Goal: Task Accomplishment & Management: Use online tool/utility

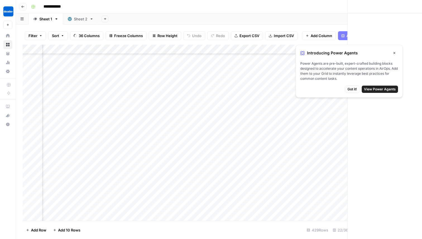
scroll to position [5008, 645]
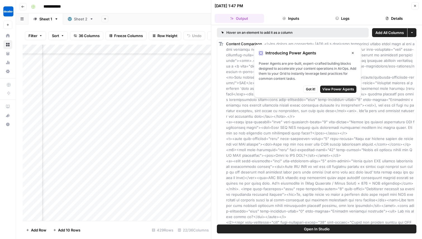
click at [353, 54] on icon "button" at bounding box center [352, 52] width 3 height 3
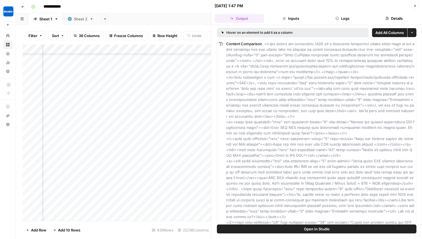
click at [414, 9] on button "Close" at bounding box center [415, 5] width 7 height 7
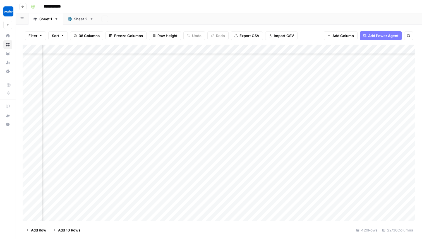
scroll to position [5008, 524]
click at [241, 65] on div "Add Column" at bounding box center [219, 133] width 393 height 177
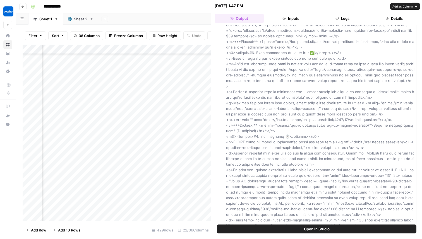
scroll to position [1224, 0]
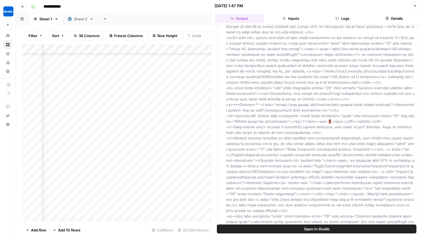
click at [332, 15] on button "Logs" at bounding box center [342, 18] width 49 height 9
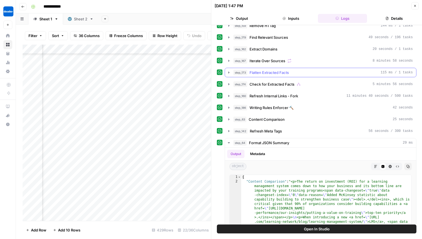
scroll to position [171, 0]
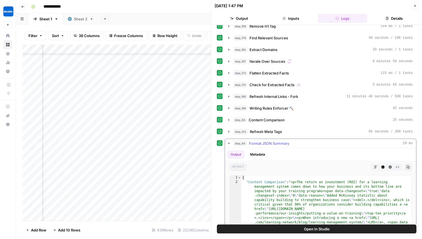
click at [226, 145] on button "step_64 Format JSON Summary 29 ms" at bounding box center [320, 143] width 191 height 9
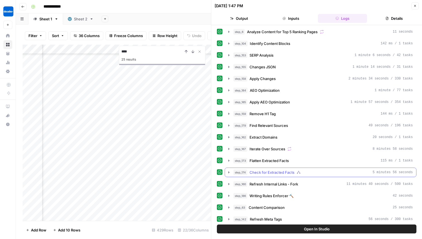
scroll to position [82, 0]
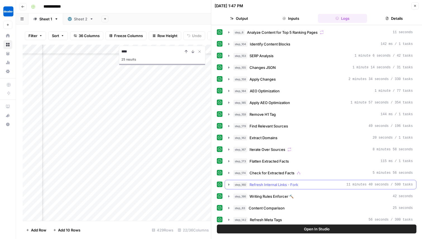
type input "****"
click at [306, 185] on div "step_160 Refresh Internal Links - Fork 11 minutes 40 seconds / 500 tasks" at bounding box center [324, 185] width 180 height 6
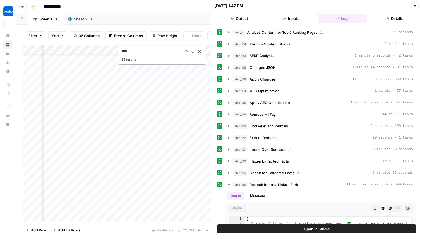
click at [200, 53] on icon "Close Search" at bounding box center [200, 51] width 4 height 4
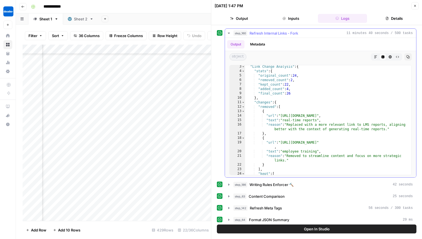
scroll to position [1050, 0]
drag, startPoint x: 408, startPoint y: 143, endPoint x: 282, endPoint y: 143, distance: 125.2
click at [282, 143] on div "2 3 4 5 6 7 8 9 10 11 12 13 14 15 16 17 18 19 20 21 22 23 24 25 26 27 28 29 30 …" at bounding box center [321, 120] width 182 height 110
type textarea "**********"
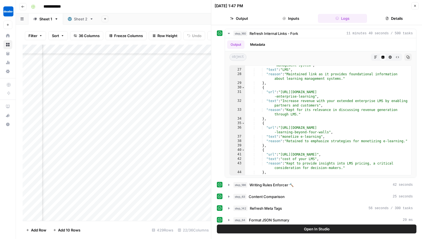
scroll to position [5008, 763]
click at [244, 23] on button "Output" at bounding box center [239, 18] width 49 height 9
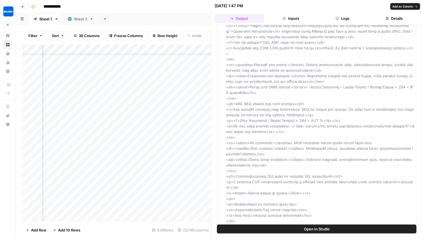
scroll to position [1940, 0]
drag, startPoint x: 315, startPoint y: 91, endPoint x: 315, endPoint y: 88, distance: 3.1
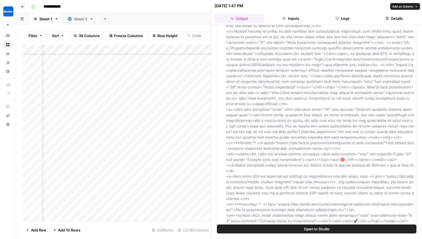
scroll to position [1303, 0]
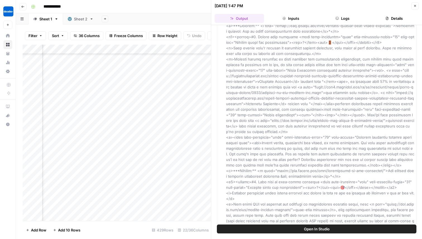
click at [418, 6] on button "Close" at bounding box center [415, 5] width 7 height 7
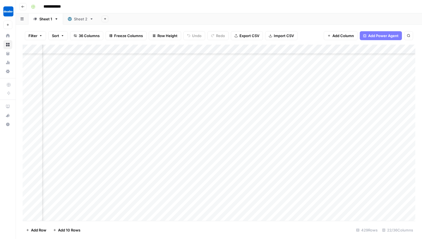
scroll to position [4979, 620]
click at [163, 95] on div "Add Column" at bounding box center [219, 133] width 393 height 177
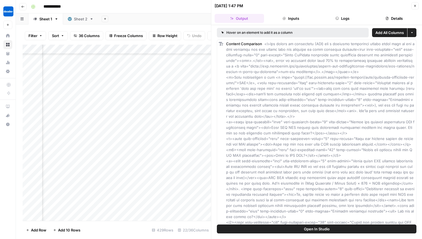
click at [346, 22] on button "Logs" at bounding box center [342, 18] width 49 height 9
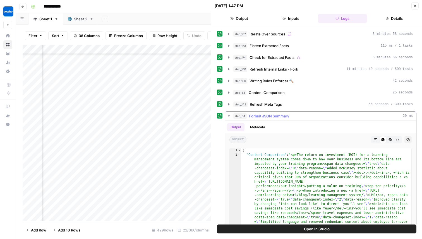
scroll to position [198, 0]
click at [264, 120] on button "step_64 Format JSON Summary 29 ms" at bounding box center [320, 116] width 191 height 9
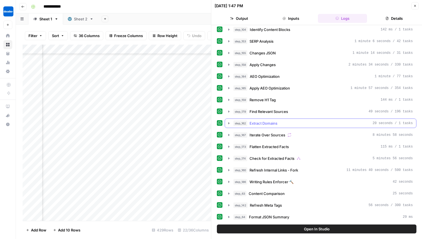
scroll to position [97, 0]
click at [266, 173] on span "Refresh Internal Links - Fork" at bounding box center [274, 171] width 49 height 6
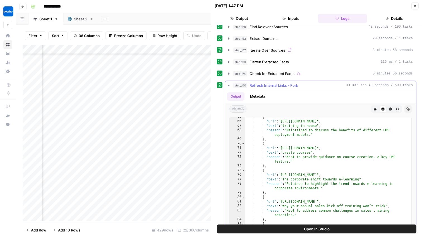
scroll to position [1344, 0]
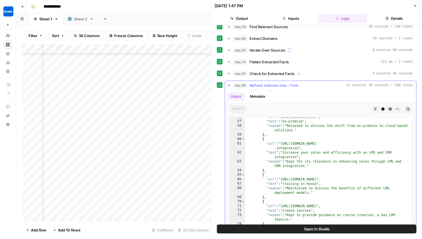
click at [343, 178] on div ""url" : "https://www.docebo.com/blog/e-learning-market-game-changers" , "text" …" at bounding box center [328, 174] width 166 height 119
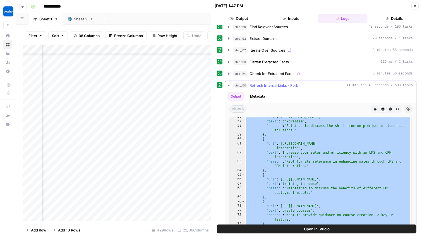
click at [303, 142] on div ""url" : "https://www.docebo.com/blog/e-learning-market-game-changers" , "text" …" at bounding box center [328, 174] width 166 height 119
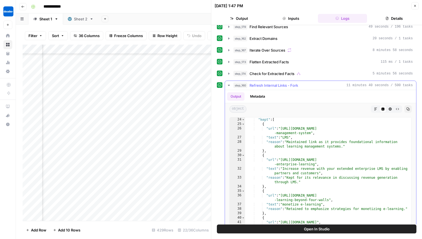
scroll to position [1273, 0]
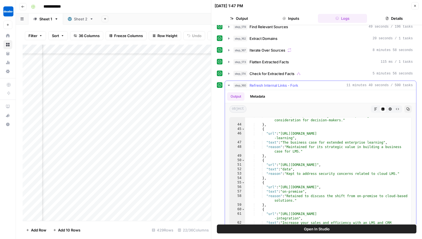
click at [287, 144] on div ""reason" : "Kept to provide insights into LMS pricing, a critical consideration…" at bounding box center [328, 178] width 166 height 128
type textarea "**********"
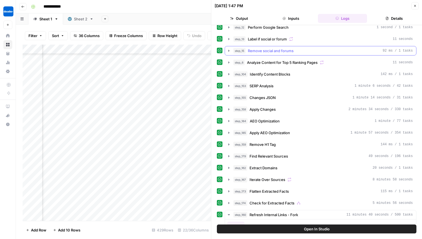
scroll to position [0, 0]
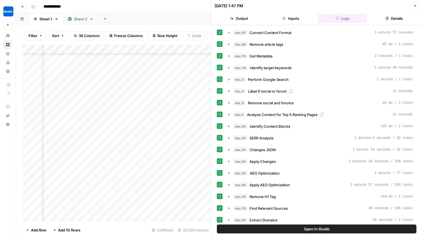
click at [254, 22] on button "Output" at bounding box center [239, 18] width 49 height 9
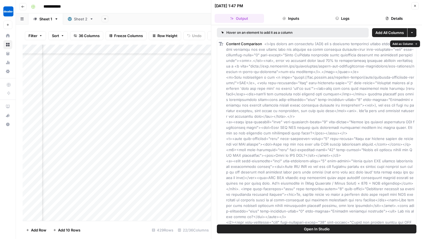
drag, startPoint x: 410, startPoint y: 219, endPoint x: 226, endPoint y: 43, distance: 254.5
copy div "Content Comparison <p>The return on investment (ROI) for a learning management …"
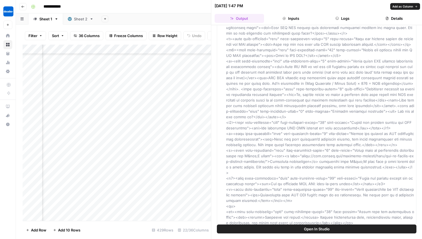
scroll to position [166, 0]
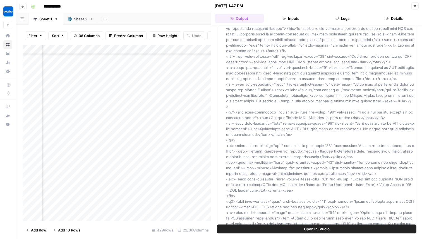
click at [412, 5] on button "Close" at bounding box center [415, 5] width 7 height 7
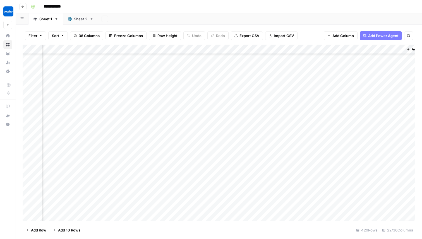
scroll to position [4978, 864]
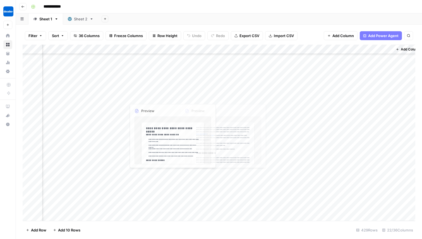
click at [194, 96] on div "Add Column" at bounding box center [219, 133] width 393 height 177
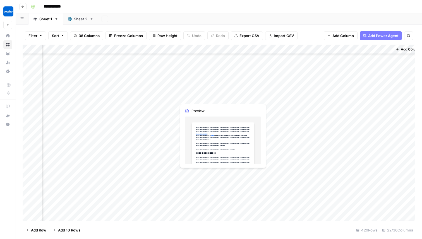
click at [213, 142] on div "Add Column" at bounding box center [219, 133] width 393 height 177
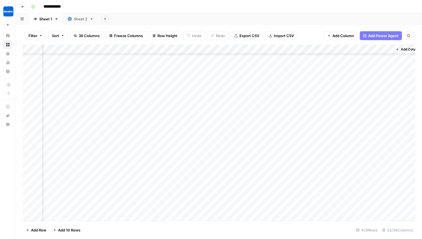
click at [204, 94] on div "Add Column" at bounding box center [219, 133] width 393 height 177
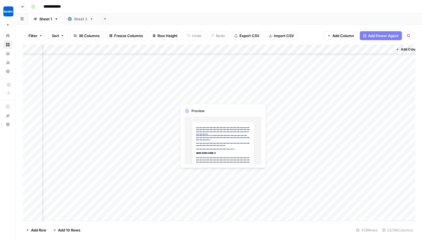
click at [206, 94] on div "Add Column" at bounding box center [219, 133] width 393 height 177
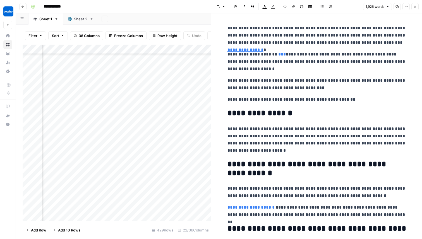
click at [264, 48] on link "**********" at bounding box center [246, 50] width 36 height 4
click at [341, 27] on p "**********" at bounding box center [317, 36] width 179 height 22
click at [264, 48] on link "**********" at bounding box center [246, 50] width 36 height 4
click at [343, 36] on p "**********" at bounding box center [317, 36] width 179 height 22
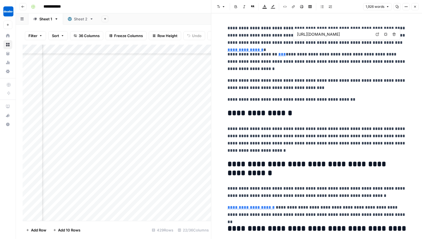
click at [352, 33] on input "https://www.mckinsey.com/capabilities/people-and-organizational-performance/our…" at bounding box center [334, 35] width 74 height 6
click at [288, 54] on p "**********" at bounding box center [317, 62] width 179 height 22
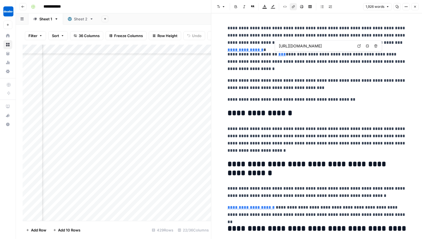
click at [284, 54] on link "***" at bounding box center [283, 54] width 8 height 4
click at [291, 48] on input "https://www.docebo.com/learning-network/blog/learning-management-system/" at bounding box center [316, 46] width 74 height 6
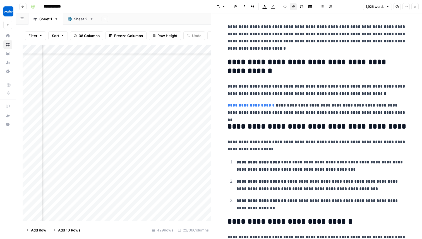
scroll to position [102, 0]
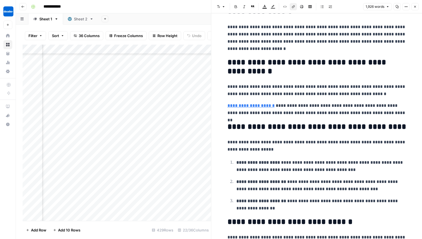
click at [258, 105] on link "**********" at bounding box center [251, 106] width 47 height 4
click at [266, 98] on input "https://www.docebo.com/learning-network/blog/how-to-measure-roi-learning-develo…" at bounding box center [265, 98] width 74 height 6
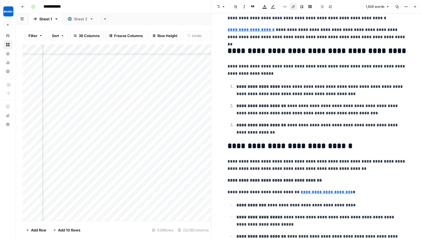
scroll to position [177, 0]
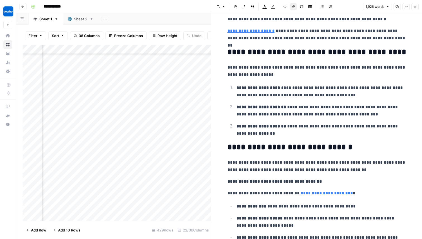
click at [301, 192] on link "**********" at bounding box center [327, 193] width 52 height 4
click at [315, 185] on input "https://www.docebo.com/learning-network/blog/lms-analytics/" at bounding box center [329, 186] width 74 height 6
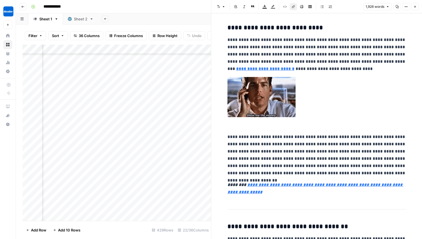
scroll to position [571, 0]
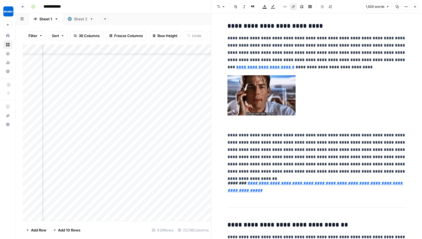
click at [295, 65] on link "**********" at bounding box center [265, 67] width 58 height 4
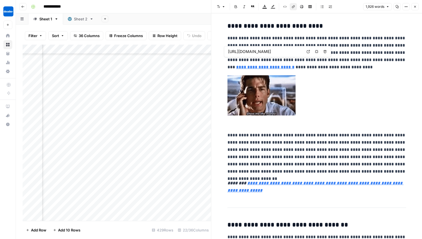
click at [263, 51] on p "**********" at bounding box center [317, 53] width 179 height 36
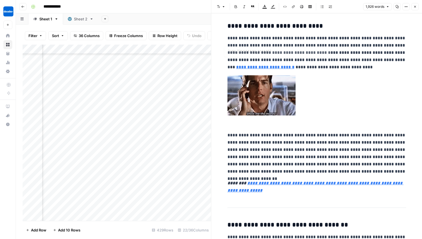
click at [358, 63] on p "**********" at bounding box center [317, 53] width 179 height 36
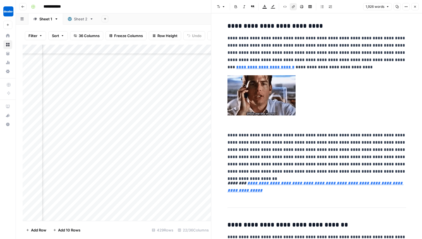
click at [295, 65] on link "**********" at bounding box center [265, 67] width 58 height 4
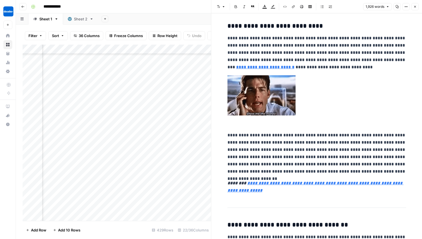
click at [265, 44] on p "**********" at bounding box center [317, 53] width 179 height 36
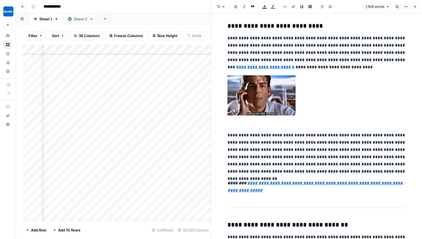
click at [295, 65] on link "**********" at bounding box center [265, 67] width 58 height 4
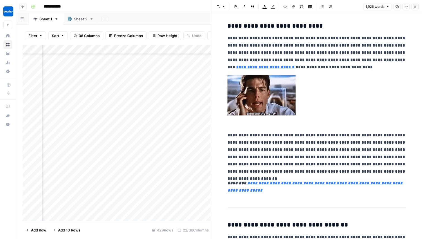
click at [297, 55] on p "**********" at bounding box center [317, 53] width 179 height 36
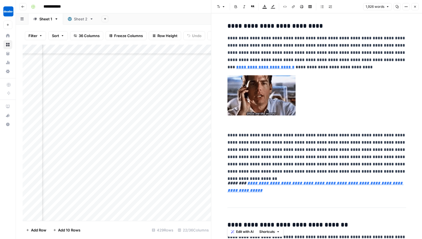
copy div "**********"
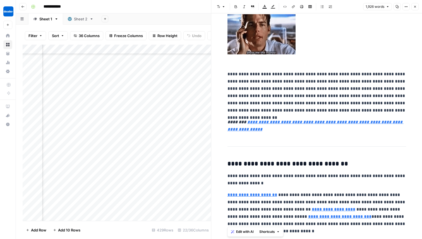
scroll to position [549, 0]
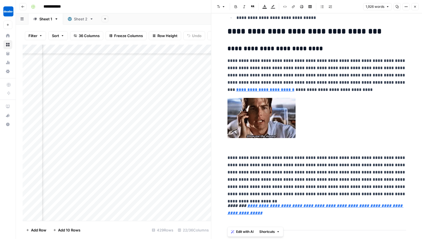
click at [295, 88] on link "**********" at bounding box center [265, 90] width 58 height 4
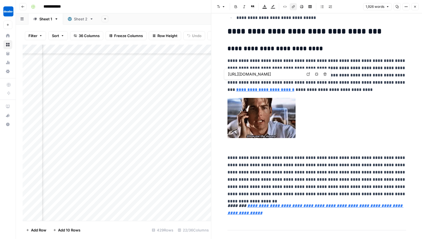
click at [286, 76] on p "**********" at bounding box center [317, 75] width 179 height 36
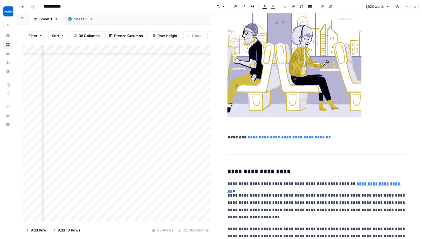
scroll to position [1446, 0]
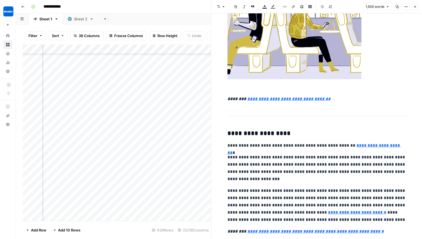
click at [303, 232] on em "**********" at bounding box center [316, 232] width 137 height 4
click at [301, 226] on input "https://www.docebo.com/blog/knowledge-sharing-with-social-learning/" at bounding box center [283, 224] width 74 height 6
type input "https://www2.deloitte.com/us/en/insights/focus/human-capital-trends/2017/learni…"
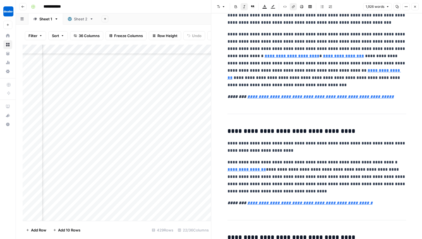
scroll to position [1735, 0]
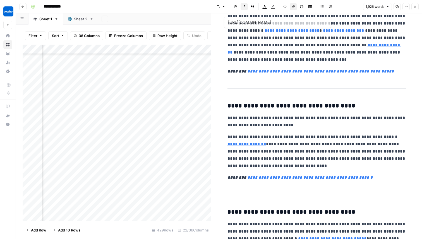
click at [265, 33] on link "**********" at bounding box center [292, 30] width 55 height 4
click at [261, 26] on span "https://www2.deloitte.com/us/en/insights/focus/human-capital-trends/2017/learni…" at bounding box center [265, 22] width 77 height 11
type input "https://elearningindustry.com/secret-reduced-employee-turnover-learning-managem…"
click at [323, 32] on link "**********" at bounding box center [343, 30] width 41 height 4
click at [315, 23] on input "https://elearningindustry.com/secret-reduced-employee-turnover-learning-managem…" at bounding box center [318, 23] width 74 height 6
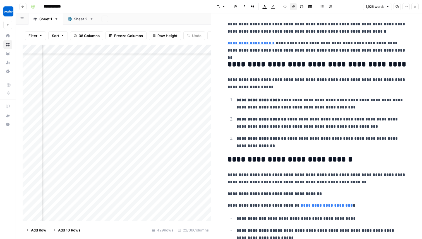
scroll to position [0, 0]
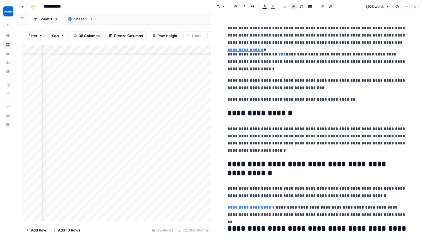
click at [418, 6] on button "Close" at bounding box center [415, 6] width 7 height 7
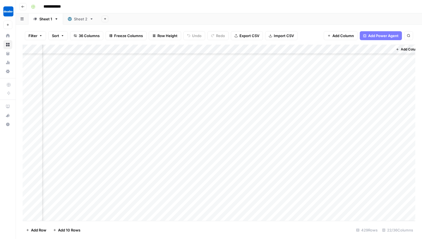
scroll to position [4978, 872]
click at [372, 48] on div "Add Column" at bounding box center [219, 133] width 393 height 177
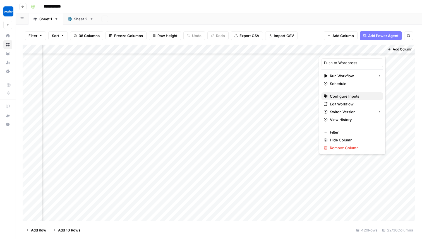
click at [339, 96] on span "Configure Inputs" at bounding box center [354, 97] width 49 height 6
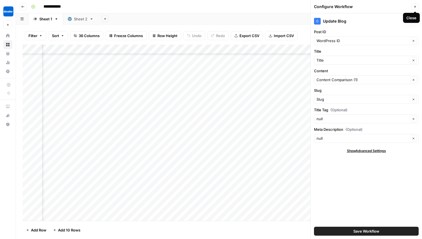
click at [415, 7] on icon "button" at bounding box center [415, 6] width 3 height 3
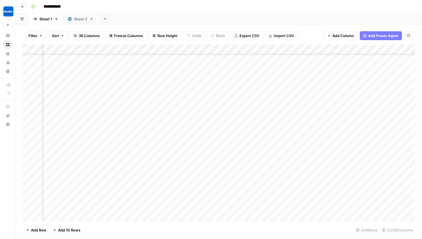
scroll to position [4978, 756]
click at [144, 98] on div "Add Column" at bounding box center [219, 133] width 393 height 177
click at [145, 96] on div "Add Column" at bounding box center [219, 133] width 393 height 177
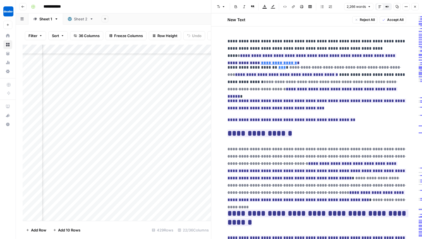
click at [282, 68] on link "***" at bounding box center [283, 67] width 8 height 4
click at [291, 60] on input "https://www.docebo.com/learning-network/blog/learning-management-system/" at bounding box center [316, 59] width 74 height 6
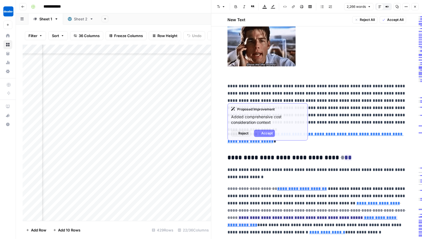
scroll to position [878, 0]
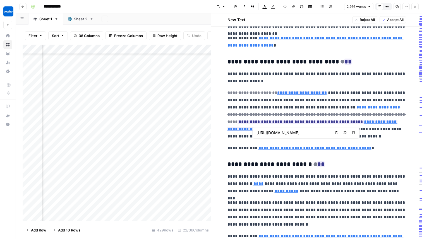
click at [301, 135] on input "https://www.docebo.com/blog/business-case-extended-enterprise-learning/" at bounding box center [294, 133] width 74 height 6
type input "https://www.docebo.com/blog/increase-revenue-extended-enterprise-learning/"
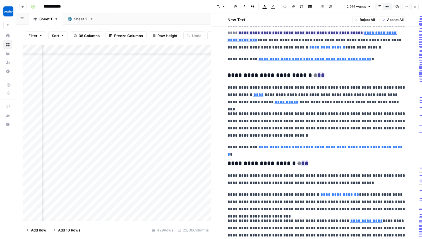
scroll to position [968, 0]
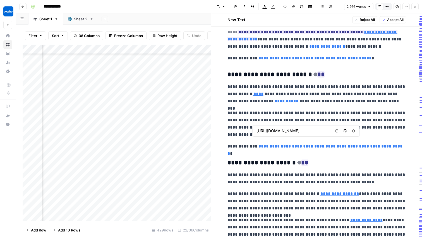
type input "https://www.docebo.com/blog/5-security-points-cloud-lms/"
click at [256, 92] on link "****" at bounding box center [259, 94] width 10 height 4
click at [260, 92] on link "****" at bounding box center [259, 94] width 10 height 4
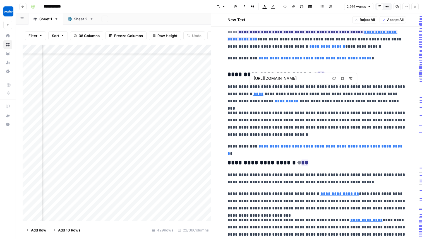
click at [273, 83] on p "**********" at bounding box center [317, 94] width 179 height 22
click at [265, 76] on input "https://www.docebo.com/blog/5-security-points-cloud-lms/" at bounding box center [291, 79] width 74 height 6
type input "https://www.docebo.com/learning-network/blog/lms-pricing/"
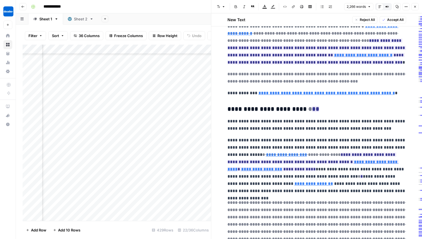
scroll to position [1834, 0]
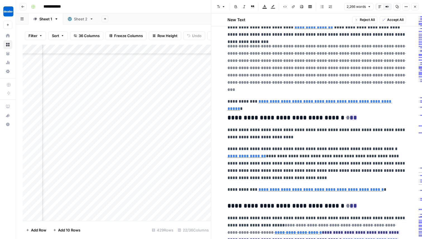
click at [299, 99] on link "**********" at bounding box center [310, 104] width 165 height 11
click at [294, 82] on input "https://www.docebo.com/blog/millennials-in-the-workplace/" at bounding box center [294, 79] width 74 height 6
copy body "**********"
click at [326, 127] on p "**********" at bounding box center [317, 134] width 179 height 15
click at [295, 99] on link "**********" at bounding box center [310, 104] width 165 height 11
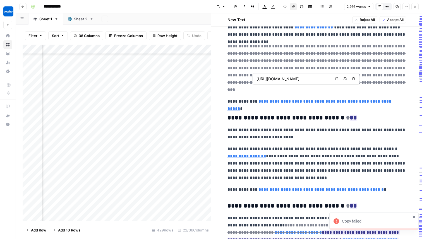
click at [297, 79] on input "https://www.docebo.com/blog/millennials-in-the-workplace/" at bounding box center [294, 79] width 74 height 6
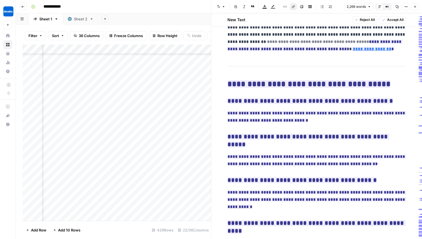
scroll to position [2228, 0]
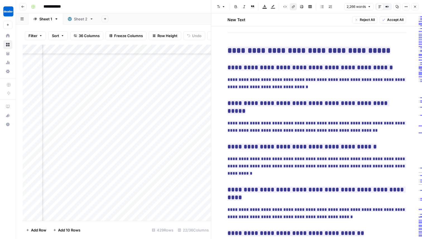
click at [154, 87] on div "Add Column" at bounding box center [117, 133] width 189 height 177
click at [151, 92] on div "Add Column" at bounding box center [117, 133] width 189 height 177
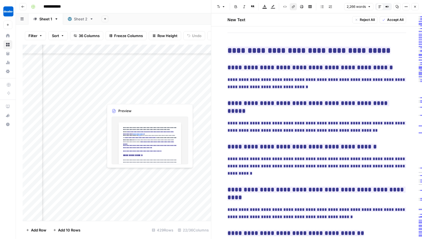
click at [151, 93] on div "Add Column" at bounding box center [117, 133] width 189 height 177
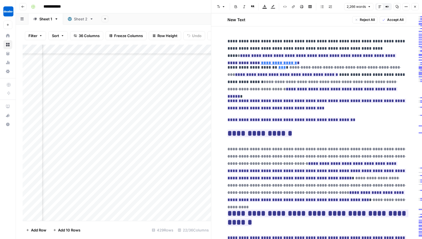
click at [168, 96] on div at bounding box center [143, 94] width 81 height 15
click at [415, 7] on icon "button" at bounding box center [415, 6] width 3 height 3
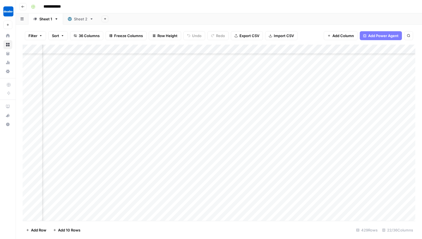
scroll to position [4976, 645]
click at [127, 97] on div "Add Column" at bounding box center [219, 133] width 393 height 177
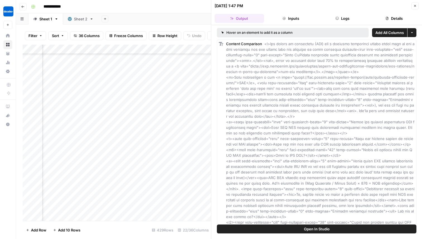
click at [131, 97] on div at bounding box center [123, 96] width 84 height 15
click at [104, 49] on div "Add Column" at bounding box center [117, 133] width 189 height 177
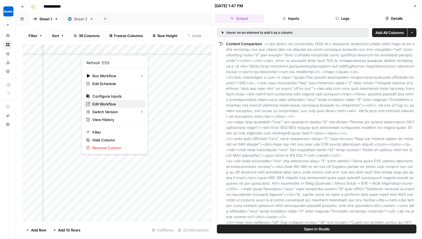
click at [108, 104] on span "Edit Workflow" at bounding box center [116, 104] width 49 height 6
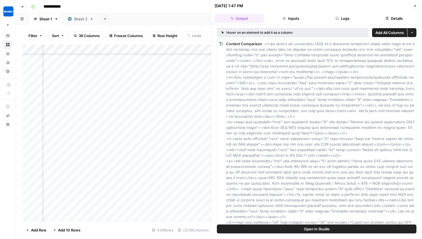
click at [297, 11] on header "08/22/25 at 1:47 PM Close Output Inputs Logs Details" at bounding box center [316, 12] width 211 height 25
click at [290, 20] on button "Inputs" at bounding box center [291, 18] width 49 height 9
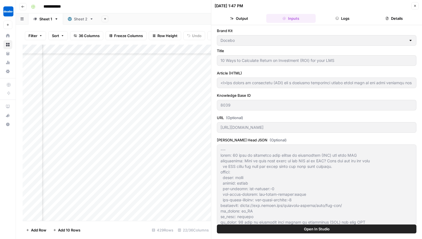
scroll to position [42, 0]
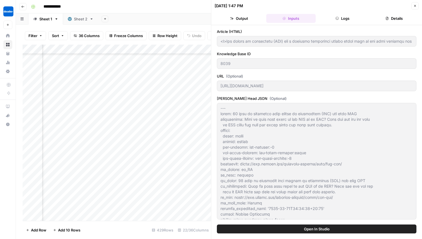
click at [414, 3] on button "Close" at bounding box center [415, 5] width 7 height 7
type input "<p>The return on investment (ROI) for a learning management system comes down t…"
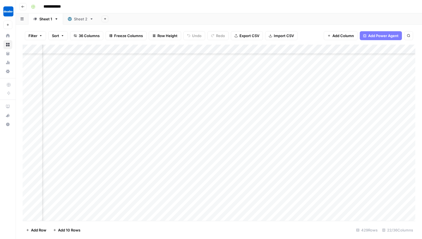
scroll to position [4976, 469]
click at [303, 95] on div "Add Column" at bounding box center [219, 133] width 393 height 177
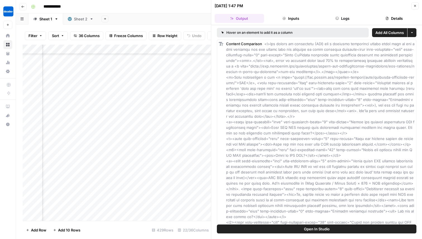
click at [417, 4] on icon "button" at bounding box center [415, 5] width 3 height 3
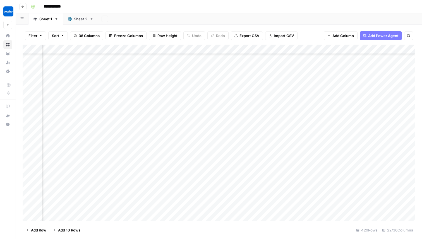
click at [328, 49] on div "Add Column" at bounding box center [219, 133] width 393 height 177
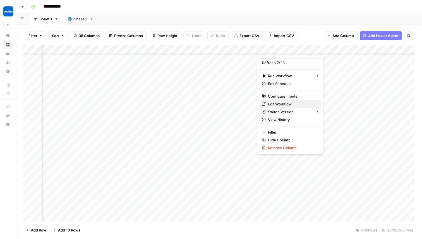
click at [283, 103] on span "Edit Workflow" at bounding box center [292, 104] width 49 height 6
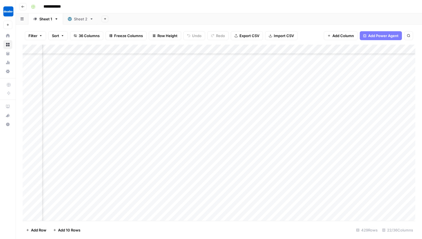
scroll to position [4976, 439]
click at [206, 65] on div "Add Column" at bounding box center [219, 133] width 393 height 177
click at [225, 94] on div "Add Column" at bounding box center [219, 133] width 393 height 177
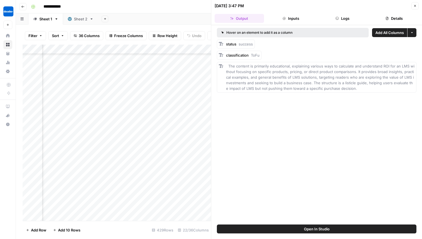
click at [414, 3] on button "Close" at bounding box center [415, 5] width 7 height 7
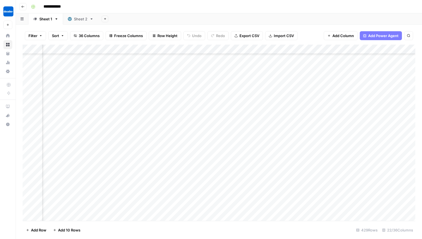
scroll to position [4976, 524]
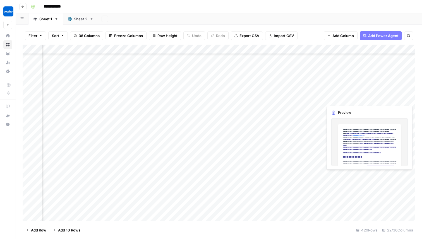
click at [245, 95] on div "Add Column" at bounding box center [219, 133] width 393 height 177
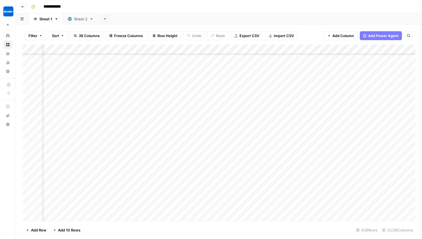
click at [245, 95] on div "Add Column" at bounding box center [219, 133] width 393 height 177
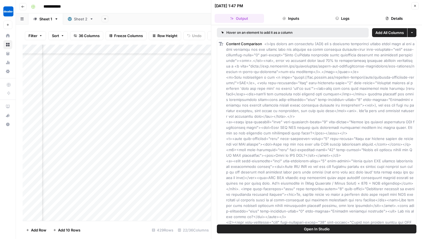
click at [349, 18] on button "Logs" at bounding box center [342, 18] width 49 height 9
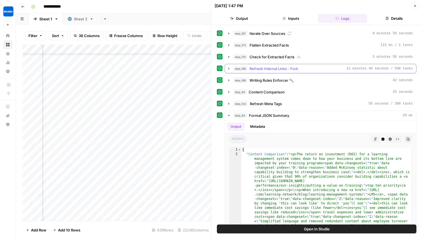
scroll to position [199, 0]
click at [228, 115] on icon "button" at bounding box center [229, 115] width 4 height 4
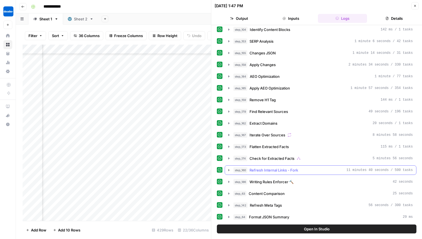
drag, startPoint x: 312, startPoint y: 170, endPoint x: 316, endPoint y: 170, distance: 4.5
click at [316, 170] on div "step_160 Refresh Internal Links - Fork 11 minutes 40 seconds / 500 tasks" at bounding box center [324, 171] width 180 height 6
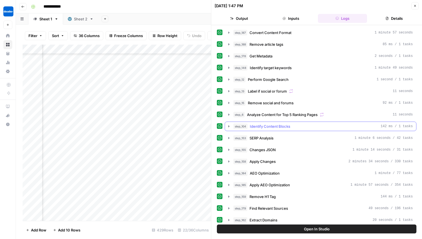
scroll to position [46, 0]
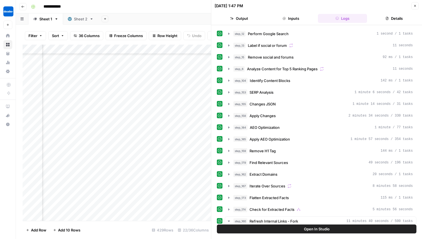
click at [411, 5] on div "08/22/25 at 1:47 PM Close" at bounding box center [317, 5] width 204 height 7
click at [416, 5] on icon "button" at bounding box center [416, 6] width 2 height 2
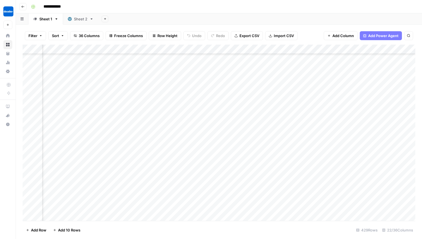
click at [272, 50] on div "Add Column" at bounding box center [219, 133] width 393 height 177
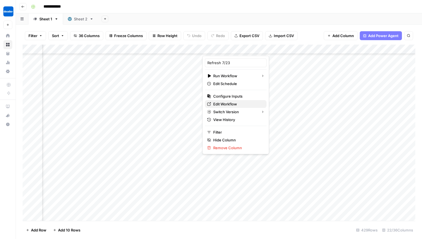
click at [228, 104] on span "Edit Workflow" at bounding box center [237, 104] width 49 height 6
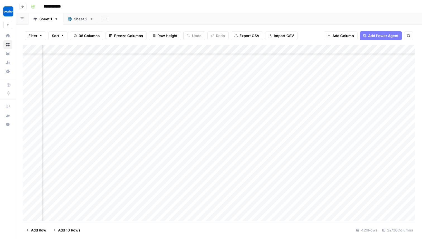
click at [281, 48] on div "Add Column" at bounding box center [219, 133] width 393 height 177
click at [273, 50] on div "Add Column" at bounding box center [219, 133] width 393 height 177
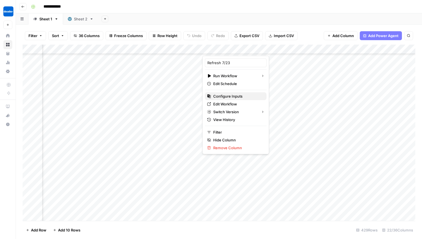
click at [238, 97] on span "Configure Inputs" at bounding box center [237, 97] width 49 height 6
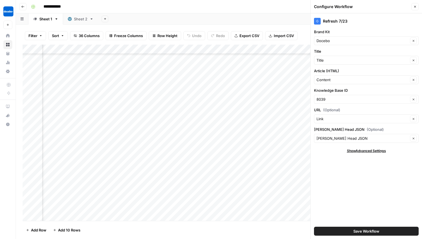
click at [415, 4] on button "Close" at bounding box center [415, 6] width 7 height 7
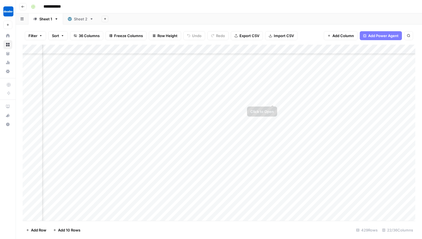
click at [271, 94] on div "Add Column" at bounding box center [219, 133] width 393 height 177
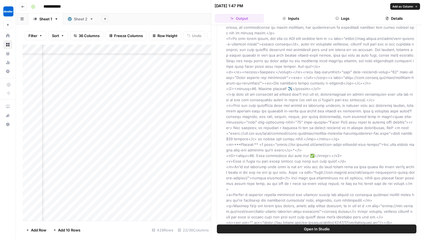
scroll to position [1150, 0]
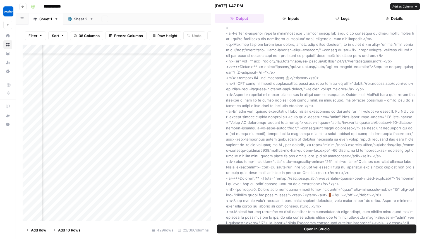
drag, startPoint x: 276, startPoint y: 174, endPoint x: 377, endPoint y: 176, distance: 100.6
drag, startPoint x: 398, startPoint y: 173, endPoint x: 275, endPoint y: 173, distance: 122.6
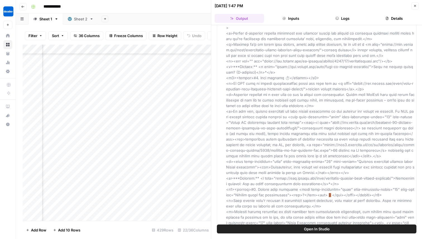
copy span "s://www.docebo.com/blog/knowledge-sharing-with-social-learning/">K"
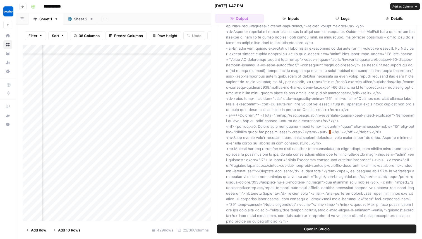
scroll to position [1211, 0]
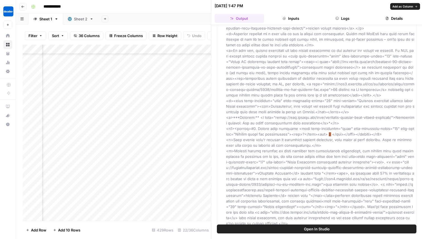
click at [307, 22] on button "Inputs" at bounding box center [291, 18] width 49 height 9
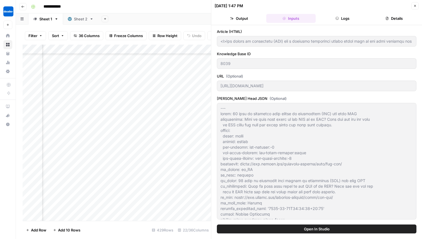
scroll to position [42, 0]
click at [352, 23] on button "Logs" at bounding box center [342, 18] width 49 height 9
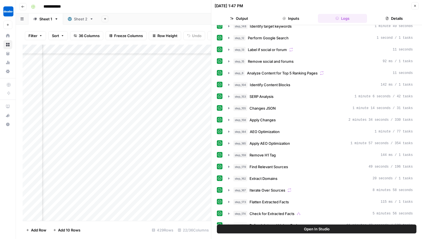
click at [417, 7] on icon "button" at bounding box center [415, 5] width 3 height 3
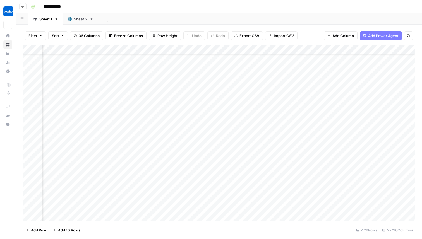
click at [230, 95] on div "Add Column" at bounding box center [219, 133] width 393 height 177
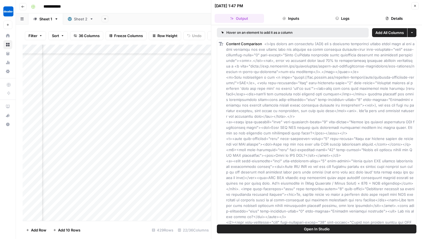
click at [294, 18] on button "Inputs" at bounding box center [291, 18] width 49 height 9
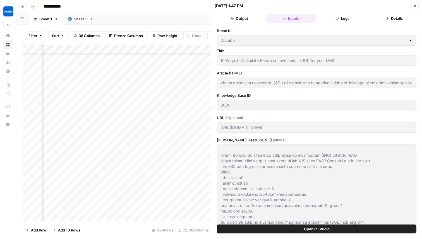
click at [344, 20] on button "Logs" at bounding box center [342, 18] width 49 height 9
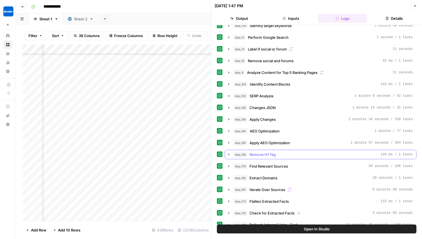
scroll to position [237, 0]
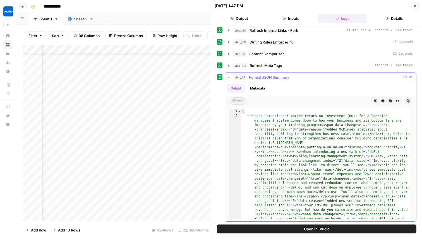
click at [225, 73] on button "step_64 Format JSON Summary 29 ms" at bounding box center [320, 77] width 191 height 9
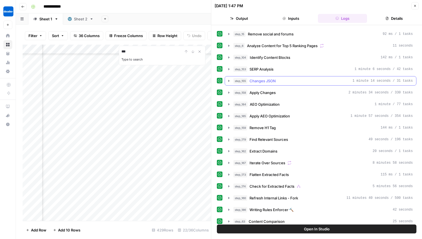
scroll to position [0, 0]
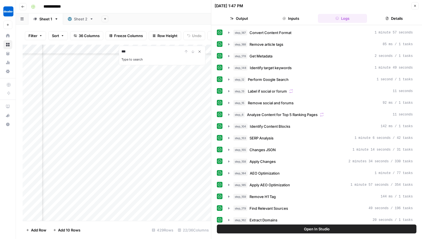
type input "***"
click at [199, 51] on icon "Close Search" at bounding box center [200, 51] width 4 height 4
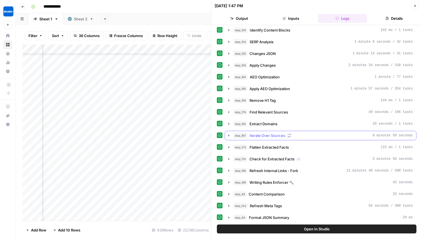
scroll to position [97, 0]
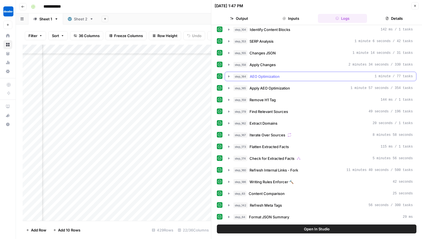
click at [230, 77] on icon "button" at bounding box center [229, 76] width 4 height 4
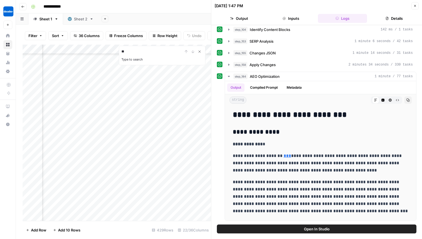
type input "**"
click at [199, 54] on icon "Close Search" at bounding box center [200, 51] width 4 height 4
click at [227, 77] on icon "button" at bounding box center [229, 76] width 4 height 4
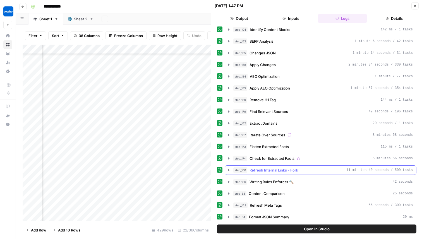
click at [270, 171] on span "Refresh Internal Links - Fork" at bounding box center [274, 171] width 49 height 6
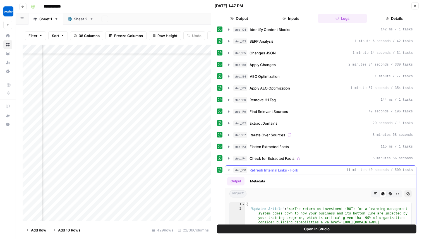
scroll to position [237, 0]
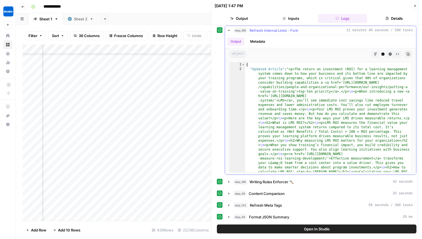
click at [377, 55] on icon "button" at bounding box center [375, 54] width 3 height 3
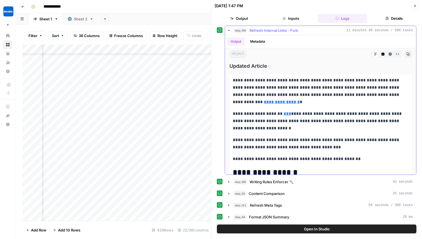
click at [380, 55] on button "Code Editor" at bounding box center [383, 54] width 7 height 7
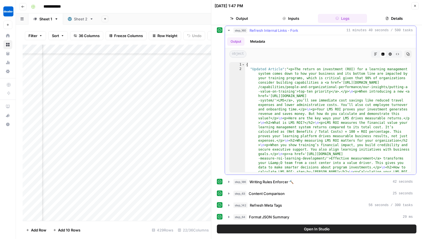
type textarea "*"
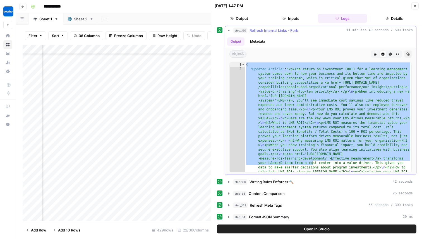
drag, startPoint x: 247, startPoint y: 66, endPoint x: 313, endPoint y: 165, distance: 119.6
type textarea "**********"
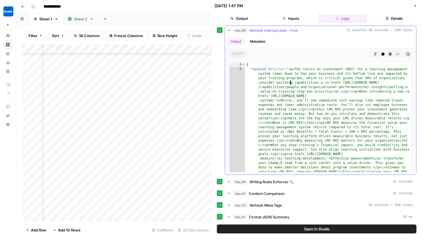
click at [407, 50] on div "object Markdown Code Editor HTML Viewer Raw Output Copy" at bounding box center [320, 54] width 191 height 12
click at [407, 51] on button "Copy" at bounding box center [408, 54] width 7 height 7
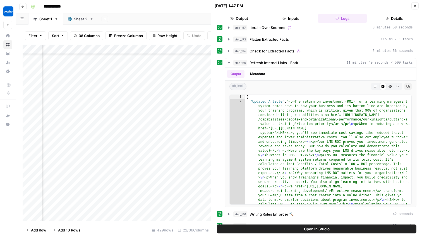
scroll to position [4976, 623]
click at [150, 98] on div "Add Column" at bounding box center [117, 133] width 189 height 177
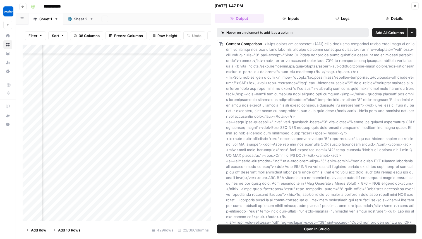
click at [175, 51] on div "Add Column" at bounding box center [117, 133] width 189 height 177
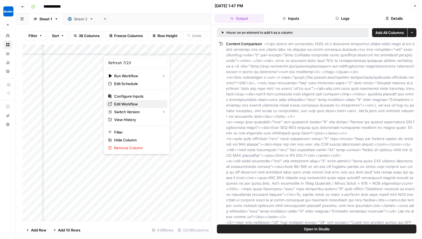
click at [123, 104] on span "Edit Workflow" at bounding box center [138, 104] width 49 height 6
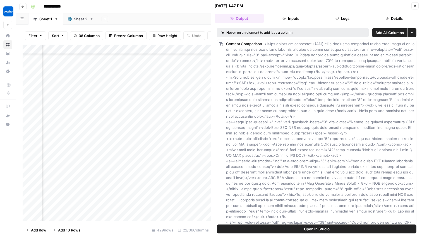
scroll to position [4976, 669]
click at [293, 15] on button "Inputs" at bounding box center [291, 18] width 49 height 9
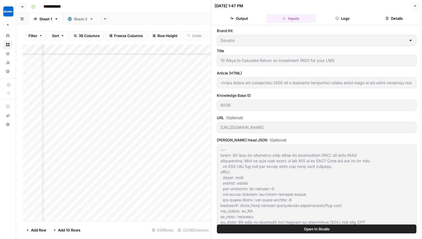
click at [416, 6] on icon "button" at bounding box center [415, 5] width 3 height 3
type input "<p>The return on investment (ROI) for a learning management system comes down t…"
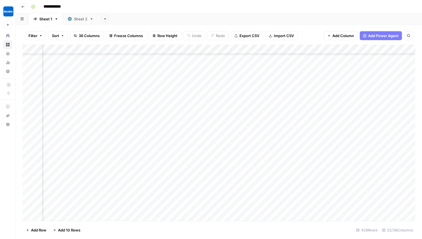
click at [88, 93] on div "Add Column" at bounding box center [219, 133] width 393 height 177
click at [127, 92] on div "Add Column" at bounding box center [219, 133] width 393 height 177
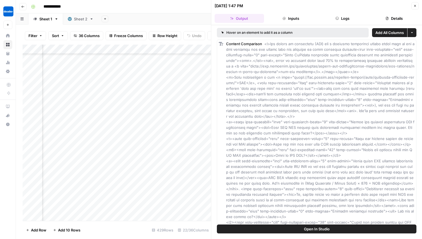
click at [288, 17] on button "Inputs" at bounding box center [291, 18] width 49 height 9
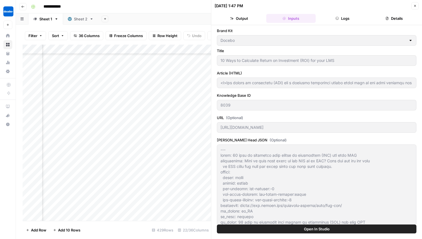
click at [412, 8] on button "Close" at bounding box center [415, 5] width 7 height 7
type input "<p>The return on investment (ROI) for a learning management system comes down t…"
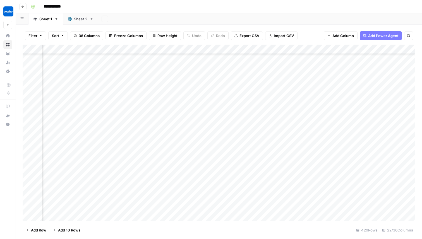
click at [129, 50] on div "Add Column" at bounding box center [219, 133] width 393 height 177
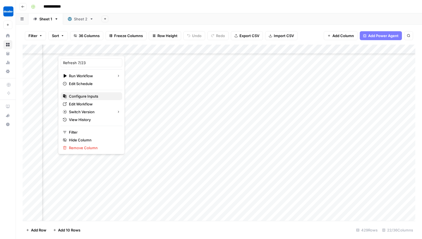
click at [86, 97] on span "Configure Inputs" at bounding box center [93, 97] width 49 height 6
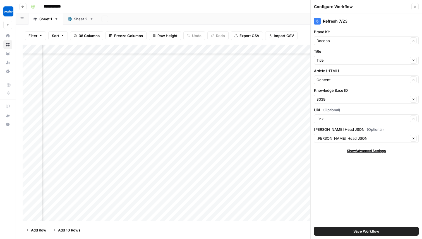
click at [419, 7] on button "Close" at bounding box center [415, 6] width 7 height 7
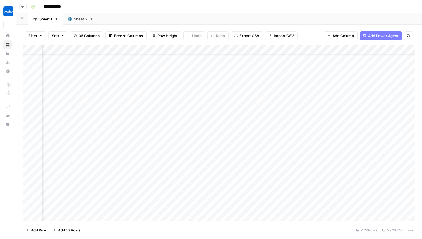
scroll to position [4951, 389]
click at [407, 118] on div "Add Column" at bounding box center [219, 133] width 393 height 177
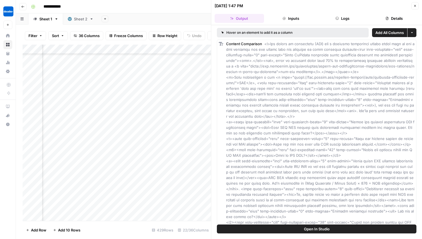
click at [291, 21] on button "Inputs" at bounding box center [291, 18] width 49 height 9
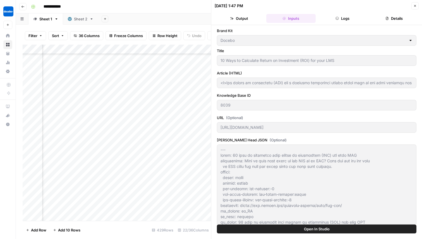
drag, startPoint x: 220, startPoint y: 83, endPoint x: 391, endPoint y: 79, distance: 171.6
click at [391, 79] on div at bounding box center [317, 83] width 200 height 11
click at [396, 16] on button "Details" at bounding box center [394, 18] width 49 height 9
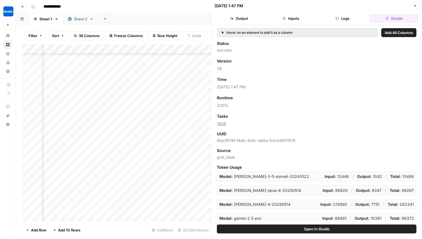
click at [286, 22] on button "Inputs" at bounding box center [291, 18] width 49 height 9
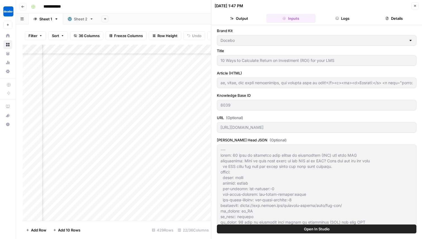
scroll to position [0, 13022]
click at [417, 11] on header "08/22/25 at 1:47 PM Close Output Inputs Logs Details" at bounding box center [316, 12] width 211 height 25
click at [417, 6] on icon "button" at bounding box center [415, 5] width 3 height 3
type input "<p>The return on investment (ROI) for a learning management system comes down t…"
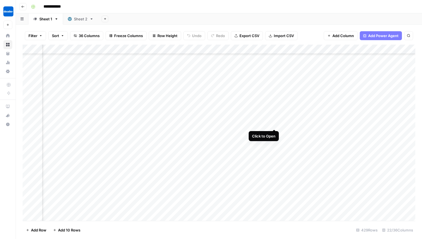
click at [274, 118] on div "Add Column" at bounding box center [219, 133] width 393 height 177
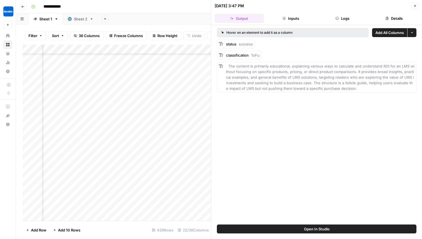
click at [321, 79] on span "The content is primarily educational, explaining various ways to calculate and …" at bounding box center [320, 77] width 189 height 27
click at [416, 8] on button "Close" at bounding box center [415, 5] width 7 height 7
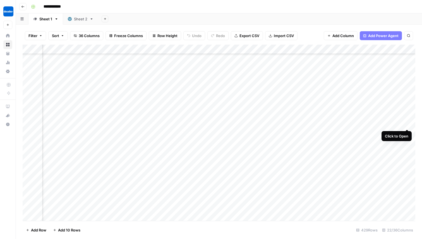
click at [407, 118] on div "Add Column" at bounding box center [219, 133] width 393 height 177
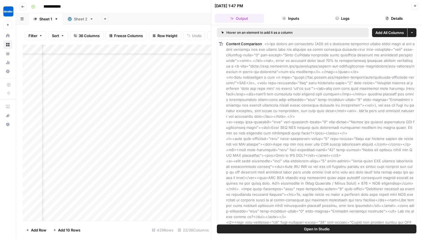
click at [298, 23] on header "08/22/25 at 1:47 PM Close Output Inputs Logs Details" at bounding box center [316, 12] width 211 height 25
click at [298, 22] on button "Inputs" at bounding box center [291, 18] width 49 height 9
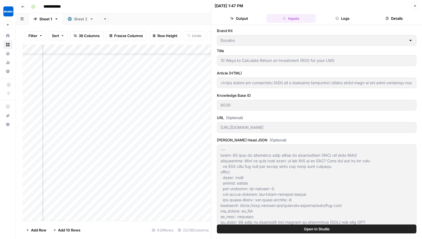
click at [418, 4] on button "Close" at bounding box center [415, 5] width 7 height 7
type input "<p>The return on investment (ROI) for a learning management system comes down t…"
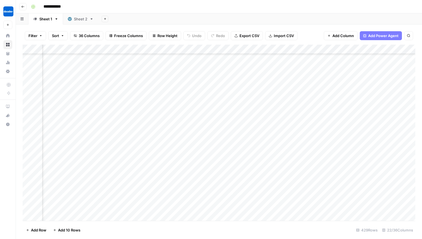
click at [249, 118] on div "Add Column" at bounding box center [219, 133] width 393 height 177
click at [274, 117] on div "Add Column" at bounding box center [219, 133] width 393 height 177
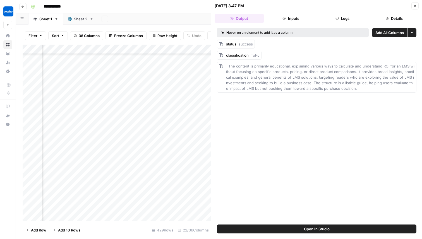
click at [414, 4] on icon "button" at bounding box center [415, 5] width 3 height 3
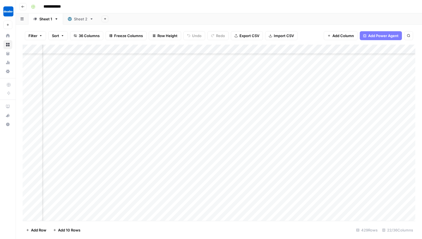
scroll to position [4951, 0]
click at [78, 21] on div "Sheet 2" at bounding box center [80, 19] width 13 height 6
type input "***"
click at [404, 53] on icon "Close Search" at bounding box center [404, 51] width 4 height 4
click at [42, 18] on div "Sheet 1" at bounding box center [45, 19] width 13 height 6
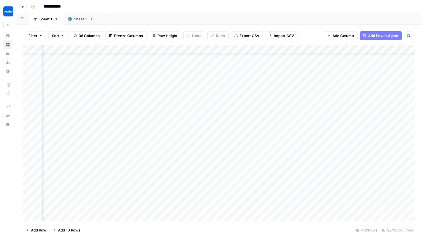
scroll to position [28, 481]
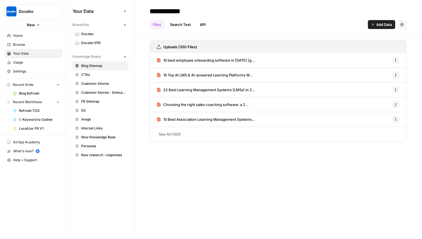
click at [184, 133] on link "See All (350)" at bounding box center [278, 134] width 257 height 15
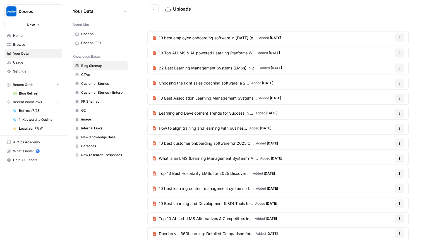
click at [184, 31] on div "10 best employee onboarding software in [DATE] [g... Added [DATE] Options 10 To…" at bounding box center [278, 182] width 288 height 329
click at [184, 42] on link "10 best employee onboarding software in [DATE] [g... Added [DATE]" at bounding box center [217, 38] width 138 height 12
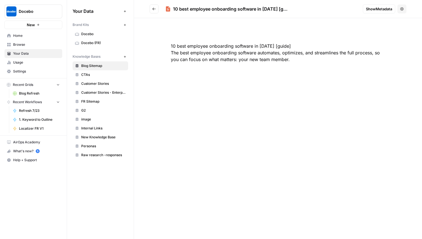
click at [269, 16] on header "10 best employee onboarding software in 2024 [g... Show Metadata Options" at bounding box center [278, 9] width 288 height 18
click at [211, 54] on div "10 best employee onboarding software in [DATE] [guide] The best employee onboar…" at bounding box center [278, 52] width 250 height 47
click at [193, 8] on div "10 best employee onboarding software in [DATE] [g..." at bounding box center [230, 9] width 115 height 7
click at [161, 8] on h2 "10 best employee onboarding software in 2024 [g..." at bounding box center [254, 8] width 209 height 9
click at [170, 8] on icon at bounding box center [168, 8] width 4 height 5
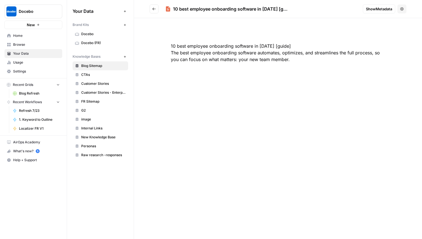
click at [277, 41] on div "10 best employee onboarding software in 2024 [guide] The best employee onboardi…" at bounding box center [278, 52] width 250 height 47
click at [152, 9] on button "Go back" at bounding box center [154, 8] width 9 height 9
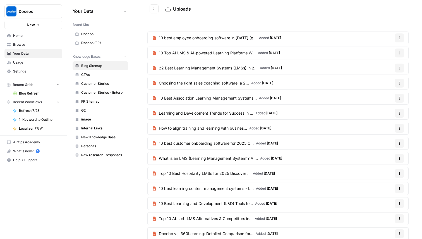
click at [153, 83] on icon at bounding box center [154, 83] width 3 height 4
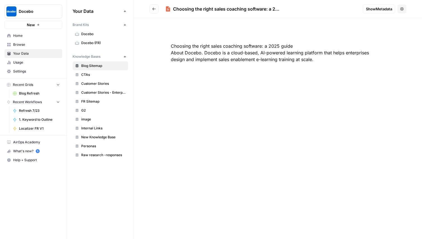
click at [155, 5] on button "Go back" at bounding box center [154, 8] width 9 height 9
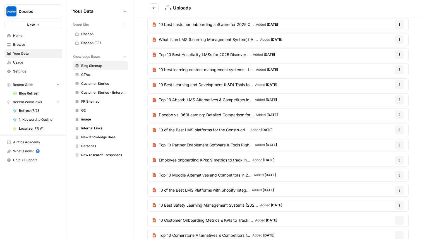
scroll to position [148, 0]
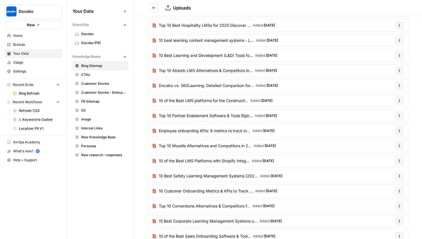
click at [204, 127] on link "Employee onboarding KPIs: 9 metrics to track in... Added 4 months ago" at bounding box center [213, 131] width 131 height 12
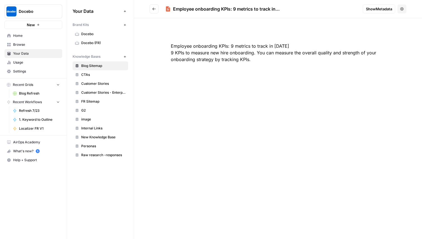
click at [153, 6] on button "Go back" at bounding box center [154, 8] width 9 height 9
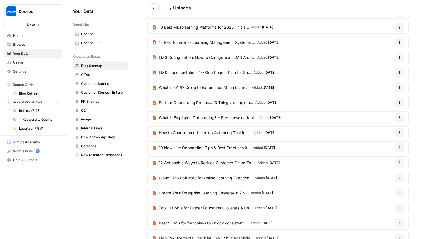
scroll to position [995, 0]
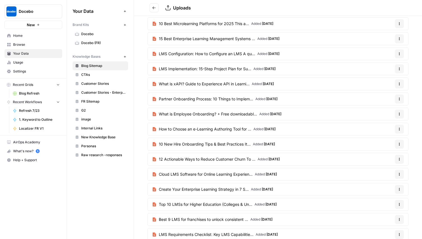
click at [206, 171] on link "Cloud LMS Software for Online Learning Experien... Added 4 months ago" at bounding box center [215, 174] width 134 height 12
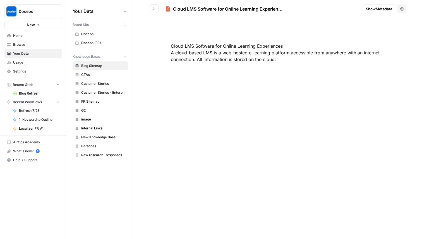
click at [152, 5] on button "Go back" at bounding box center [154, 8] width 9 height 9
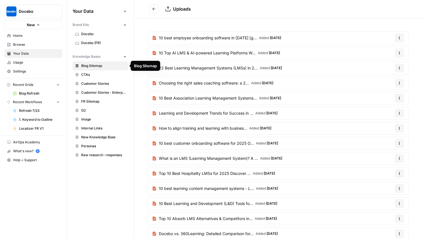
click at [152, 7] on icon "Go back" at bounding box center [154, 9] width 4 height 4
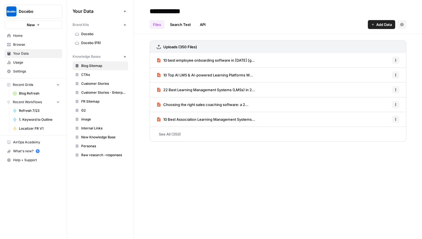
click at [203, 27] on link "API" at bounding box center [203, 24] width 13 height 9
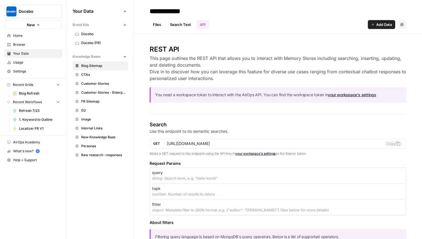
click at [174, 23] on link "Search Test" at bounding box center [181, 24] width 28 height 9
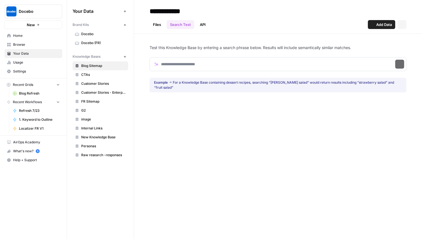
click at [153, 24] on link "Files" at bounding box center [157, 24] width 15 height 9
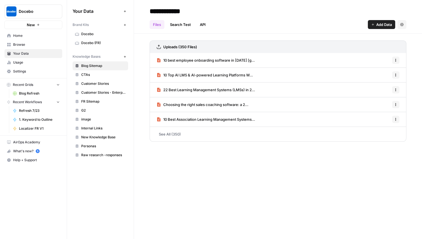
click at [203, 20] on div "Files Search Test API Add Data Settings" at bounding box center [278, 22] width 257 height 13
click at [203, 32] on header "**********" at bounding box center [278, 17] width 288 height 34
click at [204, 30] on header "**********" at bounding box center [278, 17] width 288 height 34
click at [206, 26] on link "API" at bounding box center [203, 24] width 13 height 9
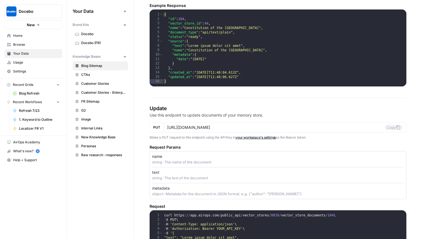
scroll to position [906, 0]
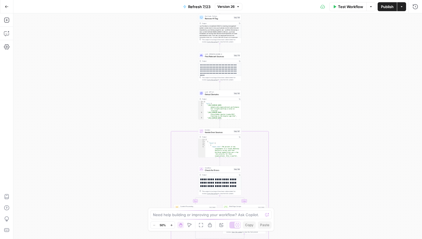
scroll to position [89, 0]
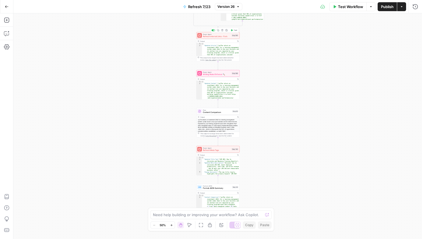
click at [210, 37] on span "Refresh Internal Links - Fork" at bounding box center [217, 36] width 28 height 3
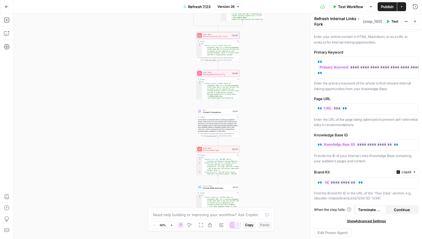
scroll to position [64, 0]
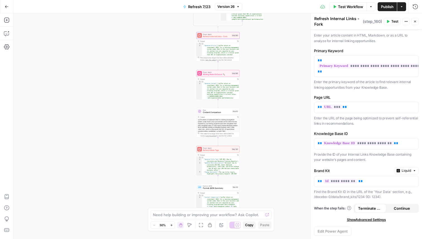
click at [415, 22] on icon "button" at bounding box center [416, 22] width 2 height 2
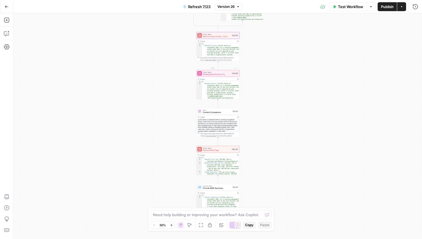
type textarea "**********"
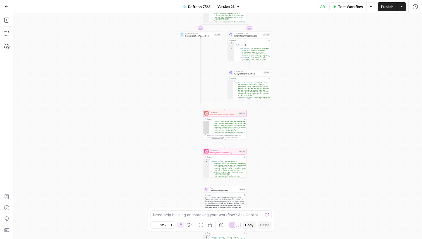
scroll to position [0, 0]
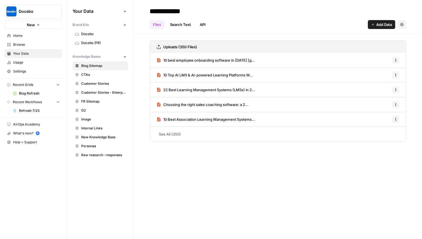
click at [170, 130] on link "See All (350)" at bounding box center [278, 134] width 257 height 15
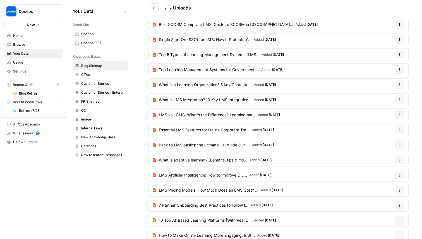
scroll to position [834, 0]
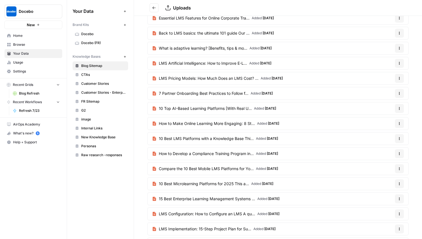
click at [401, 141] on button "Options" at bounding box center [399, 138] width 9 height 9
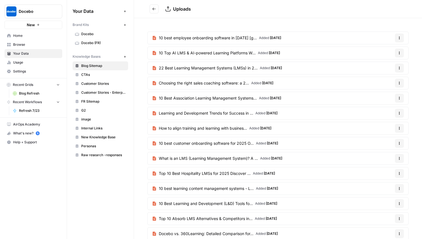
click at [239, 39] on span "10 best employee onboarding software in 2024 [g..." at bounding box center [208, 38] width 98 height 6
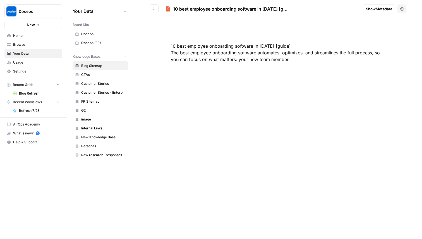
click at [154, 8] on icon "Go back" at bounding box center [154, 9] width 4 height 4
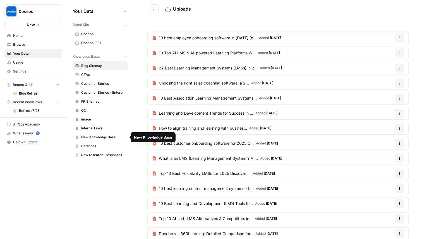
click at [104, 131] on link "Internal Links" at bounding box center [101, 128] width 56 height 9
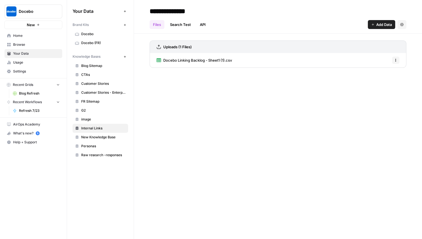
click at [198, 61] on span "Docebo Linking Backlog - Sheet1 (1).csv" at bounding box center [197, 61] width 69 height 6
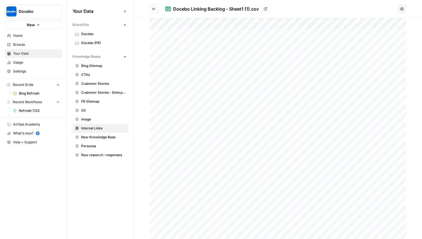
click at [230, 52] on div at bounding box center [278, 128] width 257 height 221
click at [420, 8] on header "Docebo Linking Backlog - Sheet1 (1).csv View Options" at bounding box center [278, 9] width 288 height 18
click at [400, 9] on button "Options" at bounding box center [402, 8] width 9 height 9
click at [297, 6] on h2 "Docebo Linking Backlog - Sheet1 (1).csv View" at bounding box center [273, 8] width 246 height 9
click at [267, 7] on icon at bounding box center [265, 8] width 3 height 3
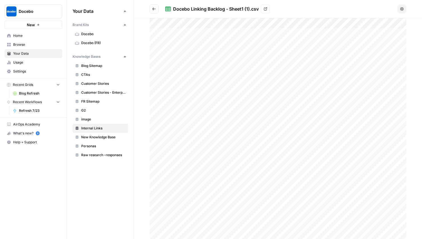
click at [218, 31] on div at bounding box center [278, 128] width 257 height 221
click at [307, 24] on div "https://www.docebo.com/learning-network/blog/create-customized-e-learning-certi…" at bounding box center [334, 126] width 167 height 216
drag, startPoint x: 308, startPoint y: 35, endPoint x: 255, endPoint y: 27, distance: 53.7
click at [255, 27] on div "https://www.docebo.com/learning-network/blog/create-customized-e-learning-certi…" at bounding box center [334, 126] width 167 height 216
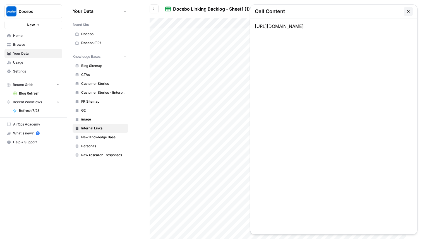
copy div "https://www.docebo.com/learning-network/blog/create-customized-e-learning-certi…"
click at [194, 42] on div at bounding box center [278, 128] width 257 height 221
drag, startPoint x: 286, startPoint y: 35, endPoint x: 253, endPoint y: 26, distance: 33.9
click at [253, 26] on div "https://www.docebo.com/learning-network/blog/compliance-training-checklists/" at bounding box center [334, 126] width 167 height 216
copy div "https://www.docebo.com/learning-network/blog/compliance-training-checklists/"
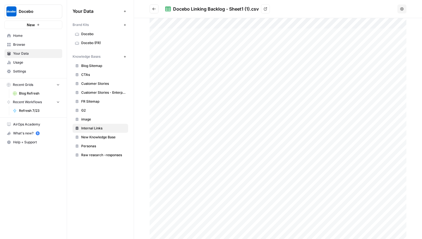
click at [127, 58] on button "New" at bounding box center [125, 56] width 7 height 7
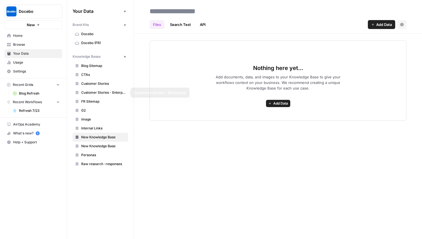
click at [104, 149] on link "New Knowledge Base" at bounding box center [101, 146] width 56 height 9
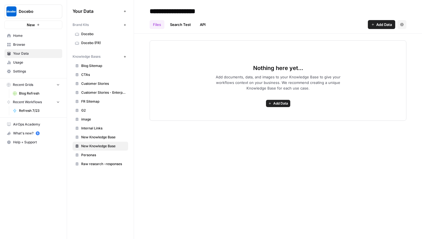
click at [114, 129] on span "Internal Links" at bounding box center [103, 128] width 44 height 5
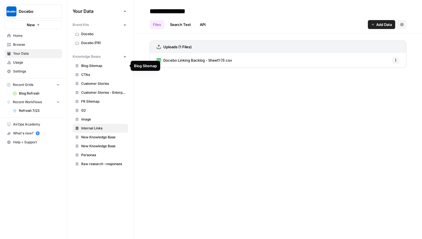
click at [98, 67] on span "Blog Sitemap" at bounding box center [103, 65] width 44 height 5
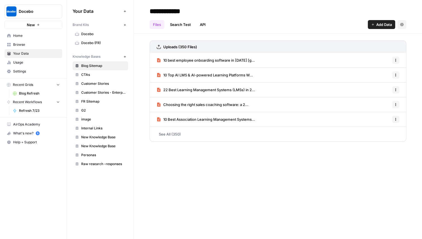
click at [186, 58] on span "10 best employee onboarding software in 2024 [g..." at bounding box center [209, 61] width 92 height 6
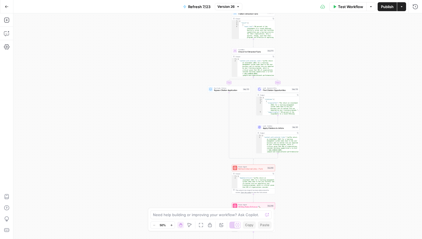
click at [249, 168] on span "Refresh Internal Links - Fork" at bounding box center [253, 169] width 28 height 3
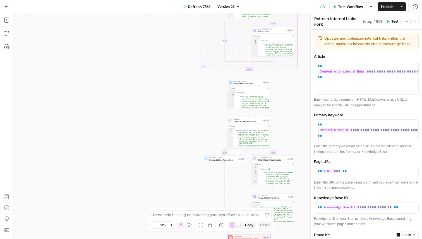
scroll to position [0, 3]
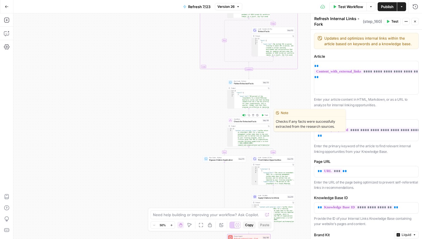
click at [237, 123] on div "Condition Check for Extracted Facts Step 174 Copy step Delete step Edit Note Te…" at bounding box center [248, 120] width 43 height 7
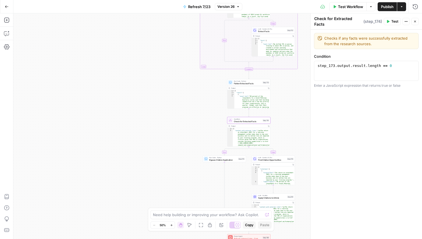
type textarea "**********"
click at [418, 21] on button "Close" at bounding box center [415, 21] width 7 height 7
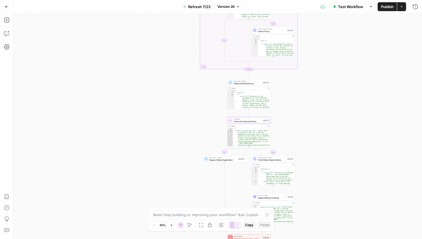
click at [230, 120] on icon at bounding box center [230, 120] width 3 height 3
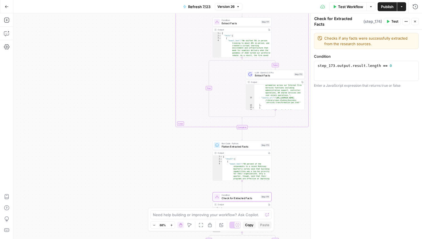
scroll to position [124, 0]
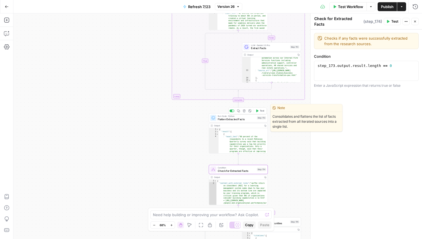
click at [220, 118] on span "Flatten Extracted Facts" at bounding box center [237, 120] width 38 height 4
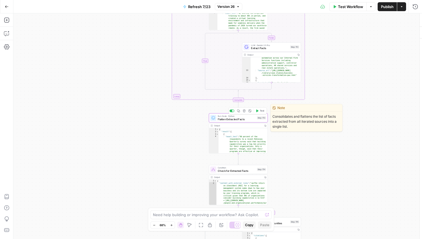
type textarea "**********"
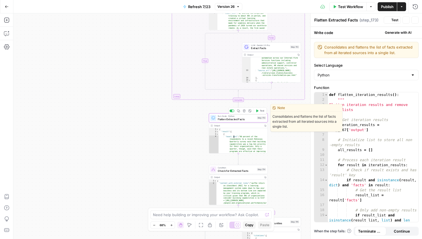
click at [241, 142] on div "{ "result" : [ { "exact_text" : "90 percent of the respondents to a recent McKi…" at bounding box center [243, 154] width 49 height 53
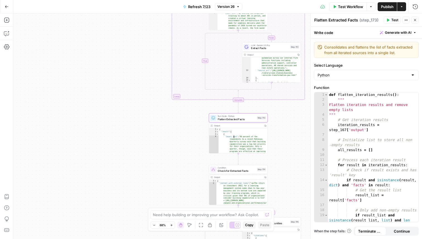
scroll to position [56, 0]
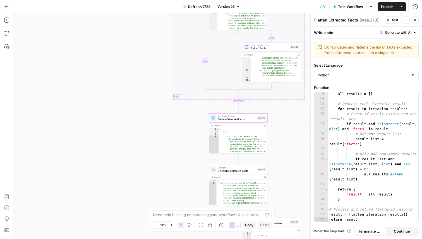
click at [226, 144] on div "{ "result" : [ { "exact_text" : "90 percent of the respondents to a recent McKi…" at bounding box center [243, 154] width 49 height 53
type input "*"
click at [264, 132] on div "​ ​ All Replace All + 0 of 0 .* Aa \b S" at bounding box center [243, 134] width 49 height 12
click at [265, 130] on span at bounding box center [265, 131] width 3 height 3
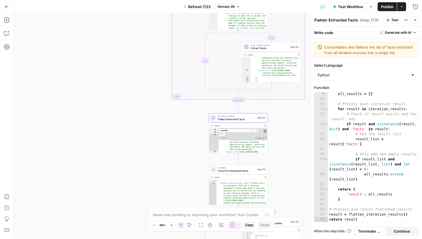
type textarea "**********"
click at [297, 134] on div "true false false true false true Workflow Set Inputs Inputs Content Processing …" at bounding box center [217, 126] width 409 height 226
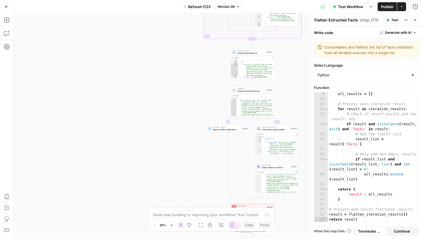
scroll to position [18, 0]
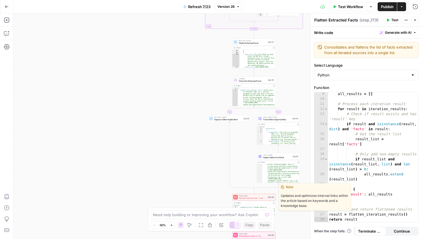
click at [259, 200] on span "Refresh Internal Links - Fork" at bounding box center [253, 198] width 28 height 3
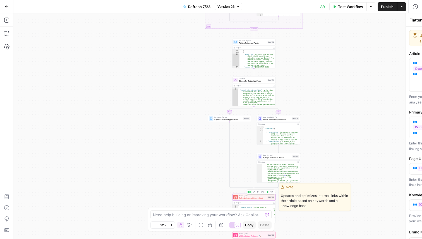
type textarea "Refresh Internal Links - Fork"
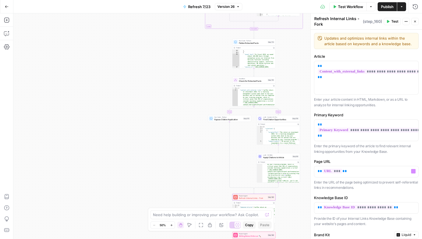
scroll to position [64, 0]
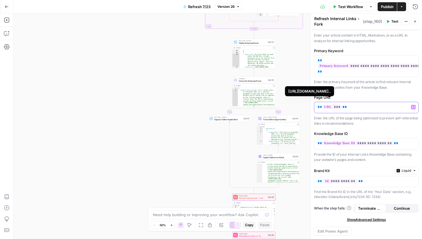
click at [333, 108] on span "***" at bounding box center [333, 107] width 20 height 5
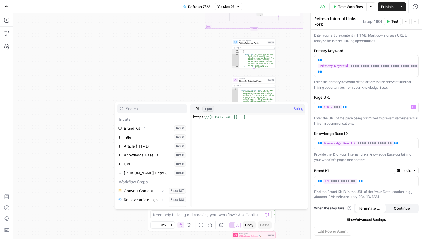
type textarea "**********"
click at [284, 119] on div "https: //www.docebo.com/learning-network/blog/lms-roi/" at bounding box center [248, 165] width 113 height 101
click at [382, 89] on p "Enter the primary keyword of the article to find relevant internal linking oppo…" at bounding box center [366, 84] width 105 height 11
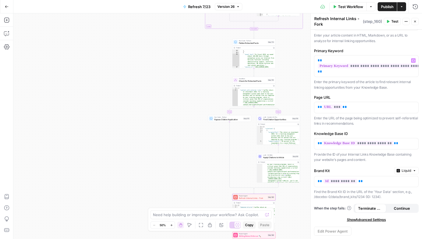
scroll to position [62, 0]
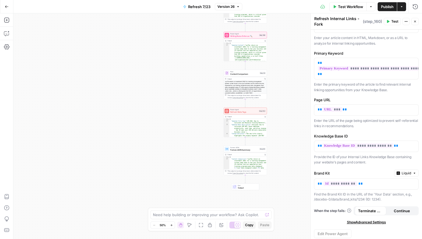
click at [240, 85] on div "<p>The return on investment (ROI) for a learning management system comes down t…" at bounding box center [245, 95] width 43 height 28
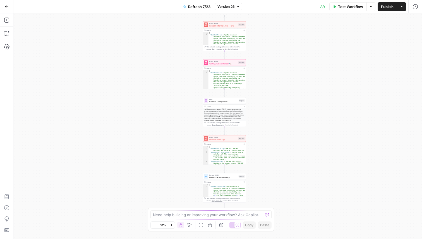
click at [215, 25] on span "Refresh Internal Links - Fork" at bounding box center [224, 25] width 28 height 3
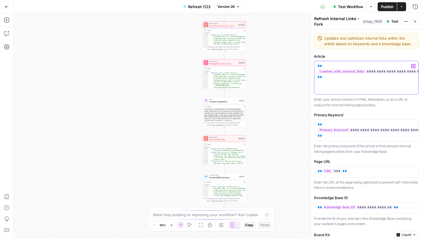
click at [348, 79] on p "**********" at bounding box center [366, 71] width 97 height 17
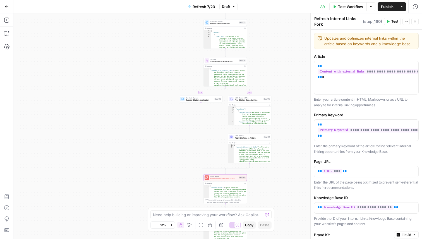
type textarea "**********"
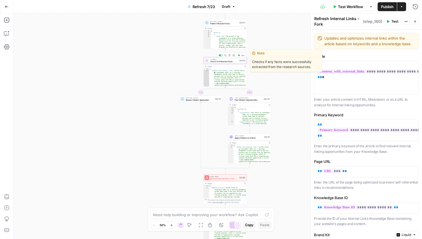
click at [223, 63] on div "Condition Check for Extracted Facts Step 174 Copy step Delete step Edit Note Te…" at bounding box center [225, 60] width 43 height 7
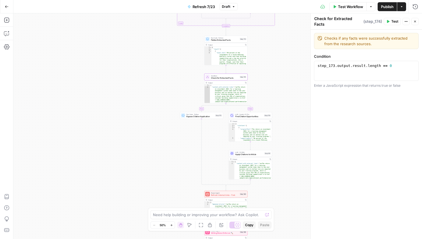
click at [229, 80] on div "**********" at bounding box center [225, 89] width 43 height 30
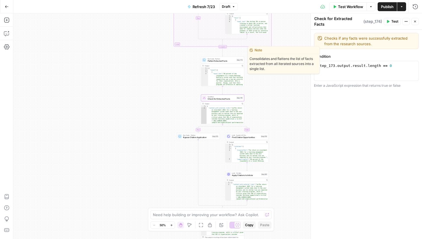
click at [210, 63] on div "Run Code · Python Flatten Extracted Facts Step 173 Copy step Delete step Edit N…" at bounding box center [222, 60] width 43 height 7
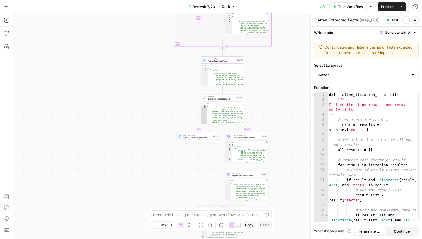
scroll to position [56, 0]
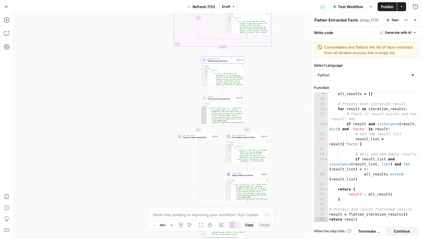
click at [416, 20] on icon "button" at bounding box center [415, 19] width 3 height 3
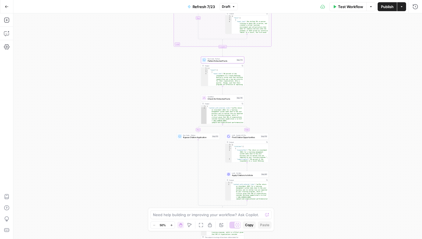
type textarea "**********"
click at [218, 71] on div "{ "result" : [ { "exact_text" : "90 percent of the respondents to a recent McKi…" at bounding box center [226, 87] width 36 height 39
click at [219, 60] on span "Flatten Extracted Facts" at bounding box center [222, 61] width 28 height 3
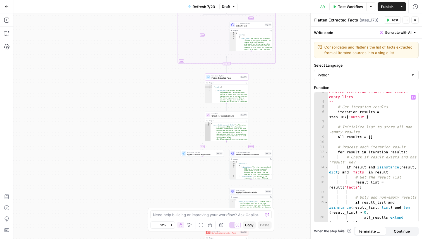
scroll to position [0, 0]
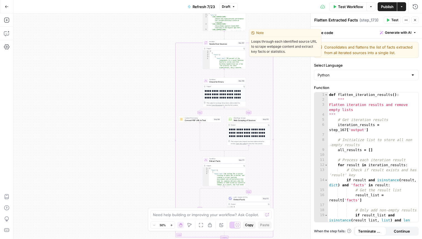
click at [215, 44] on span "Iterate Over Sources" at bounding box center [224, 43] width 28 height 3
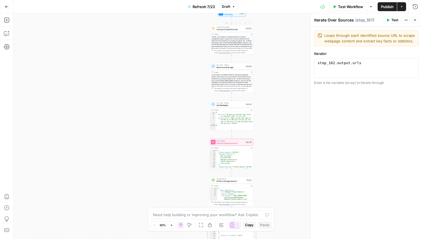
click at [220, 30] on span "Convert Content Format" at bounding box center [231, 29] width 28 height 3
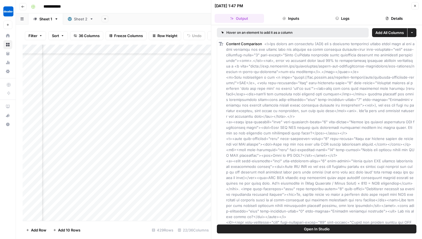
scroll to position [5008, 640]
click at [73, 20] on div "Sheet 2" at bounding box center [78, 19] width 20 height 6
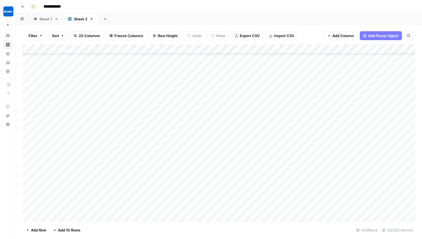
scroll to position [3188, 1]
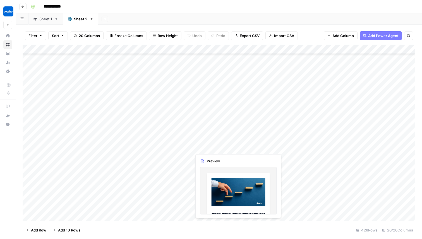
click at [210, 148] on div "Add Column" at bounding box center [219, 133] width 393 height 177
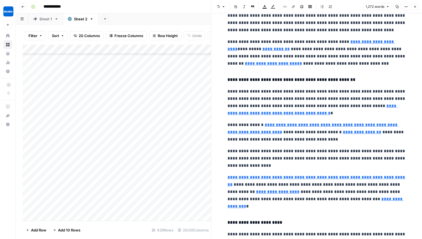
scroll to position [616, 0]
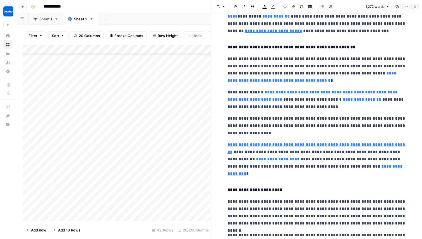
click at [413, 8] on button "Close" at bounding box center [415, 6] width 7 height 7
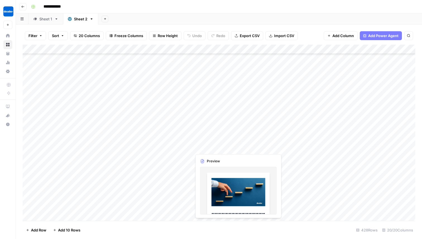
scroll to position [3188, 0]
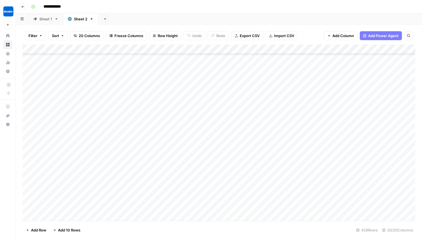
click at [211, 149] on div "Add Column" at bounding box center [219, 133] width 393 height 177
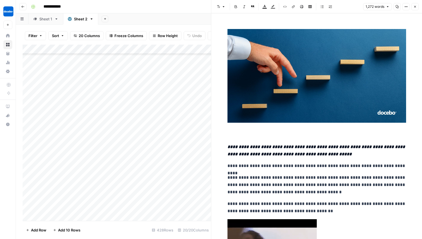
click at [413, 6] on button "Close" at bounding box center [415, 6] width 7 height 7
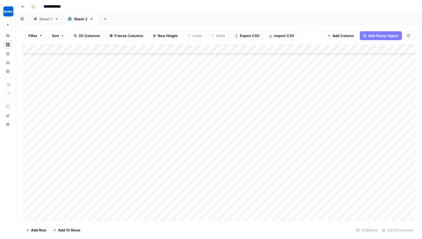
click at [258, 148] on div "Add Column" at bounding box center [219, 133] width 393 height 177
click at [44, 24] on link "Sheet 1" at bounding box center [45, 18] width 35 height 11
click at [87, 35] on span "36 Columns" at bounding box center [89, 36] width 21 height 6
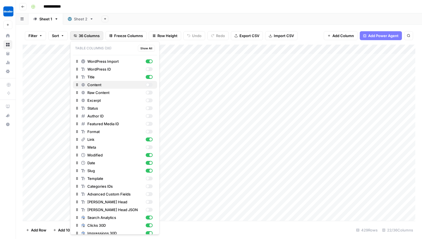
click at [149, 83] on div "button" at bounding box center [149, 85] width 7 height 4
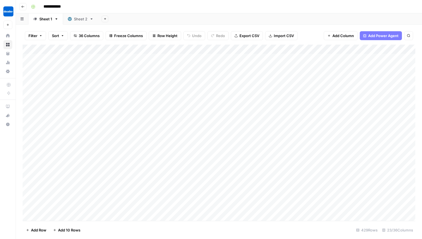
click at [86, 26] on div "Filter Sort 36 Columns Freeze Columns Row Height Undo Redo Export CSV Import CS…" at bounding box center [219, 132] width 406 height 215
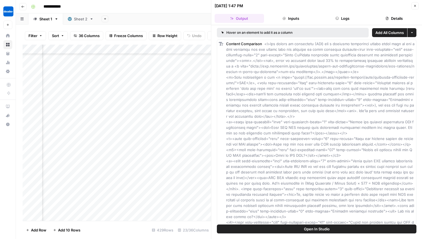
scroll to position [5008, 167]
click at [414, 5] on icon "button" at bounding box center [415, 5] width 3 height 3
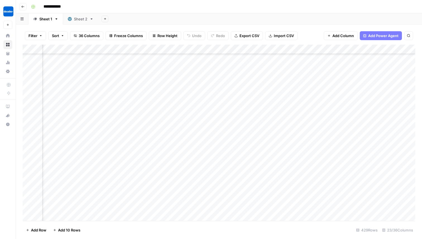
scroll to position [5008, 520]
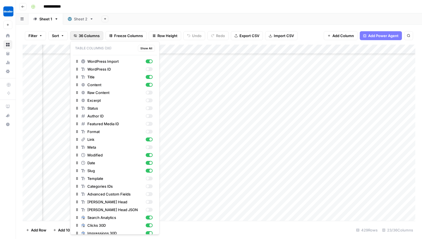
click at [86, 37] on span "36 Columns" at bounding box center [89, 36] width 21 height 6
click at [85, 34] on span "36 Columns" at bounding box center [89, 36] width 21 height 6
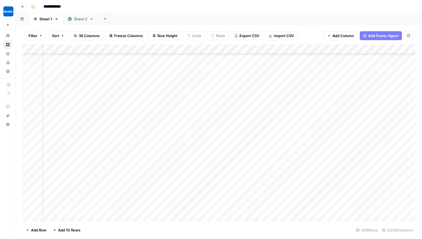
scroll to position [5008, 0]
click at [192, 70] on div "Add Column" at bounding box center [219, 133] width 393 height 177
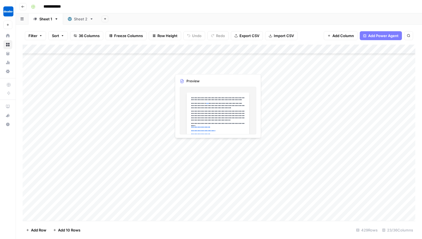
click at [190, 68] on div "Add Column" at bounding box center [219, 133] width 393 height 177
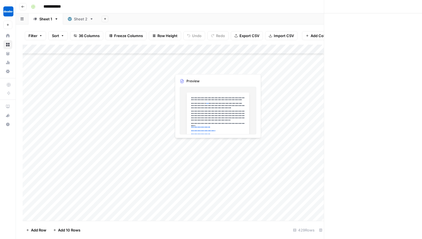
click at [190, 68] on div at bounding box center [197, 65] width 51 height 15
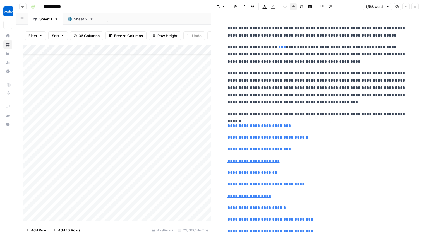
click at [268, 124] on link "**********" at bounding box center [259, 126] width 63 height 4
click at [251, 126] on link "**********" at bounding box center [259, 126] width 63 height 4
click at [285, 50] on p "**********" at bounding box center [317, 55] width 179 height 22
click at [286, 45] on link "***" at bounding box center [283, 47] width 8 height 4
click at [296, 37] on input "[URL][DOMAIN_NAME]" at bounding box center [316, 39] width 74 height 6
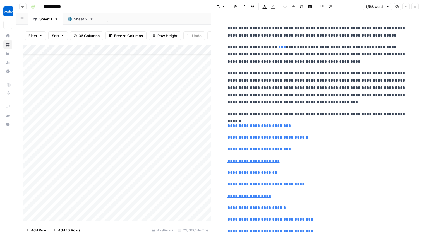
click at [289, 44] on p "**********" at bounding box center [317, 55] width 179 height 22
click at [296, 37] on input "[URL][DOMAIN_NAME]" at bounding box center [316, 39] width 74 height 6
click at [284, 7] on icon "button" at bounding box center [285, 6] width 3 height 3
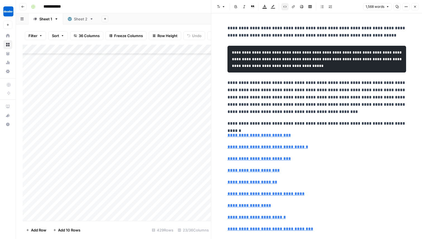
click at [284, 8] on icon "button" at bounding box center [285, 6] width 3 height 3
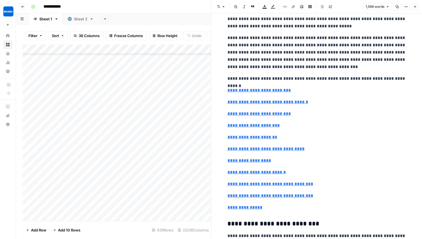
scroll to position [33, 0]
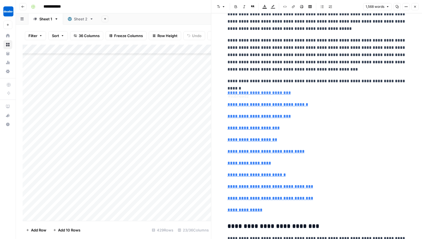
click at [277, 104] on link "**********" at bounding box center [268, 105] width 81 height 4
click at [244, 97] on input "#subhead2" at bounding box center [265, 97] width 74 height 6
type input "#subhead3"
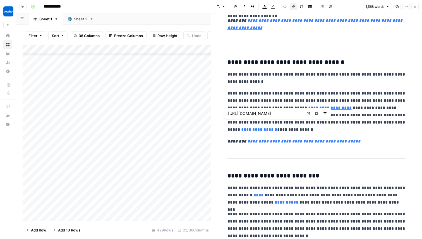
scroll to position [380, 0]
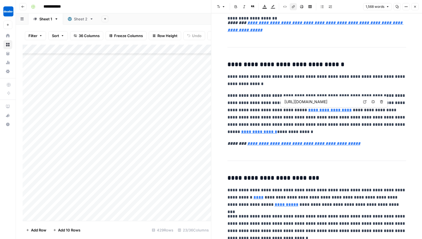
click at [319, 103] on input "[URL][DOMAIN_NAME]" at bounding box center [322, 102] width 74 height 6
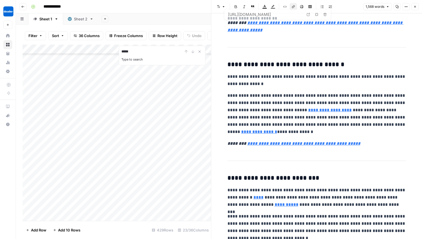
type input "*****"
click at [153, 14] on div "Add Sheet" at bounding box center [260, 18] width 324 height 11
click at [397, 7] on icon "button" at bounding box center [397, 6] width 3 height 3
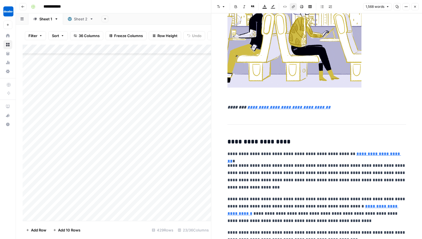
scroll to position [1069, 0]
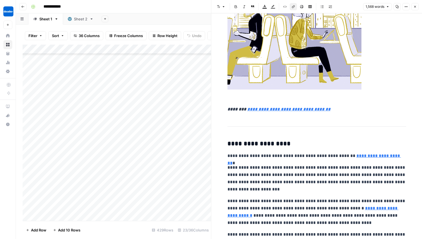
click at [365, 155] on link "**********" at bounding box center [315, 159] width 174 height 11
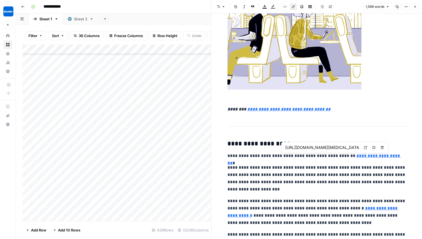
click at [341, 148] on input "[URL][DOMAIN_NAME][MEDICAL_DATA]" at bounding box center [323, 148] width 74 height 6
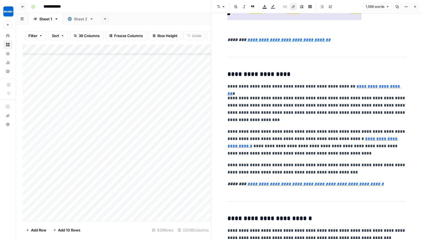
scroll to position [1139, 0]
type input "[URL][DOMAIN_NAME]"
click at [365, 86] on link "**********" at bounding box center [315, 89] width 174 height 11
click at [334, 79] on input "[URL][DOMAIN_NAME][MEDICAL_DATA]" at bounding box center [323, 78] width 74 height 6
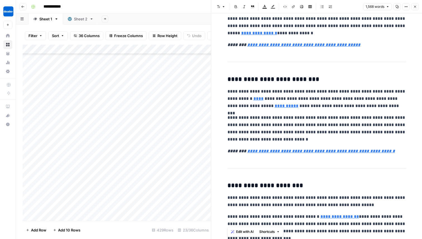
scroll to position [492, 0]
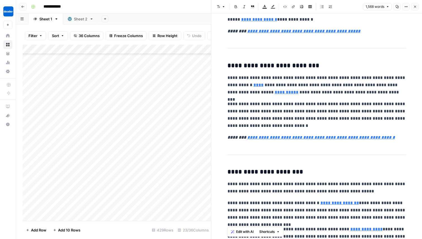
click at [418, 6] on button "Close" at bounding box center [415, 6] width 7 height 7
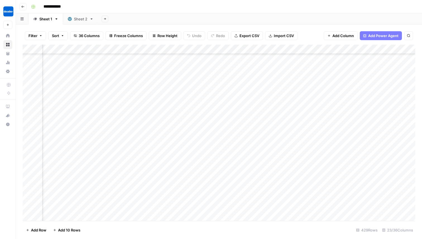
scroll to position [4973, 518]
click at [287, 99] on div "Add Column" at bounding box center [219, 133] width 393 height 177
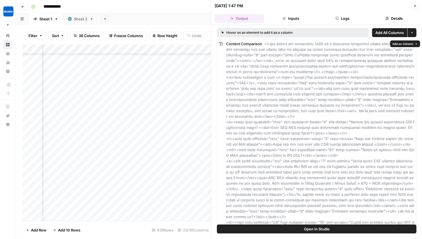
click at [353, 16] on button "Logs" at bounding box center [342, 18] width 49 height 9
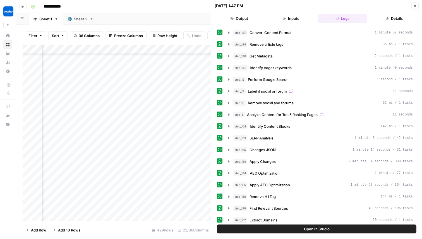
click at [394, 20] on button "Details" at bounding box center [394, 18] width 49 height 9
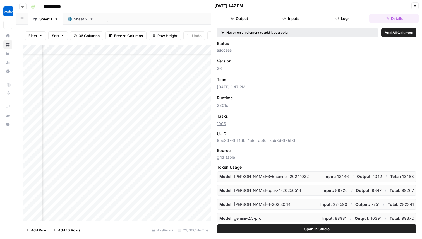
click at [251, 15] on button "Output" at bounding box center [239, 18] width 49 height 9
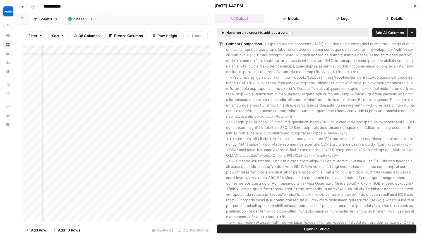
click at [417, 1] on header "[DATE] 1:47 PM Close Output Inputs Logs Details" at bounding box center [316, 12] width 211 height 25
click at [417, 7] on button "Close" at bounding box center [415, 5] width 7 height 7
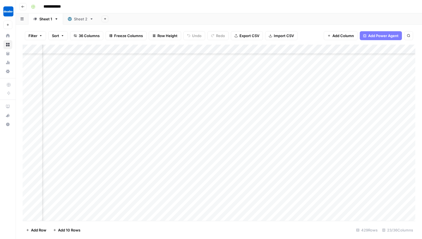
click at [315, 95] on div "Add Column" at bounding box center [219, 133] width 393 height 177
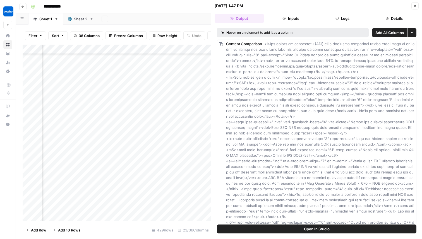
click at [414, 10] on header "[DATE] 1:47 PM Close Output Inputs Logs Details" at bounding box center [316, 12] width 211 height 25
click at [415, 4] on icon "button" at bounding box center [415, 5] width 3 height 3
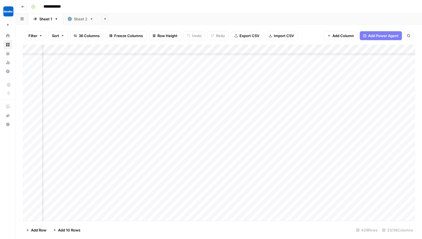
scroll to position [4973, 814]
click at [302, 96] on div "Add Column" at bounding box center [219, 133] width 393 height 177
click at [308, 128] on div "Add Column" at bounding box center [219, 133] width 393 height 177
click at [300, 99] on div "Add Column" at bounding box center [219, 133] width 393 height 177
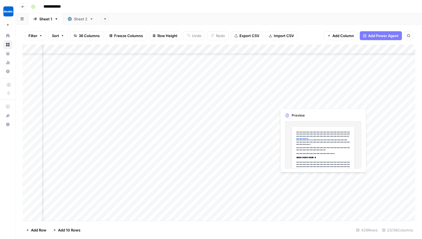
click at [305, 138] on div "Add Column" at bounding box center [219, 133] width 393 height 177
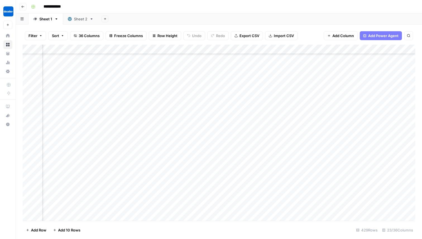
click at [303, 103] on div "Add Column" at bounding box center [219, 133] width 393 height 177
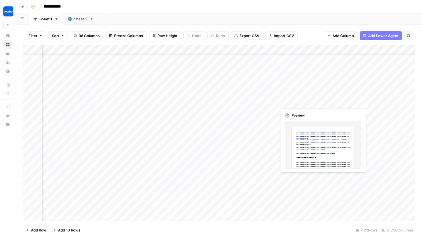
click at [306, 98] on div "Add Column" at bounding box center [219, 133] width 393 height 177
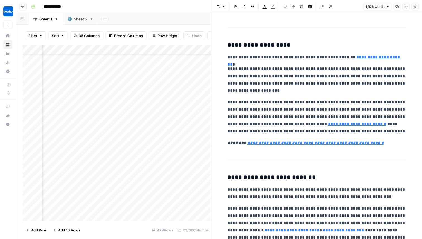
scroll to position [1533, 0]
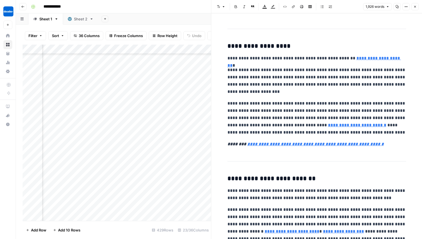
drag, startPoint x: 364, startPoint y: 56, endPoint x: 367, endPoint y: 53, distance: 4.0
click at [367, 53] on link "Open in a new tab" at bounding box center [365, 49] width 7 height 7
click at [416, 6] on icon "button" at bounding box center [415, 6] width 3 height 3
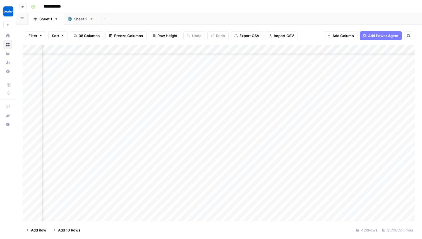
scroll to position [4973, 655]
click at [141, 51] on div "Add Column" at bounding box center [219, 133] width 393 height 177
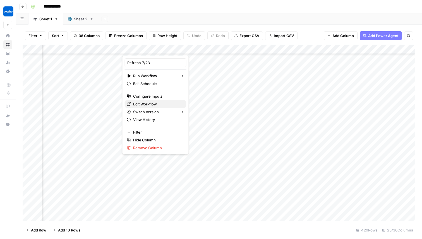
click at [147, 104] on span "Edit Workflow" at bounding box center [157, 104] width 49 height 6
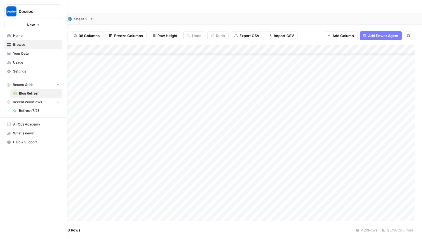
click at [42, 57] on link "Your Data" at bounding box center [33, 53] width 58 height 9
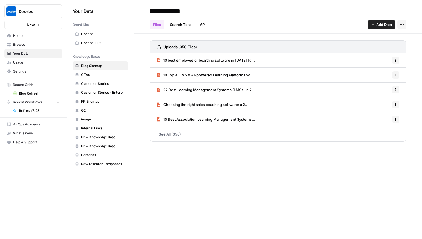
click at [170, 31] on header "**********" at bounding box center [278, 17] width 288 height 34
click at [182, 27] on link "Search Test" at bounding box center [181, 24] width 28 height 9
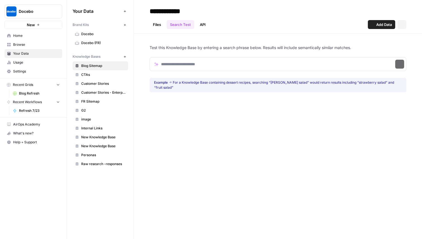
click at [216, 17] on div "Files Search Test API Add Data Settings" at bounding box center [278, 22] width 257 height 13
click at [198, 28] on link "API" at bounding box center [203, 24] width 13 height 9
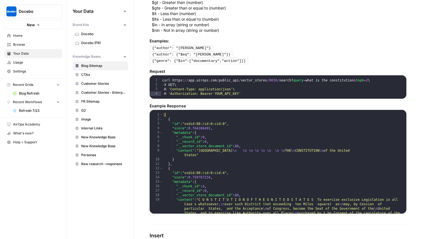
scroll to position [247, 0]
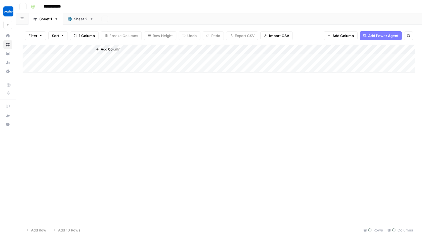
scroll to position [5008, 0]
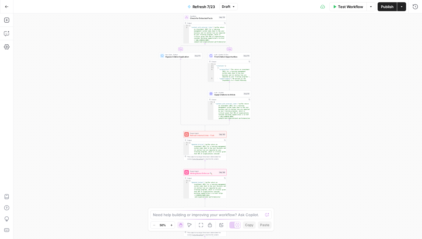
type textarea "**********"
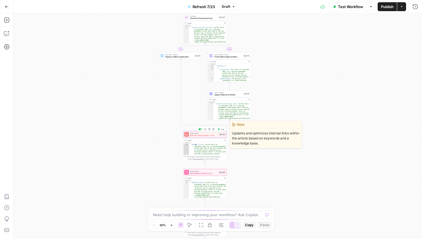
click at [196, 135] on span "Refresh Internal Links - Fork" at bounding box center [204, 135] width 28 height 3
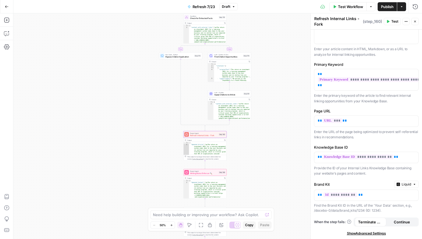
scroll to position [64, 0]
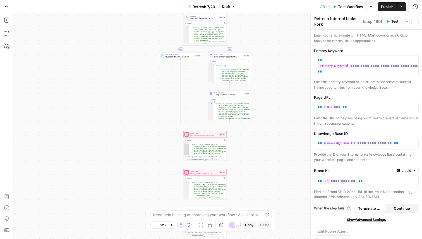
click at [405, 206] on button "Continue" at bounding box center [403, 208] width 32 height 9
click at [374, 210] on span "Terminate Workflow" at bounding box center [370, 209] width 25 height 6
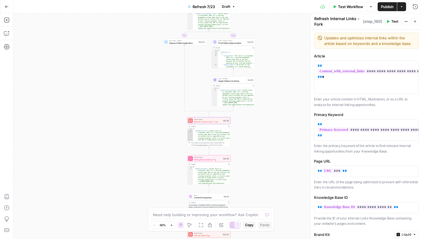
scroll to position [0, 0]
click at [379, 80] on p "**********" at bounding box center [366, 71] width 97 height 17
drag, startPoint x: 346, startPoint y: 45, endPoint x: 383, endPoint y: 48, distance: 37.9
click at [383, 48] on div "Updates and optimizes internal links within the article based on keywords and a…" at bounding box center [366, 41] width 105 height 16
click at [349, 53] on div "**********" at bounding box center [366, 167] width 111 height 274
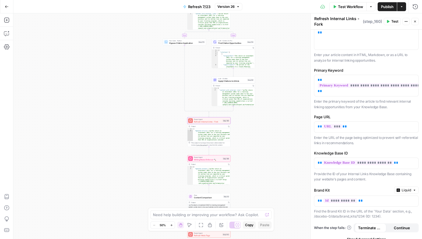
scroll to position [47, 0]
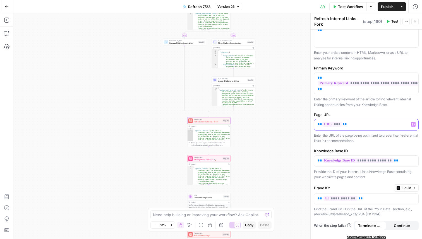
click at [360, 120] on div "** *** **" at bounding box center [367, 125] width 104 height 11
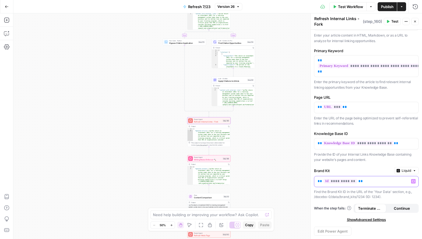
click at [356, 181] on p "**********" at bounding box center [362, 182] width 89 height 6
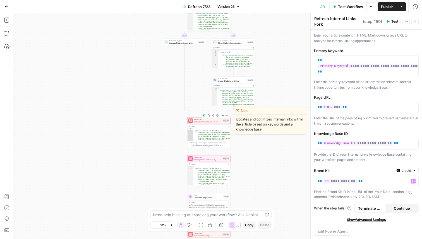
click at [199, 122] on span "Refresh Internal Links - Fork" at bounding box center [208, 121] width 28 height 3
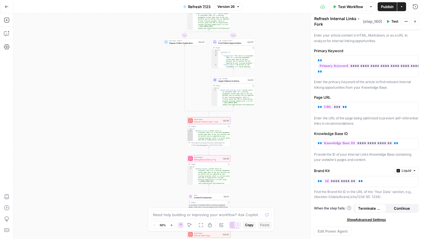
click at [381, 220] on span "Show Advanced Settings" at bounding box center [366, 220] width 39 height 5
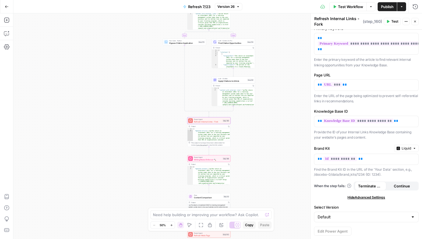
click at [380, 213] on div "Default" at bounding box center [366, 217] width 105 height 11
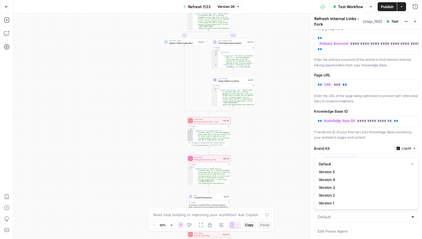
type input "Default"
click at [398, 236] on div "**********" at bounding box center [366, 91] width 111 height 296
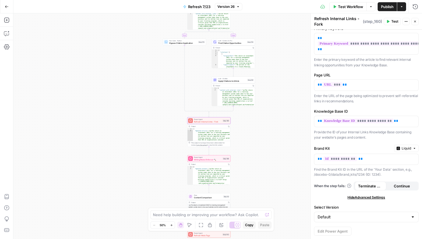
click at [410, 189] on button "Continue" at bounding box center [403, 186] width 32 height 9
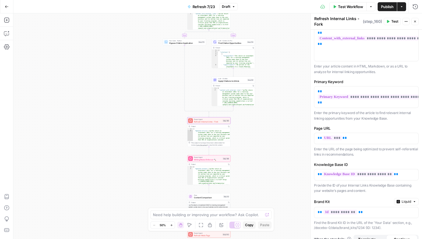
scroll to position [0, 0]
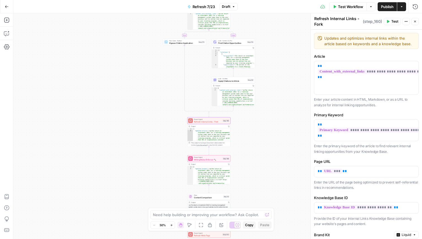
click at [408, 16] on div "Refresh Internal Links - Fork Refresh Internal Links - Fork ( step_160 ) Test A…" at bounding box center [366, 22] width 105 height 12
click at [408, 22] on icon "button" at bounding box center [406, 21] width 3 height 3
click at [406, 23] on button "Actions" at bounding box center [406, 21] width 7 height 7
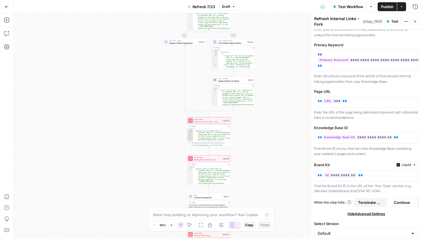
scroll to position [71, 0]
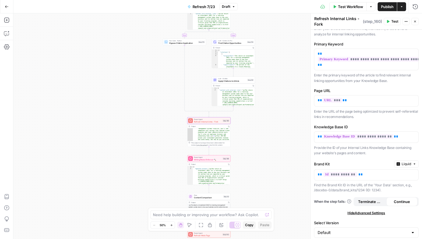
scroll to position [52, 0]
click at [198, 147] on div "true false false true false true Workflow Set Inputs Inputs Content Processing …" at bounding box center [217, 126] width 409 height 226
click at [199, 146] on span "Copy the output" at bounding box center [201, 145] width 11 height 2
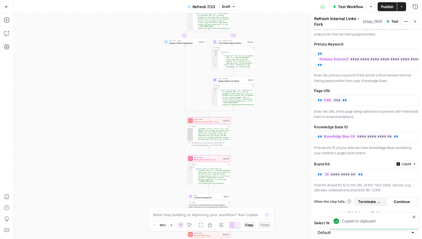
click at [198, 144] on span "Copy the output" at bounding box center [201, 145] width 11 height 2
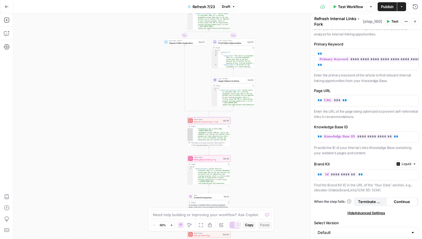
scroll to position [43, 0]
click at [208, 121] on span "Refresh Internal Links - Fork" at bounding box center [208, 121] width 28 height 3
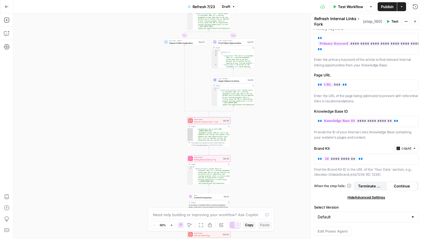
click at [201, 120] on span "Refresh Internal Links - Fork" at bounding box center [208, 121] width 28 height 3
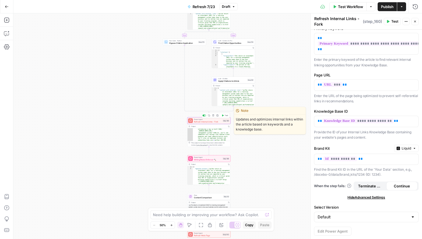
click at [189, 120] on div at bounding box center [191, 121] width 4 height 4
click at [193, 123] on div "Power Agent Refresh Internal Links - Fork Step 160 Copy step Delete step Edit N…" at bounding box center [209, 120] width 41 height 5
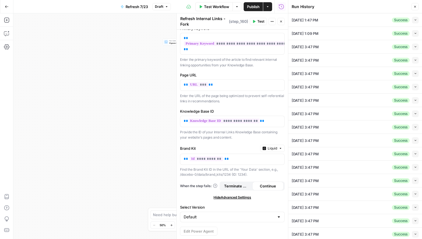
click at [416, 8] on icon "button" at bounding box center [415, 6] width 3 height 3
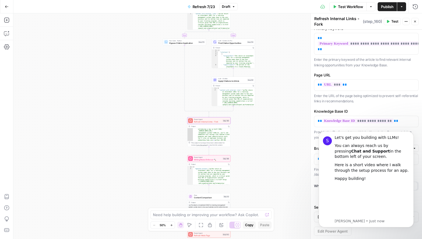
scroll to position [0, 0]
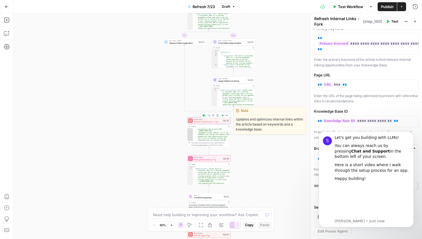
click at [212, 124] on div "Power Agent Refresh Internal Links - Fork Step 160 Copy step Delete step Edit N…" at bounding box center [208, 121] width 43 height 7
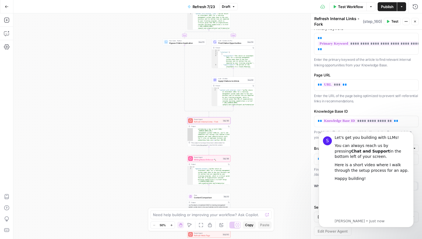
click at [256, 156] on div "true false false true false true Workflow Set Inputs Inputs Content Processing …" at bounding box center [217, 126] width 409 height 226
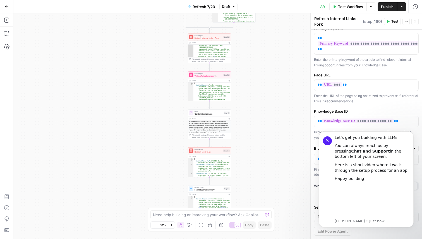
click at [196, 39] on span "Refresh Internal Links - Fork" at bounding box center [209, 38] width 28 height 3
click at [412, 131] on button "Dismiss notification" at bounding box center [412, 133] width 7 height 7
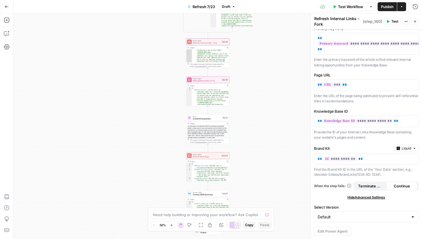
click at [405, 21] on icon "button" at bounding box center [406, 21] width 3 height 3
click at [337, 18] on textarea "Refresh Internal Links - Fork" at bounding box center [338, 21] width 47 height 11
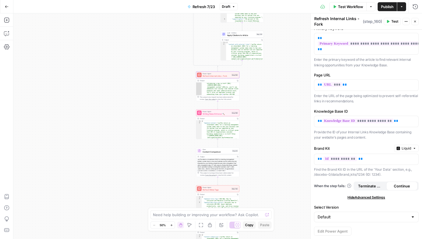
click at [199, 76] on icon at bounding box center [199, 75] width 3 height 3
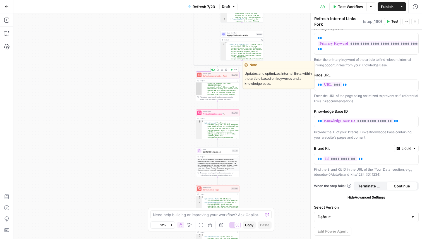
click at [200, 77] on div at bounding box center [199, 75] width 4 height 4
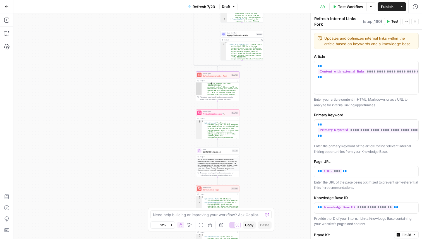
scroll to position [87, 0]
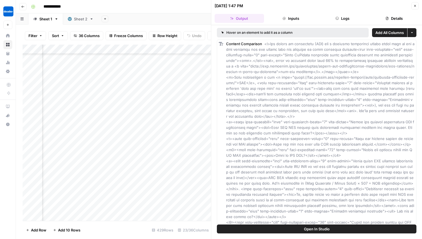
scroll to position [4978, 696]
click at [301, 19] on button "Inputs" at bounding box center [291, 18] width 49 height 9
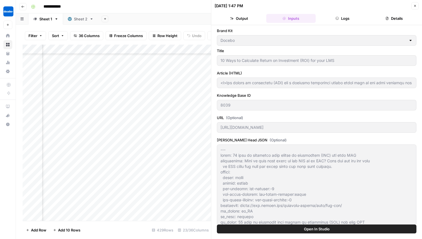
click at [331, 132] on div "[URL][DOMAIN_NAME]" at bounding box center [317, 127] width 200 height 11
click at [220, 127] on div "[URL][DOMAIN_NAME]" at bounding box center [317, 127] width 200 height 11
click at [316, 122] on div "URL (Optional) [URL][DOMAIN_NAME]" at bounding box center [317, 125] width 200 height 20
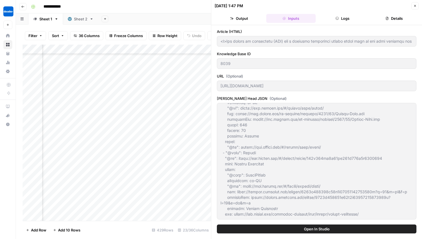
scroll to position [0, 0]
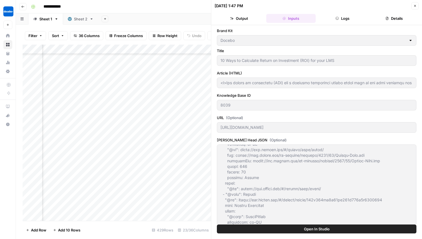
click at [374, 13] on header "[DATE] 1:47 PM Close Output Inputs Logs Details" at bounding box center [316, 12] width 211 height 25
click at [401, 21] on button "Details" at bounding box center [394, 18] width 49 height 9
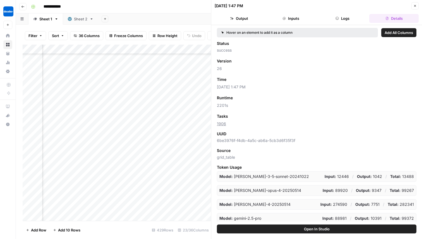
click at [361, 18] on button "Logs" at bounding box center [342, 18] width 49 height 9
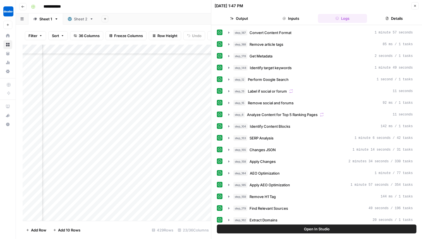
click at [254, 20] on button "Output" at bounding box center [239, 18] width 49 height 9
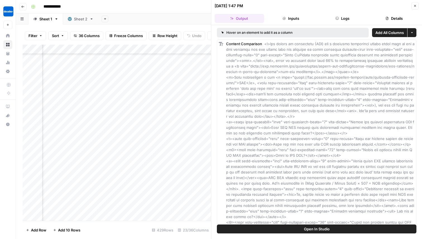
click at [393, 17] on button "Details" at bounding box center [394, 18] width 49 height 9
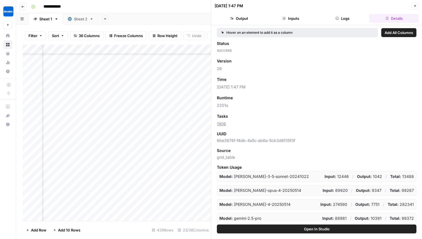
click at [413, 8] on button "Close" at bounding box center [415, 5] width 7 height 7
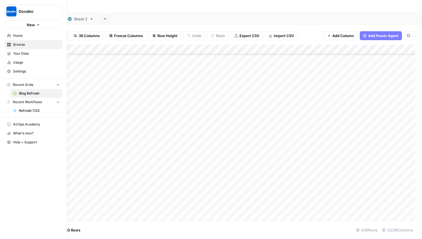
click at [34, 39] on link "Home" at bounding box center [33, 35] width 58 height 9
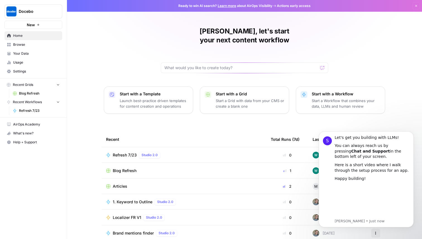
click at [38, 46] on span "Browse" at bounding box center [36, 44] width 47 height 5
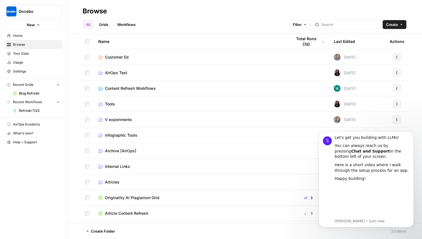
click at [132, 27] on link "Workflows" at bounding box center [126, 24] width 25 height 9
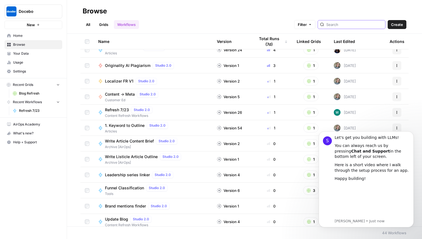
scroll to position [8, 0]
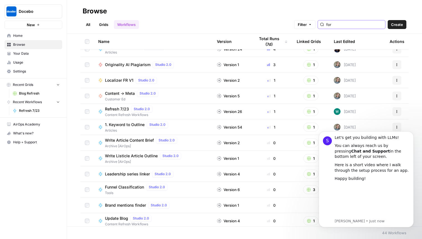
type input "fork"
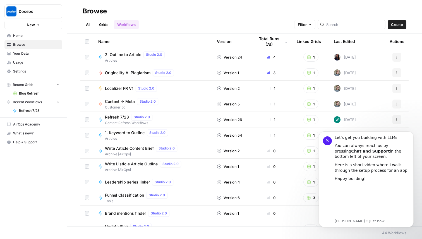
click at [221, 25] on div "All Grids Workflows Filter Create" at bounding box center [245, 22] width 324 height 13
type input "f"
click at [276, 6] on header "Browse All Grids Workflows Filter Create" at bounding box center [244, 17] width 355 height 34
click at [410, 133] on button "Dismiss notification" at bounding box center [412, 133] width 7 height 7
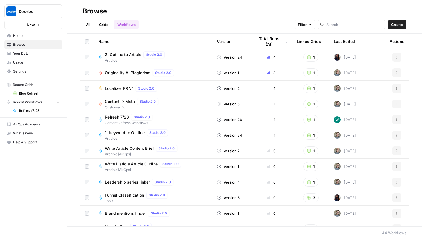
click at [354, 28] on div at bounding box center [352, 24] width 68 height 9
type input "fork"
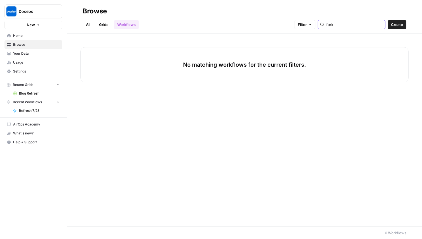
click at [380, 23] on input "fork" at bounding box center [355, 25] width 57 height 6
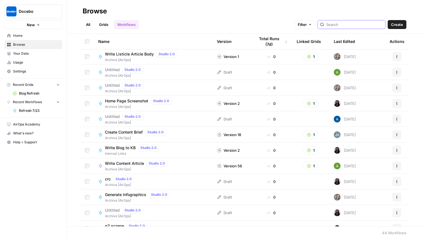
scroll to position [511, 0]
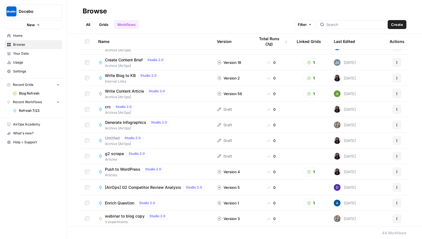
click at [360, 8] on h2 "Browse" at bounding box center [245, 11] width 324 height 9
click at [32, 3] on div "Docebo New" at bounding box center [33, 14] width 67 height 29
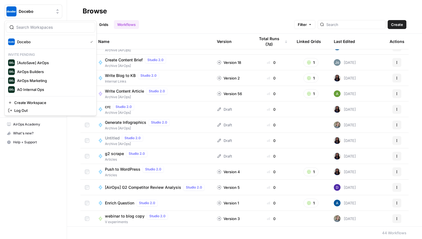
click at [32, 7] on button "Docebo" at bounding box center [33, 11] width 58 height 14
click at [75, 61] on span "[AutoSave] AirOps" at bounding box center [54, 63] width 74 height 6
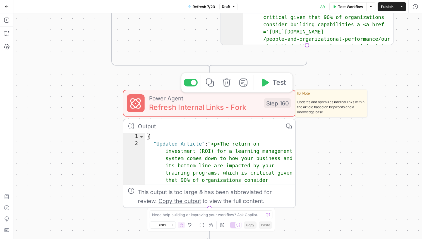
click at [242, 108] on span "Refresh Internal Links - Fork" at bounding box center [204, 107] width 111 height 11
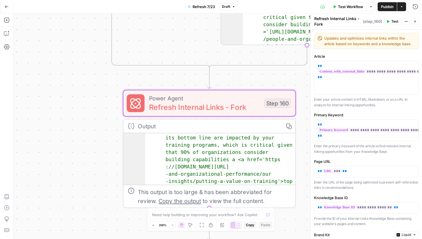
scroll to position [28, 0]
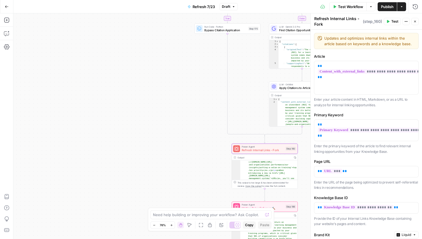
click at [276, 185] on div "This output is too large & has been abbreviated for review. Copy the output to …" at bounding box center [267, 184] width 58 height 7
click at [415, 20] on icon "button" at bounding box center [415, 21] width 3 height 3
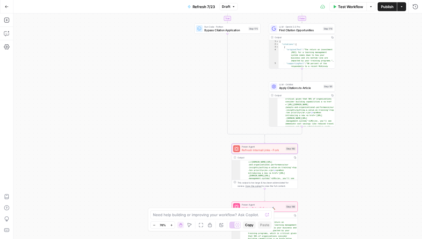
scroll to position [22, 0]
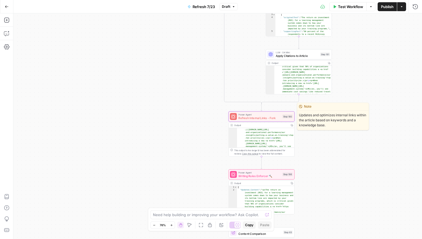
click at [236, 117] on div at bounding box center [233, 116] width 7 height 7
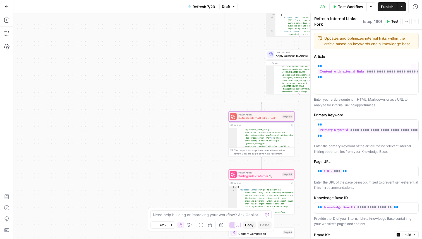
scroll to position [64, 0]
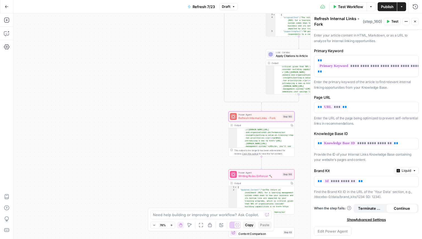
click at [334, 226] on div "**********" at bounding box center [366, 102] width 111 height 274
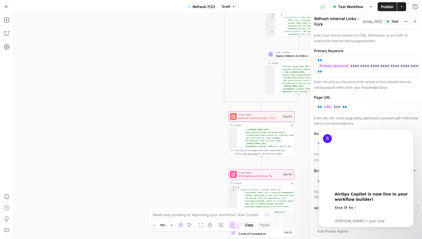
scroll to position [0, 0]
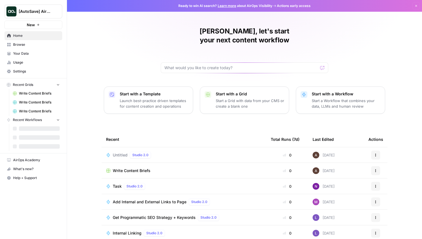
scroll to position [18, 0]
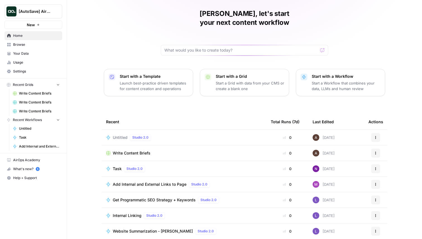
click at [166, 146] on td "Write Content Briefs" at bounding box center [184, 153] width 165 height 15
click at [163, 147] on td "Write Content Briefs" at bounding box center [184, 153] width 165 height 15
click at [163, 151] on div "Write Content Briefs" at bounding box center [184, 154] width 156 height 6
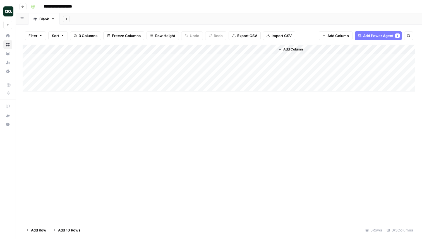
click at [161, 60] on div "Add Column" at bounding box center [219, 68] width 393 height 47
click at [193, 55] on div "Add Column" at bounding box center [219, 68] width 393 height 47
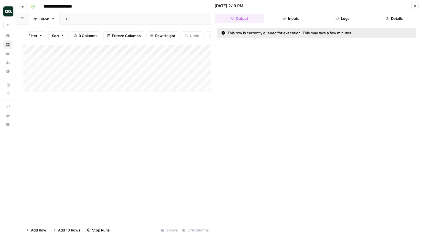
click at [192, 59] on div at bounding box center [157, 58] width 84 height 10
click at [416, 8] on button "Close" at bounding box center [415, 5] width 7 height 7
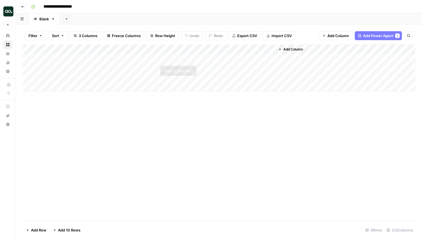
click at [192, 59] on div "Add Column" at bounding box center [219, 68] width 393 height 47
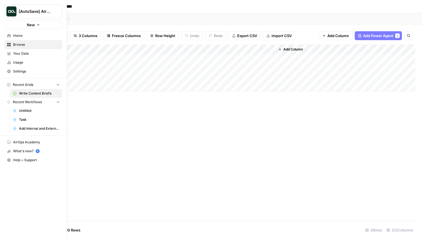
click at [10, 35] on icon at bounding box center [9, 36] width 4 height 4
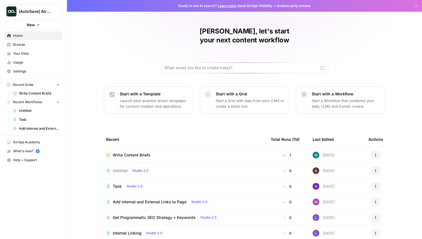
click at [351, 103] on button "Start with a Workflow Start a Workflow that combines your data, LLMs and human …" at bounding box center [340, 100] width 89 height 27
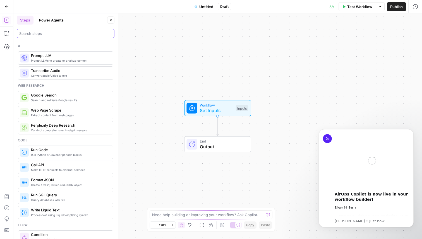
click at [53, 34] on input "search" at bounding box center [65, 34] width 93 height 6
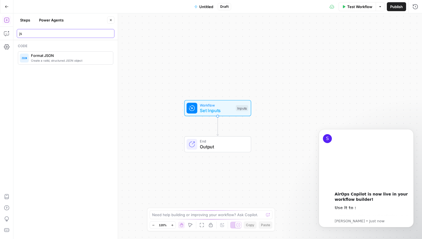
type input "js"
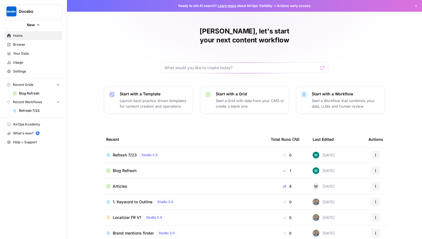
click at [50, 24] on button "New" at bounding box center [33, 25] width 58 height 8
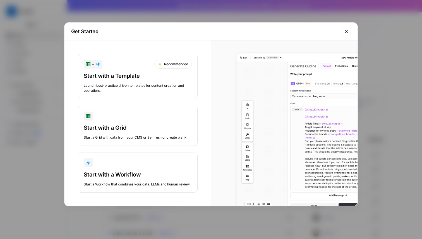
click at [110, 183] on div "Start a Workflow that combines your data, LLMs and human review" at bounding box center [138, 184] width 108 height 5
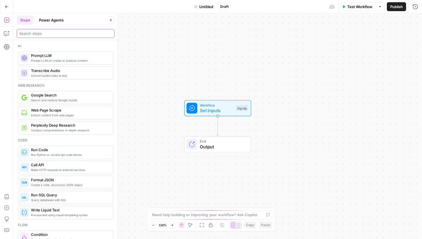
click at [66, 35] on input "search" at bounding box center [65, 34] width 93 height 6
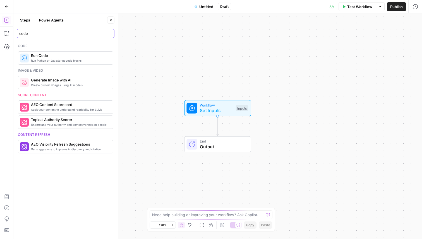
type input "code"
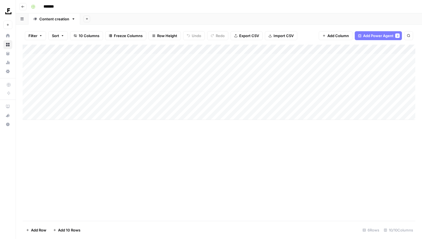
click at [300, 180] on div "Add Column" at bounding box center [219, 133] width 393 height 177
click at [176, 50] on div "Add Column" at bounding box center [219, 82] width 393 height 75
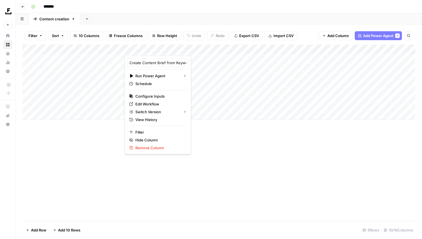
click at [173, 49] on div at bounding box center [172, 50] width 95 height 11
click at [187, 49] on div at bounding box center [172, 50] width 95 height 11
click at [196, 66] on div "Add Column" at bounding box center [219, 82] width 393 height 75
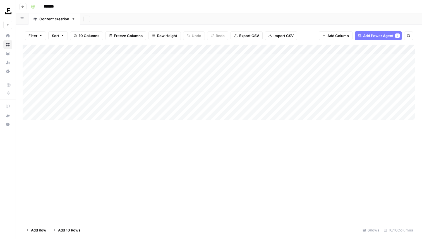
click at [179, 48] on div "Add Column" at bounding box center [219, 82] width 393 height 75
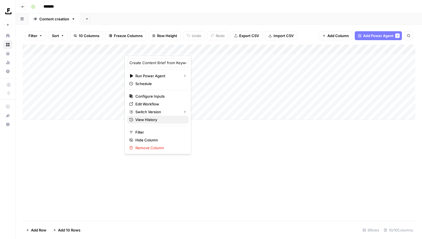
click at [153, 118] on span "View History" at bounding box center [159, 120] width 49 height 6
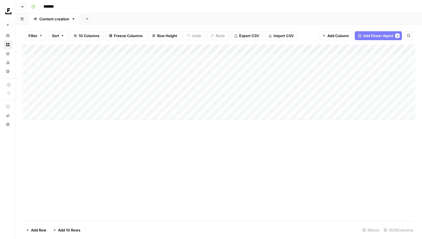
click at [170, 51] on div "Add Column" at bounding box center [219, 82] width 393 height 75
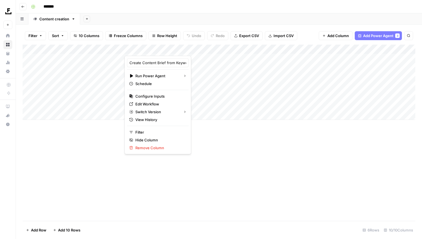
click at [201, 55] on div at bounding box center [172, 50] width 95 height 11
click at [198, 69] on div "Add Column" at bounding box center [219, 82] width 393 height 75
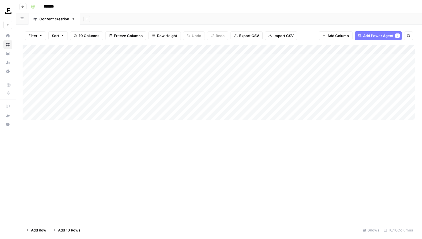
click at [207, 59] on div "Add Column" at bounding box center [219, 82] width 393 height 75
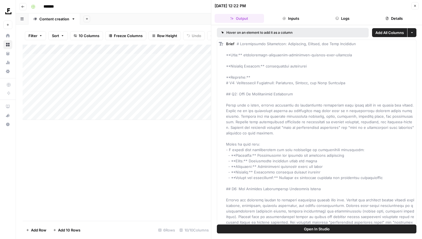
click at [299, 22] on button "Inputs" at bounding box center [291, 18] width 49 height 9
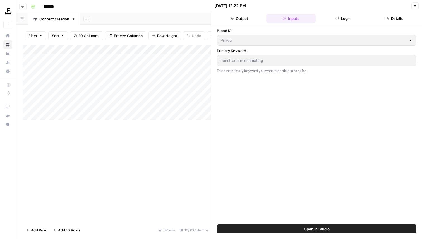
click at [342, 23] on button "Logs" at bounding box center [342, 18] width 49 height 9
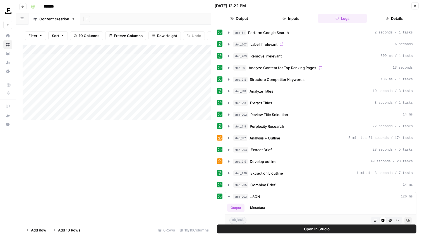
click at [261, 35] on button "step_51 Perform Google Search 2 seconds / 1 tasks" at bounding box center [320, 32] width 191 height 9
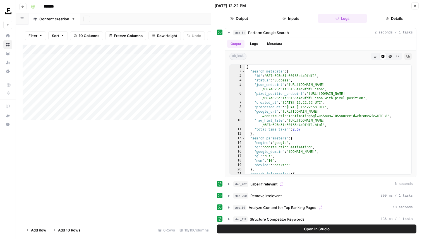
click at [414, 5] on icon "button" at bounding box center [415, 5] width 3 height 3
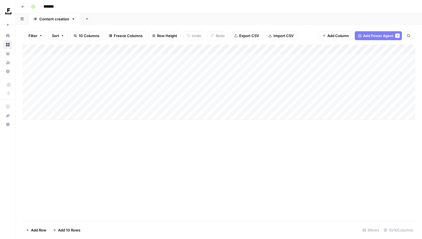
click at [168, 51] on div "Add Column" at bounding box center [219, 82] width 393 height 75
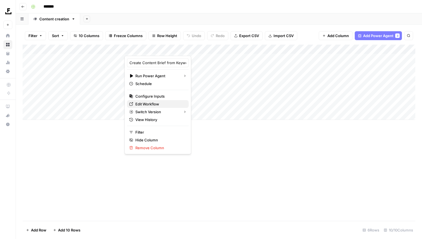
click at [157, 105] on span "Edit Workflow" at bounding box center [159, 104] width 49 height 6
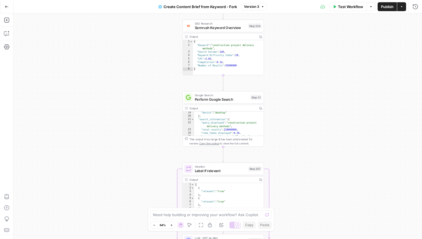
scroll to position [16, 0]
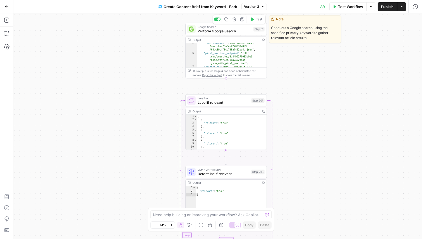
click at [207, 32] on span "Perform Google Search" at bounding box center [225, 30] width 54 height 5
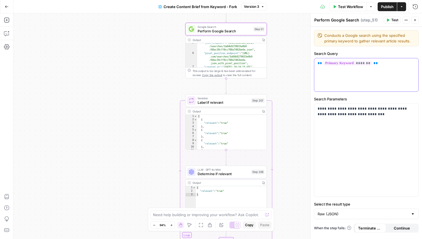
click at [373, 77] on div "** ******* **" at bounding box center [367, 74] width 104 height 33
click at [414, 22] on button "Close" at bounding box center [415, 19] width 7 height 7
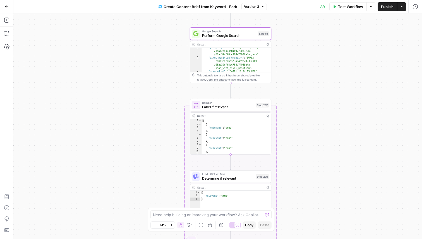
click at [211, 34] on span "Perform Google Search" at bounding box center [229, 35] width 54 height 5
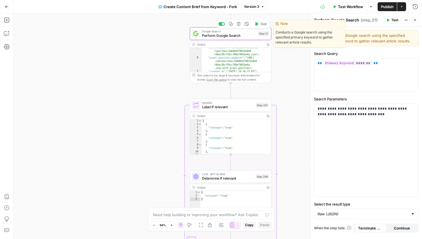
click at [210, 38] on span "Perform Google Search" at bounding box center [229, 35] width 54 height 5
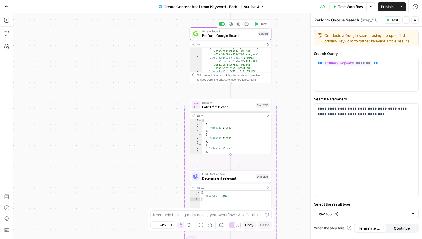
click at [299, 63] on div "Workflow Set Inputs Inputs SEO Research Semrush Keyword Overview Step 224 Outpu…" at bounding box center [217, 126] width 409 height 226
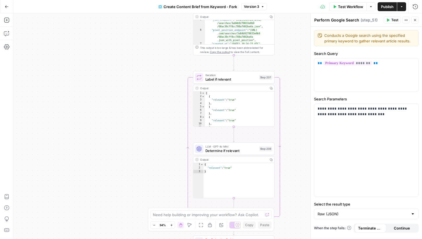
click at [228, 79] on span "Label if relevant" at bounding box center [232, 79] width 52 height 5
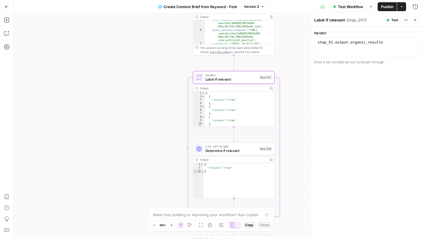
click at [219, 101] on div "[ { "relevant" : "true" } , { "relevant" : "true" } , { "relevant" : "true" } ,…" at bounding box center [240, 113] width 70 height 42
click at [379, 35] on label "Iterator" at bounding box center [366, 33] width 105 height 6
click at [415, 21] on icon "button" at bounding box center [416, 20] width 2 height 2
click at [225, 82] on div "Iteration Label if relevant Step 207 Copy step Delete step Add Note Test" at bounding box center [234, 77] width 82 height 13
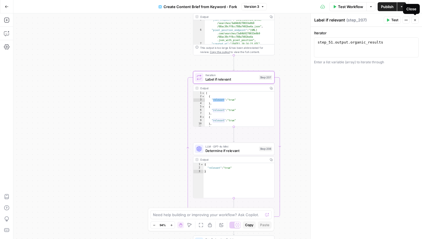
click at [415, 21] on icon "button" at bounding box center [416, 20] width 2 height 2
click at [311, 122] on div "Workflow Set Inputs Inputs SEO Research Semrush Keyword Overview Step 224 Outpu…" at bounding box center [217, 126] width 409 height 226
click at [271, 110] on div at bounding box center [271, 141] width 5 height 99
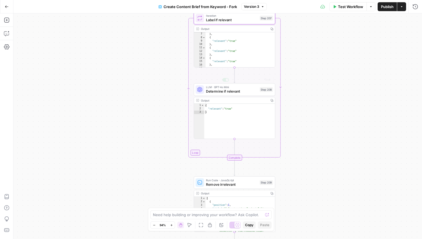
click at [239, 93] on span "Determine if relevant" at bounding box center [232, 91] width 52 height 5
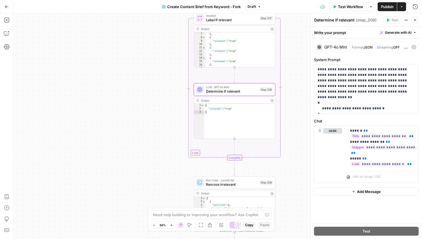
scroll to position [0, 0]
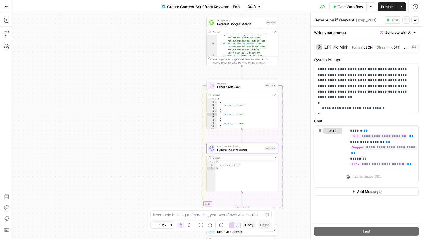
click at [226, 27] on div "Google Search Perform Google Search Step 51 Copy step Delete step Edit Note Test" at bounding box center [242, 22] width 72 height 11
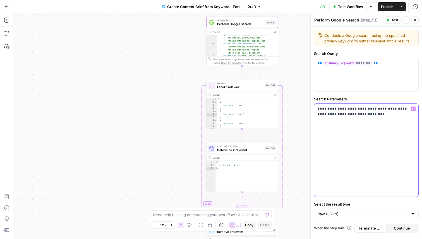
click at [384, 119] on div "**********" at bounding box center [367, 150] width 104 height 93
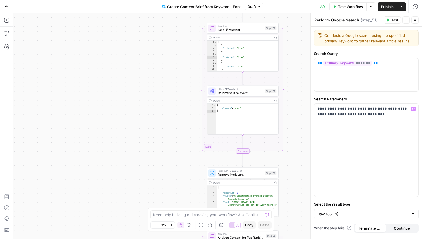
type textarea "**"
click at [234, 65] on div "[ { "relevant" : "true" } , { "relevant" : "true" } , { "relevant" : "true" } ,…" at bounding box center [247, 59] width 61 height 37
click at [234, 29] on span "Label if relevant" at bounding box center [241, 30] width 46 height 5
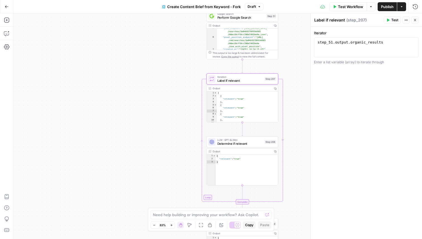
click at [226, 19] on span "Perform Google Search" at bounding box center [241, 17] width 47 height 5
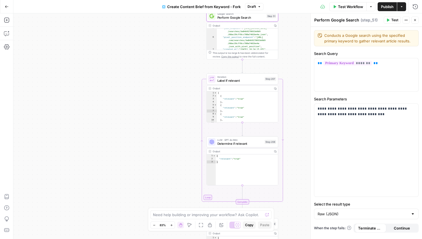
type textarea "**********"
click at [243, 44] on div ""json_endpoint" : "[URL][DOMAIN_NAME] /searches/3a84b9270033e0b9 /68ac39cff8cc7…" at bounding box center [247, 44] width 61 height 34
click at [275, 24] on icon "button" at bounding box center [275, 25] width 2 height 2
click at [231, 81] on span "Label if relevant" at bounding box center [241, 81] width 46 height 5
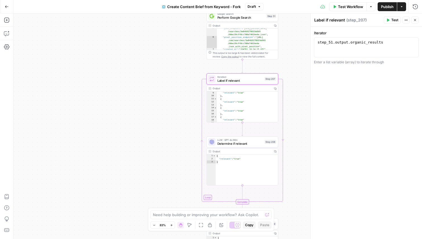
type textarea "**********"
click at [386, 47] on div "step_51 . output . organic_results" at bounding box center [367, 52] width 100 height 25
click at [246, 84] on div "Iteration Label if relevant Step 207 Copy step Delete step Add Note Test" at bounding box center [243, 78] width 72 height 11
click at [252, 82] on span "Label if relevant" at bounding box center [241, 81] width 46 height 5
click at [238, 144] on span "Determine if relevant" at bounding box center [241, 143] width 46 height 5
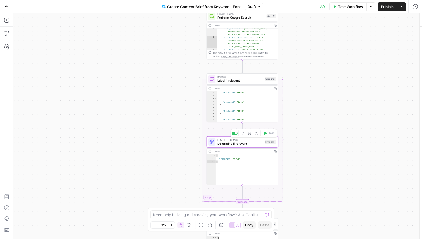
type textarea "Determine if relevant"
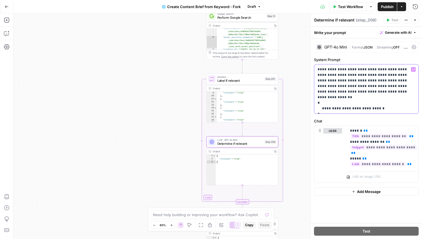
drag, startPoint x: 374, startPoint y: 72, endPoint x: 388, endPoint y: 75, distance: 14.6
click at [389, 75] on p "**********" at bounding box center [366, 89] width 97 height 45
click at [388, 75] on p "**********" at bounding box center [366, 89] width 97 height 45
click at [380, 89] on p "**********" at bounding box center [366, 89] width 97 height 45
click at [380, 96] on p "**********" at bounding box center [366, 89] width 97 height 45
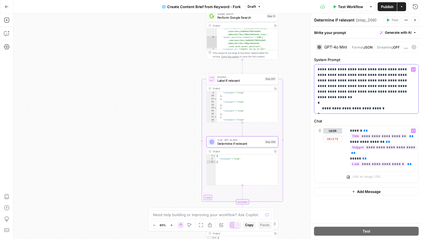
click at [376, 93] on p "**********" at bounding box center [366, 89] width 97 height 45
drag, startPoint x: 379, startPoint y: 68, endPoint x: 381, endPoint y: 83, distance: 14.3
click at [382, 83] on p "**********" at bounding box center [366, 89] width 97 height 45
click at [381, 83] on p "**********" at bounding box center [366, 89] width 97 height 45
click at [249, 80] on span "Label if relevant" at bounding box center [241, 81] width 46 height 5
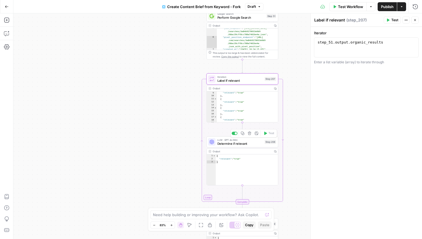
click at [246, 145] on span "Determine if relevant" at bounding box center [241, 143] width 46 height 5
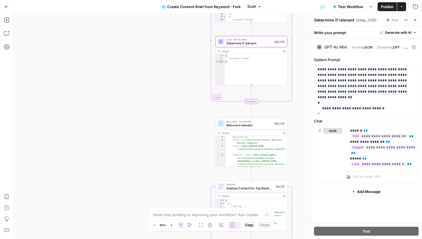
scroll to position [13, 0]
click at [255, 128] on div "Run Code · JavaScript Remove irrelevant Step 209 Copy step Delete step Add Note…" at bounding box center [252, 123] width 72 height 11
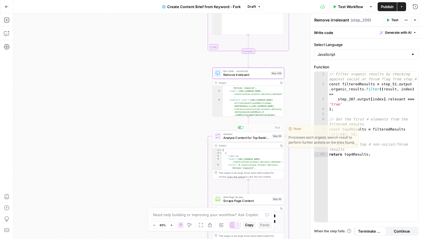
click at [248, 142] on div "Iteration Analyze Content for Top Ranking Pages Step 89 Copy step Delete step E…" at bounding box center [249, 155] width 72 height 49
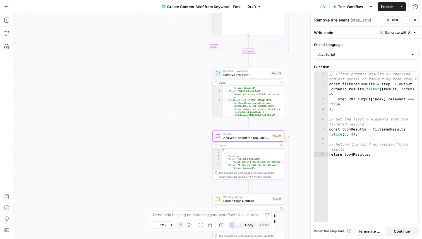
click at [255, 137] on span "Analyze Content for Top Ranking Pages" at bounding box center [246, 138] width 47 height 5
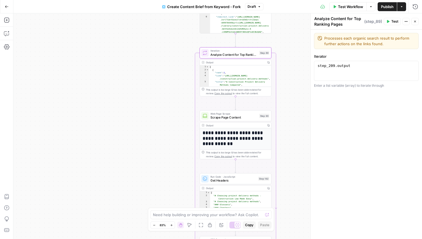
click at [416, 23] on button "Close" at bounding box center [415, 21] width 7 height 7
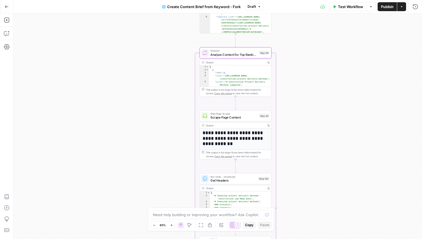
click at [220, 53] on span "Analyze Content for Top Ranking Pages" at bounding box center [234, 54] width 47 height 5
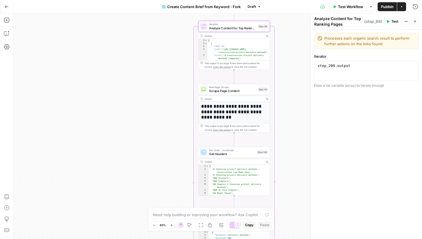
click at [414, 21] on icon "button" at bounding box center [415, 21] width 3 height 3
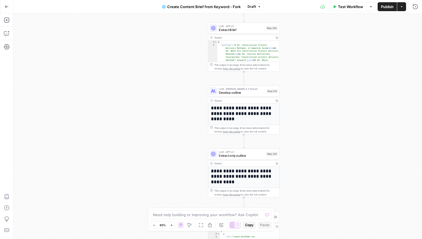
scroll to position [181, 0]
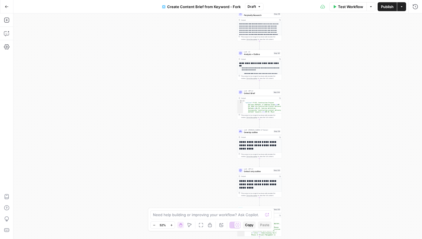
click at [269, 67] on p "**********" at bounding box center [261, 69] width 38 height 4
click at [254, 53] on span "Analysis + Outline" at bounding box center [258, 54] width 28 height 3
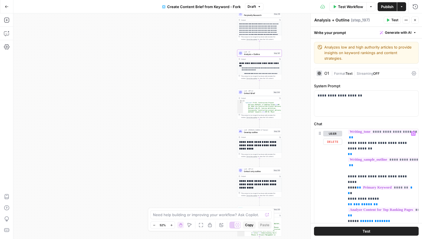
scroll to position [164, 2]
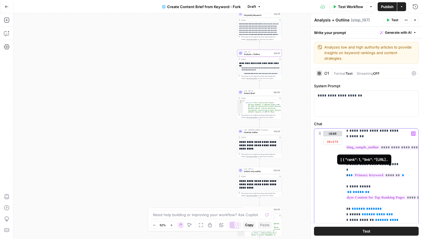
scroll to position [176, 0]
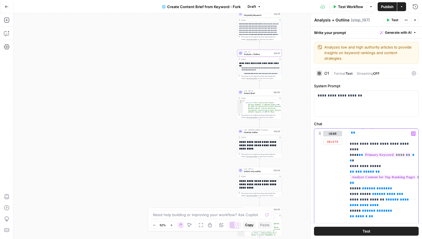
scroll to position [174, 0]
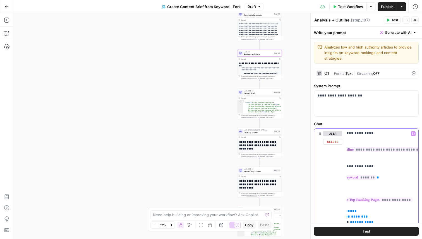
scroll to position [174, 0]
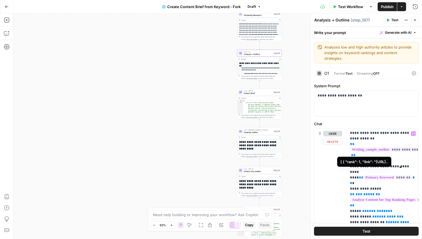
click at [361, 198] on span "**********" at bounding box center [400, 200] width 98 height 5
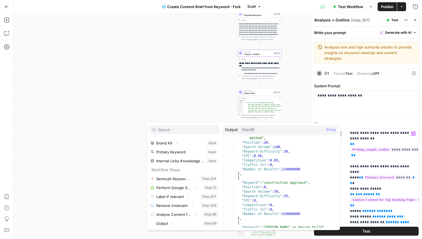
scroll to position [2914, 0]
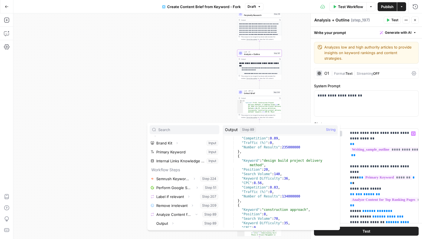
click at [300, 111] on div "Workflow Set Inputs Inputs SEO Research Semrush Keyword Overview Step 224 Outpu…" at bounding box center [217, 126] width 409 height 226
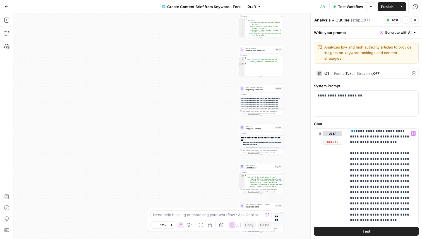
scroll to position [846, 0]
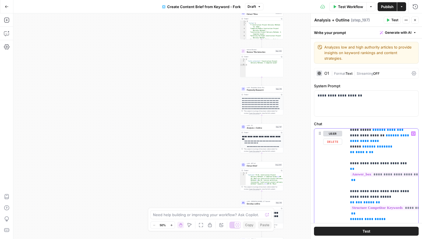
scroll to position [258, 0]
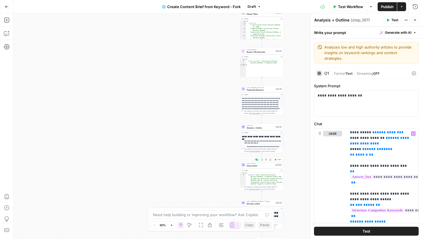
click at [262, 167] on span "Extract Brief" at bounding box center [260, 166] width 27 height 3
click at [256, 167] on span "Extract Brief" at bounding box center [260, 166] width 27 height 3
click at [415, 22] on button "Close" at bounding box center [415, 19] width 7 height 7
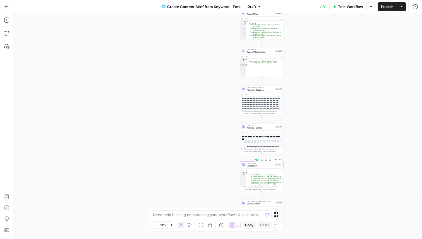
click at [257, 166] on span "Extract Brief" at bounding box center [260, 166] width 27 height 3
click at [248, 164] on span "LLM · GPT-4.1" at bounding box center [260, 164] width 27 height 2
click at [244, 168] on div "LLM · GPT-4.1 Extract Brief Step 204 Copy step Delete step Add Note Test" at bounding box center [261, 165] width 43 height 7
click at [258, 168] on div "LLM · GPT-4.1 Extract Brief Step 204 Copy step Delete step Add Note Test" at bounding box center [261, 165] width 43 height 7
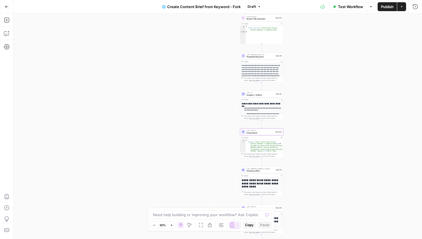
drag, startPoint x: 307, startPoint y: 141, endPoint x: 307, endPoint y: 112, distance: 29.1
click at [307, 112] on div "Workflow Set Inputs Inputs SEO Research Semrush Keyword Overview Step 224 Outpu…" at bounding box center [217, 126] width 409 height 226
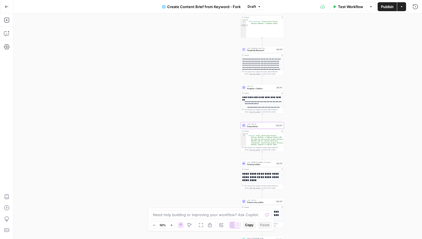
click at [245, 124] on div at bounding box center [244, 125] width 4 height 4
click at [244, 126] on icon at bounding box center [243, 125] width 3 height 3
type textarea "**********"
click at [267, 146] on div "{ "outline" : "# H1: Construction Project Delivery Methods: A Complete Guide \n…" at bounding box center [265, 182] width 38 height 99
click at [278, 126] on div "Step 204" at bounding box center [279, 125] width 7 height 3
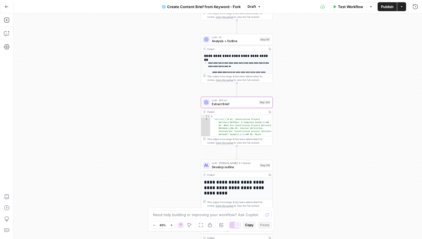
click at [211, 104] on div "LLM · GPT-4.1 Extract Brief Step 204 Copy step Delete step Add Note Test" at bounding box center [237, 103] width 68 height 8
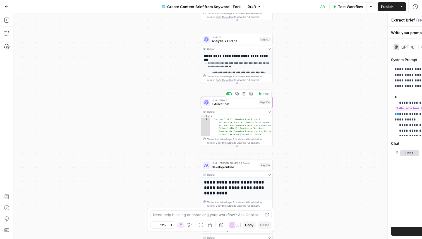
click at [211, 104] on div "LLM · GPT-4.1 Extract Brief Step 204 Copy step Delete step Add Note Test" at bounding box center [237, 103] width 68 height 8
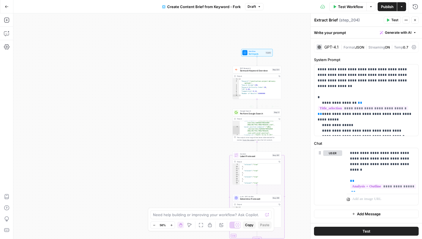
click at [248, 112] on span "Perform Google Search" at bounding box center [256, 113] width 32 height 3
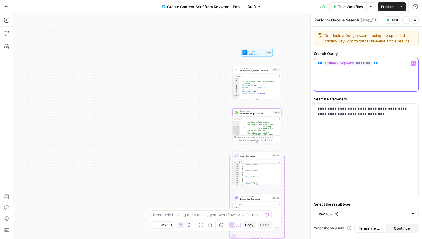
click at [382, 65] on p "** ******* **" at bounding box center [366, 64] width 97 height 6
click at [375, 107] on p "**********" at bounding box center [366, 111] width 97 height 11
click at [375, 112] on p "**********" at bounding box center [366, 111] width 97 height 11
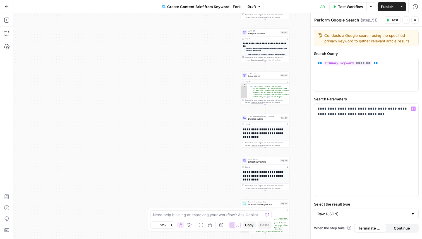
click at [252, 34] on span "Analysis + Outline" at bounding box center [263, 33] width 31 height 3
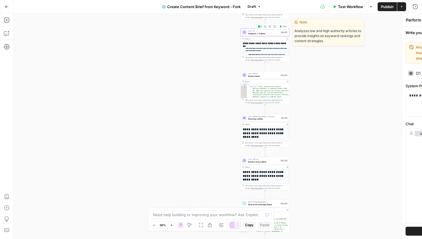
type textarea "Analysis + Outline"
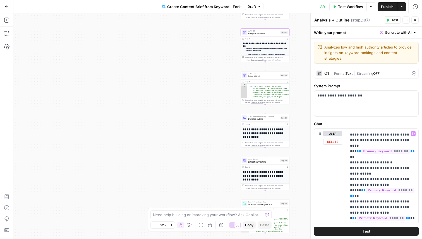
scroll to position [658, 0]
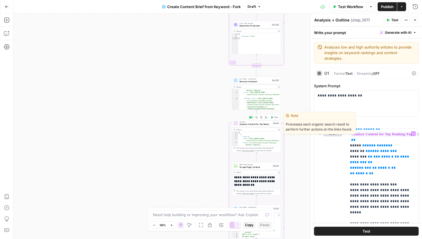
click at [250, 125] on span "Analyze Content for Top Ranking Pages" at bounding box center [256, 124] width 32 height 3
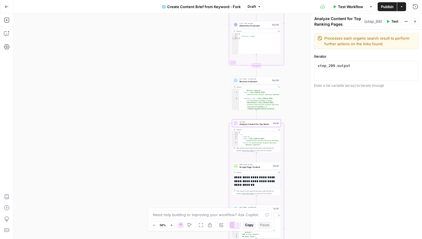
click at [246, 148] on div "This output is too large & has been abbreviated for review. Copy the output to …" at bounding box center [258, 149] width 43 height 5
click at [414, 21] on icon "button" at bounding box center [415, 21] width 3 height 3
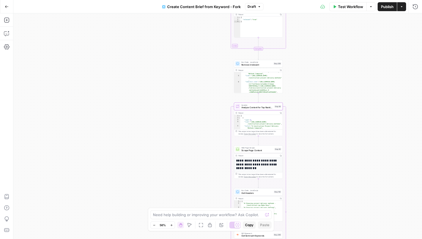
click at [243, 108] on span "Analyze Content for Top Ranking Pages" at bounding box center [258, 107] width 32 height 3
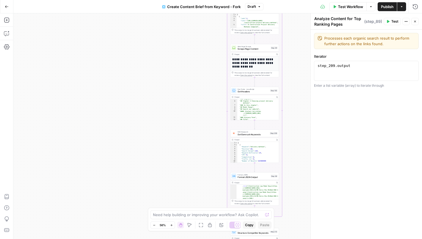
scroll to position [3165, 0]
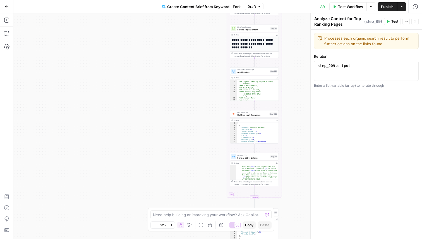
click at [242, 186] on div "This output is too large & has been abbreviated for review. Copy the output to …" at bounding box center [254, 183] width 49 height 6
click at [242, 184] on span "Copy the output" at bounding box center [246, 185] width 12 height 2
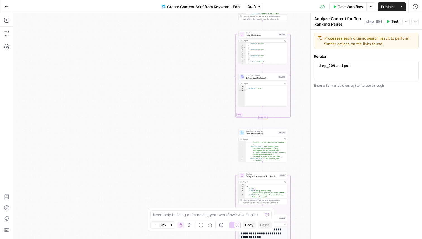
scroll to position [33, 0]
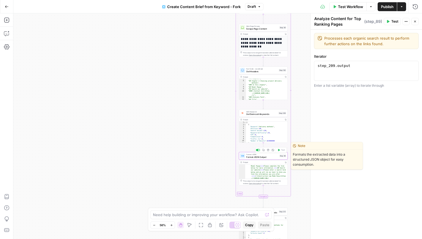
click at [254, 158] on span "Format JSON Output" at bounding box center [262, 157] width 32 height 3
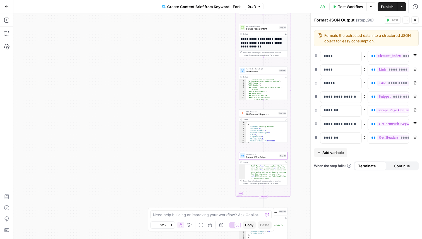
scroll to position [8, 0]
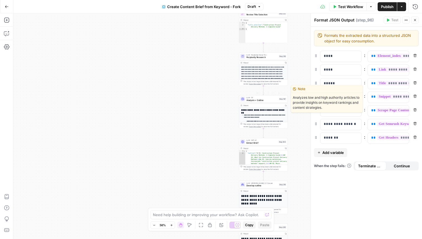
click at [254, 101] on span "Analysis + Outline" at bounding box center [262, 100] width 31 height 3
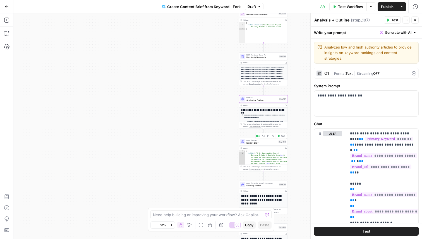
click at [265, 144] on span "Extract Brief" at bounding box center [262, 143] width 31 height 3
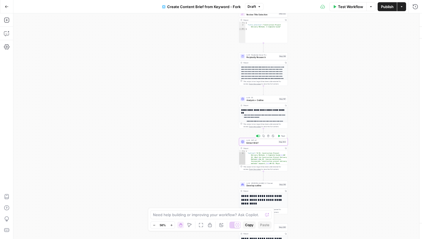
type textarea "Extract Brief"
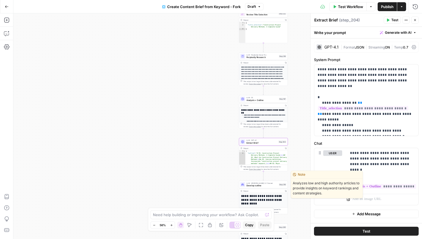
click at [254, 187] on div "LLM · Claude 3.7 Sonnet Develop outline Step 219 Copy step Delete step Edit Not…" at bounding box center [263, 185] width 49 height 8
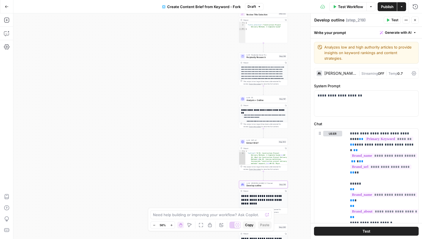
click at [247, 100] on span "Analysis + Outline" at bounding box center [262, 100] width 31 height 3
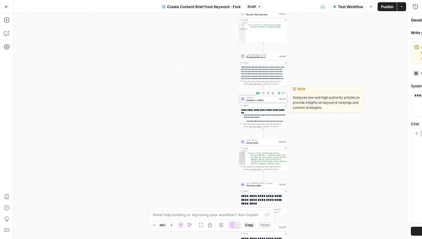
type textarea "Analysis + Outline"
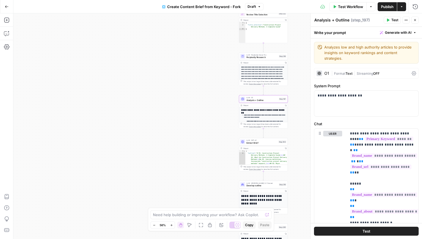
click at [328, 72] on div "O1" at bounding box center [327, 74] width 5 height 4
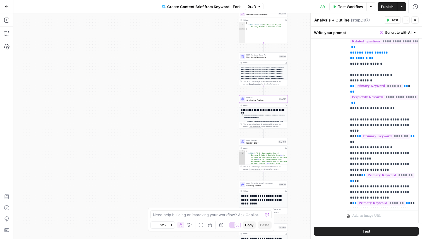
scroll to position [594, 0]
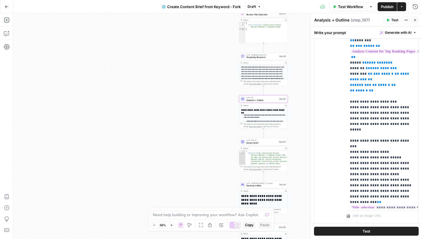
click at [352, 206] on span "**********" at bounding box center [396, 208] width 91 height 5
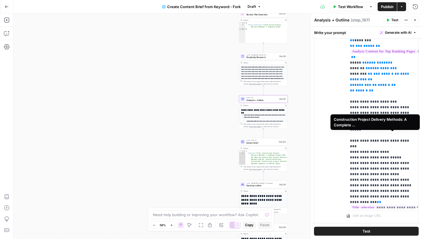
scroll to position [60, 0]
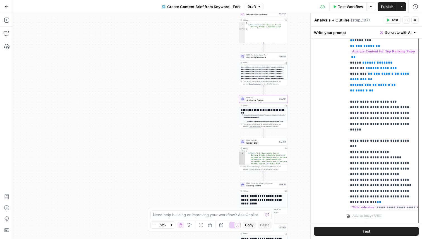
scroll to position [2229, 0]
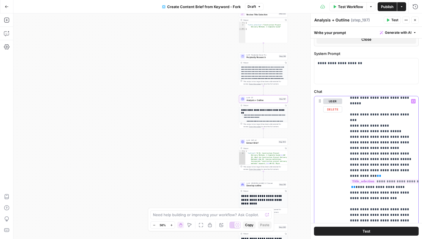
scroll to position [762, 0]
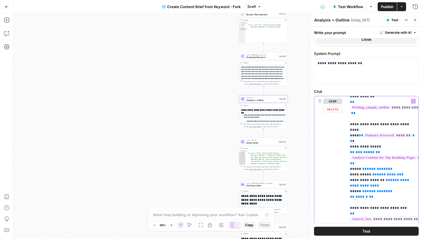
scroll to position [155, 0]
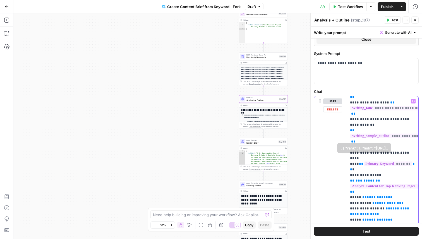
drag, startPoint x: 364, startPoint y: 165, endPoint x: 334, endPoint y: 148, distance: 34.5
click at [334, 148] on div "**********" at bounding box center [367, 220] width 104 height 249
copy p "**********"
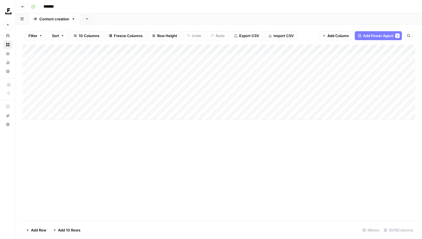
click at [189, 52] on div "Add Column" at bounding box center [219, 82] width 393 height 75
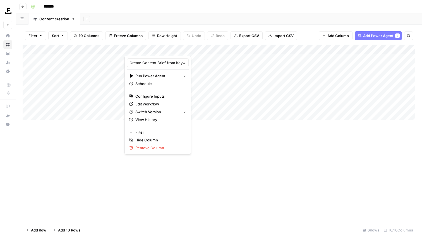
click at [210, 52] on div at bounding box center [172, 50] width 95 height 11
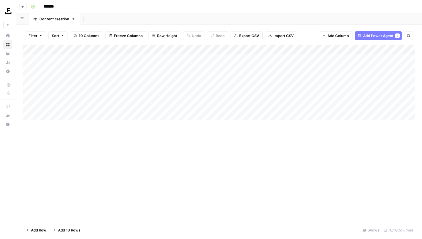
click at [194, 60] on div "Add Column" at bounding box center [219, 82] width 393 height 75
click at [208, 60] on div "Add Column" at bounding box center [219, 82] width 393 height 75
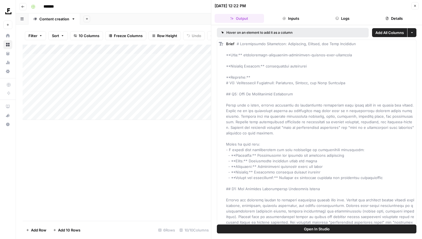
click at [308, 22] on button "Inputs" at bounding box center [291, 18] width 49 height 9
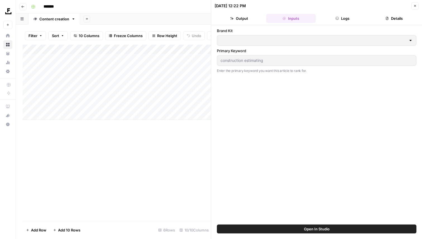
type input "Prosci"
click at [352, 26] on div "Brand Kit Prosci Primary Keyword construction estimating Enter the primary keyw…" at bounding box center [316, 125] width 211 height 200
click at [348, 21] on button "Logs" at bounding box center [342, 18] width 49 height 9
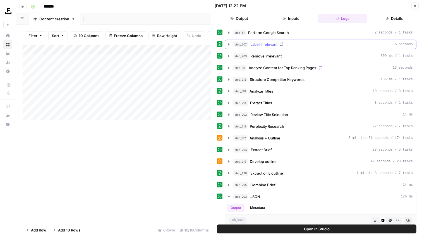
click at [299, 35] on div "step_51 Perform Google Search 2 seconds / 1 tasks" at bounding box center [324, 33] width 180 height 6
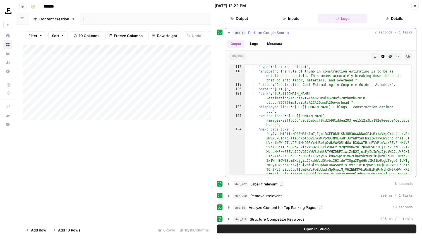
scroll to position [952, 0]
click at [322, 181] on button "step_207 Label if relevant 6 seconds" at bounding box center [320, 184] width 191 height 9
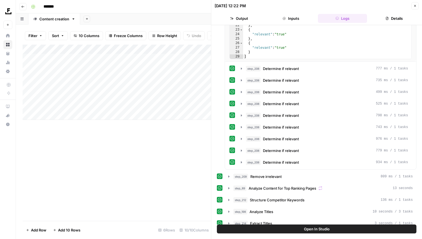
scroll to position [210, 0]
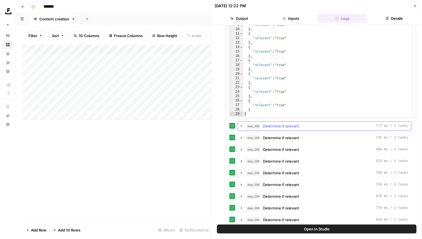
click at [325, 127] on div "step_208 Determine if relevant 777 ms / 1 tasks" at bounding box center [327, 126] width 162 height 6
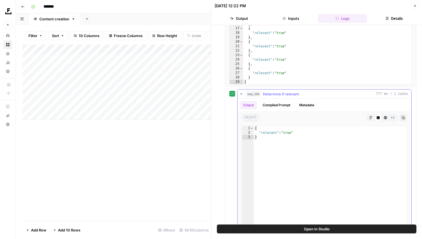
scroll to position [241, 0]
click at [325, 98] on button "step_208 Determine if relevant 777 ms / 1 tasks" at bounding box center [325, 95] width 174 height 9
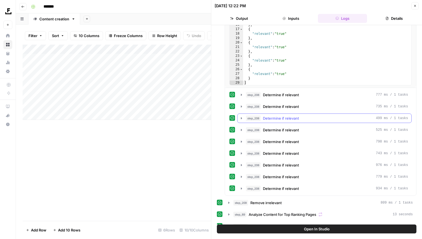
click at [299, 109] on span "Determine if relevant" at bounding box center [281, 107] width 36 height 6
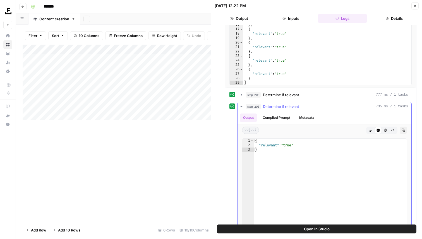
click at [299, 109] on span "Determine if relevant" at bounding box center [281, 107] width 36 height 6
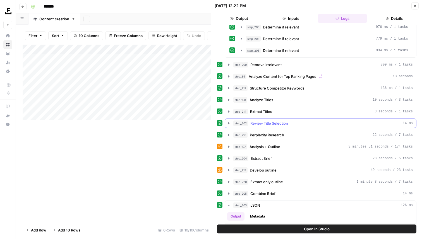
scroll to position [260, 0]
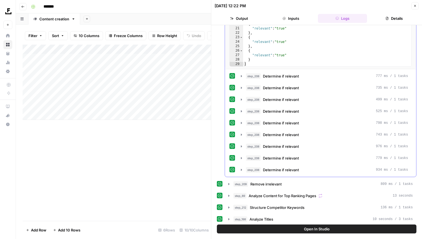
click at [283, 182] on div "step_209 Remove irrelevant 809 ms / 1 tasks" at bounding box center [324, 185] width 180 height 6
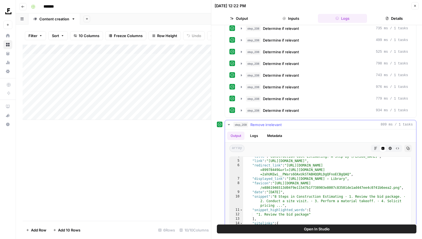
scroll to position [26, 0]
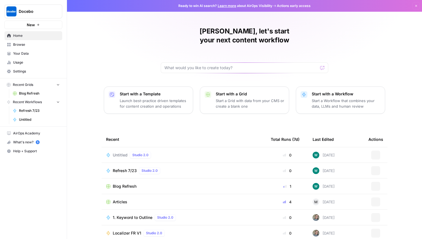
click at [36, 25] on button "New" at bounding box center [33, 25] width 58 height 8
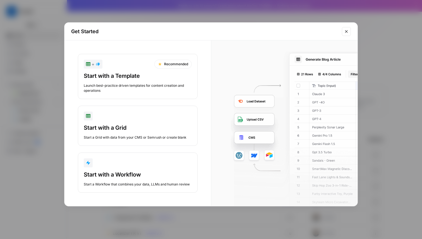
click at [126, 163] on div "button" at bounding box center [138, 163] width 108 height 9
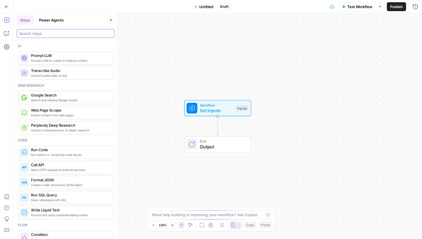
click at [62, 33] on input "search" at bounding box center [65, 34] width 93 height 6
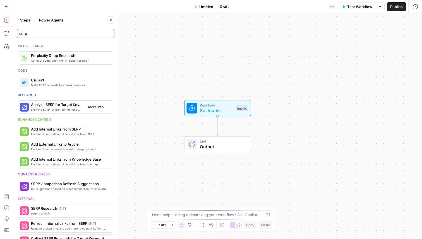
type input "serp"
click at [103, 107] on span "More Info" at bounding box center [95, 107] width 15 height 5
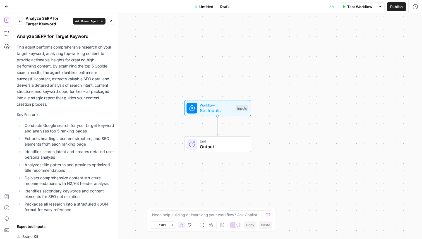
scroll to position [43, 0]
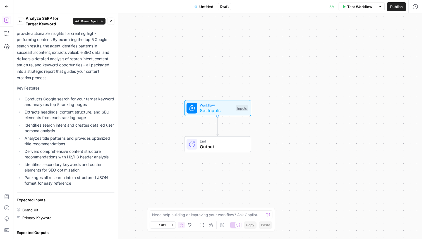
click at [108, 154] on li "Delivers comprehensive content structure recommendations with H2/H3 header anal…" at bounding box center [68, 154] width 91 height 11
drag, startPoint x: 105, startPoint y: 160, endPoint x: 21, endPoint y: 152, distance: 84.7
click at [21, 152] on ul "Conducts Google search for your target keyword and analyzes top 5 ranking pages…" at bounding box center [66, 141] width 98 height 90
click at [80, 163] on li "Identifies secondary keywords and content elements for SEO optimization" at bounding box center [68, 167] width 91 height 11
click at [95, 177] on li "Packages all research into a structured JSON format for easy reference" at bounding box center [68, 180] width 91 height 11
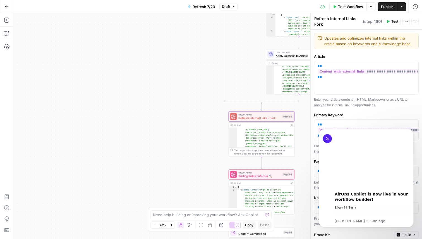
scroll to position [64, 0]
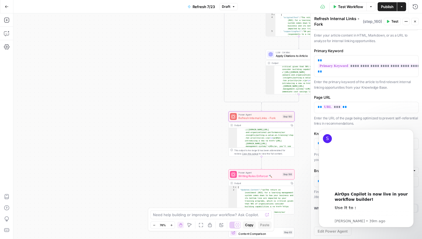
click at [5, 8] on icon "button" at bounding box center [7, 7] width 4 height 4
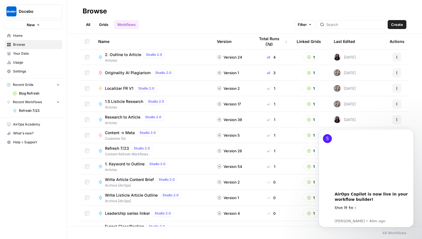
click at [21, 13] on span "Docebo" at bounding box center [36, 12] width 34 height 6
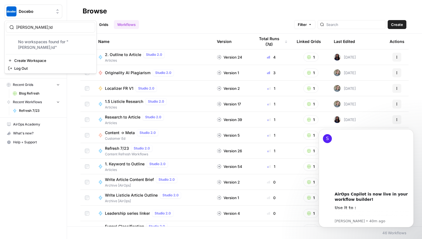
type input "[PERSON_NAME];ld"
click at [57, 185] on div "Docebo New Home Browse Your Data Usage Settings Recent Grids Blog Refresh Recen…" at bounding box center [33, 119] width 67 height 239
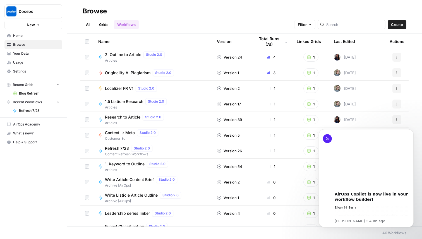
click at [24, 13] on span "Docebo" at bounding box center [36, 12] width 34 height 6
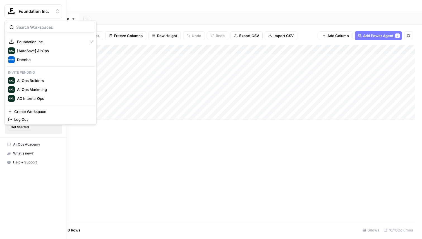
click at [34, 11] on span "Foundation Inc." at bounding box center [36, 12] width 34 height 6
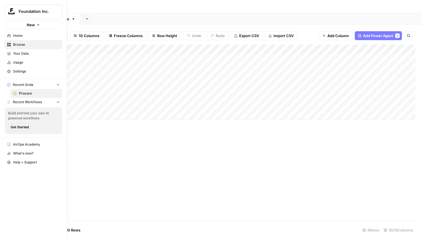
click at [45, 23] on button "New" at bounding box center [33, 25] width 58 height 8
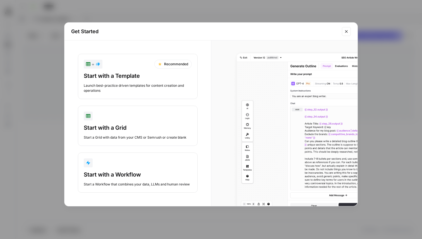
click at [130, 175] on div "Start with a Workflow" at bounding box center [138, 175] width 108 height 8
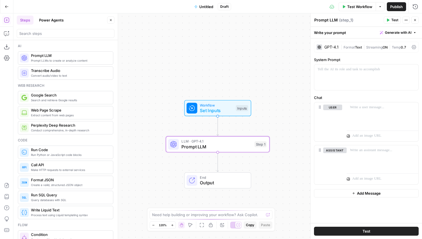
drag, startPoint x: 49, startPoint y: 58, endPoint x: 277, endPoint y: 1, distance: 234.9
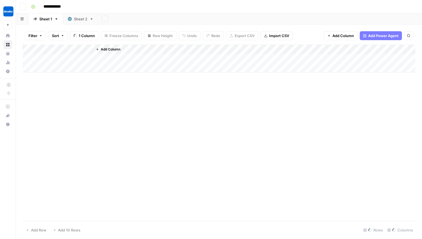
scroll to position [5008, 696]
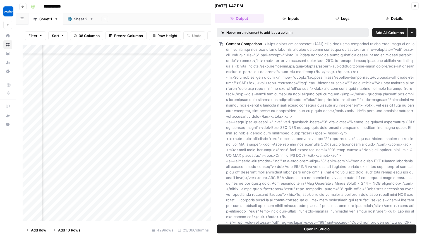
click at [416, 8] on button "Close" at bounding box center [415, 5] width 7 height 7
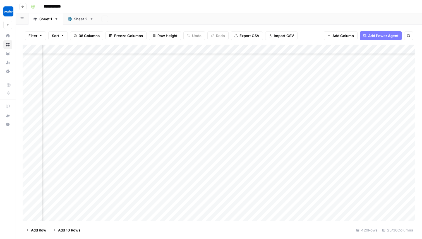
click at [122, 51] on div "Add Column" at bounding box center [219, 133] width 393 height 177
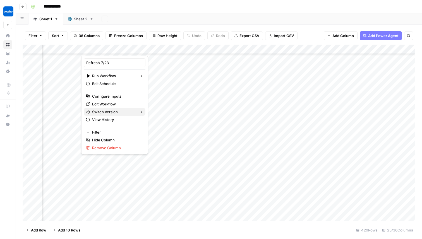
drag, startPoint x: 110, startPoint y: 84, endPoint x: 108, endPoint y: 106, distance: 22.4
click at [107, 108] on div "Refresh 7/23 Run Workflow Edit Schedule Configure Inputs Edit Workflow Switch V…" at bounding box center [114, 105] width 67 height 99
click at [108, 106] on span "Edit Workflow" at bounding box center [116, 104] width 49 height 6
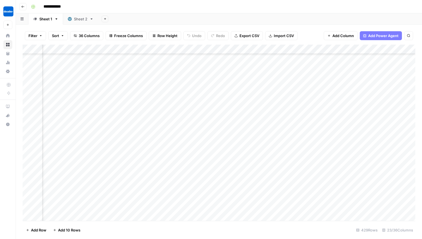
click at [152, 62] on div "Add Column" at bounding box center [219, 133] width 393 height 177
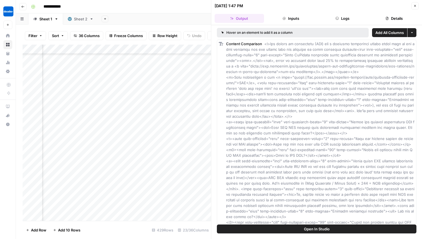
click at [293, 13] on header "[DATE] 1:47 PM Close Output Inputs Logs Details" at bounding box center [316, 12] width 211 height 25
click at [342, 13] on header "[DATE] 1:47 PM Close Output Inputs Logs Details" at bounding box center [316, 12] width 211 height 25
click at [342, 19] on button "Logs" at bounding box center [342, 18] width 49 height 9
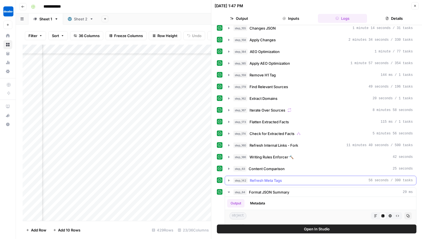
scroll to position [226, 0]
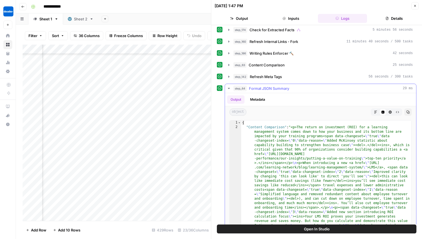
click at [229, 90] on icon "button" at bounding box center [229, 88] width 4 height 4
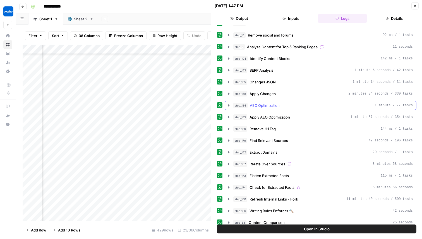
scroll to position [67, 0]
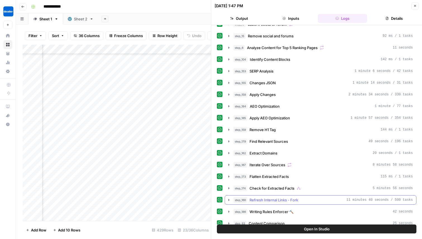
click at [296, 199] on span "Refresh Internal Links - Fork" at bounding box center [274, 201] width 49 height 6
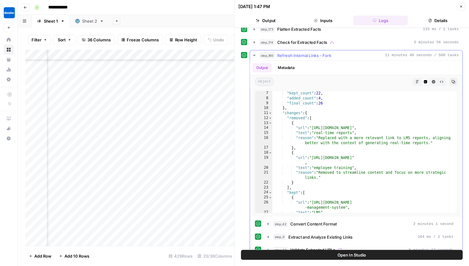
scroll to position [1069, 0]
click at [158, 63] on div "Add Column" at bounding box center [117, 133] width 189 height 177
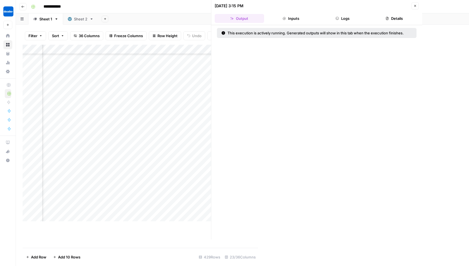
scroll to position [5008, 696]
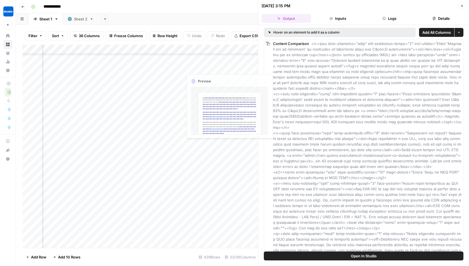
scroll to position [5005, 756]
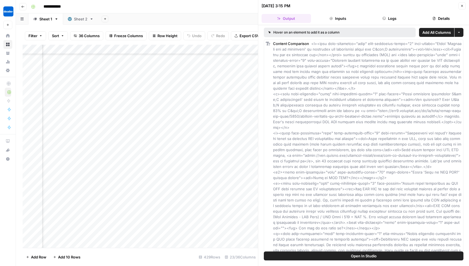
click at [200, 70] on div "Add Column" at bounding box center [141, 146] width 236 height 203
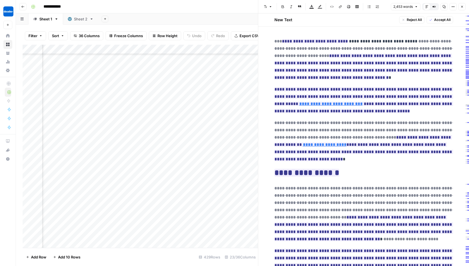
scroll to position [5005, 682]
click at [146, 66] on div "Add Column" at bounding box center [141, 146] width 236 height 203
click at [131, 74] on div "Add Column" at bounding box center [141, 146] width 236 height 203
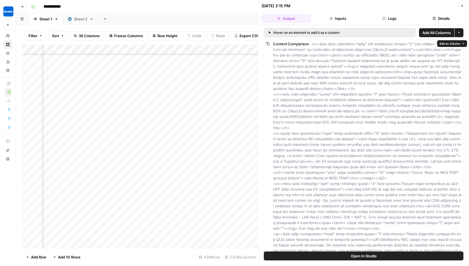
drag, startPoint x: 318, startPoint y: 242, endPoint x: 271, endPoint y: 46, distance: 201.2
copy div "Content Comparison <p><span data-changeset="true" data-changeset-index="1" data…"
click at [381, 17] on button "Logs" at bounding box center [389, 18] width 49 height 9
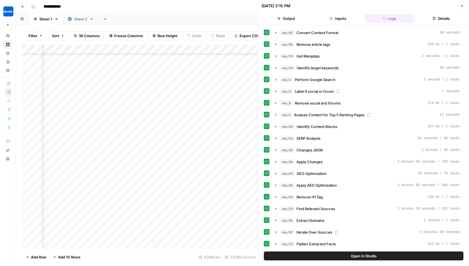
click at [422, 4] on icon "button" at bounding box center [462, 5] width 3 height 3
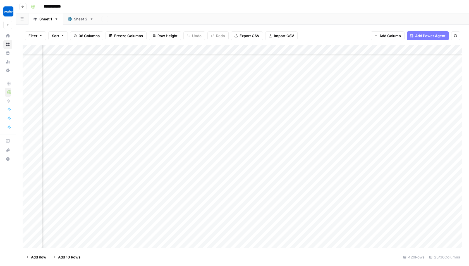
click at [287, 51] on div "Add Column" at bounding box center [243, 146] width 440 height 203
click at [300, 47] on div at bounding box center [281, 50] width 81 height 11
click at [305, 69] on div "Add Column" at bounding box center [243, 146] width 440 height 203
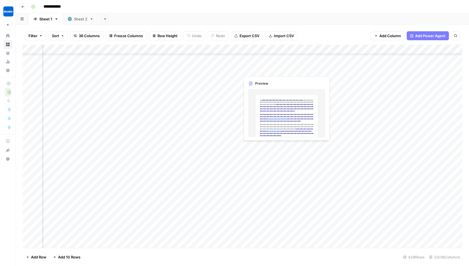
click at [290, 66] on div "Add Column" at bounding box center [243, 146] width 440 height 203
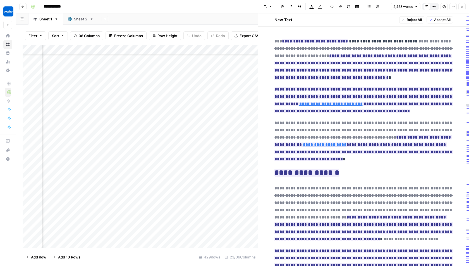
click at [422, 3] on button "Close" at bounding box center [462, 6] width 7 height 7
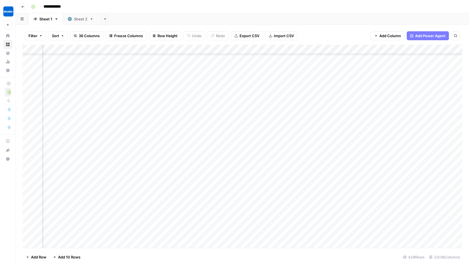
click at [292, 73] on div "Add Column" at bounding box center [243, 146] width 440 height 203
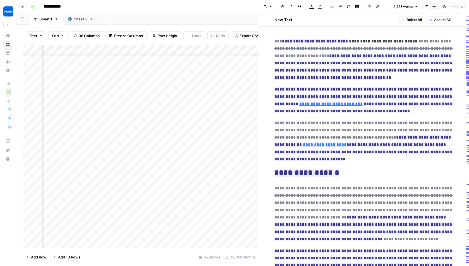
click at [422, 20] on span "Accept All" at bounding box center [442, 19] width 16 height 5
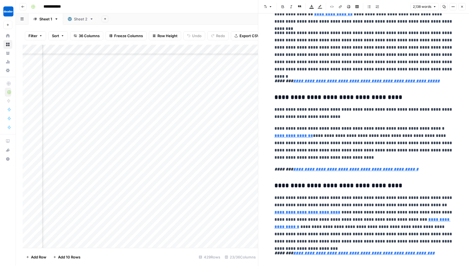
scroll to position [1517, 0]
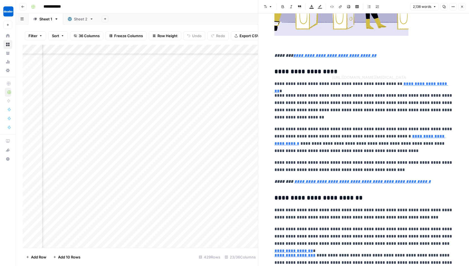
click at [420, 87] on link "**********" at bounding box center [362, 87] width 174 height 11
click at [373, 78] on input "https://www.docebo.com/blog/five-problems-your-learning-approach-cant-handle/" at bounding box center [369, 78] width 74 height 6
click at [394, 83] on link "**********" at bounding box center [362, 87] width 174 height 11
click at [242, 74] on div "Add Column" at bounding box center [141, 146] width 236 height 203
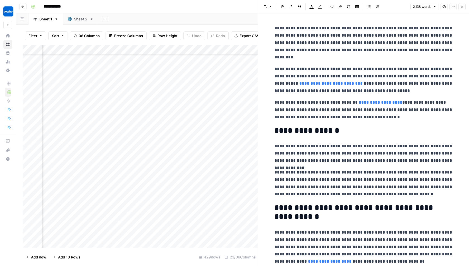
click at [248, 71] on div at bounding box center [280, 67] width 81 height 15
click at [250, 70] on div at bounding box center [280, 67] width 81 height 15
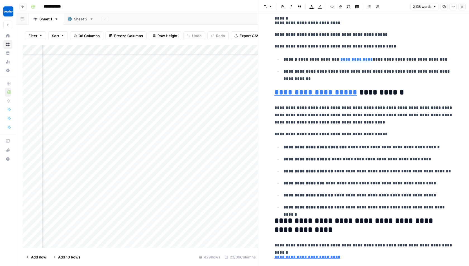
scroll to position [446, 0]
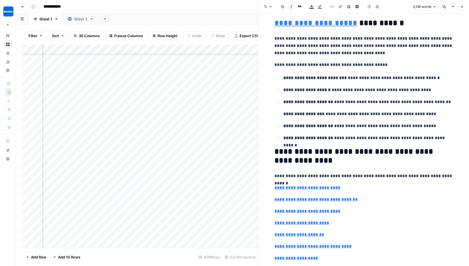
click at [422, 5] on icon "button" at bounding box center [462, 6] width 3 height 3
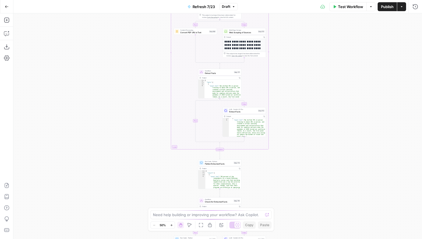
scroll to position [216, 0]
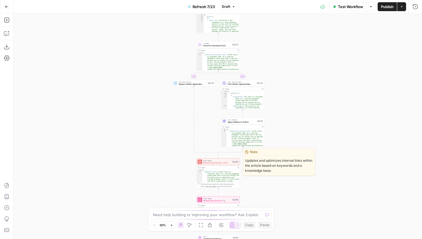
click span "Refresh Internal Links - Fork"
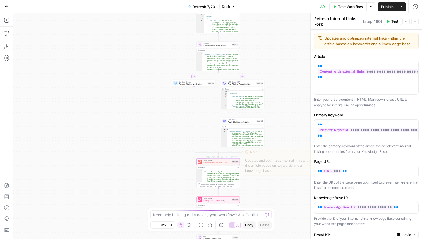
scroll to position [64, 0]
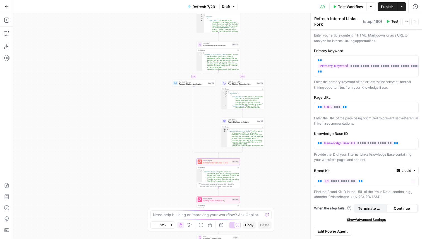
click button "Edit Power Agent"
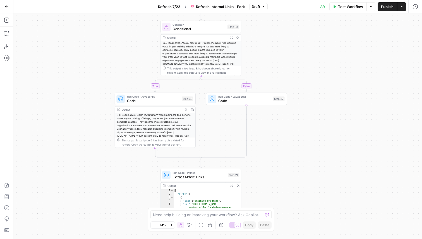
click span "Conditional"
click button "Close"
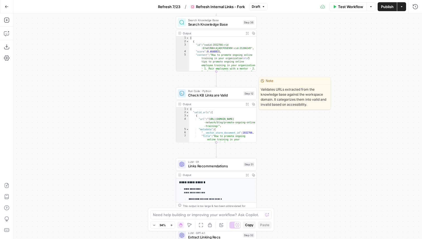
click span "Check KB Links are Valid"
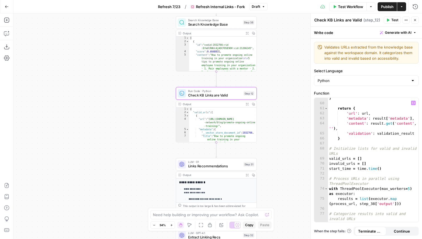
scroll to position [539, 0]
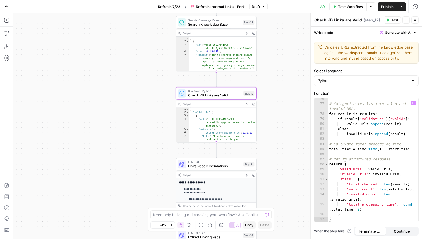
click div "# Categorize results into valid and invalid URLs for result in results : if res…"
type textarea "* *"
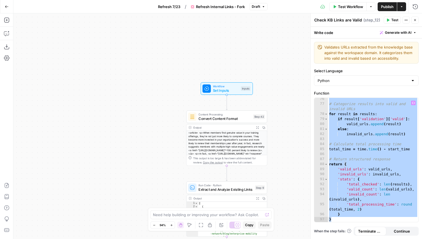
click span "Workflow"
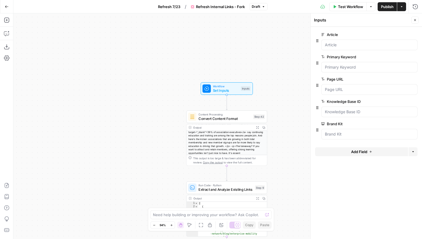
scroll to position [30, 0]
click span "Content Processing"
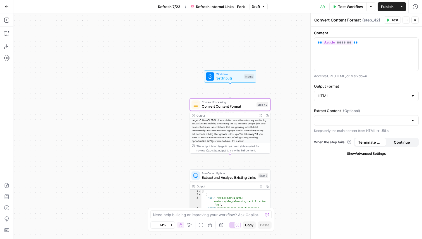
scroll to position [37, 0]
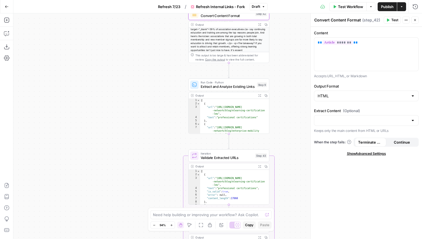
type textarea "**********"
click div "[ { "url" : "[URL][DOMAIN_NAME] -network/blog/elearning-certification -lms" , "…"
click div "Run Code · Python Extract and Analyze Existing Links Step 9 Copy step Delete st…"
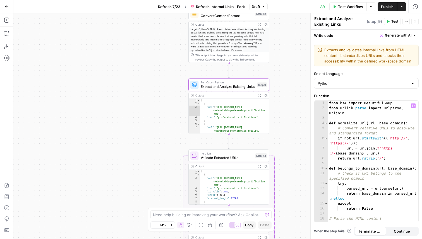
click div "from bs4 import BeautifulSoup from [GEOGRAPHIC_DATA] . parse import urlparse , …"
type textarea "**********"
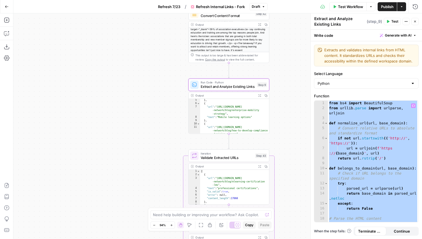
scroll to position [22, 0]
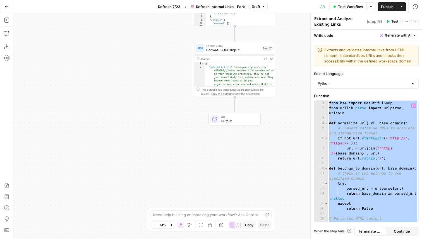
click span "Format JSON Output"
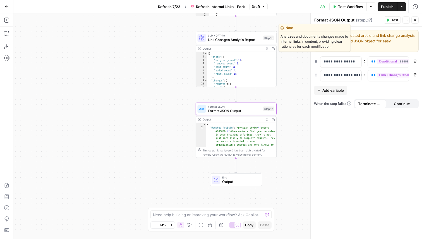
click span "Link Changes Analysis Report"
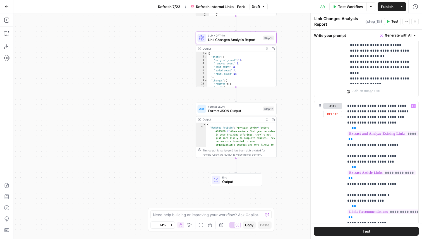
scroll to position [0, 0]
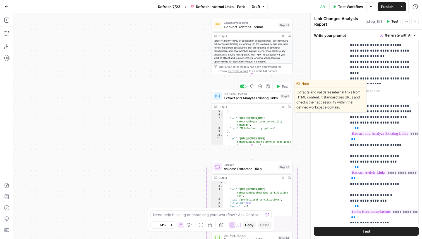
click span "Extract and Analyze Existing Links"
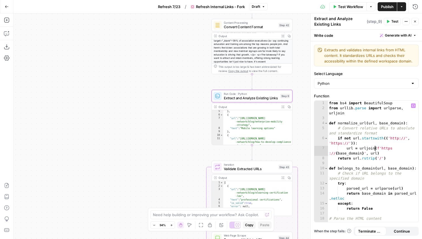
click div "from bs4 import BeautifulSoup from [GEOGRAPHIC_DATA] . parse import urlparse , …"
type textarea "**********"
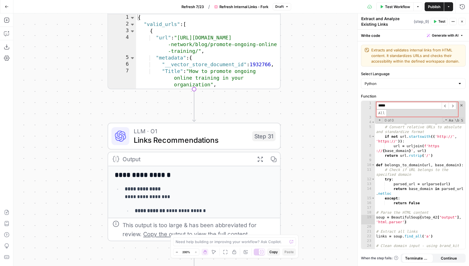
type input "****"
click div "**********"
click button "Close"
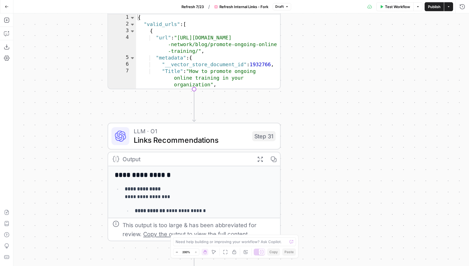
click div "**********"
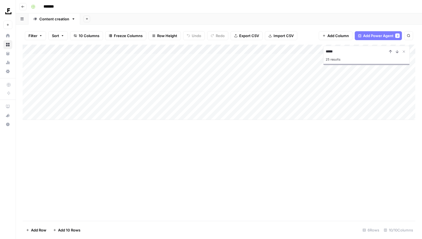
type input "*****"
click at [24, 6] on button "Go back" at bounding box center [22, 6] width 7 height 7
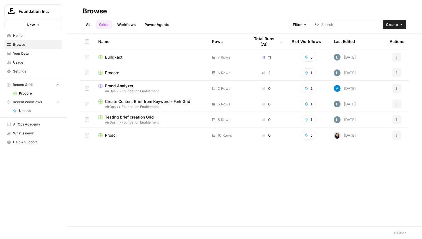
click at [111, 59] on span "Buildxact" at bounding box center [114, 57] width 18 height 6
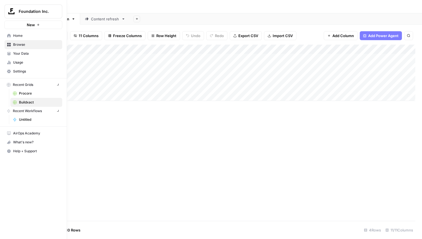
click at [8, 12] on img "Workspace: Foundation Inc." at bounding box center [11, 11] width 10 height 10
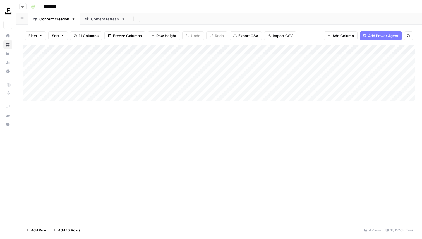
click at [140, 121] on div "Add Column" at bounding box center [219, 133] width 393 height 177
type input "*******"
click at [400, 50] on button "Next Result" at bounding box center [397, 51] width 7 height 7
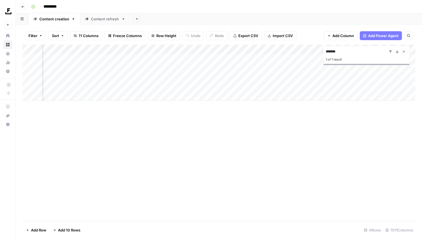
click at [406, 51] on icon "Close Search" at bounding box center [404, 51] width 4 height 4
click at [22, 5] on icon "button" at bounding box center [22, 6] width 3 height 3
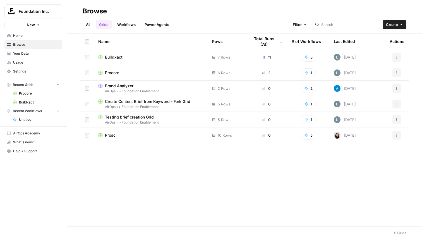
click at [177, 147] on div "Name Rows Total Runs (7d) # of Workflows Last Edited Actions Buildxact 7 Rows 1…" at bounding box center [244, 130] width 355 height 193
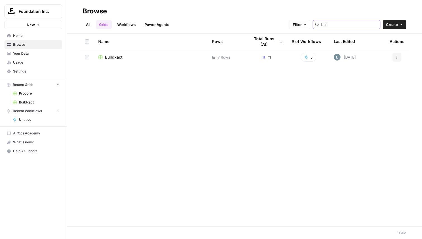
type input "buil"
click at [120, 56] on span "Buildxact" at bounding box center [114, 57] width 18 height 6
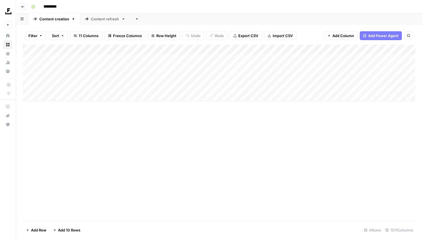
click at [328, 49] on div "Add Column" at bounding box center [219, 73] width 393 height 56
click at [328, 49] on div at bounding box center [331, 50] width 51 height 11
click at [322, 51] on div at bounding box center [331, 50] width 51 height 11
click at [368, 151] on div "Add Column" at bounding box center [219, 133] width 393 height 177
click at [351, 58] on div "Add Column" at bounding box center [219, 73] width 393 height 56
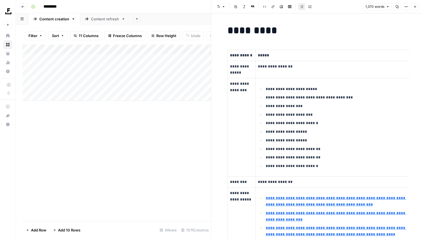
click at [415, 7] on icon "button" at bounding box center [416, 7] width 2 height 2
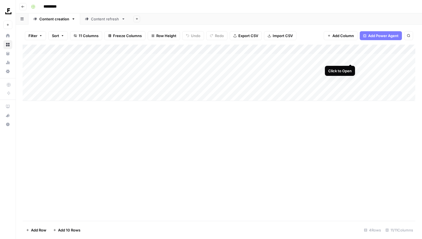
click at [349, 58] on div "Add Column" at bounding box center [219, 73] width 393 height 56
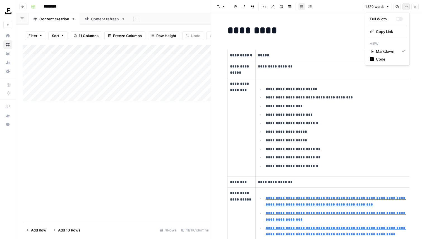
click at [405, 9] on button "Options" at bounding box center [406, 6] width 7 height 7
click at [405, 8] on button "Options" at bounding box center [406, 6] width 7 height 7
click at [414, 8] on button "Close" at bounding box center [415, 6] width 7 height 7
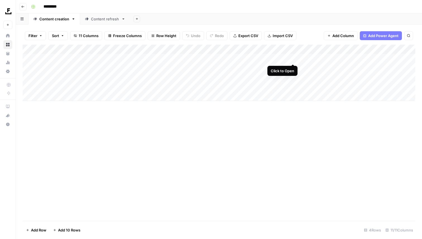
click at [275, 61] on div "Add Column" at bounding box center [219, 73] width 393 height 56
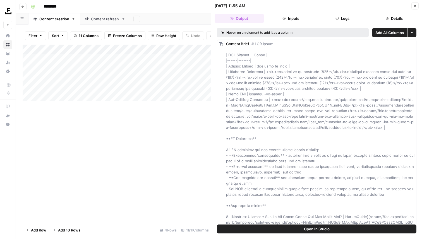
click at [349, 14] on button "Logs" at bounding box center [342, 18] width 49 height 9
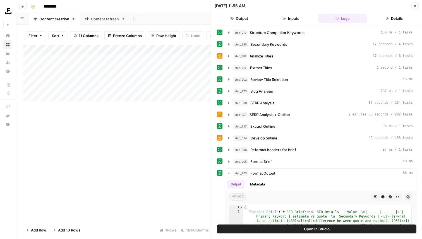
click at [415, 6] on icon "button" at bounding box center [416, 6] width 2 height 2
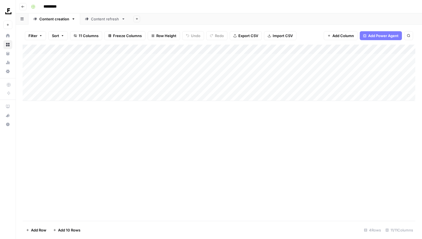
click at [273, 58] on div "Add Column" at bounding box center [219, 73] width 393 height 56
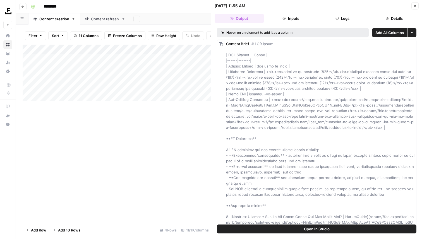
click at [411, 9] on div "08/15/25 at 11:55 AM Close" at bounding box center [317, 5] width 204 height 7
click at [412, 8] on button "Close" at bounding box center [415, 5] width 7 height 7
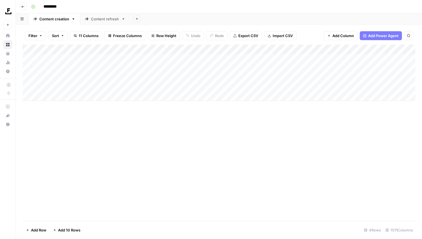
click at [276, 130] on div "Add Column" at bounding box center [219, 133] width 393 height 177
click at [275, 56] on div "Add Column" at bounding box center [219, 73] width 393 height 56
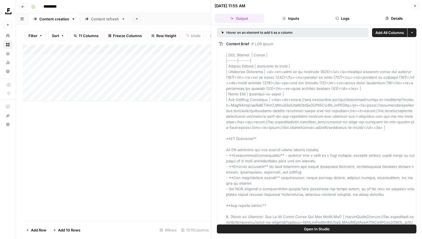
click at [166, 128] on div "Add Column" at bounding box center [117, 133] width 189 height 177
click at [419, 5] on header "08/15/25 at 11:55 AM Close Output Inputs Logs Details" at bounding box center [316, 12] width 211 height 25
click at [413, 5] on button "Close" at bounding box center [415, 5] width 7 height 7
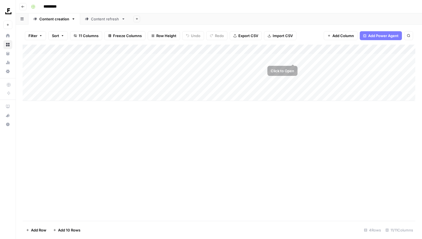
click at [294, 58] on div "Add Column" at bounding box center [219, 73] width 393 height 56
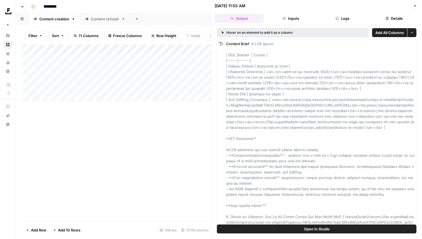
click at [412, 4] on button "Close" at bounding box center [415, 5] width 7 height 7
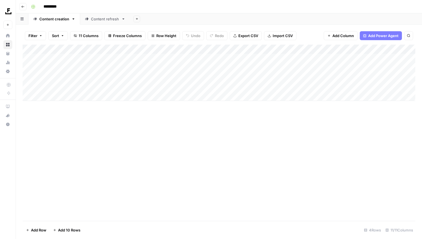
click at [295, 49] on div "Add Column" at bounding box center [219, 73] width 393 height 56
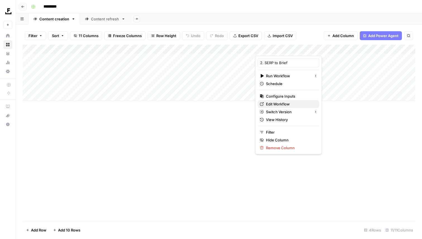
click at [287, 103] on span "Edit Workflow" at bounding box center [290, 104] width 49 height 6
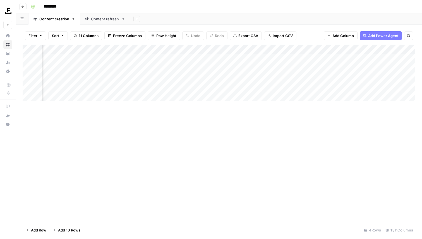
scroll to position [0, 67]
click at [272, 58] on div "Add Column" at bounding box center [219, 73] width 393 height 56
click at [257, 59] on div "Add Column" at bounding box center [219, 73] width 393 height 56
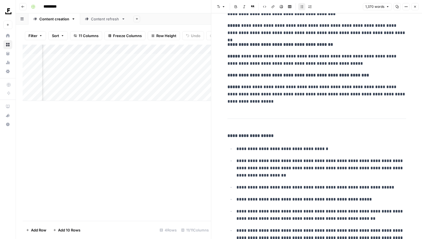
scroll to position [1857, 0]
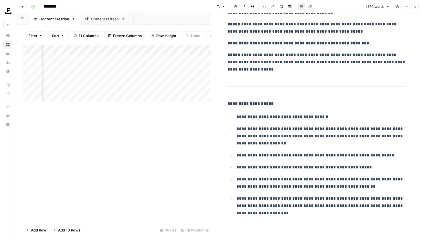
click at [316, 131] on p "**********" at bounding box center [322, 136] width 170 height 22
copy div "**********"
click at [305, 40] on p "**********" at bounding box center [317, 43] width 179 height 7
click at [414, 6] on icon "button" at bounding box center [415, 6] width 3 height 3
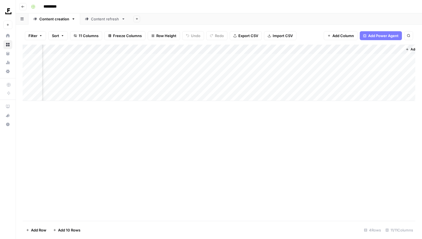
scroll to position [0, 223]
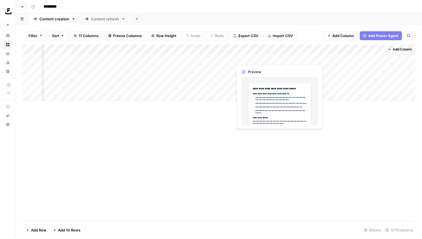
click at [257, 61] on div "Add Column" at bounding box center [219, 73] width 393 height 56
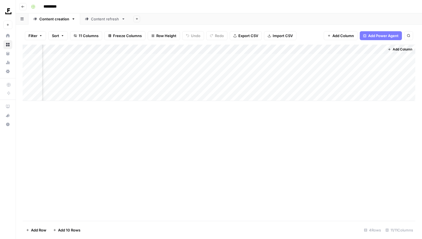
click at [255, 48] on div "Add Column" at bounding box center [219, 73] width 393 height 56
click at [257, 49] on div at bounding box center [259, 50] width 51 height 11
click at [258, 47] on div at bounding box center [259, 50] width 51 height 11
click at [313, 117] on div "Add Column" at bounding box center [219, 133] width 393 height 177
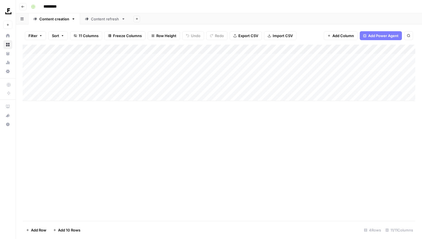
click at [168, 50] on div "Add Column" at bounding box center [219, 73] width 393 height 56
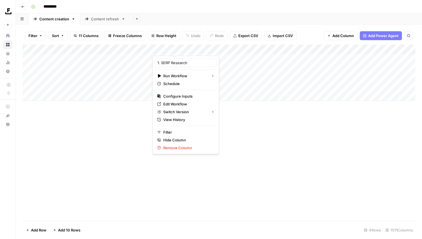
click at [168, 50] on div at bounding box center [179, 50] width 53 height 11
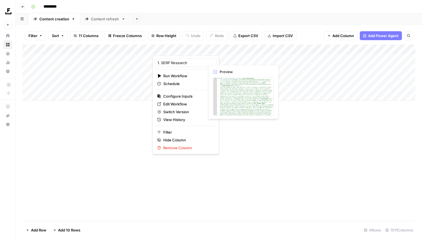
click at [179, 49] on div at bounding box center [179, 50] width 53 height 11
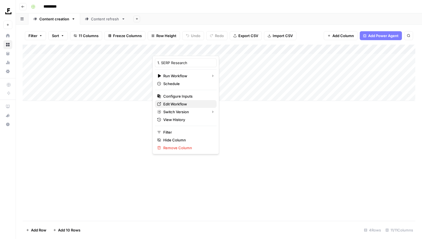
click at [185, 105] on span "Edit Workflow" at bounding box center [187, 104] width 49 height 6
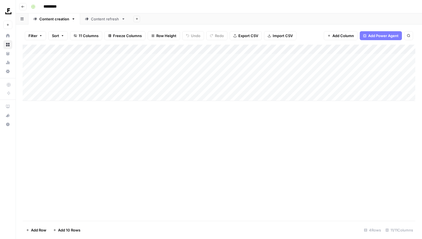
click at [267, 51] on div "Add Column" at bounding box center [219, 73] width 393 height 56
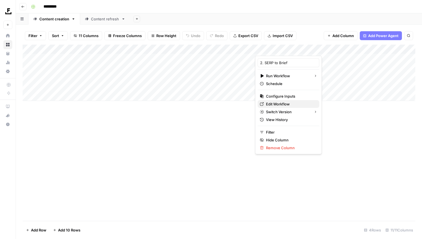
click at [279, 103] on span "Edit Workflow" at bounding box center [290, 104] width 49 height 6
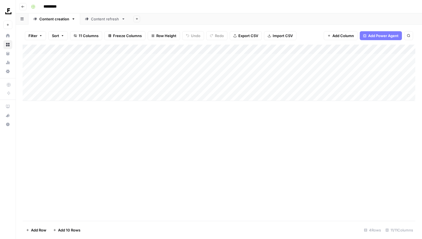
click at [107, 13] on header "Go back *********" at bounding box center [219, 6] width 406 height 13
click at [106, 16] on div "Content refresh" at bounding box center [105, 19] width 28 height 6
click at [334, 49] on div "Add Column" at bounding box center [219, 68] width 393 height 47
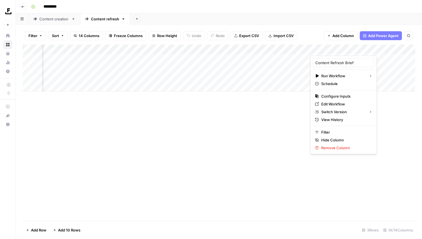
click at [383, 82] on div "Add Column" at bounding box center [219, 68] width 393 height 47
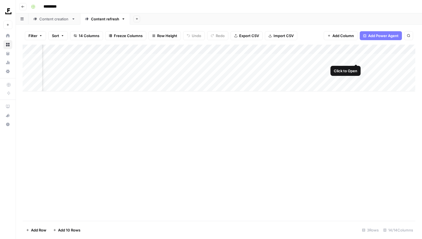
scroll to position [0, 165]
click at [338, 58] on div "Add Column" at bounding box center [219, 68] width 393 height 47
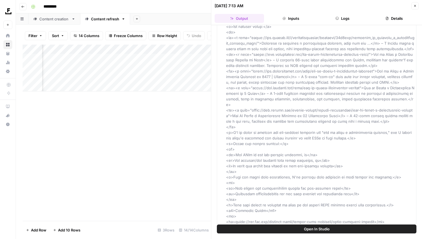
scroll to position [213, 0]
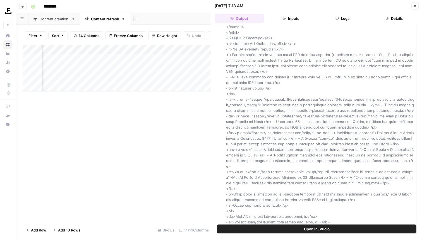
copy body "Foundation Inc. New Home Browse Your Data Usage Settings Recent Grids Procore B…"
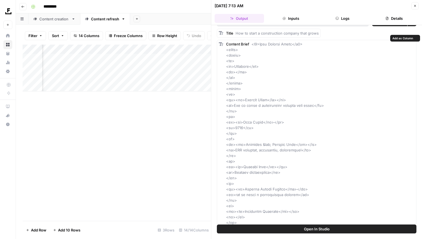
scroll to position [2, 0]
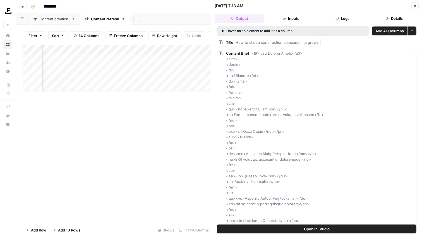
click at [191, 122] on div "Add Column" at bounding box center [117, 133] width 189 height 177
click at [415, 3] on button "Close" at bounding box center [415, 5] width 7 height 7
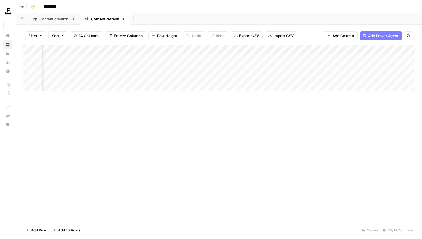
scroll to position [0, 251]
click at [328, 60] on div "Add Column" at bounding box center [219, 68] width 393 height 47
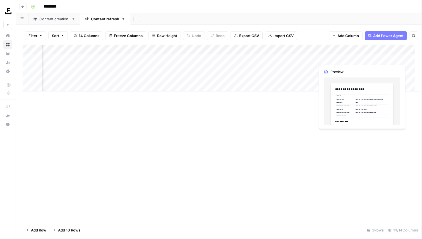
click at [328, 60] on div at bounding box center [341, 58] width 51 height 10
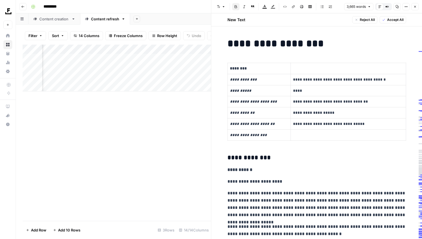
click at [300, 169] on p "**********" at bounding box center [317, 169] width 179 height 7
click at [399, 6] on icon "button" at bounding box center [397, 6] width 3 height 3
click at [414, 6] on icon "button" at bounding box center [415, 6] width 3 height 3
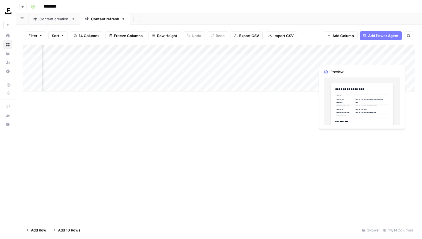
click at [339, 49] on div "Add Column" at bounding box center [219, 68] width 393 height 47
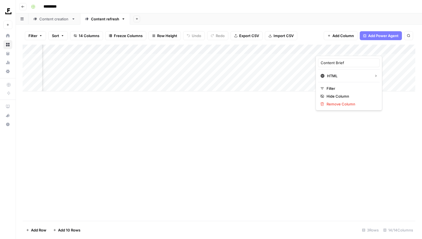
click at [335, 53] on div at bounding box center [341, 50] width 51 height 11
click at [329, 51] on div at bounding box center [341, 50] width 51 height 11
click at [287, 124] on div "Add Column" at bounding box center [219, 133] width 393 height 177
click at [337, 57] on div "Add Column" at bounding box center [219, 68] width 393 height 47
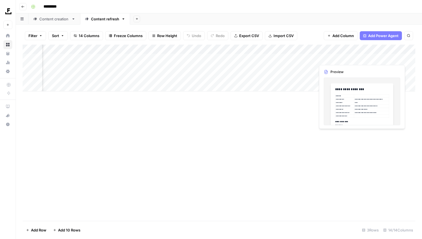
click at [342, 59] on div "Add Column" at bounding box center [219, 68] width 393 height 47
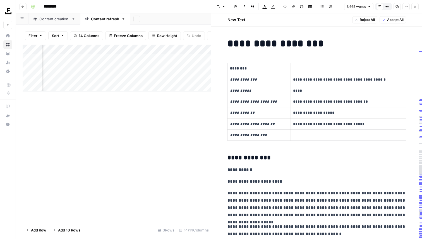
click at [417, 5] on icon "button" at bounding box center [415, 6] width 3 height 3
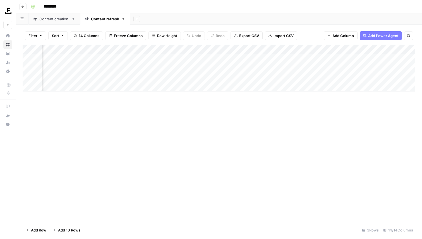
click at [360, 48] on div "Add Column" at bounding box center [219, 68] width 393 height 47
click at [255, 49] on div "Add Column" at bounding box center [219, 68] width 393 height 47
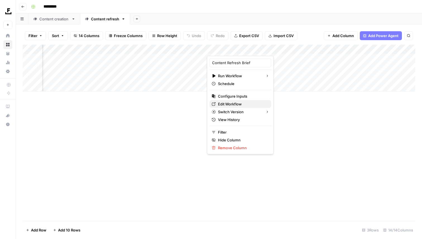
click at [234, 103] on span "Edit Workflow" at bounding box center [242, 104] width 49 height 6
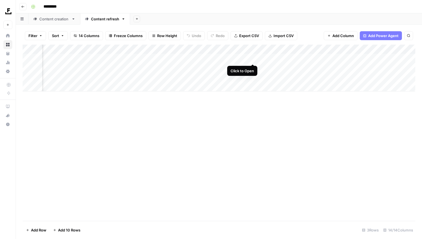
click at [253, 59] on div "Add Column" at bounding box center [219, 68] width 393 height 47
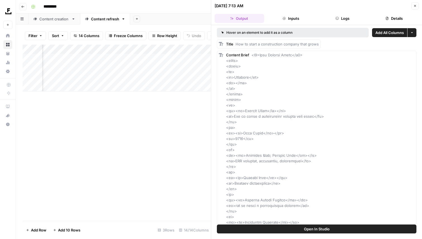
click at [340, 18] on button "Logs" at bounding box center [342, 18] width 49 height 9
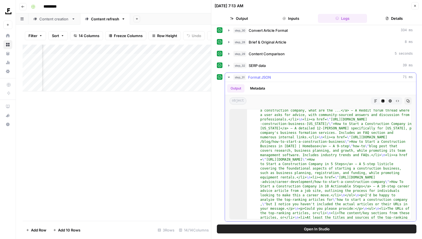
scroll to position [36, 0]
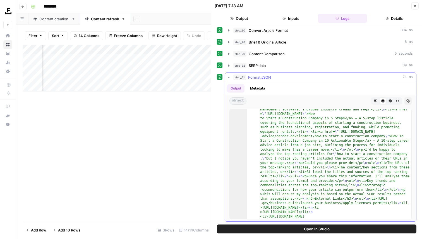
click at [226, 79] on button "step_31 Format JSON 71 ms" at bounding box center [320, 77] width 191 height 9
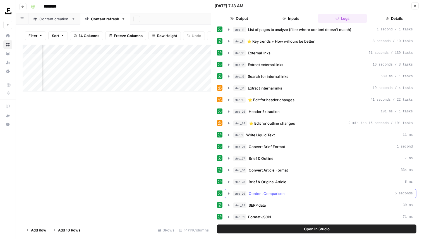
click at [283, 191] on span "Content Comparison" at bounding box center [267, 194] width 36 height 6
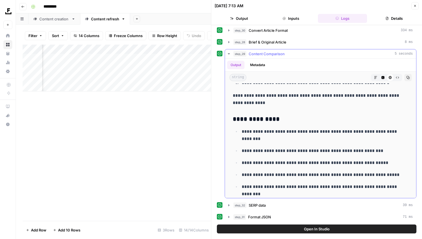
scroll to position [0, 0]
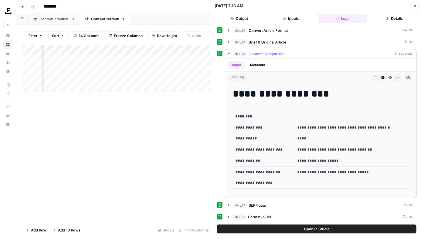
click at [254, 56] on span "Content Comparison" at bounding box center [267, 54] width 36 height 6
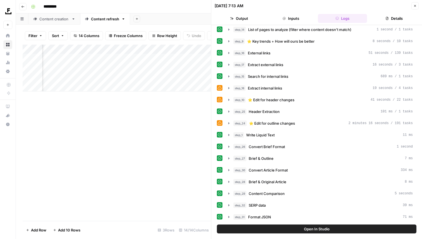
click at [302, 19] on button "Inputs" at bounding box center [291, 18] width 49 height 9
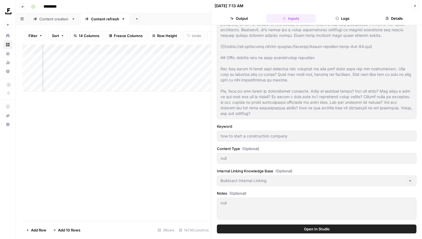
scroll to position [366, 0]
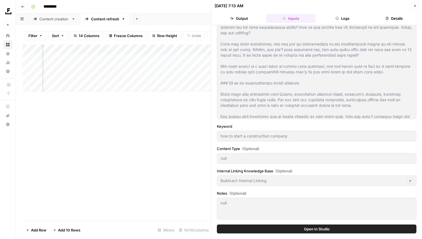
click at [285, 163] on div "null" at bounding box center [317, 158] width 200 height 11
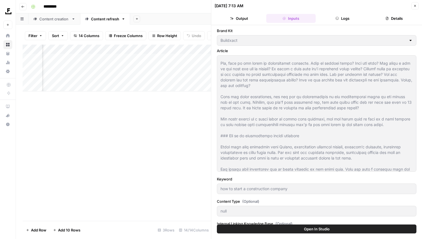
click at [346, 20] on button "Logs" at bounding box center [342, 18] width 49 height 9
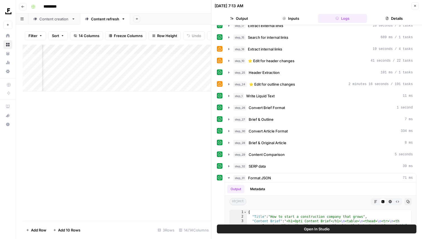
scroll to position [112, 0]
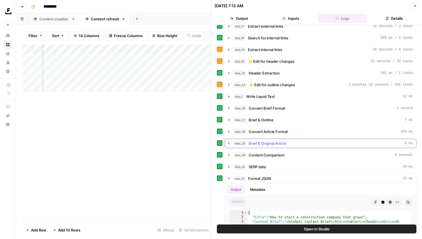
click at [313, 144] on div "step_28 Brief & Original Article 8 ms" at bounding box center [324, 144] width 180 height 6
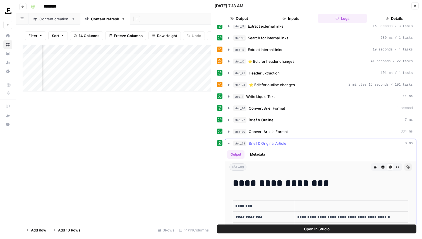
drag, startPoint x: 319, startPoint y: 143, endPoint x: 302, endPoint y: 146, distance: 17.2
click at [302, 146] on button "step_28 Brief & Original Article 8 ms" at bounding box center [320, 143] width 191 height 9
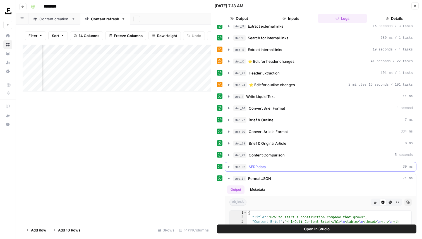
scroll to position [148, 0]
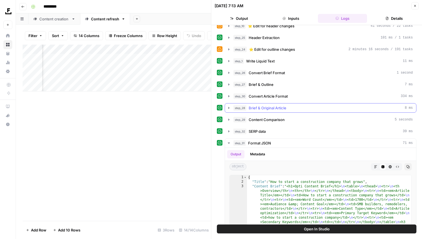
click at [282, 104] on button "step_28 Brief & Original Article 8 ms" at bounding box center [320, 108] width 191 height 9
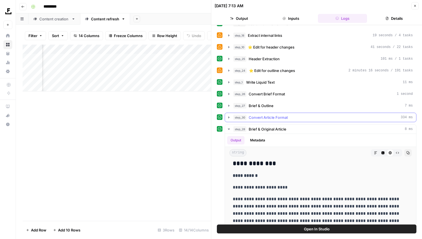
scroll to position [127, 0]
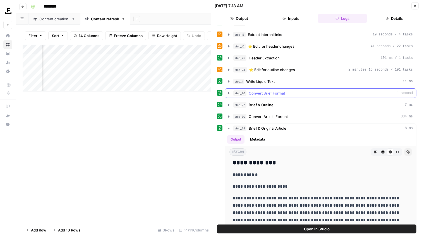
click at [305, 97] on button "step_26 Convert Brief Format 1 second" at bounding box center [320, 93] width 191 height 9
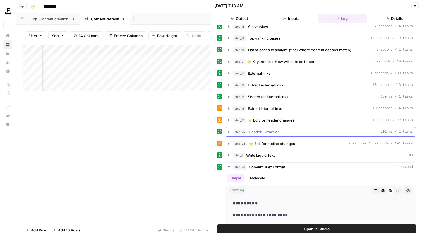
scroll to position [52, 0]
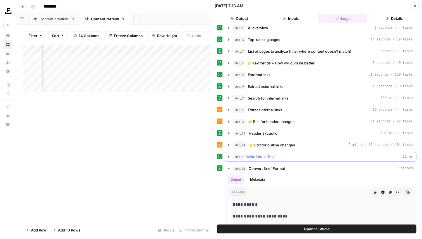
click at [310, 153] on button "step_1 Write Liquid Text 11 ms" at bounding box center [320, 157] width 191 height 9
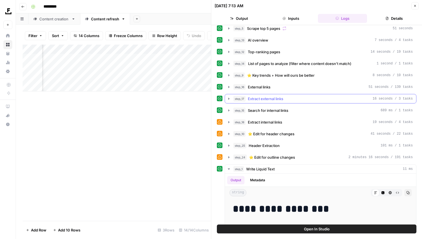
scroll to position [0, 0]
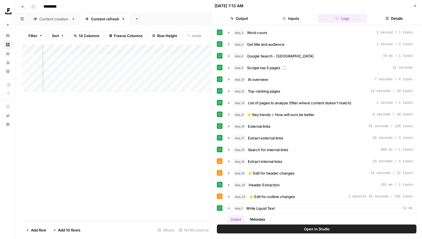
click at [289, 19] on button "Inputs" at bounding box center [291, 18] width 49 height 9
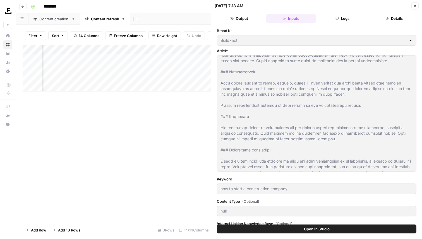
scroll to position [242, 0]
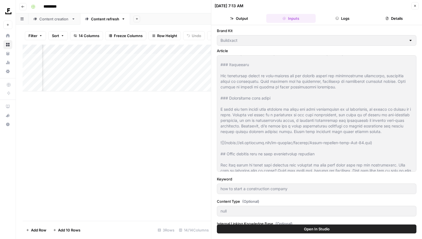
click at [347, 14] on button "Logs" at bounding box center [342, 18] width 49 height 9
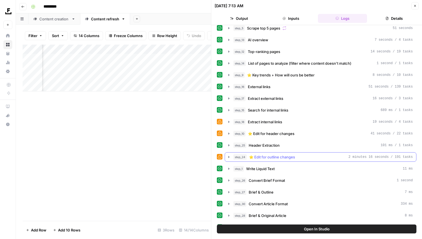
scroll to position [39, 0]
click at [305, 160] on div "step_24 ⭐️ Edit for outline changes 2 minutes 16 seconds / 191 tasks" at bounding box center [324, 158] width 180 height 6
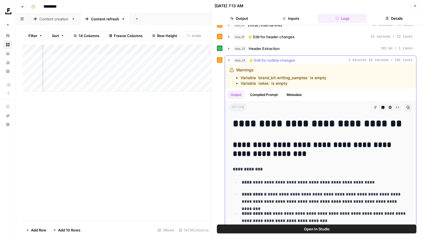
scroll to position [137, 0]
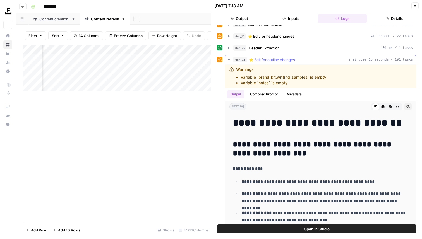
click at [280, 60] on span "⭐️ Edit for outline changes" at bounding box center [272, 60] width 46 height 6
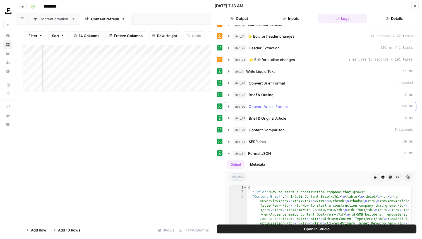
click at [275, 110] on button "step_30 Convert Article Format 334 ms" at bounding box center [320, 106] width 191 height 9
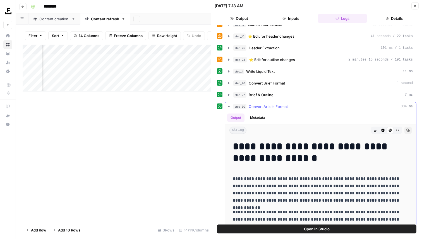
click at [275, 110] on button "step_30 Convert Article Format 334 ms" at bounding box center [320, 106] width 191 height 9
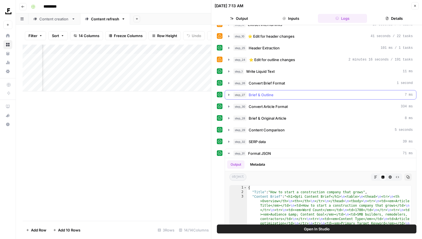
click at [282, 97] on div "step_27 Brief & Outline 7 ms" at bounding box center [324, 95] width 180 height 6
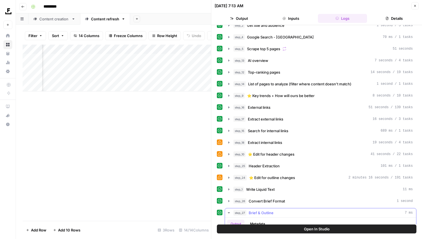
scroll to position [0, 0]
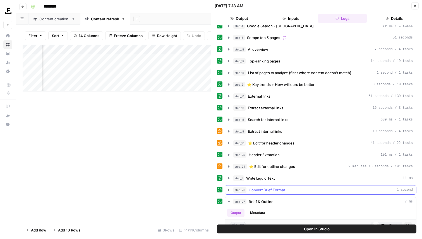
click at [275, 192] on span "Convert Brief Format" at bounding box center [267, 190] width 36 height 6
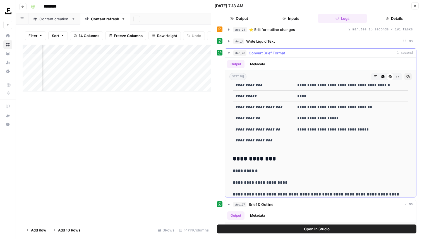
scroll to position [36, 0]
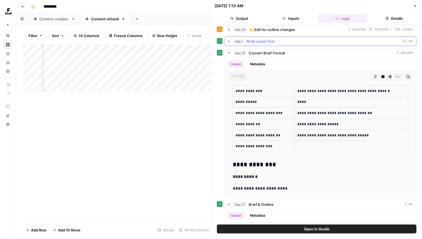
click at [286, 46] on div "**********" at bounding box center [317, 205] width 200 height 688
click at [282, 42] on div "step_1 Write Liquid Text 11 ms" at bounding box center [324, 42] width 180 height 6
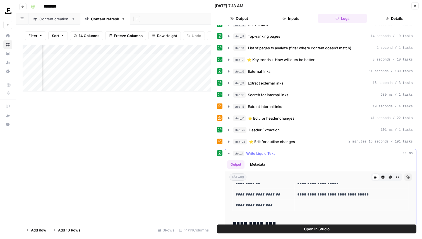
scroll to position [0, 0]
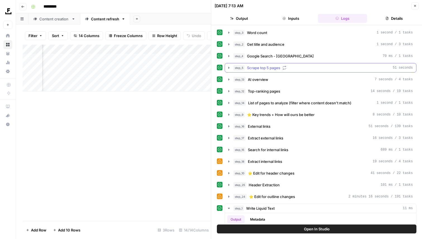
click at [261, 77] on button "step_13 AI overview 7 seconds / 4 tasks" at bounding box center [320, 79] width 191 height 9
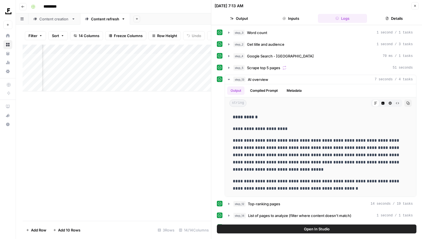
click at [295, 21] on button "Inputs" at bounding box center [291, 18] width 49 height 9
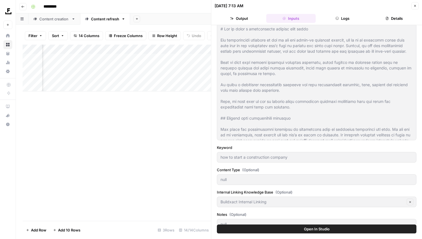
scroll to position [53, 0]
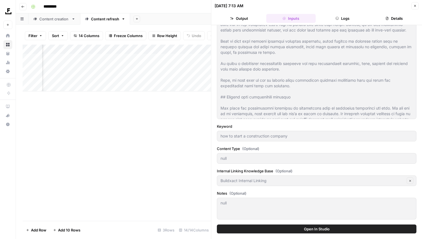
click at [244, 19] on button "Output" at bounding box center [239, 18] width 49 height 9
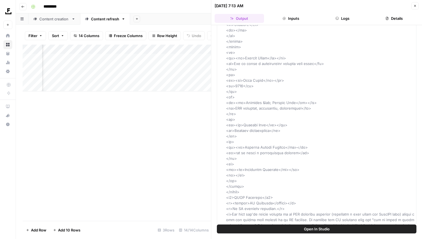
click at [341, 15] on button "Logs" at bounding box center [342, 18] width 49 height 9
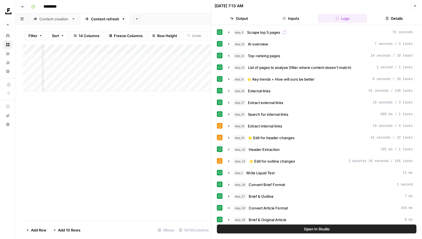
scroll to position [0, 0]
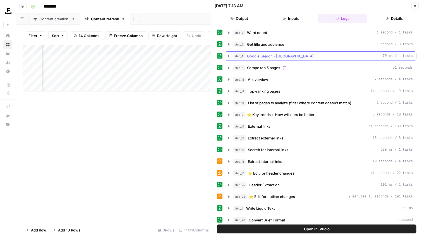
click at [288, 60] on button "step_4 Google Search - US 70 ms / 1 tasks" at bounding box center [320, 56] width 191 height 9
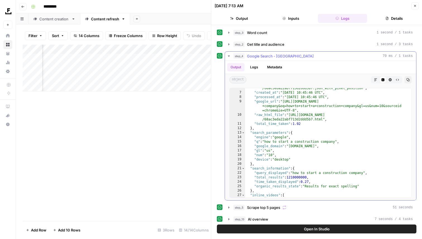
scroll to position [34, 0]
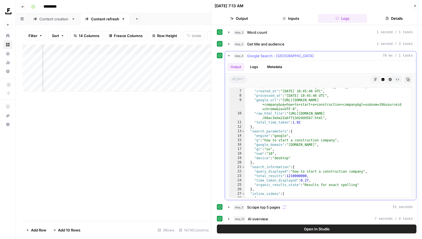
click at [314, 166] on div ""pixel_position_endpoint" : "https://serpapi.com/searches/f3f7e7e674c2c1ab /68a…" at bounding box center [328, 141] width 166 height 123
type textarea "* *"
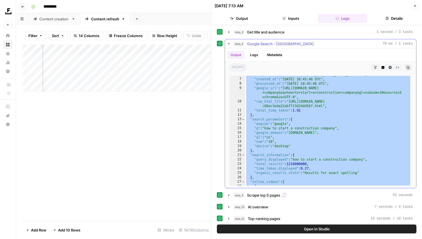
scroll to position [11, 0]
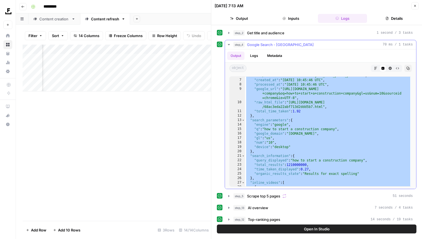
click at [306, 47] on button "step_4 Google Search - US 70 ms / 1 tasks" at bounding box center [320, 44] width 191 height 9
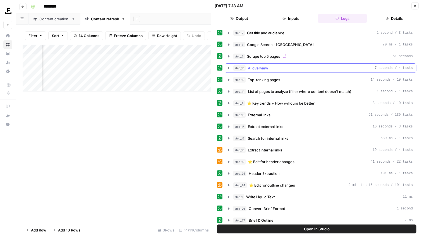
click at [298, 72] on button "step_13 AI overview 7 seconds / 4 tasks" at bounding box center [320, 68] width 191 height 9
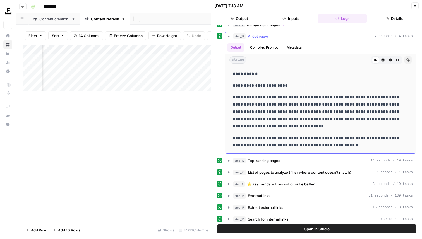
scroll to position [0, 0]
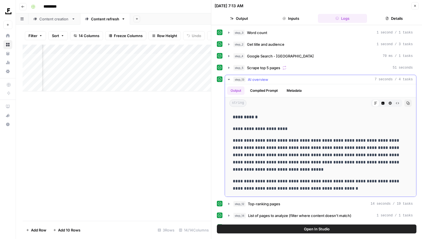
drag, startPoint x: 308, startPoint y: 82, endPoint x: 314, endPoint y: 82, distance: 5.9
click at [314, 82] on button "step_13 AI overview 7 seconds / 4 tasks" at bounding box center [320, 79] width 191 height 9
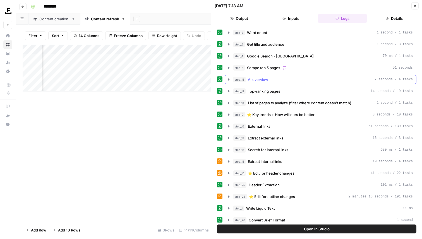
click at [314, 82] on button "step_13 AI overview 7 seconds / 4 tasks" at bounding box center [320, 79] width 191 height 9
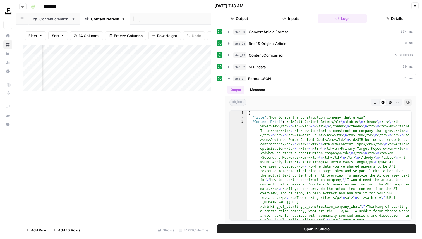
scroll to position [326, 0]
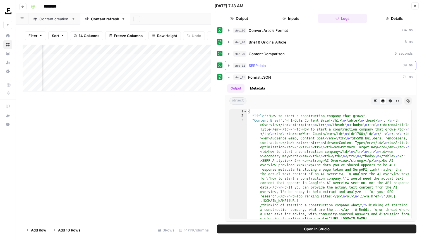
click at [279, 75] on div "step_31 Format JSON 71 ms" at bounding box center [324, 78] width 180 height 6
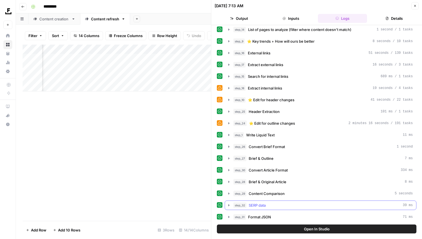
click at [301, 201] on div "**********" at bounding box center [317, 32] width 200 height 380
click at [296, 206] on div "step_32 SERP data 39 ms" at bounding box center [324, 206] width 180 height 6
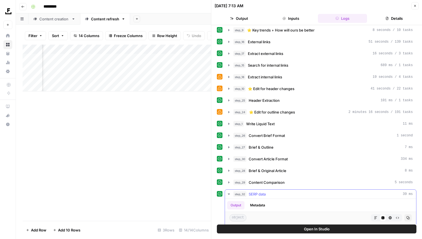
click at [301, 198] on button "step_32 SERP data 39 ms" at bounding box center [320, 194] width 191 height 9
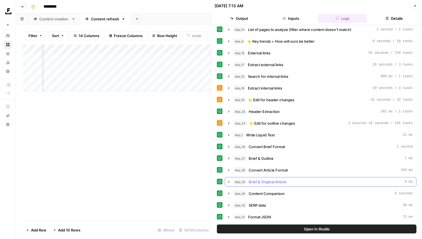
click at [279, 185] on button "step_28 Brief & Original Article 8 ms" at bounding box center [320, 182] width 191 height 9
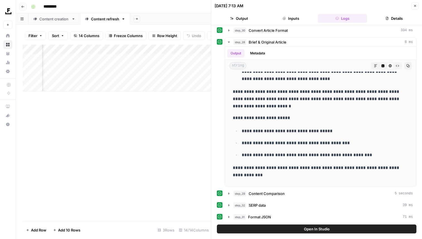
scroll to position [0, 378]
click at [415, 7] on icon "button" at bounding box center [415, 5] width 3 height 3
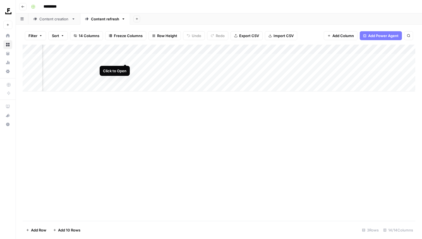
click at [125, 59] on div "Add Column" at bounding box center [219, 68] width 393 height 47
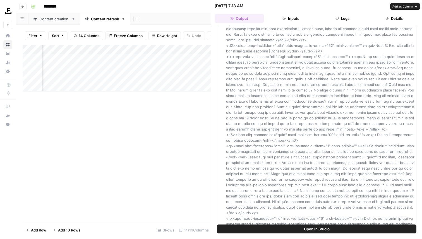
scroll to position [779, 0]
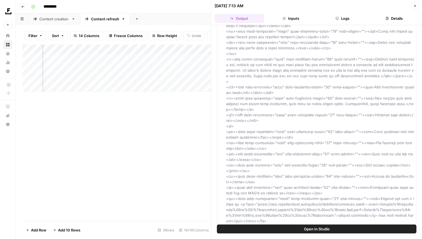
scroll to position [1583, 0]
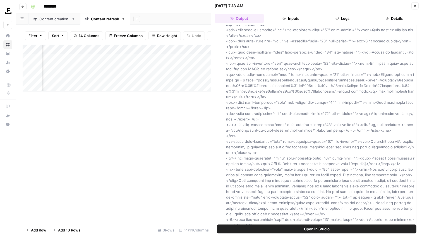
drag, startPoint x: 226, startPoint y: 56, endPoint x: 293, endPoint y: 228, distance: 185.2
click at [293, 228] on div "Hover on an element to add it as a column Add All Columns More options Title Ho…" at bounding box center [316, 132] width 211 height 214
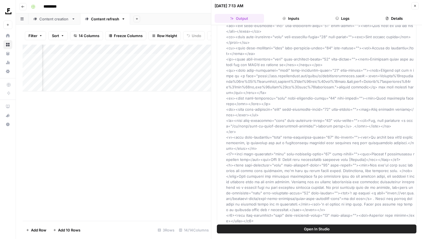
click at [170, 57] on div "Add Column" at bounding box center [117, 68] width 189 height 47
click at [198, 58] on div "Add Column" at bounding box center [117, 68] width 189 height 47
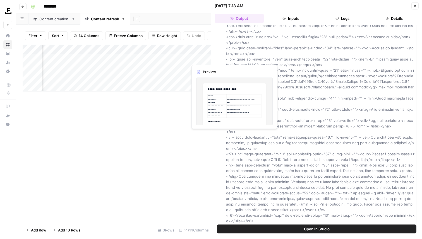
click at [203, 47] on div "Add Column" at bounding box center [117, 68] width 189 height 47
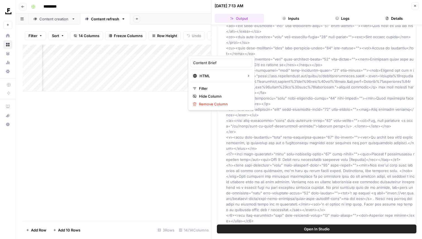
click at [202, 49] on div at bounding box center [213, 50] width 51 height 11
click at [413, 3] on button "Close" at bounding box center [415, 5] width 7 height 7
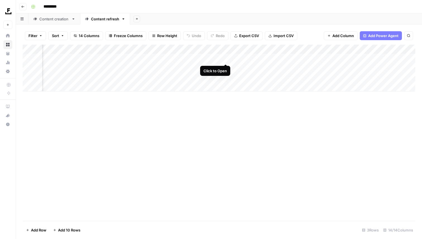
click at [226, 59] on div "Add Column" at bounding box center [219, 68] width 393 height 47
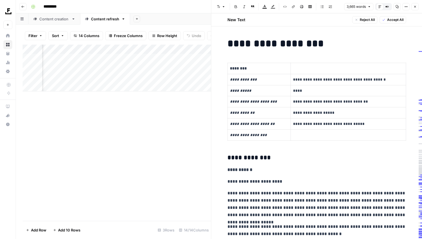
click at [309, 182] on p "**********" at bounding box center [317, 181] width 179 height 7
copy div "**********"
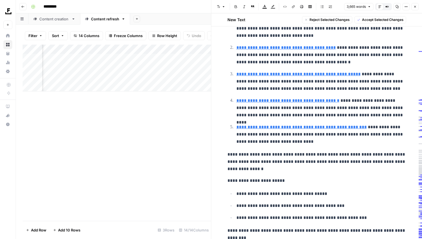
click at [328, 137] on p "**********" at bounding box center [322, 135] width 170 height 22
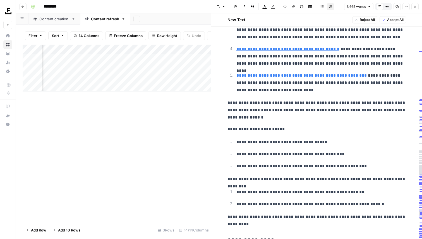
scroll to position [290, 0]
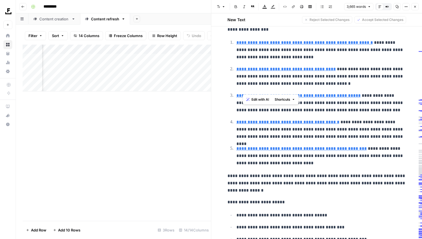
drag, startPoint x: 270, startPoint y: 225, endPoint x: 255, endPoint y: 139, distance: 87.5
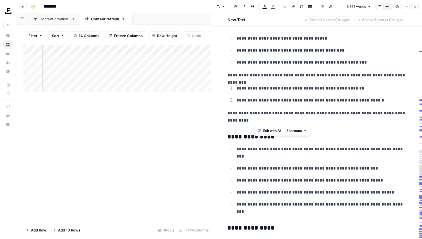
scroll to position [393, 0]
drag, startPoint x: 321, startPoint y: 126, endPoint x: 260, endPoint y: 100, distance: 66.1
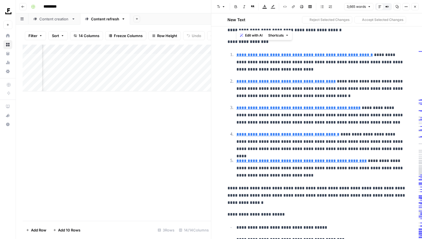
scroll to position [0, 0]
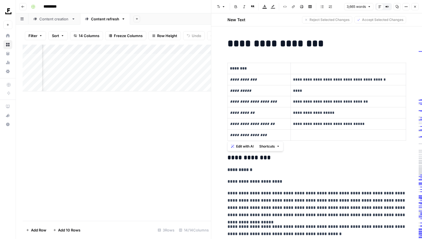
drag, startPoint x: 265, startPoint y: 123, endPoint x: 221, endPoint y: 149, distance: 51.6
copy div "**********"
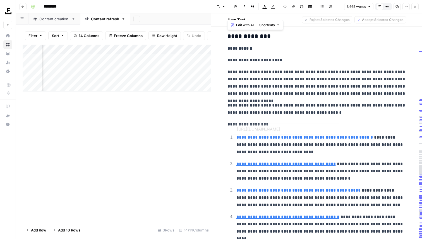
click at [321, 123] on p "**********" at bounding box center [317, 124] width 179 height 7
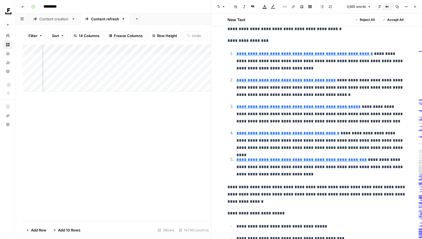
scroll to position [208, 0]
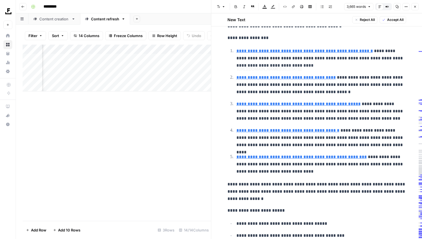
type input "https://www.reddit.com/r/civilengineering/comments/16a0txo/thinking_of_starting…"
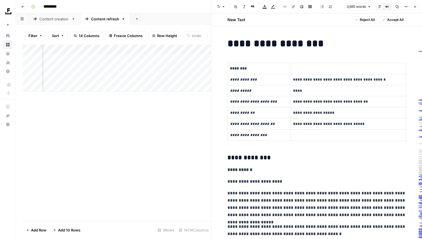
click at [417, 9] on button "Close" at bounding box center [415, 6] width 7 height 7
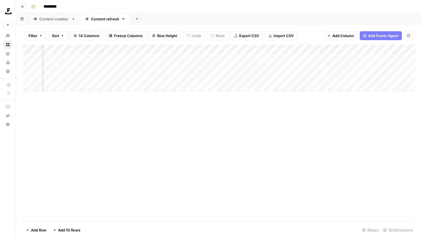
click at [106, 49] on div "Add Column" at bounding box center [219, 68] width 393 height 47
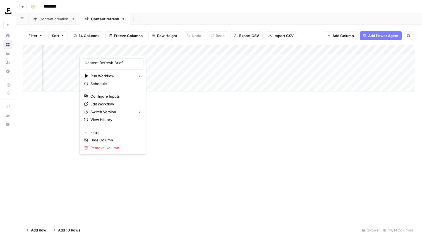
click at [101, 49] on div at bounding box center [109, 50] width 59 height 11
click at [110, 49] on div at bounding box center [109, 50] width 59 height 11
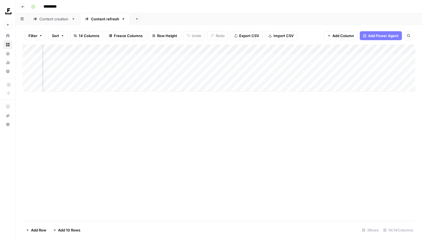
click at [168, 128] on div "Add Column" at bounding box center [219, 133] width 393 height 177
click at [124, 58] on div "Add Column" at bounding box center [219, 68] width 393 height 47
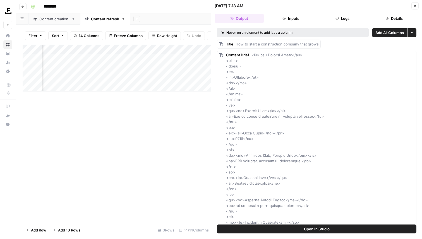
click at [353, 24] on header "08/25/25 at 7:13 AM Close Output Inputs Logs Details" at bounding box center [316, 12] width 211 height 25
click at [349, 16] on button "Logs" at bounding box center [342, 18] width 49 height 9
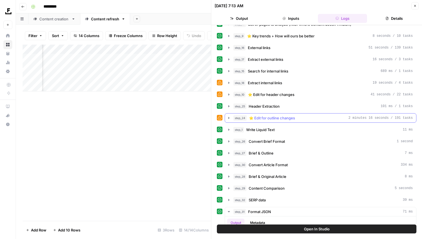
scroll to position [79, 0]
click at [276, 41] on div "step_9 ⭐️ Key trends + How will ours be better 8 seconds / 10 tasks" at bounding box center [321, 36] width 192 height 9
click at [278, 39] on span "⭐️ Key trends + How will ours be better" at bounding box center [281, 37] width 68 height 6
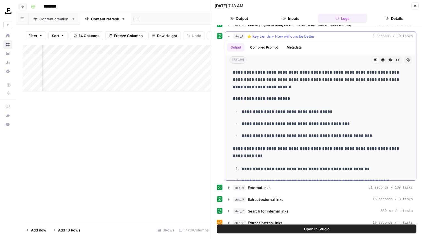
scroll to position [0, 0]
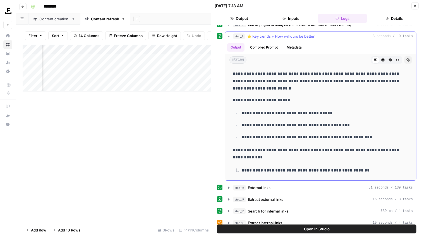
click at [309, 123] on p "**********" at bounding box center [325, 125] width 167 height 7
click at [374, 167] on p "**********" at bounding box center [325, 170] width 167 height 7
drag, startPoint x: 362, startPoint y: 180, endPoint x: 233, endPoint y: 71, distance: 168.7
click at [233, 71] on div "**********" at bounding box center [321, 138] width 182 height 141
copy div "**********"
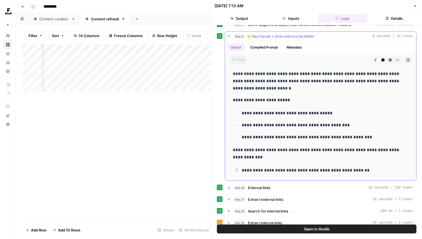
click at [318, 151] on p "**********" at bounding box center [321, 154] width 176 height 15
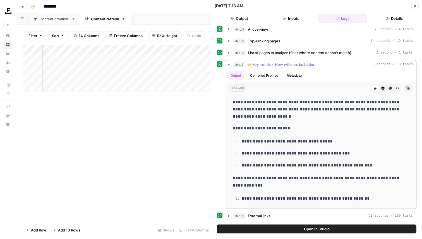
drag, startPoint x: 269, startPoint y: 202, endPoint x: 231, endPoint y: 104, distance: 104.8
click at [231, 104] on div "**********" at bounding box center [321, 166] width 182 height 141
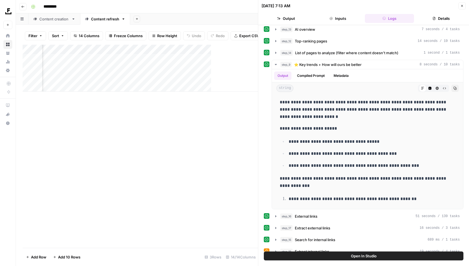
scroll to position [50, 0]
click at [363, 62] on div "step_9 ⭐️ Key trends + How will ours be better 8 seconds / 10 tasks" at bounding box center [370, 65] width 180 height 6
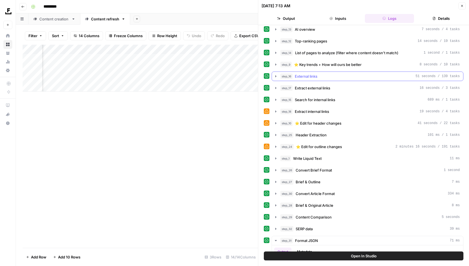
click at [349, 77] on button "step_16 External links 51 seconds / 139 tasks" at bounding box center [367, 76] width 191 height 9
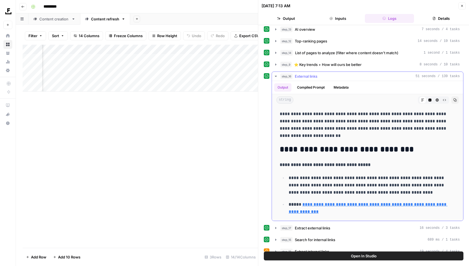
click at [349, 77] on button "step_16 External links 51 seconds / 139 tasks" at bounding box center [367, 76] width 191 height 9
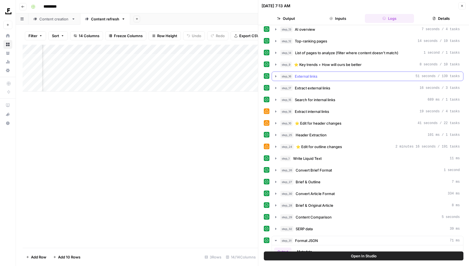
click at [349, 77] on button "step_16 External links 51 seconds / 139 tasks" at bounding box center [367, 76] width 191 height 9
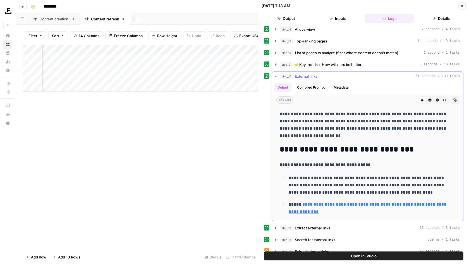
click at [349, 77] on button "step_16 External links 51 seconds / 139 tasks" at bounding box center [367, 76] width 191 height 9
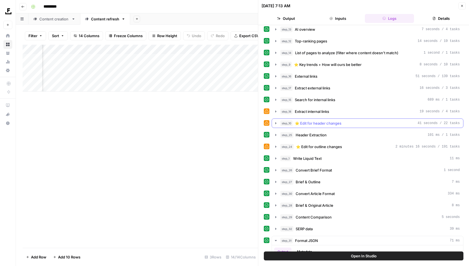
click at [332, 121] on span "⭐️ Edit for header changes" at bounding box center [318, 123] width 47 height 6
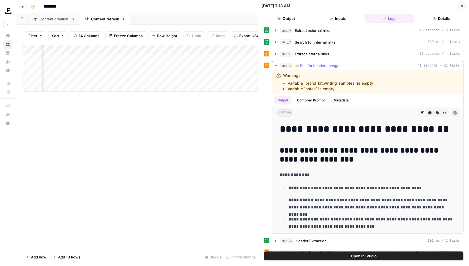
scroll to position [116, 0]
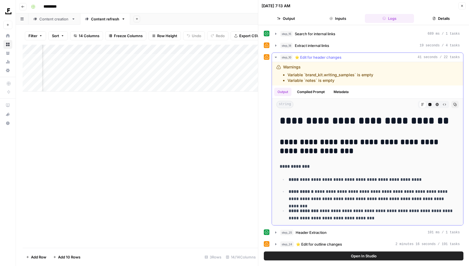
click at [324, 53] on button "step_10 ⭐️ Edit for header changes 41 seconds / 22 tasks" at bounding box center [367, 57] width 191 height 9
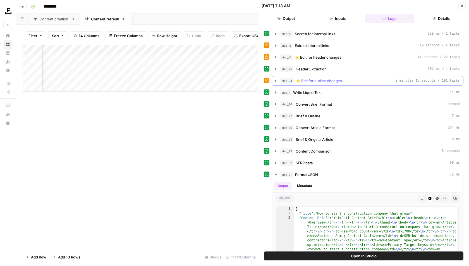
click at [317, 78] on span "⭐️ Edit for outline changes" at bounding box center [319, 81] width 46 height 6
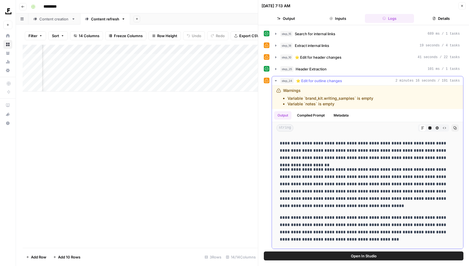
scroll to position [849, 0]
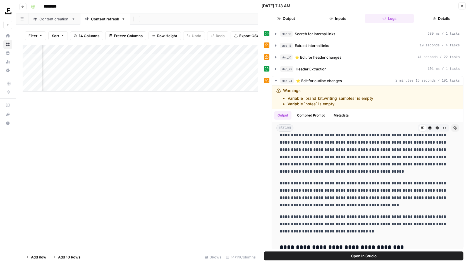
click at [322, 78] on span "⭐️ Edit for outline changes" at bounding box center [319, 81] width 46 height 6
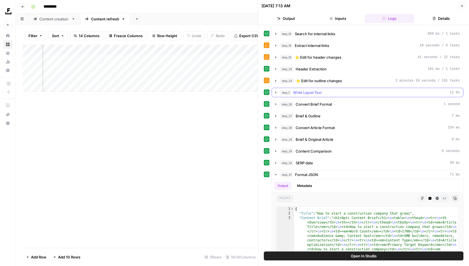
click at [327, 90] on div "step_1 Write Liquid Text 11 ms" at bounding box center [370, 93] width 180 height 6
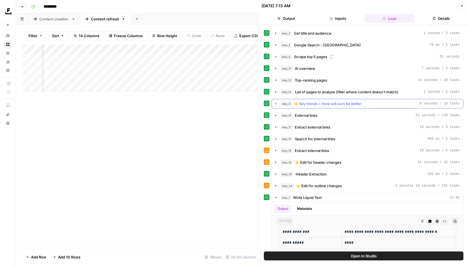
scroll to position [0, 0]
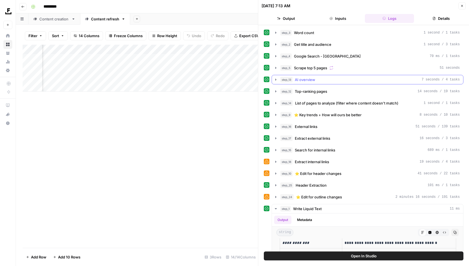
click at [317, 79] on div "step_13 AI overview 7 seconds / 4 tasks" at bounding box center [370, 80] width 180 height 6
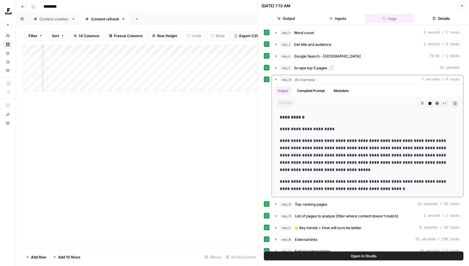
click at [323, 78] on div "step_13 AI overview 7 seconds / 4 tasks" at bounding box center [370, 80] width 180 height 6
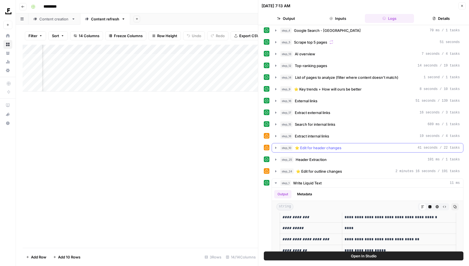
scroll to position [25, 0]
click at [300, 53] on span "AI overview" at bounding box center [305, 55] width 20 height 6
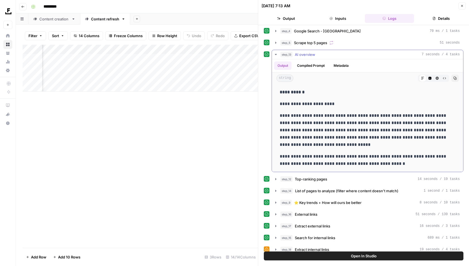
click at [300, 53] on span "AI overview" at bounding box center [305, 55] width 20 height 6
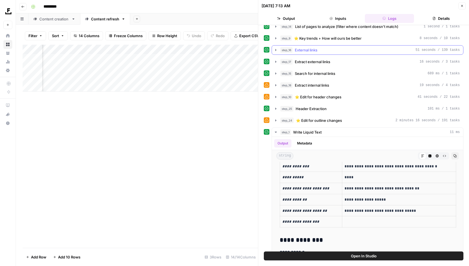
scroll to position [77, 0]
click at [275, 131] on icon "button" at bounding box center [276, 131] width 2 height 1
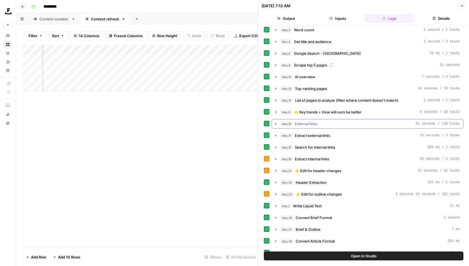
scroll to position [0, 0]
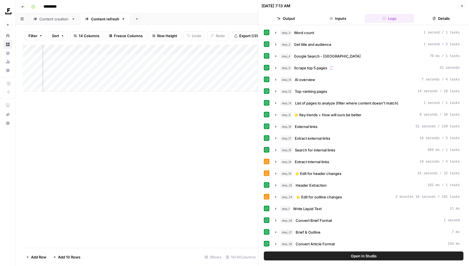
click at [422, 7] on header "08/25/25 at 7:13 AM Close Output Inputs Logs Details" at bounding box center [363, 12] width 211 height 25
click at [126, 49] on div "Add Column" at bounding box center [141, 68] width 236 height 47
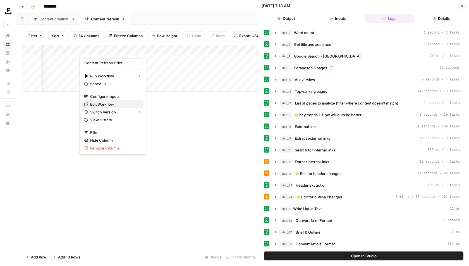
click at [106, 101] on span "Edit Workflow" at bounding box center [114, 104] width 49 height 6
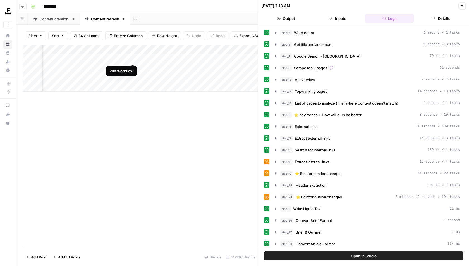
click at [132, 59] on div "Add Column" at bounding box center [141, 68] width 236 height 47
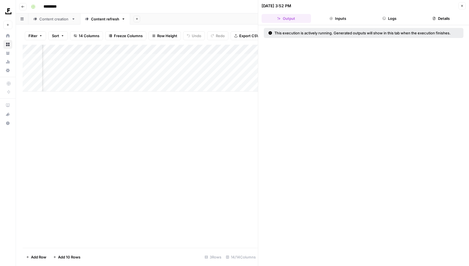
scroll to position [0, 475]
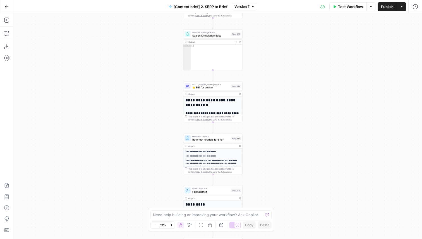
scroll to position [80, 0]
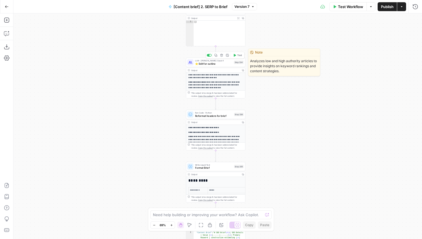
click at [216, 65] on span "⭐️ Edit for outline" at bounding box center [213, 64] width 37 height 4
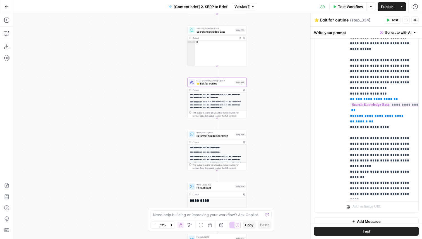
scroll to position [252, 0]
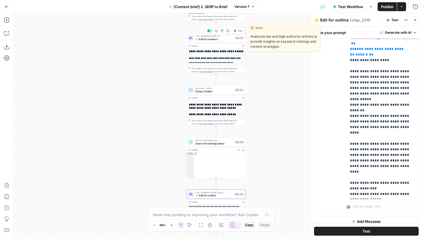
click at [198, 41] on span "⭐️ Edit for headers" at bounding box center [215, 39] width 38 height 4
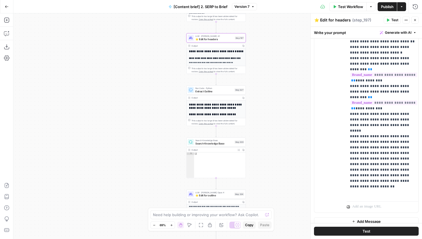
scroll to position [1436, 0]
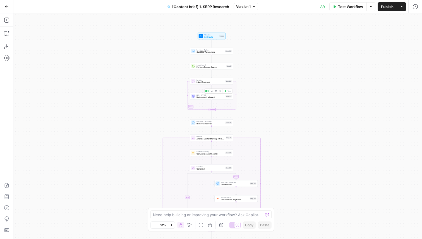
click at [202, 100] on div "true false Workflow Set Inputs Inputs Run Code · Python Get SERP Parameters Ste…" at bounding box center [217, 126] width 409 height 226
click at [205, 99] on div "LLM · GPT-4.1 Determine if relevant Step 211 Copy step Delete step Add Note Test" at bounding box center [211, 96] width 43 height 7
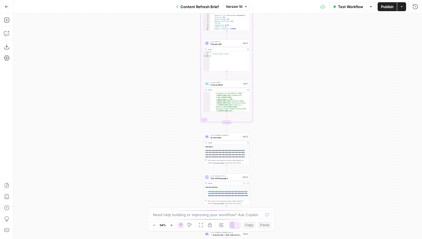
scroll to position [57, 0]
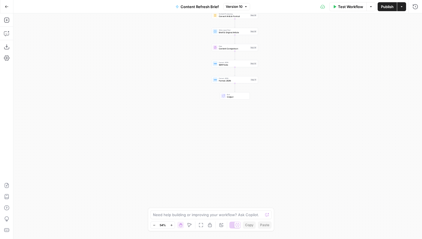
click at [236, 101] on div "Workflow Set Inputs Inputs Run Code · Python Word count Step 3 Output Copy 1 2 …" at bounding box center [217, 126] width 409 height 226
click at [236, 98] on span "Output" at bounding box center [237, 97] width 20 height 3
click at [239, 97] on span "Output" at bounding box center [237, 97] width 20 height 3
click at [238, 96] on span "Output" at bounding box center [237, 97] width 20 height 3
click at [222, 96] on icon at bounding box center [223, 95] width 3 height 3
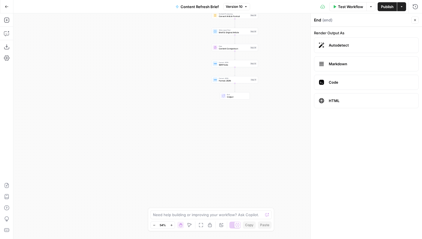
click at [413, 16] on header "End ( end ) Close" at bounding box center [366, 19] width 111 height 13
click at [414, 20] on icon "button" at bounding box center [415, 19] width 3 height 3
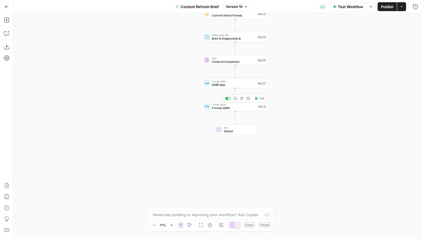
click at [219, 135] on div "Workflow Set Inputs Inputs Run Code · Python Word count Step 3 Output Copy 1 2 …" at bounding box center [217, 126] width 409 height 226
click at [222, 133] on div "End Output" at bounding box center [235, 130] width 43 height 10
click at [208, 111] on div "Format JSON Format JSON Step 31 Copy step Delete step Add Note Test" at bounding box center [235, 106] width 66 height 10
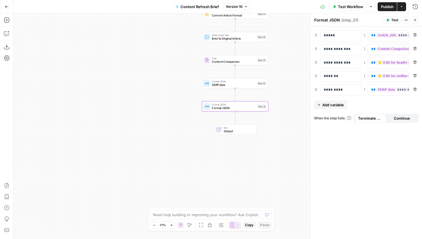
click at [230, 61] on span "Content Comparison" at bounding box center [233, 62] width 43 height 4
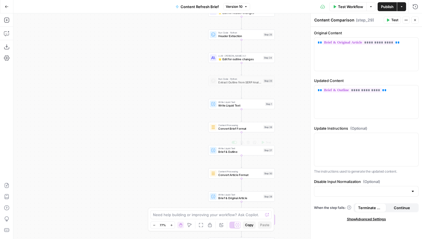
click at [242, 153] on span "Brief & Outline" at bounding box center [239, 152] width 43 height 4
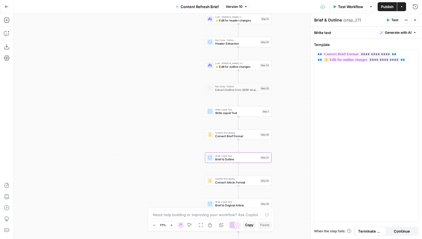
click at [241, 135] on span "Convert Brief Format" at bounding box center [236, 136] width 43 height 4
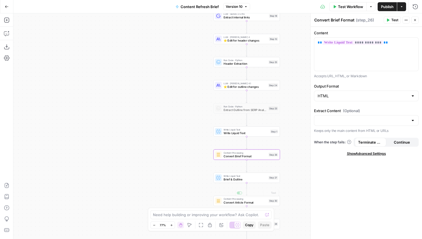
click at [254, 181] on span "Brief & Outline" at bounding box center [245, 179] width 43 height 4
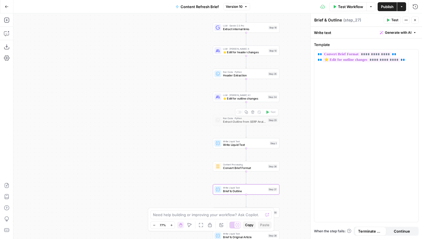
click at [235, 98] on span "⭐️ Edit for outline changes" at bounding box center [244, 98] width 43 height 4
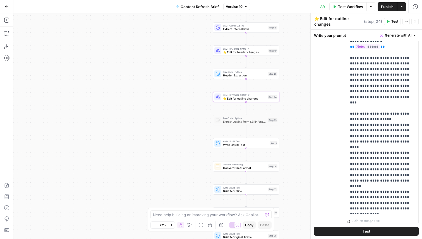
scroll to position [390, 0]
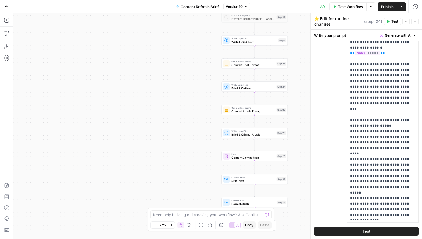
click at [256, 84] on span "Write Liquid Text" at bounding box center [253, 84] width 43 height 3
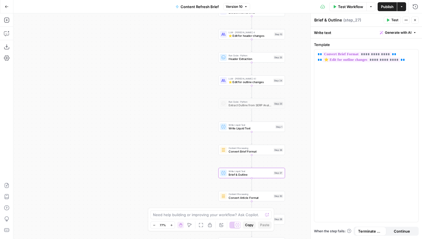
click at [249, 154] on span "Convert Brief Format" at bounding box center [250, 151] width 43 height 4
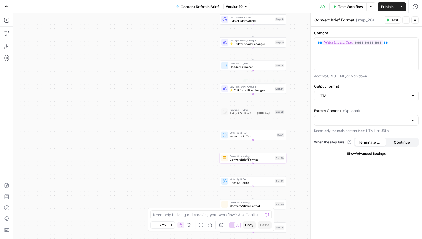
click at [249, 139] on div "Write Liquid Text Write Liquid Text Step 1 Copy step Delete step Add Note Test" at bounding box center [253, 135] width 66 height 10
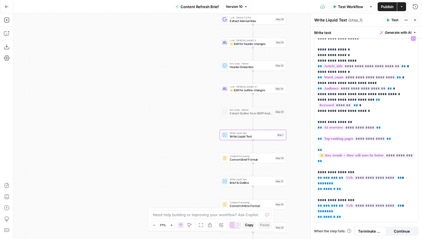
scroll to position [0, 0]
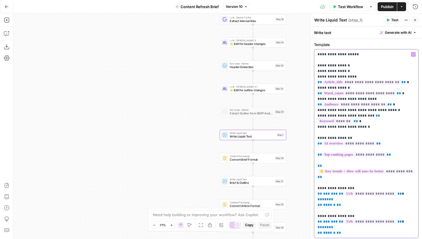
click at [374, 61] on p "**********" at bounding box center [366, 144] width 97 height 184
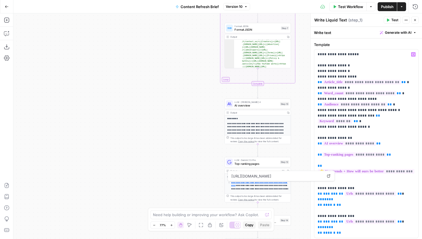
click at [248, 104] on span "AI overview" at bounding box center [257, 105] width 44 height 4
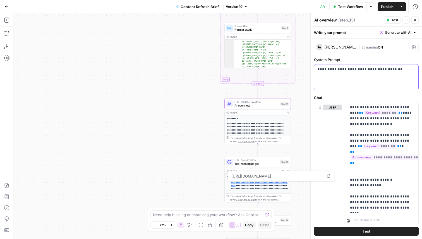
click at [344, 81] on div "**********" at bounding box center [367, 78] width 104 height 26
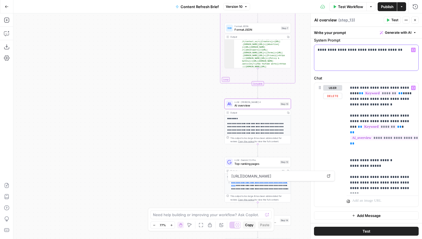
click at [362, 62] on div "**********" at bounding box center [367, 58] width 104 height 26
click at [389, 66] on div "**********" at bounding box center [367, 58] width 104 height 26
click at [383, 108] on p "**********" at bounding box center [382, 138] width 65 height 106
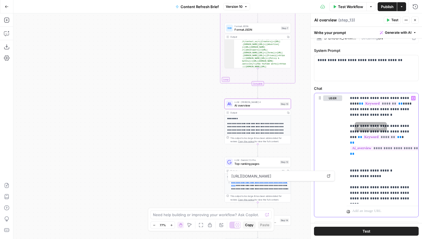
click at [380, 142] on p "**********" at bounding box center [382, 149] width 65 height 106
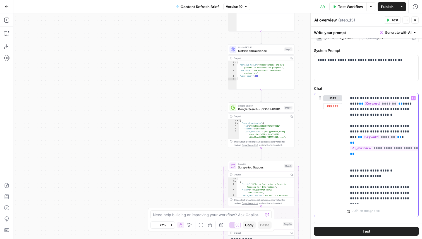
scroll to position [0, 3]
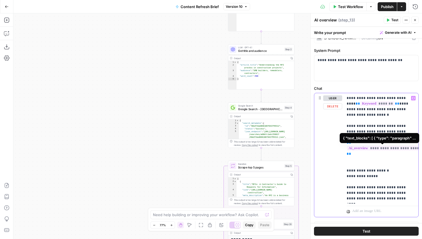
click at [391, 149] on span "**********" at bounding box center [385, 148] width 76 height 5
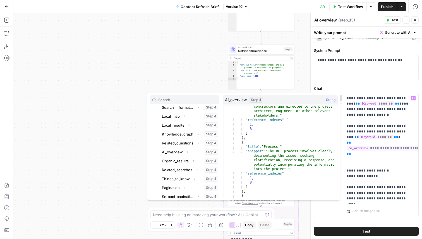
scroll to position [312, 0]
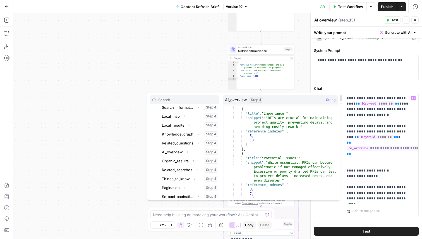
click at [189, 58] on div "Workflow Set Inputs Inputs Run Code · Python Word count Step 3 Output Copy 1 2 …" at bounding box center [217, 126] width 409 height 226
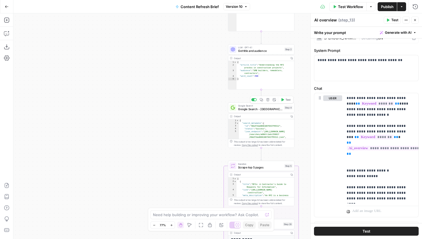
click at [257, 110] on span "Google Search - [GEOGRAPHIC_DATA]" at bounding box center [260, 109] width 44 height 4
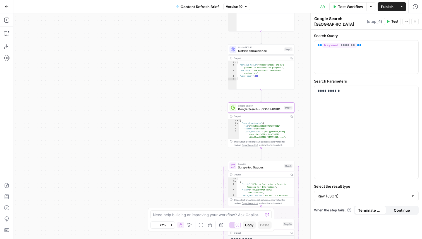
click at [417, 22] on icon "button" at bounding box center [415, 21] width 3 height 3
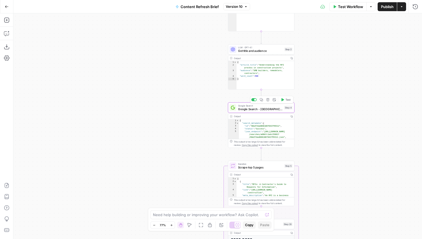
click at [239, 110] on span "Google Search - [GEOGRAPHIC_DATA]" at bounding box center [260, 109] width 44 height 4
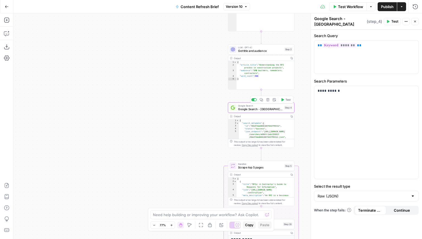
type textarea "**********"
click at [251, 131] on div "{ "search_metadata" : { "id" : "68a57dad868180f043799312" , "status" : "Success…" at bounding box center [267, 137] width 56 height 37
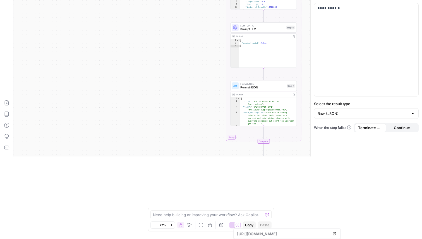
scroll to position [0, 0]
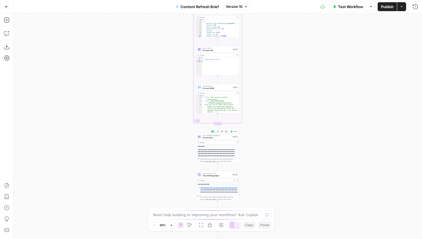
click at [224, 137] on span "AI overview" at bounding box center [217, 138] width 28 height 3
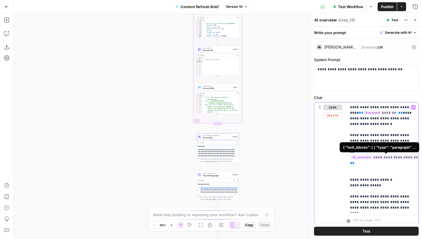
click at [374, 157] on span "**********" at bounding box center [389, 157] width 76 height 5
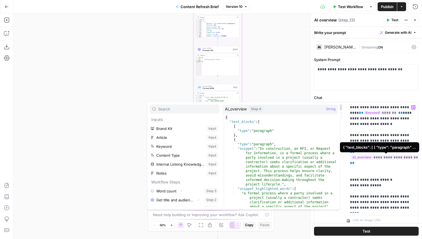
scroll to position [128, 0]
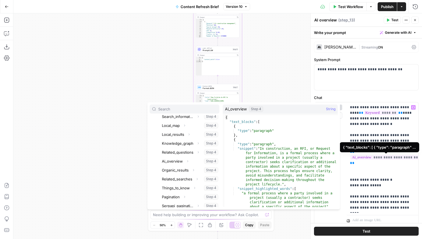
click at [291, 151] on div "{ "text_blocks" : [ { "type" : "paragraph" } , { "type" : "paragraph" , "snippe…" at bounding box center [281, 165] width 113 height 101
type textarea "* *"
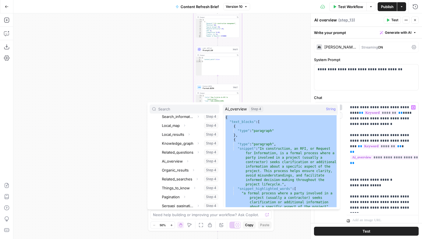
scroll to position [0, 3]
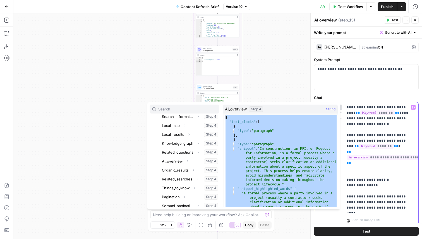
click at [403, 163] on p "**********" at bounding box center [379, 158] width 65 height 106
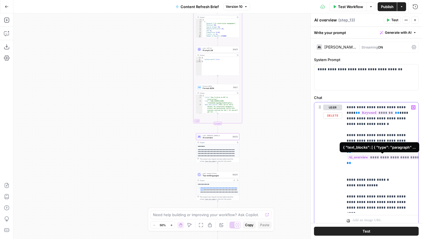
click at [390, 160] on span "**********" at bounding box center [385, 157] width 76 height 5
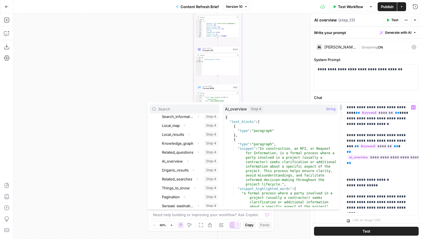
click at [291, 117] on div "{ "text_blocks" : [ { "type" : "paragraph" } , { "type" : "paragraph" , "snippe…" at bounding box center [281, 165] width 113 height 101
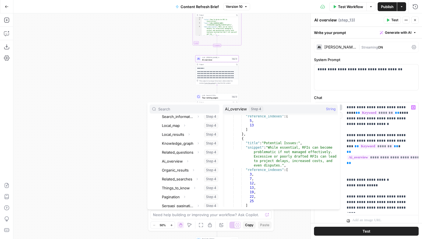
scroll to position [439, 0]
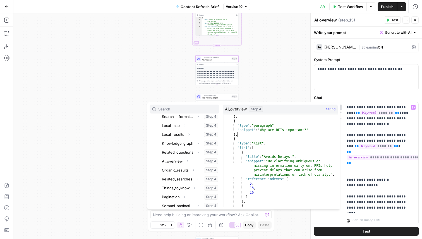
click at [309, 137] on div "} , { "type" : "paragraph" , "snippet" : "Why are RFIs important?" } , { "type"…" at bounding box center [281, 165] width 113 height 101
type textarea "**"
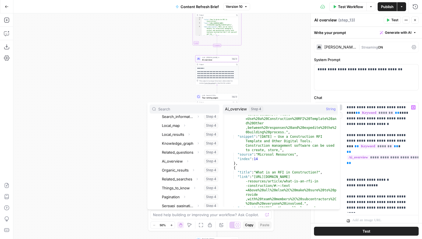
scroll to position [2068, 0]
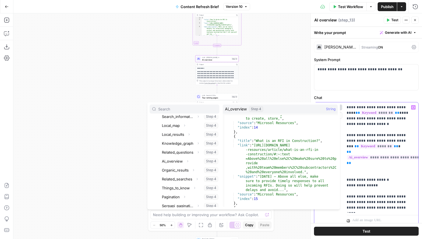
click at [392, 195] on p "**********" at bounding box center [379, 158] width 65 height 106
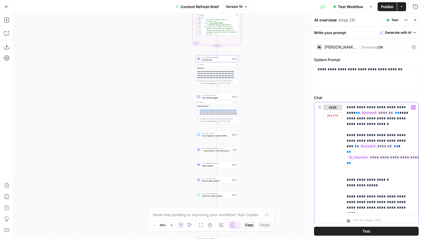
click at [406, 209] on p "**********" at bounding box center [379, 158] width 65 height 106
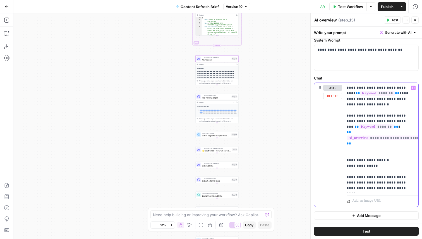
scroll to position [16, 0]
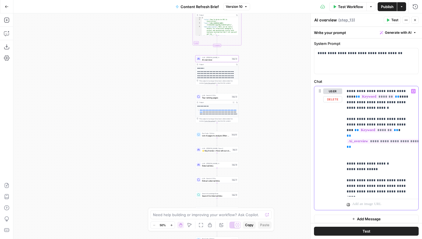
click at [395, 193] on p "**********" at bounding box center [379, 142] width 65 height 106
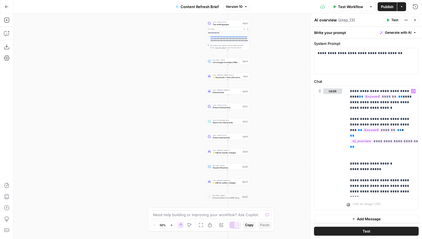
scroll to position [0, 0]
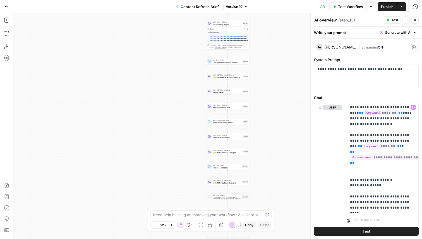
type input "s"
click at [277, 97] on div "Workflow Set Inputs Inputs Run Code · Python Word count Step 3 Output Copy 1 2 …" at bounding box center [217, 126] width 409 height 226
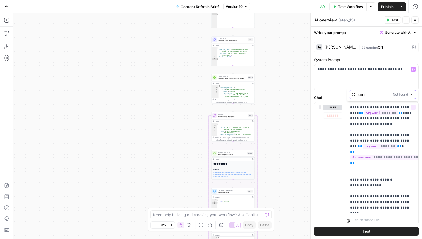
type input "serp"
click at [412, 94] on icon "button" at bounding box center [411, 94] width 3 height 3
click at [316, 73] on div "**********" at bounding box center [367, 78] width 104 height 26
click at [289, 73] on div "Workflow Set Inputs Inputs Run Code · Python Word count Step 3 Output Copy 1 2 …" at bounding box center [217, 126] width 409 height 226
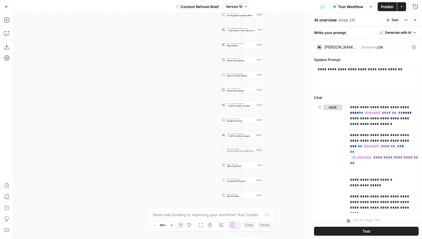
click at [414, 18] on button "Close" at bounding box center [415, 19] width 7 height 7
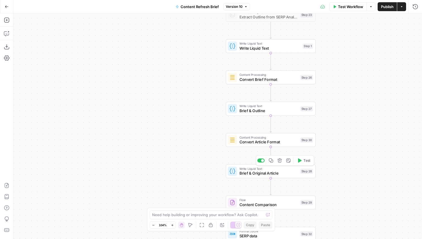
click at [281, 173] on span "Brief & Original Article" at bounding box center [269, 174] width 59 height 6
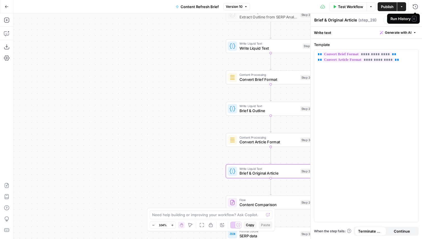
click at [415, 21] on div "Run History E" at bounding box center [403, 19] width 33 height 10
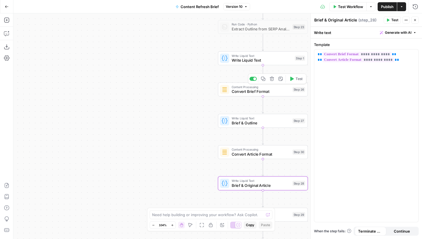
click at [251, 97] on div "Workflow Set Inputs Inputs Run Code · Python Word count Step 3 Output Copy 1 2 …" at bounding box center [217, 126] width 409 height 226
click at [253, 96] on div "Content Processing Convert Brief Format Step 26 Copy step Delete step Add Note …" at bounding box center [263, 90] width 90 height 14
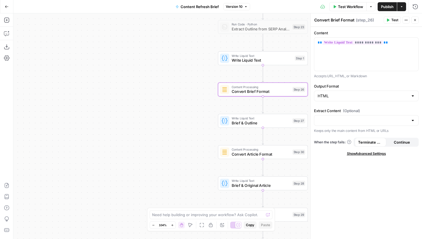
click at [416, 20] on icon "button" at bounding box center [415, 19] width 3 height 3
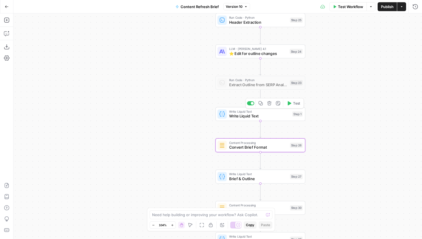
click at [271, 120] on div "Write Liquid Text Write Liquid Text Step 1 Copy step Delete step Add Note Test" at bounding box center [261, 114] width 90 height 14
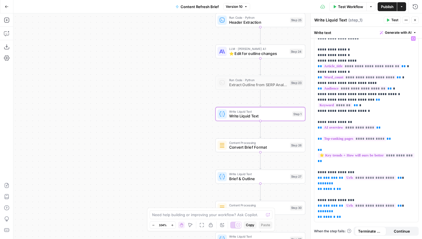
scroll to position [15, 0]
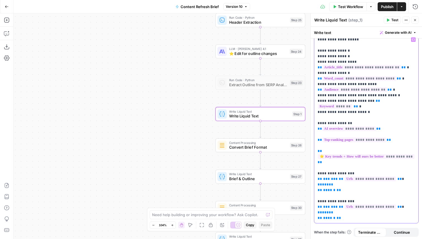
click at [389, 192] on p "**********" at bounding box center [366, 129] width 97 height 184
click at [351, 88] on span "**********" at bounding box center [355, 89] width 65 height 5
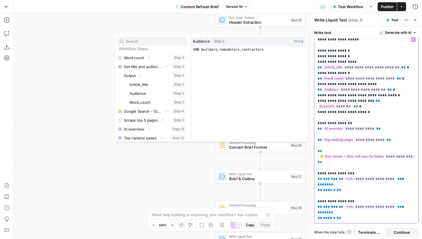
click at [366, 67] on span "**********" at bounding box center [362, 67] width 79 height 5
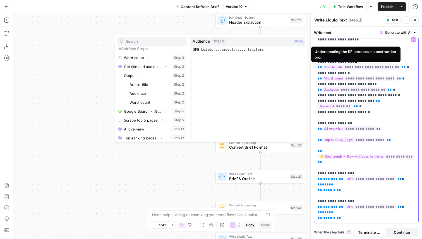
click at [398, 65] on p "**********" at bounding box center [366, 129] width 97 height 184
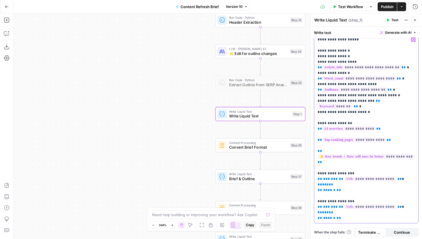
scroll to position [0, 0]
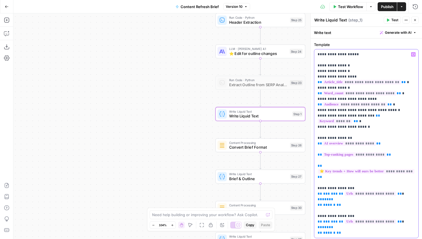
click at [382, 153] on span "**********" at bounding box center [355, 155] width 64 height 5
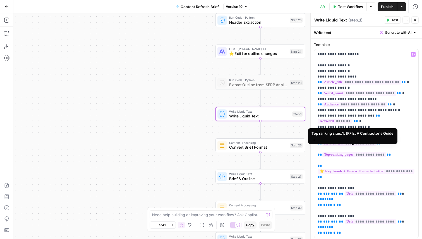
scroll to position [84, 0]
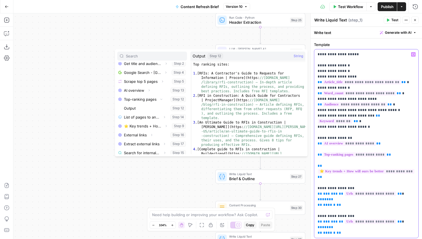
click at [405, 83] on p "**********" at bounding box center [366, 144] width 97 height 184
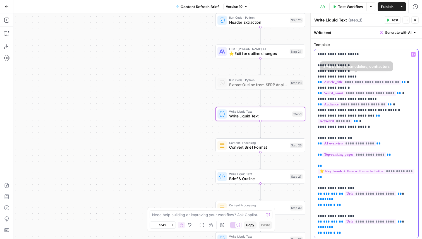
click at [364, 130] on p "**********" at bounding box center [366, 144] width 97 height 184
click at [398, 153] on p "**********" at bounding box center [366, 144] width 97 height 184
click at [384, 177] on p "**********" at bounding box center [366, 144] width 97 height 184
click at [399, 138] on p "**********" at bounding box center [366, 144] width 97 height 184
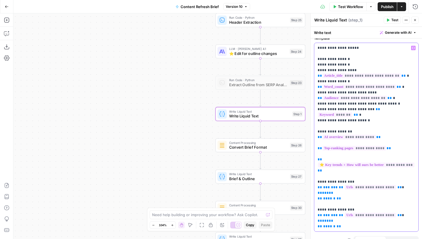
scroll to position [9, 0]
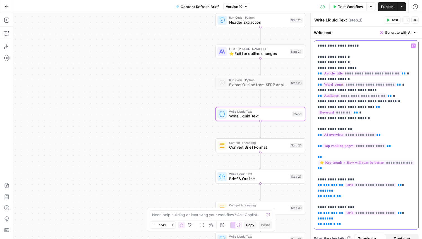
click at [405, 129] on p "**********" at bounding box center [366, 135] width 97 height 184
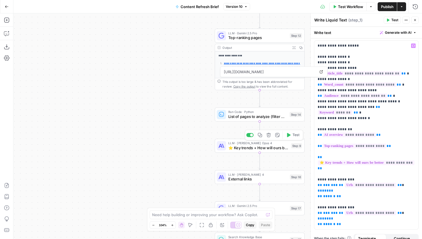
click at [286, 149] on span "⭐️ Key trends + How will ours be better" at bounding box center [259, 148] width 60 height 6
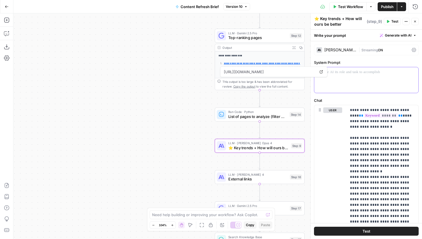
click at [373, 84] on div at bounding box center [367, 80] width 104 height 26
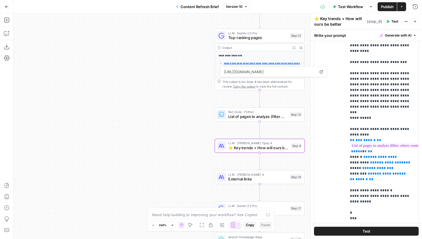
scroll to position [139, 0]
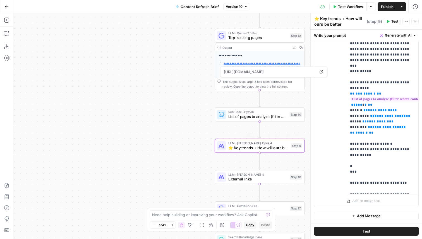
click at [277, 151] on div "LLM · [PERSON_NAME] 4 ⭐️ Key trends + How will ours be better Step 9 Copy step …" at bounding box center [260, 146] width 90 height 14
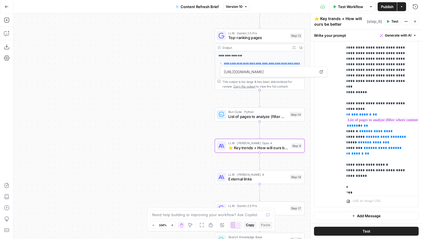
scroll to position [141, 0]
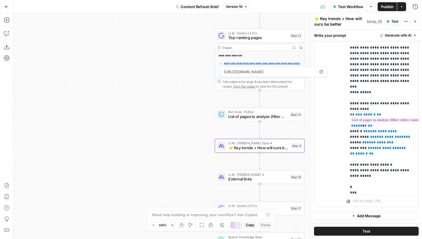
drag, startPoint x: 314, startPoint y: 114, endPoint x: 303, endPoint y: 114, distance: 10.6
click at [303, 114] on body "Foundation Inc. New Home Browse Your Data Usage Settings Recent Grids Procore B…" at bounding box center [211, 119] width 422 height 239
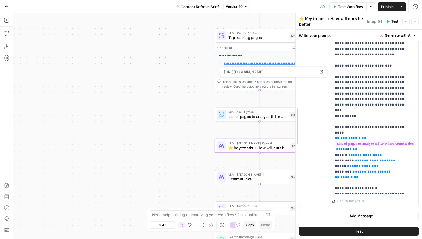
scroll to position [62, 0]
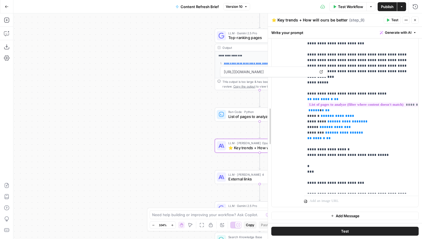
drag, startPoint x: 310, startPoint y: 114, endPoint x: 267, endPoint y: 116, distance: 43.4
click at [267, 116] on div at bounding box center [268, 126] width 6 height 226
click at [361, 92] on p "**********" at bounding box center [361, 49] width 108 height 285
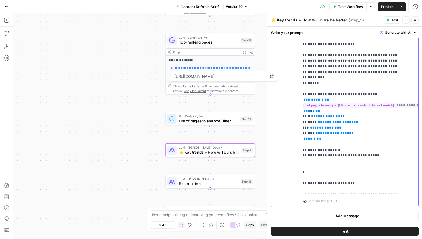
scroll to position [60, 9]
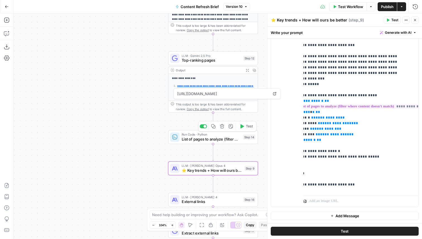
click at [210, 141] on span "List of pages to analyze (filter where content doesn't match)" at bounding box center [211, 139] width 59 height 6
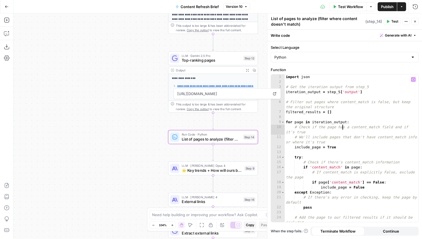
click at [343, 125] on div "import json # Get the iteration output from step_5 iteration_output = step_5 [ …" at bounding box center [352, 154] width 134 height 158
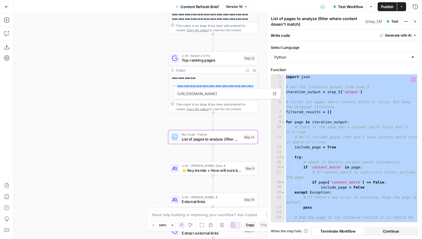
click at [363, 157] on div "import json # Get the iteration output from step_5 iteration_output = step_5 [ …" at bounding box center [352, 154] width 134 height 158
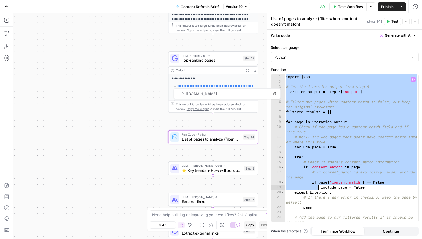
scroll to position [28, 0]
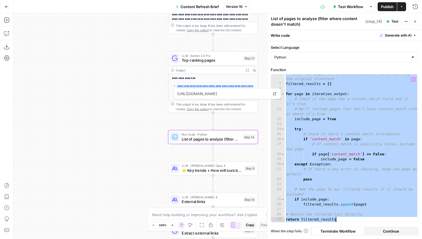
drag, startPoint x: 286, startPoint y: 78, endPoint x: 328, endPoint y: 227, distance: 155.2
click at [328, 227] on div "Select Language Python Function **** 6 7 8 9 10 11 12 13 14 15 16 17 18 19 20 2…" at bounding box center [345, 140] width 155 height 198
type textarea "**********"
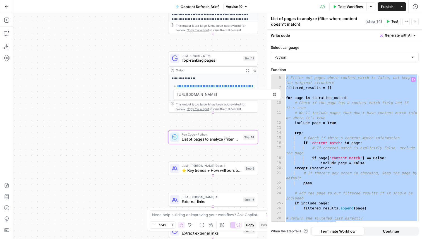
scroll to position [20, 0]
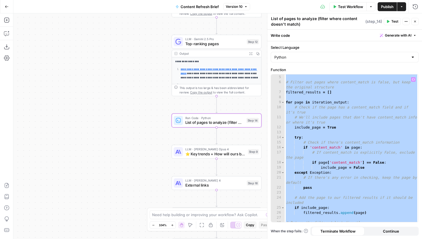
click at [240, 154] on span "⭐️ Key trends + How will ours be better" at bounding box center [215, 154] width 60 height 6
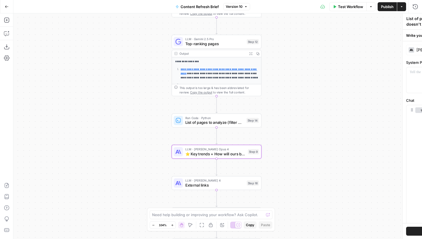
type textarea "⭐️ Key trends + How will ours be better"
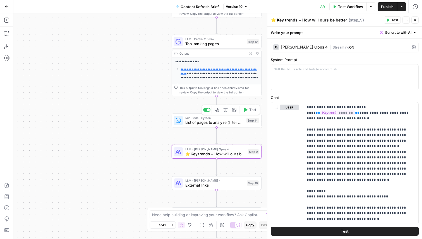
scroll to position [62, 0]
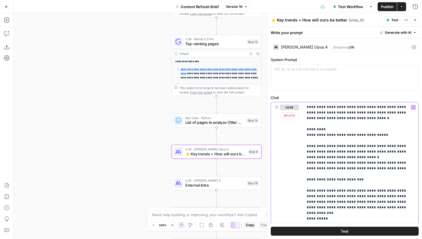
click at [363, 157] on p "**********" at bounding box center [361, 185] width 108 height 285
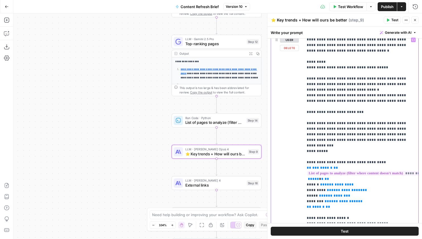
scroll to position [99, 0]
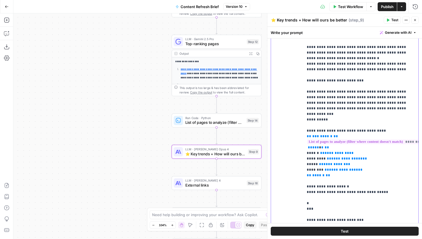
click at [353, 168] on p "**********" at bounding box center [361, 86] width 108 height 285
click at [349, 132] on p "**********" at bounding box center [361, 86] width 108 height 285
drag, startPoint x: 350, startPoint y: 132, endPoint x: 299, endPoint y: 121, distance: 52.2
click at [299, 121] on div "**********" at bounding box center [345, 123] width 148 height 241
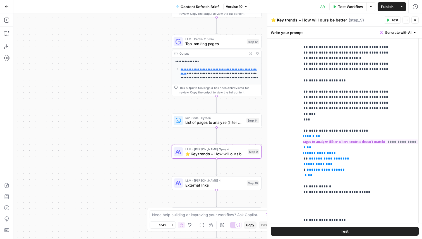
click at [216, 123] on span "List of pages to analyze (filter where content doesn't match)" at bounding box center [214, 123] width 59 height 6
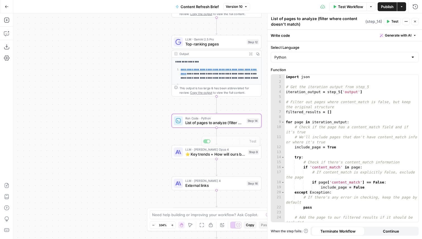
click at [205, 160] on div "Workflow Set Inputs Inputs Run Code · Python Word count Step 3 Output Copy 1 2 …" at bounding box center [217, 126] width 409 height 226
click at [209, 155] on span "⭐️ Key trends + How will ours be better" at bounding box center [215, 154] width 60 height 6
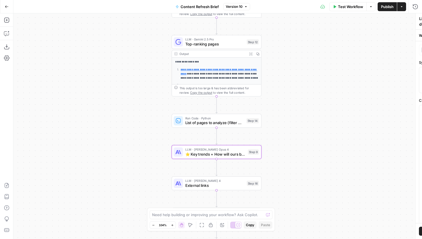
type textarea "⭐️ Key trends + How will ours be better"
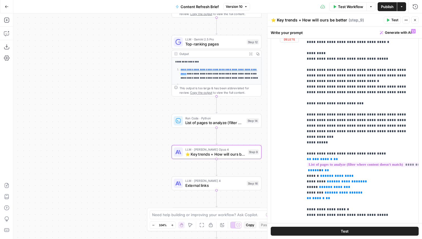
scroll to position [102, 0]
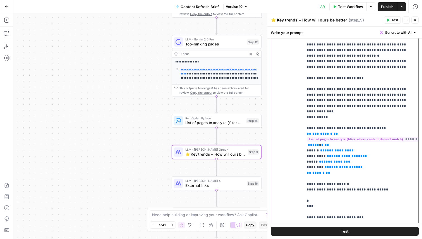
drag, startPoint x: 331, startPoint y: 129, endPoint x: 295, endPoint y: 116, distance: 38.8
click at [295, 116] on div "**********" at bounding box center [345, 121] width 148 height 241
copy p "**********"
click at [364, 137] on span "**********" at bounding box center [371, 139] width 129 height 5
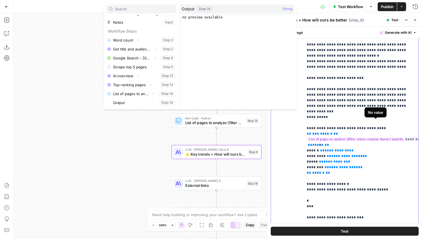
click at [357, 131] on p "**********" at bounding box center [361, 83] width 108 height 285
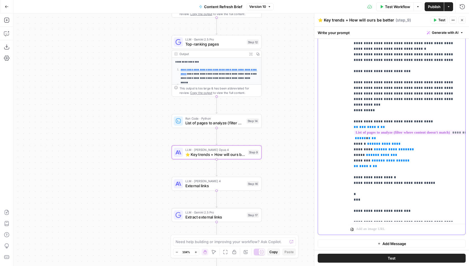
scroll to position [107, 0]
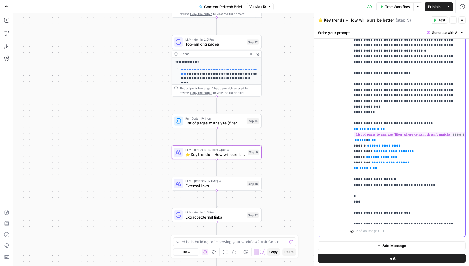
click at [422, 127] on p "**********" at bounding box center [408, 78] width 109 height 285
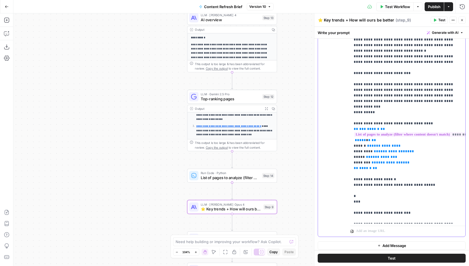
scroll to position [48, 0]
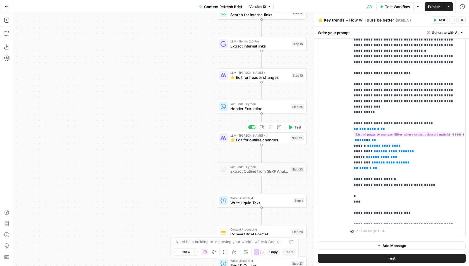
click at [258, 141] on span "⭐️ Edit for outline changes" at bounding box center [259, 140] width 58 height 6
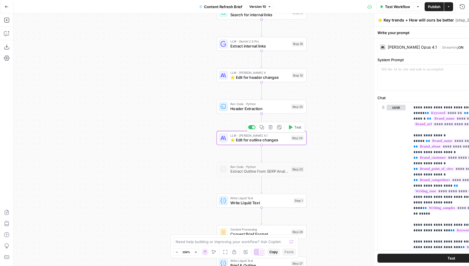
type textarea "⭐️ Edit for outline changes"
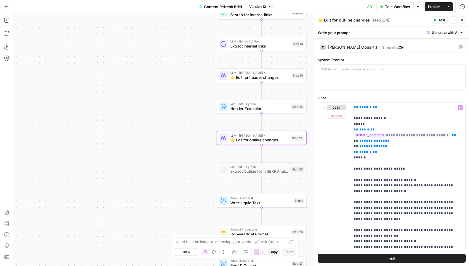
scroll to position [310, 0]
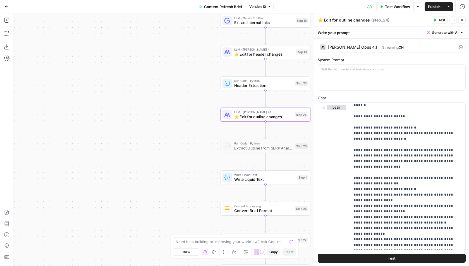
click at [281, 183] on div "Write Liquid Text Write Liquid Text Step 1 Copy step Delete step Add Note Test" at bounding box center [266, 177] width 90 height 14
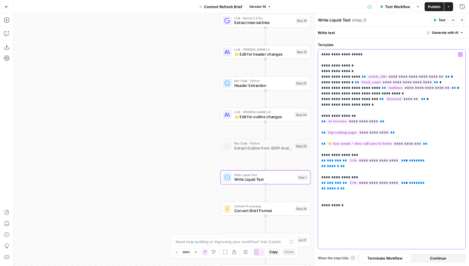
click at [392, 121] on p "**********" at bounding box center [392, 130] width 141 height 156
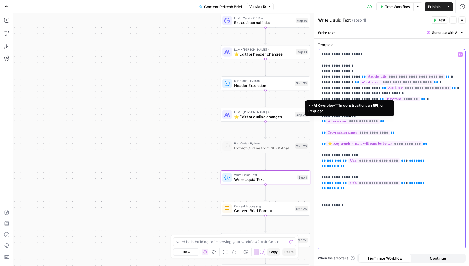
click at [365, 122] on span "**********" at bounding box center [353, 121] width 54 height 5
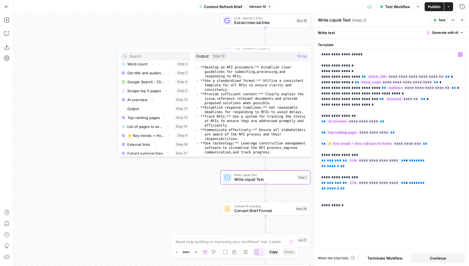
scroll to position [225, 0]
click at [422, 20] on button "Test" at bounding box center [439, 19] width 17 height 7
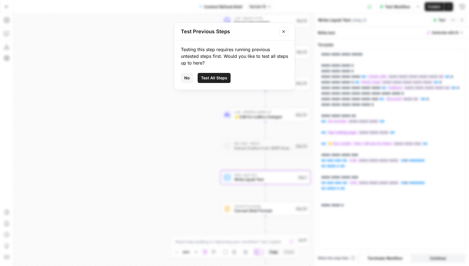
click at [223, 79] on span "Test All Steps" at bounding box center [214, 78] width 26 height 6
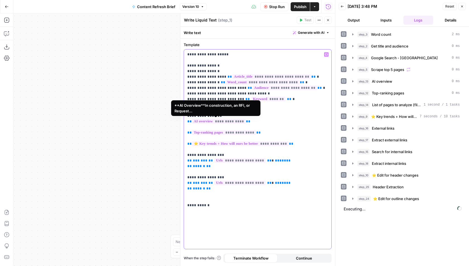
click at [222, 122] on span "**********" at bounding box center [219, 121] width 54 height 5
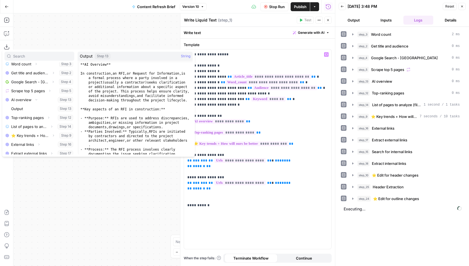
scroll to position [225, 0]
click at [286, 103] on p "**********" at bounding box center [257, 130] width 141 height 156
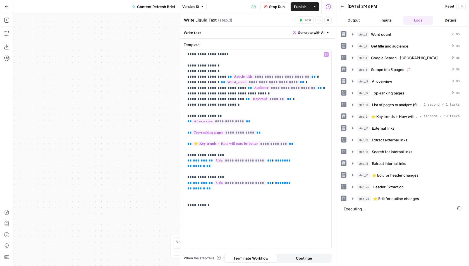
click at [329, 22] on button "Close" at bounding box center [328, 19] width 7 height 7
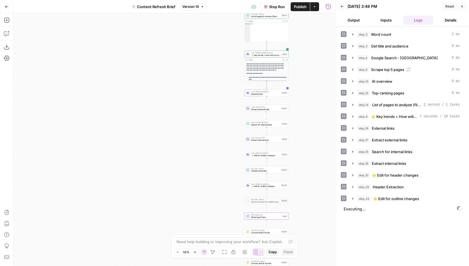
click at [338, 6] on header "Back 08/25/25 at 3:48 PM Reset Close Output Inputs Logs Details" at bounding box center [403, 13] width 134 height 27
click at [341, 6] on icon "button" at bounding box center [342, 6] width 3 height 2
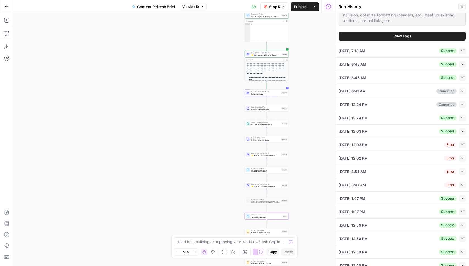
scroll to position [265, 0]
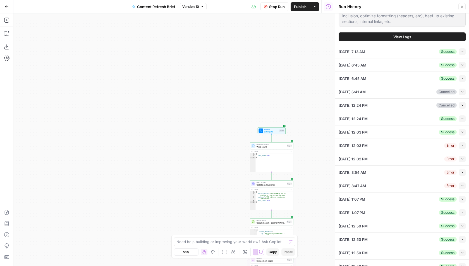
click at [417, 32] on button "View Logs" at bounding box center [402, 36] width 127 height 9
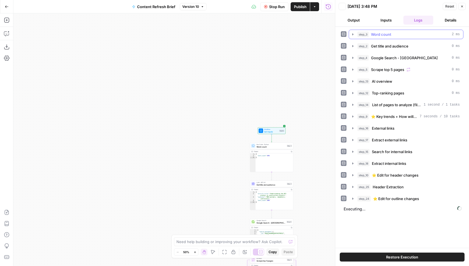
scroll to position [0, 0]
click at [375, 83] on button "step_13 AI overview 0 ms" at bounding box center [406, 81] width 114 height 9
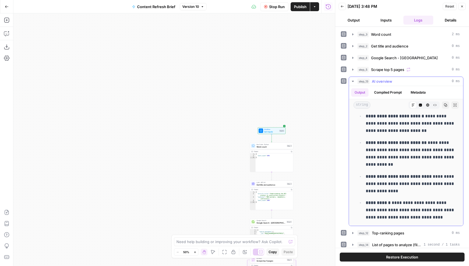
scroll to position [533, 0]
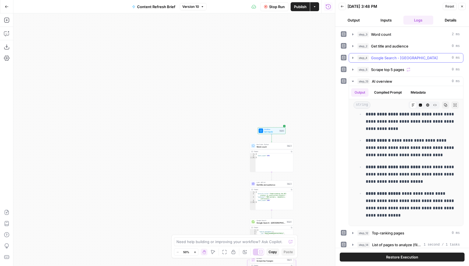
click at [389, 57] on span "Google Search - [GEOGRAPHIC_DATA]" at bounding box center [404, 58] width 67 height 6
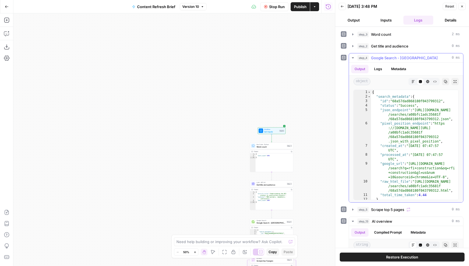
click at [413, 153] on div "{ "search_metadata" : { "id" : "68a57dad868180f043799312" , "status" : "Success…" at bounding box center [415, 149] width 88 height 119
type textarea "* *"
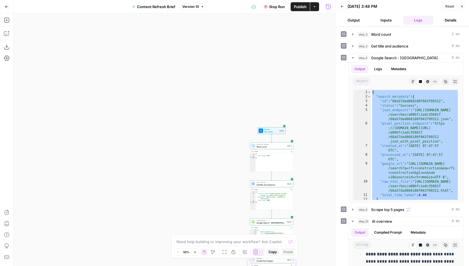
click at [340, 6] on button "Back" at bounding box center [342, 6] width 7 height 7
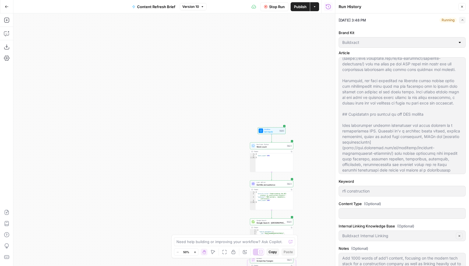
scroll to position [81, 0]
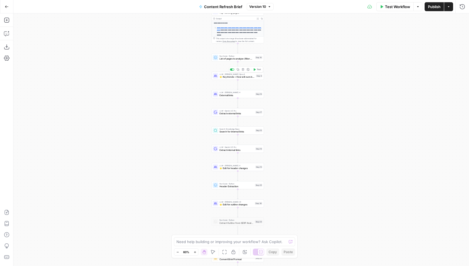
click at [248, 77] on span "⭐️ Key trends + How will ours be better" at bounding box center [237, 76] width 35 height 3
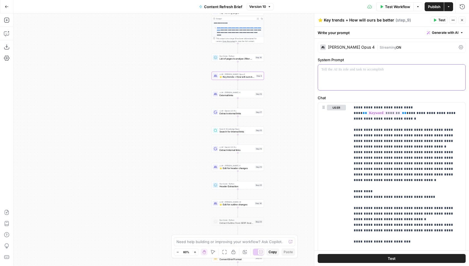
click at [352, 72] on p at bounding box center [392, 70] width 141 height 6
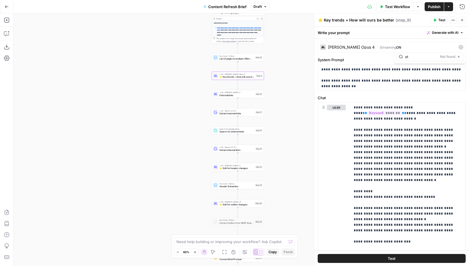
type input "st"
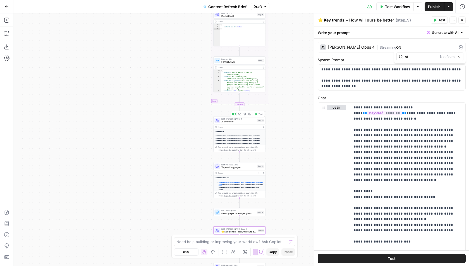
click at [232, 122] on span "AI overview" at bounding box center [239, 121] width 34 height 3
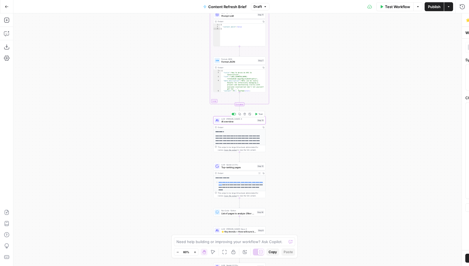
type textarea "AI overview"
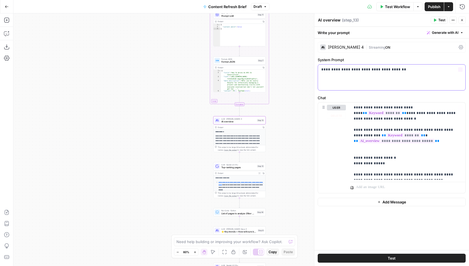
click at [364, 75] on div "**********" at bounding box center [392, 78] width 148 height 26
click at [425, 80] on div "**********" at bounding box center [392, 78] width 148 height 26
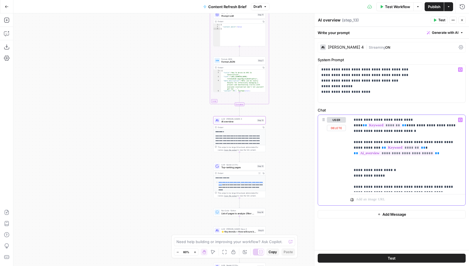
click at [425, 174] on p "**********" at bounding box center [408, 153] width 109 height 73
click at [420, 192] on div at bounding box center [408, 198] width 115 height 13
copy body "Loremipsum Dol. Sit Amet Consec Adip Elit Seddo Eiusmodt Incidi Utlab Etdolor M…"
click at [432, 182] on p "**********" at bounding box center [408, 153] width 109 height 73
click at [426, 185] on p "**********" at bounding box center [408, 153] width 109 height 73
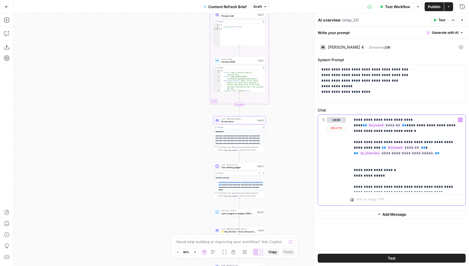
click at [424, 185] on p "**********" at bounding box center [408, 153] width 109 height 73
click at [420, 192] on div at bounding box center [408, 198] width 115 height 13
click at [422, 189] on div "**********" at bounding box center [408, 153] width 115 height 77
click at [430, 187] on p "**********" at bounding box center [408, 153] width 109 height 73
drag, startPoint x: 430, startPoint y: 187, endPoint x: 349, endPoint y: 109, distance: 112.2
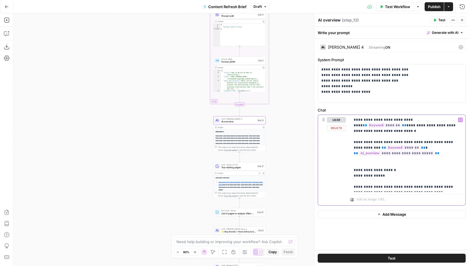
click at [349, 109] on div "**********" at bounding box center [392, 156] width 148 height 98
copy p "**********"
click at [389, 161] on p "**********" at bounding box center [408, 153] width 109 height 73
click at [450, 182] on p "**********" at bounding box center [408, 153] width 109 height 73
drag, startPoint x: 459, startPoint y: 181, endPoint x: 333, endPoint y: 158, distance: 128.4
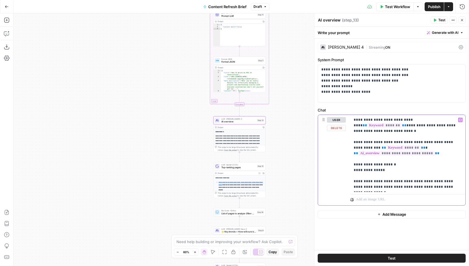
click at [333, 158] on div "**********" at bounding box center [392, 160] width 148 height 91
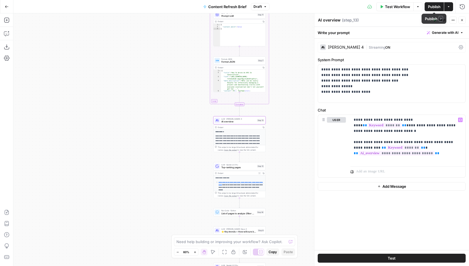
click at [430, 9] on button "Publish" at bounding box center [434, 6] width 19 height 9
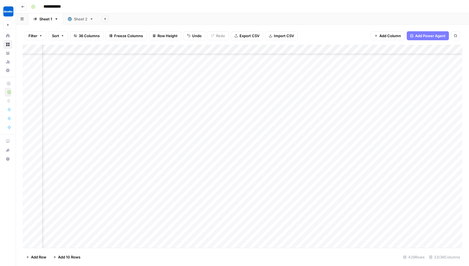
scroll to position [5005, 669]
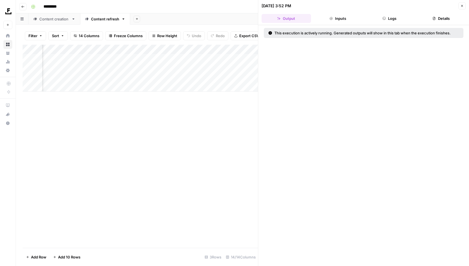
scroll to position [0, 475]
click at [339, 19] on button "Inputs" at bounding box center [337, 18] width 49 height 9
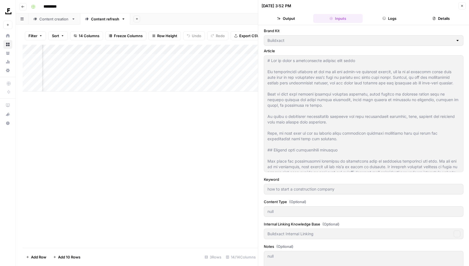
click at [417, 4] on div "[DATE] 3:52 PM" at bounding box center [359, 6] width 195 height 6
click at [378, 23] on header "[DATE] 3:52 PM Close Output Inputs Logs Details" at bounding box center [363, 12] width 211 height 25
click at [390, 16] on button "Logs" at bounding box center [389, 18] width 49 height 9
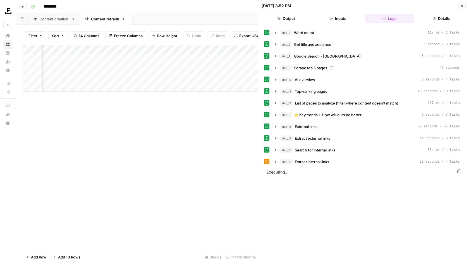
click at [201, 147] on div "Add Column" at bounding box center [141, 146] width 236 height 203
click at [314, 77] on span "AI overview" at bounding box center [305, 80] width 20 height 6
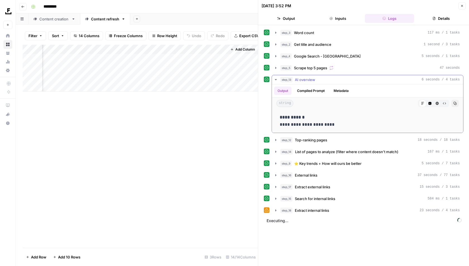
click at [314, 77] on span "AI overview" at bounding box center [305, 80] width 20 height 6
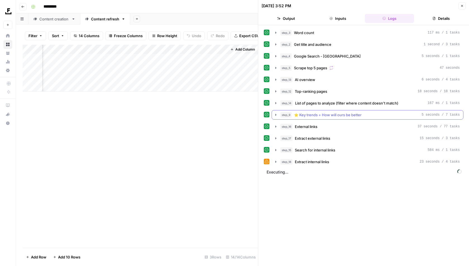
click at [312, 114] on span "⭐️ Key trends + How will ours be better" at bounding box center [328, 115] width 68 height 6
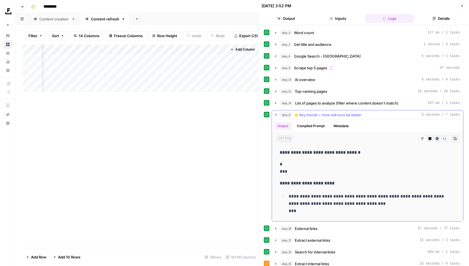
scroll to position [11, 0]
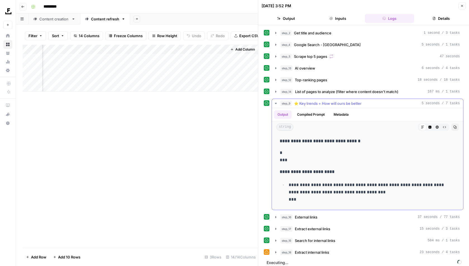
click at [321, 174] on div "**********" at bounding box center [368, 171] width 182 height 72
click at [290, 197] on p "**********" at bounding box center [372, 192] width 167 height 22
click at [293, 201] on div "**********" at bounding box center [368, 171] width 182 height 72
click at [275, 103] on icon "button" at bounding box center [276, 103] width 2 height 1
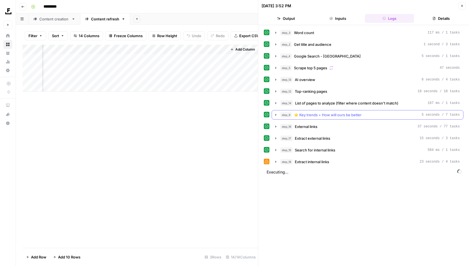
click at [299, 114] on span "⭐️ Key trends + How will ours be better" at bounding box center [328, 115] width 68 height 6
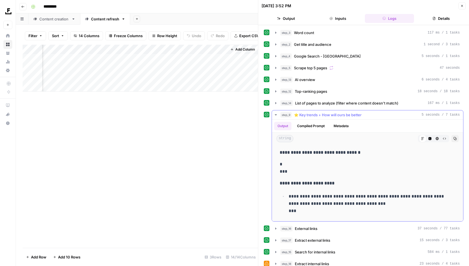
click at [314, 116] on button "step_9 ⭐️ Key trends + How will ours be better 5 seconds / 7 tasks" at bounding box center [367, 114] width 191 height 9
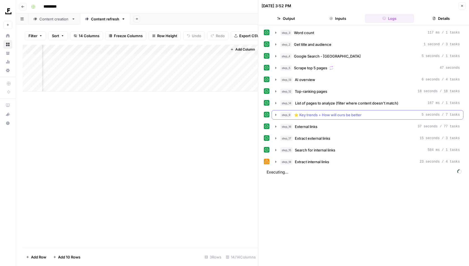
click at [324, 112] on span "⭐️ Key trends + How will ours be better" at bounding box center [328, 115] width 68 height 6
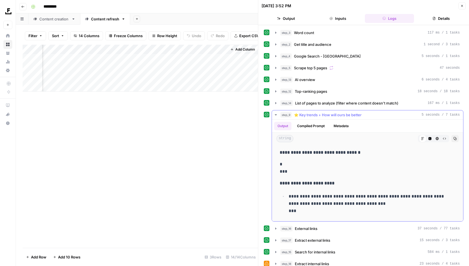
click at [321, 112] on span "⭐️ Key trends + How will ours be better" at bounding box center [328, 115] width 68 height 6
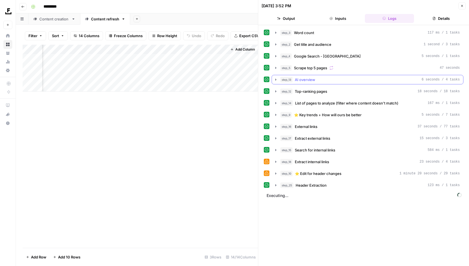
click at [307, 80] on span "AI overview" at bounding box center [305, 80] width 20 height 6
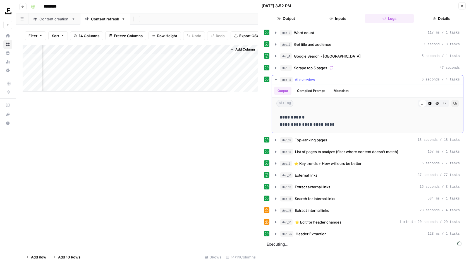
click at [311, 78] on span "AI overview" at bounding box center [305, 80] width 20 height 6
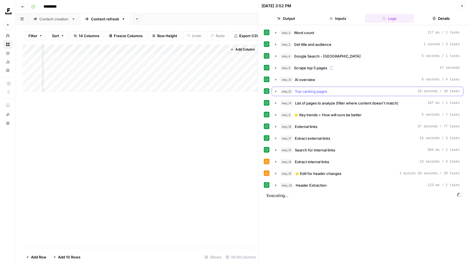
click at [307, 89] on span "Top-ranking pages" at bounding box center [311, 92] width 32 height 6
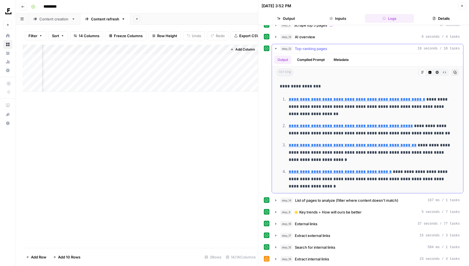
scroll to position [39, 0]
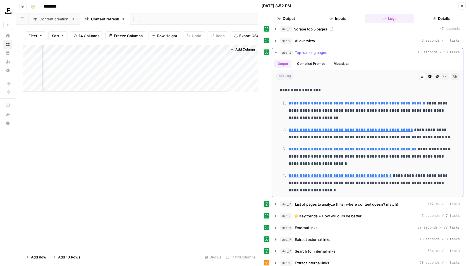
click at [273, 52] on button "step_12 Top-ranking pages 18 seconds / 18 tasks" at bounding box center [367, 52] width 191 height 9
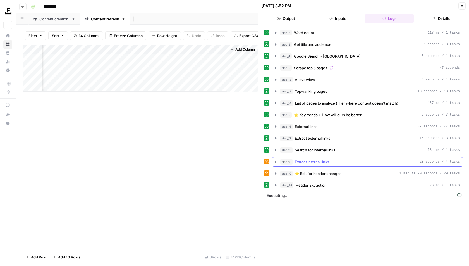
click at [369, 157] on button "step_18 Extract internal links 23 seconds / 4 tasks" at bounding box center [367, 161] width 191 height 9
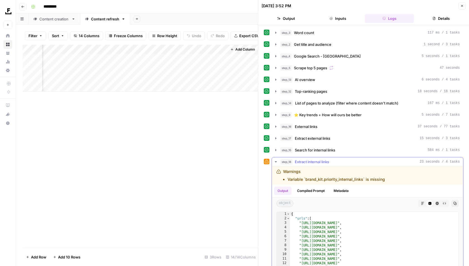
click at [369, 157] on button "step_18 Extract internal links 23 seconds / 4 tasks" at bounding box center [367, 161] width 191 height 9
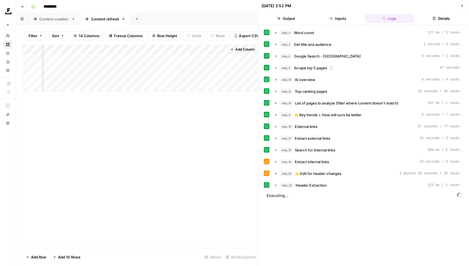
click at [339, 163] on div "step_3 Word count 117 ms / 1 tasks step_2 Get title and audience 1 second / 3 t…" at bounding box center [364, 109] width 200 height 162
click at [338, 171] on span "⭐️ Edit for header changes" at bounding box center [318, 174] width 47 height 6
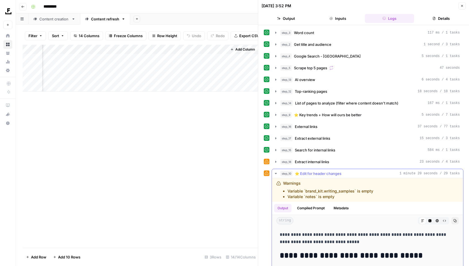
click at [338, 171] on span "⭐️ Edit for header changes" at bounding box center [318, 174] width 47 height 6
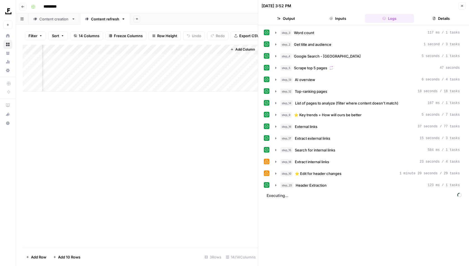
click at [330, 186] on div "step_3 Word count 117 ms / 1 tasks step_2 Get title and audience 1 second / 3 t…" at bounding box center [364, 145] width 200 height 235
click at [339, 182] on div "step_25 Header Extraction 123 ms / 1 tasks" at bounding box center [370, 185] width 180 height 6
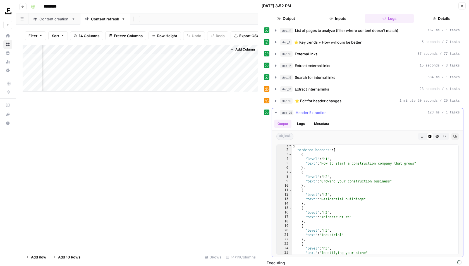
scroll to position [179, 0]
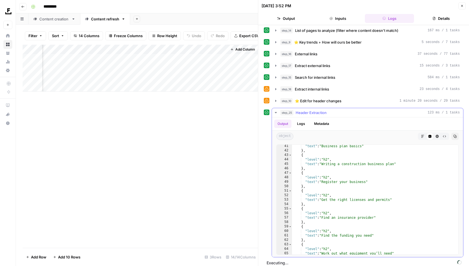
click at [321, 110] on span "Header Extraction" at bounding box center [311, 113] width 31 height 6
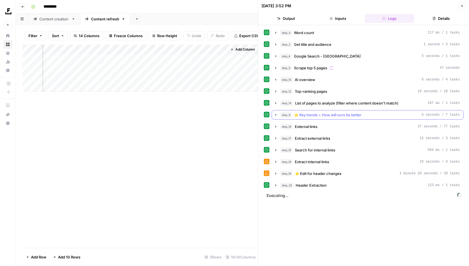
click at [311, 112] on span "⭐️ Key trends + How will ours be better" at bounding box center [328, 115] width 68 height 6
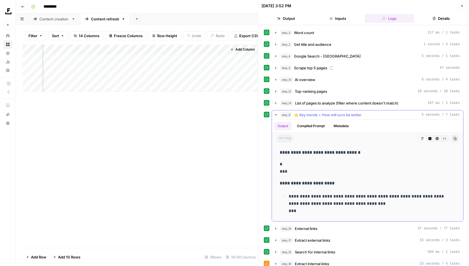
click at [441, 135] on div "HTML Viewer" at bounding box center [437, 138] width 7 height 7
click at [444, 138] on icon "button" at bounding box center [444, 139] width 3 height 2
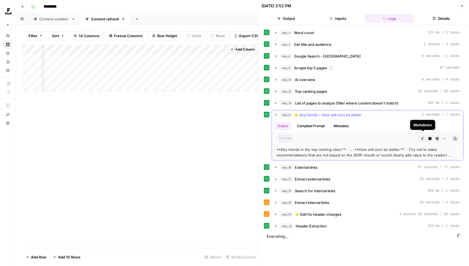
click at [429, 137] on icon "button" at bounding box center [430, 138] width 3 height 3
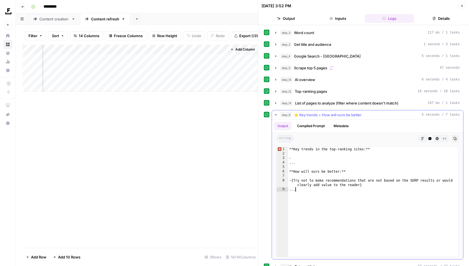
click at [362, 216] on div "**Key trends in the top-ranking sites:** - ... **How will ours be better:** - {…" at bounding box center [373, 206] width 171 height 119
click at [407, 183] on div "**Key trends in the top-ranking sites:** - ... **How will ours be better:** - {…" at bounding box center [373, 206] width 171 height 119
click at [280, 147] on span "Error, read annotations row 1" at bounding box center [279, 149] width 5 height 4
type textarea "**********"
click at [280, 147] on span "Error, read annotations row 1" at bounding box center [279, 149] width 5 height 4
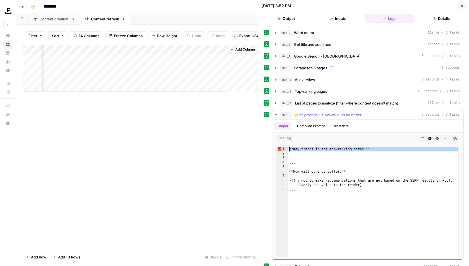
click at [322, 114] on span "⭐️ Key trends + How will ours be better" at bounding box center [328, 115] width 68 height 6
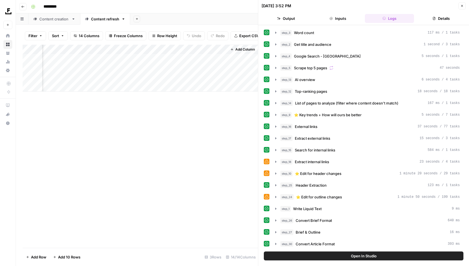
click at [287, 17] on button "Output" at bounding box center [286, 18] width 49 height 9
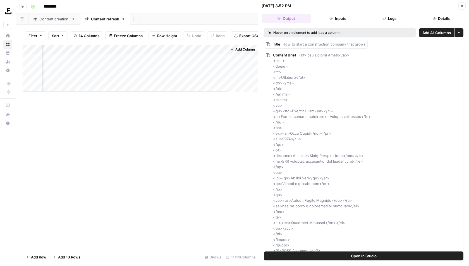
click at [458, 6] on div "08/25/25 at 3:52 PM Close" at bounding box center [364, 5] width 204 height 7
click at [462, 6] on icon "button" at bounding box center [462, 5] width 3 height 3
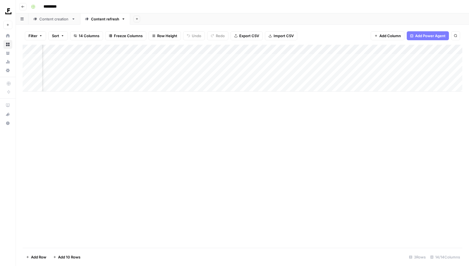
scroll to position [0, 214]
click at [299, 59] on div "Add Column" at bounding box center [243, 68] width 440 height 47
click at [272, 56] on div "Add Column" at bounding box center [243, 68] width 440 height 47
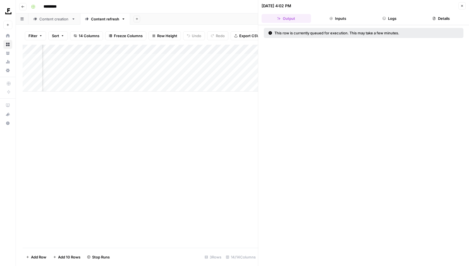
click at [394, 12] on header "08/25/25 at 4:02 PM Close Output Inputs Logs Details" at bounding box center [363, 12] width 211 height 25
click at [391, 22] on button "Logs" at bounding box center [389, 18] width 49 height 9
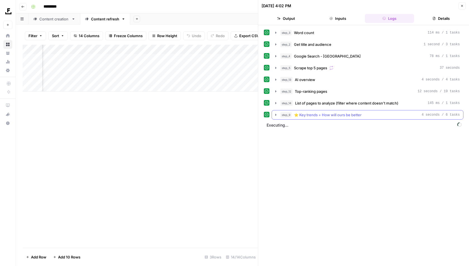
click at [276, 113] on icon "button" at bounding box center [276, 115] width 4 height 4
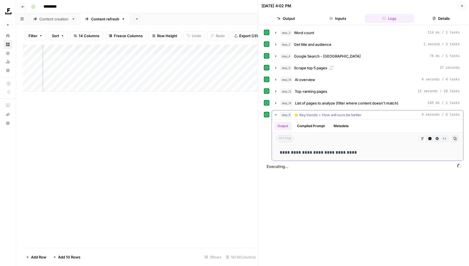
click at [344, 122] on button "Metadata" at bounding box center [341, 126] width 22 height 8
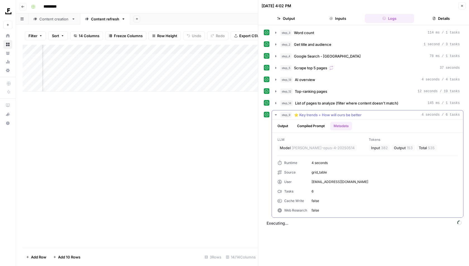
click at [314, 122] on button "Compiled Prompt" at bounding box center [311, 126] width 34 height 8
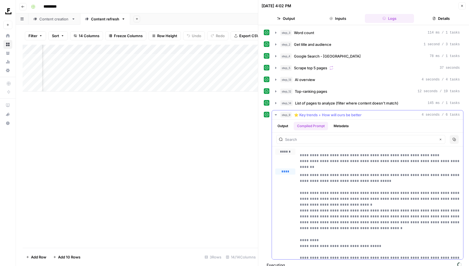
click at [287, 123] on button "Output" at bounding box center [282, 126] width 17 height 8
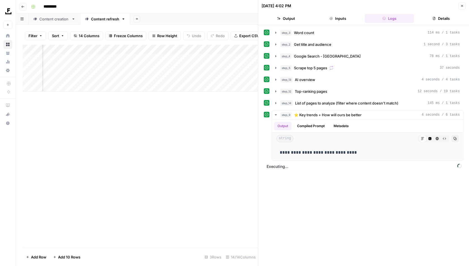
click at [459, 9] on div "Close" at bounding box center [462, 5] width 7 height 7
click at [464, 7] on icon "button" at bounding box center [462, 5] width 3 height 3
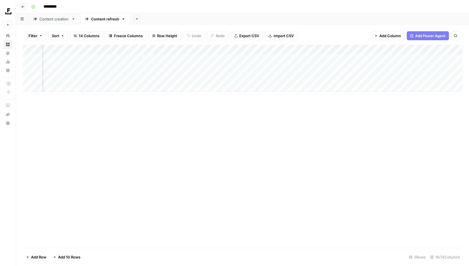
click at [274, 58] on div "Add Column" at bounding box center [243, 68] width 440 height 47
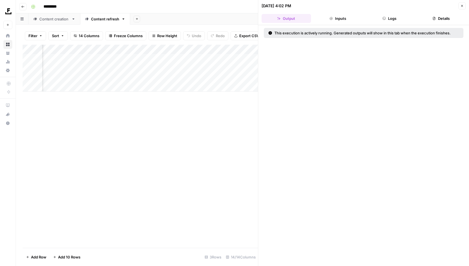
click at [342, 16] on button "Inputs" at bounding box center [337, 18] width 49 height 9
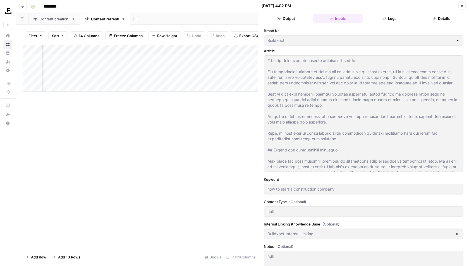
click at [294, 21] on button "Output" at bounding box center [286, 18] width 49 height 9
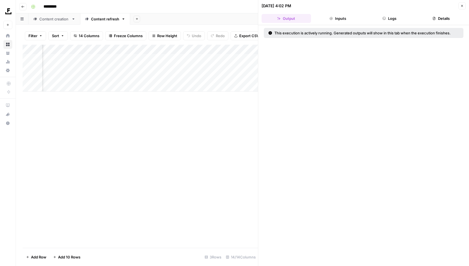
click at [462, 5] on icon "button" at bounding box center [462, 5] width 3 height 3
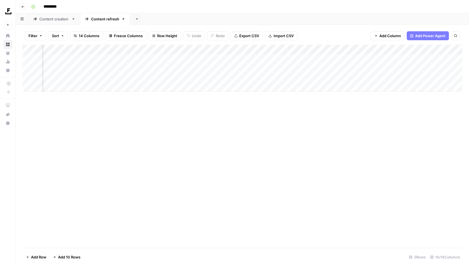
click at [262, 58] on div "Add Column" at bounding box center [243, 68] width 440 height 47
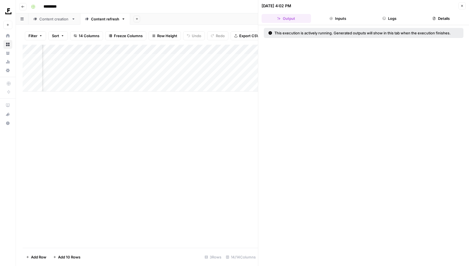
click at [406, 18] on button "Logs" at bounding box center [389, 18] width 49 height 9
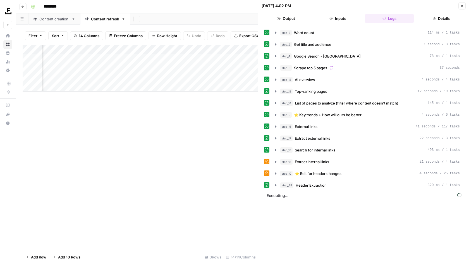
scroll to position [0, 343]
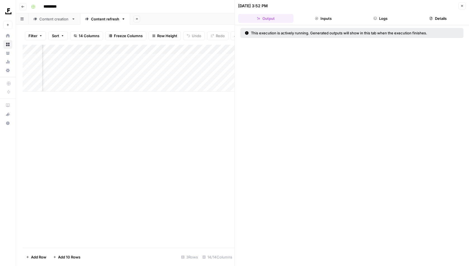
click at [198, 48] on div "Add Column" at bounding box center [129, 68] width 212 height 47
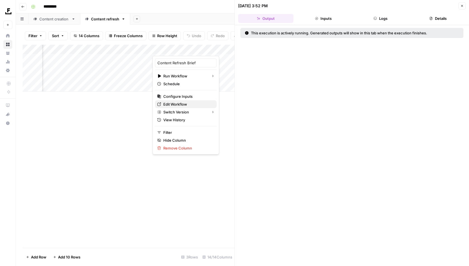
click at [176, 103] on span "Edit Workflow" at bounding box center [187, 104] width 49 height 6
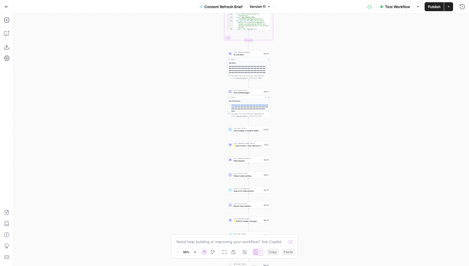
click at [250, 148] on div "Workflow Set Inputs Inputs Run Code · Python Word count Step 3 Output Copy 1 2 …" at bounding box center [241, 139] width 456 height 253
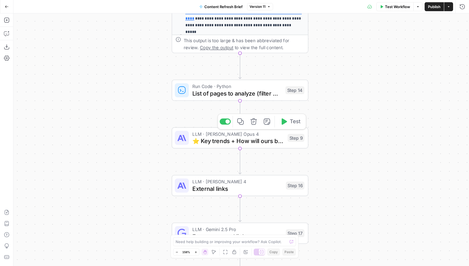
click at [254, 144] on span "⭐️ Key trends + How will ours be better" at bounding box center [238, 141] width 92 height 9
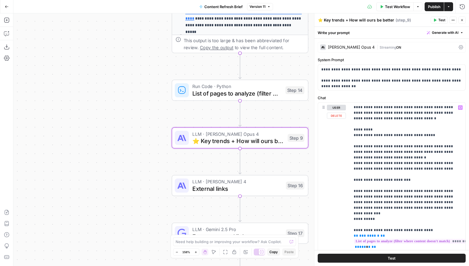
scroll to position [15, 0]
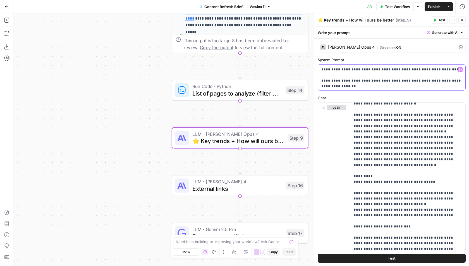
click at [396, 85] on div "**********" at bounding box center [392, 78] width 148 height 26
click at [428, 153] on p "**********" at bounding box center [408, 232] width 109 height 285
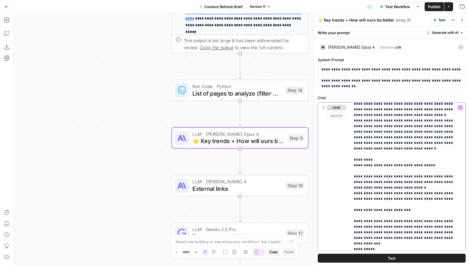
scroll to position [58, 0]
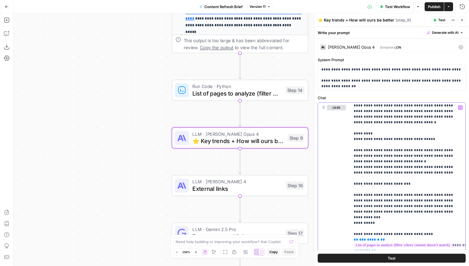
click at [418, 167] on p "**********" at bounding box center [408, 189] width 109 height 285
type input "b"
type input "fallback"
drag, startPoint x: 383, startPoint y: 82, endPoint x: 316, endPoint y: 75, distance: 67.4
click at [316, 75] on div "**********" at bounding box center [391, 139] width 155 height 253
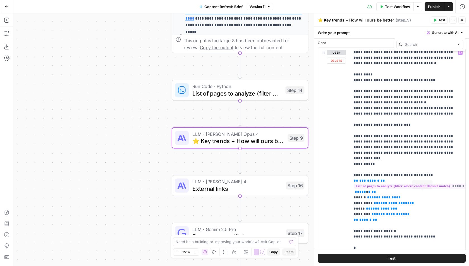
scroll to position [109, 0]
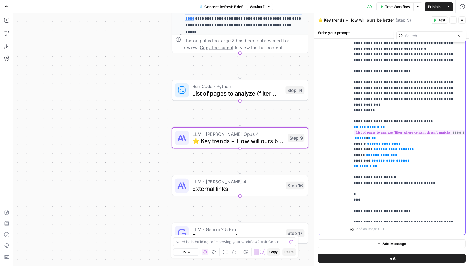
click at [441, 167] on p "**********" at bounding box center [408, 76] width 109 height 285
click at [428, 195] on p "**********" at bounding box center [408, 76] width 109 height 285
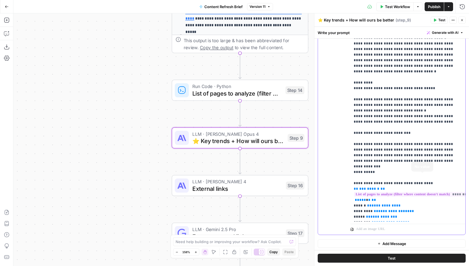
scroll to position [0, 0]
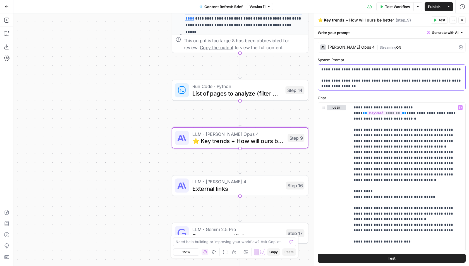
click at [396, 80] on p "**********" at bounding box center [392, 75] width 141 height 17
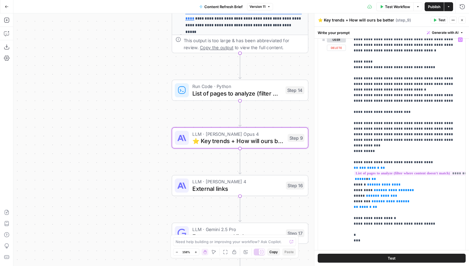
scroll to position [109, 0]
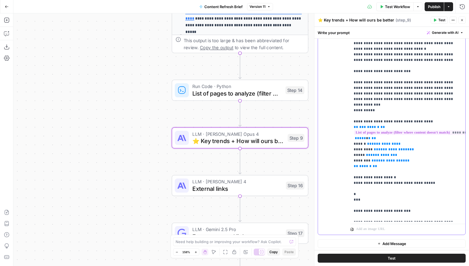
drag, startPoint x: 452, startPoint y: 210, endPoint x: 356, endPoint y: 204, distance: 95.4
click at [356, 204] on p "**********" at bounding box center [408, 76] width 109 height 285
copy p "**********"
click at [368, 130] on p "**********" at bounding box center [408, 76] width 109 height 285
click at [425, 184] on p "**********" at bounding box center [408, 76] width 109 height 285
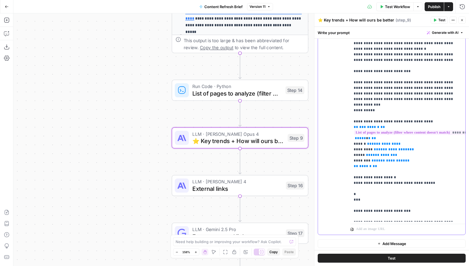
click at [425, 197] on p "**********" at bounding box center [408, 76] width 109 height 285
click at [434, 188] on p "**********" at bounding box center [408, 76] width 109 height 285
click at [431, 194] on p "**********" at bounding box center [408, 76] width 109 height 285
click at [412, 157] on p "**********" at bounding box center [408, 76] width 109 height 285
click at [410, 160] on p "**********" at bounding box center [408, 76] width 109 height 285
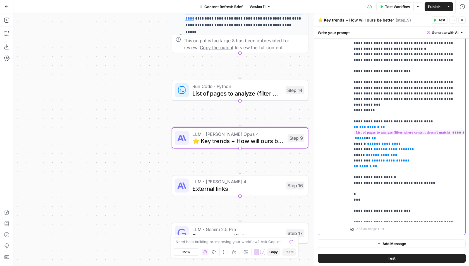
click at [355, 160] on p "**********" at bounding box center [408, 76] width 109 height 285
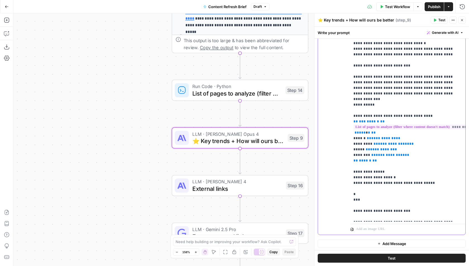
scroll to position [67, 0]
drag, startPoint x: 453, startPoint y: 211, endPoint x: 348, endPoint y: 161, distance: 115.8
click at [348, 161] on div "**********" at bounding box center [392, 114] width 148 height 241
click at [456, 211] on p "**********" at bounding box center [408, 74] width 109 height 291
click at [383, 155] on p "**********" at bounding box center [408, 77] width 109 height 296
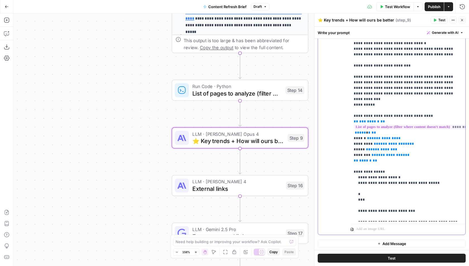
click at [359, 154] on p "**********" at bounding box center [408, 77] width 109 height 296
click at [384, 155] on p "**********" at bounding box center [408, 77] width 109 height 296
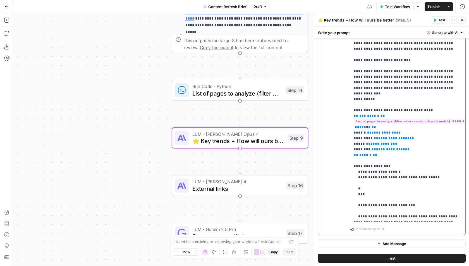
click at [387, 214] on p "**********" at bounding box center [408, 71] width 109 height 296
click at [384, 211] on p "**********" at bounding box center [408, 71] width 109 height 296
click at [408, 184] on p "**********" at bounding box center [408, 76] width 109 height 307
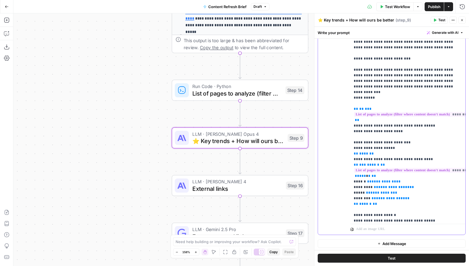
scroll to position [74, 0]
click at [389, 112] on span "**********" at bounding box center [418, 114] width 129 height 5
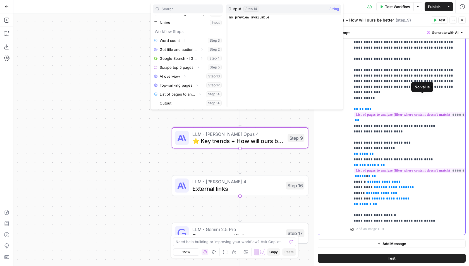
click at [377, 101] on p "**********" at bounding box center [408, 92] width 109 height 341
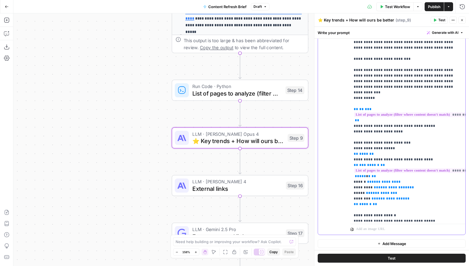
click at [390, 103] on p "**********" at bounding box center [408, 92] width 109 height 341
click at [429, 115] on p "**********" at bounding box center [408, 92] width 109 height 341
click at [421, 117] on p "**********" at bounding box center [408, 92] width 109 height 341
click at [420, 124] on p "**********" at bounding box center [408, 92] width 109 height 341
click at [391, 130] on p "**********" at bounding box center [408, 92] width 109 height 341
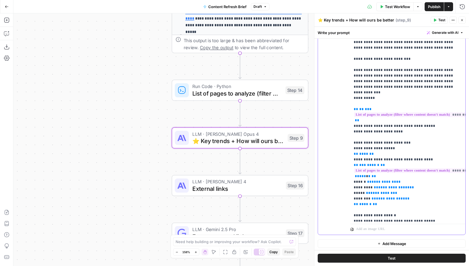
click at [425, 136] on p "**********" at bounding box center [408, 92] width 109 height 341
click at [442, 134] on p "**********" at bounding box center [408, 92] width 109 height 341
click at [443, 129] on p "**********" at bounding box center [408, 92] width 109 height 341
click at [409, 127] on p "**********" at bounding box center [408, 92] width 109 height 341
click at [407, 129] on p "**********" at bounding box center [408, 92] width 109 height 341
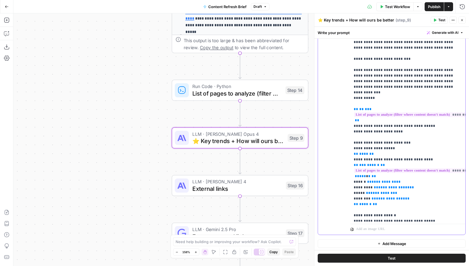
click at [407, 129] on p "**********" at bounding box center [408, 92] width 109 height 341
click at [372, 92] on p "**********" at bounding box center [408, 92] width 109 height 341
click at [361, 107] on span "**" at bounding box center [362, 109] width 4 height 4
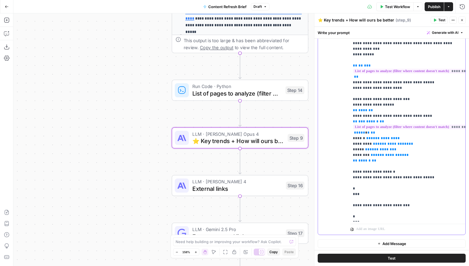
scroll to position [118, 0]
click at [394, 95] on p "**********" at bounding box center [408, 48] width 109 height 341
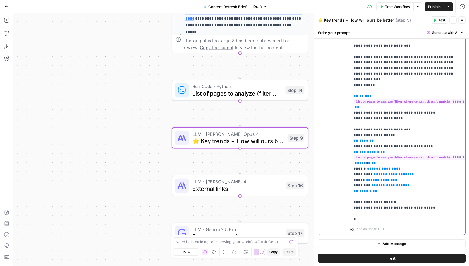
scroll to position [87, 0]
click at [399, 75] on p "**********" at bounding box center [408, 79] width 109 height 341
click at [374, 89] on p "**********" at bounding box center [408, 79] width 109 height 341
click at [411, 120] on p "**********" at bounding box center [408, 79] width 109 height 341
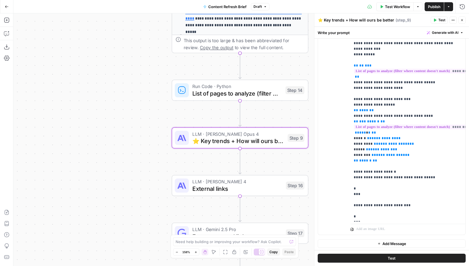
click at [434, 8] on span "Publish" at bounding box center [434, 7] width 13 height 6
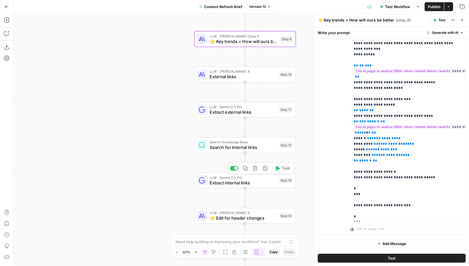
click at [251, 223] on div "Workflow Set Inputs Inputs Run Code · Python Word count Step 3 Output Copy 1 2 …" at bounding box center [241, 139] width 456 height 253
click at [255, 216] on span "⭐️ Edit for header changes" at bounding box center [243, 218] width 67 height 6
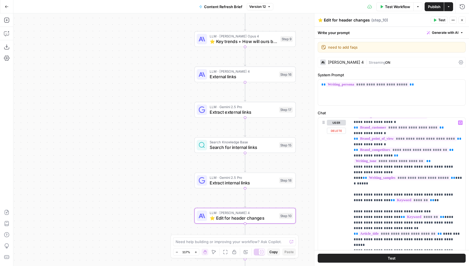
scroll to position [46, 0]
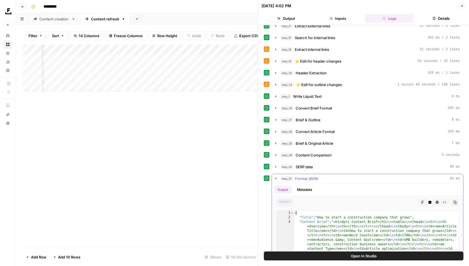
scroll to position [149, 0]
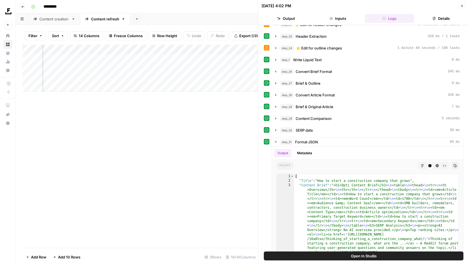
click at [462, 6] on icon "button" at bounding box center [462, 5] width 3 height 3
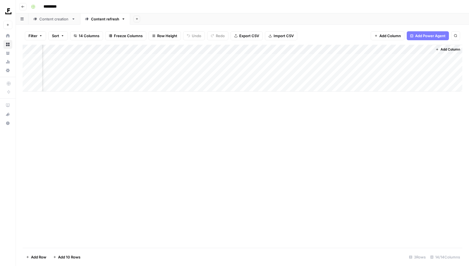
scroll to position [0, 437]
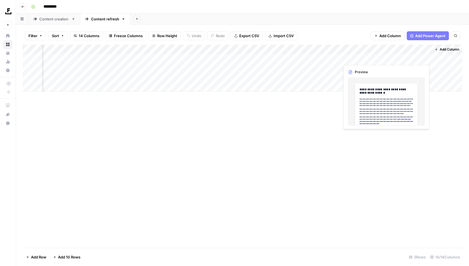
click at [389, 59] on div "Add Column" at bounding box center [243, 68] width 440 height 47
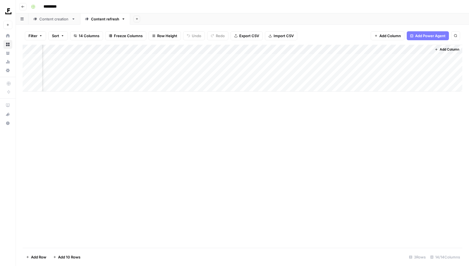
click at [391, 59] on div "Add Column" at bounding box center [243, 68] width 440 height 47
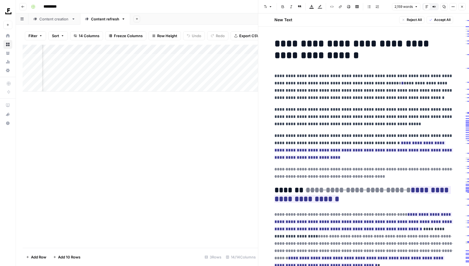
click at [437, 23] on button "Accept All" at bounding box center [440, 19] width 27 height 7
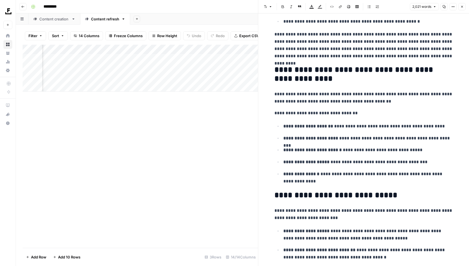
scroll to position [1161, 0]
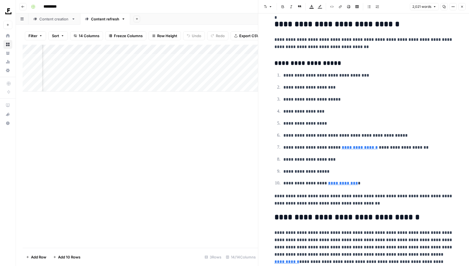
click at [461, 6] on icon "button" at bounding box center [462, 6] width 3 height 3
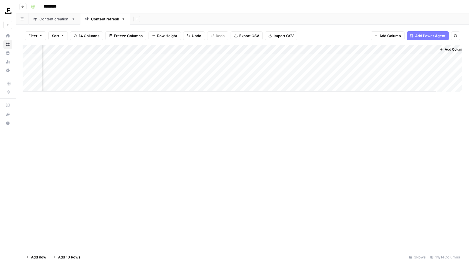
scroll to position [0, 430]
click at [170, 49] on div "Add Column" at bounding box center [243, 68] width 440 height 47
click at [160, 52] on div at bounding box center [161, 50] width 51 height 11
click at [245, 128] on div "Add Column" at bounding box center [243, 146] width 440 height 203
click at [153, 59] on div "Add Column" at bounding box center [243, 68] width 440 height 47
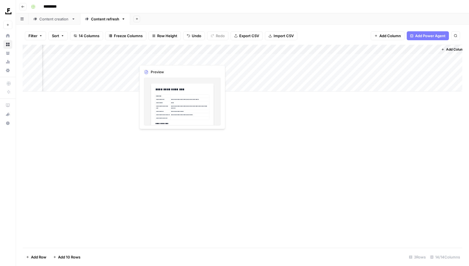
click at [153, 59] on div "Add Column" at bounding box center [243, 68] width 440 height 47
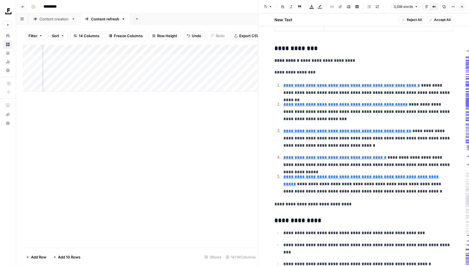
scroll to position [99, 0]
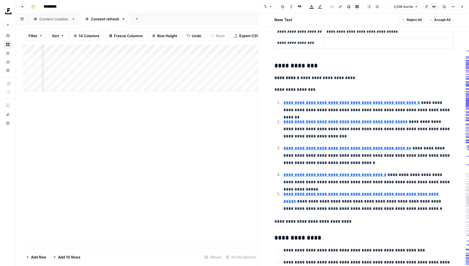
click at [349, 192] on link "**********" at bounding box center [362, 197] width 156 height 11
type input "https://www.liveplan.com/blog/starting/start-construction-company?srsltid=AfmBO…"
click at [161, 51] on div "Add Column" at bounding box center [141, 68] width 236 height 47
click at [240, 131] on div "Add Column" at bounding box center [141, 146] width 236 height 203
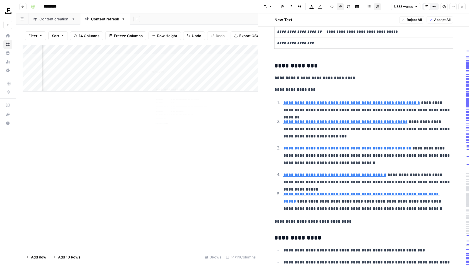
click at [153, 57] on div "Add Column" at bounding box center [141, 68] width 236 height 47
click at [154, 58] on div "Add Column" at bounding box center [141, 68] width 236 height 47
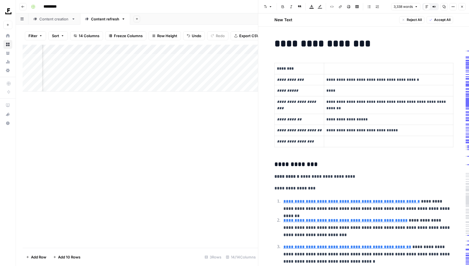
click at [161, 54] on div at bounding box center [161, 58] width 51 height 10
click at [160, 51] on div "Add Column" at bounding box center [141, 68] width 236 height 47
click at [118, 92] on div "Add Column" at bounding box center [141, 146] width 236 height 203
click at [154, 57] on div "Add Column" at bounding box center [141, 68] width 236 height 47
click at [173, 58] on div "Add Column" at bounding box center [141, 68] width 236 height 47
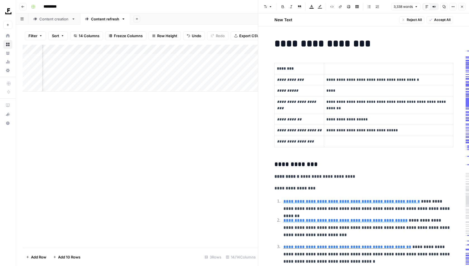
click at [182, 49] on div "Add Column" at bounding box center [141, 68] width 236 height 47
click at [227, 107] on div "Add Column" at bounding box center [141, 146] width 236 height 203
click at [95, 49] on div "Add Column" at bounding box center [141, 68] width 236 height 47
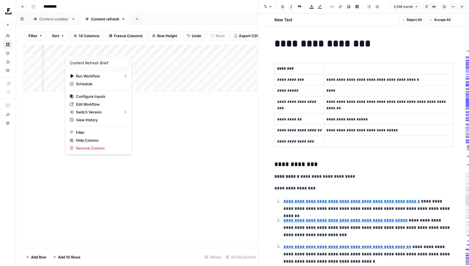
click at [112, 48] on div at bounding box center [94, 50] width 59 height 11
click at [95, 103] on span "Edit Workflow" at bounding box center [100, 104] width 49 height 6
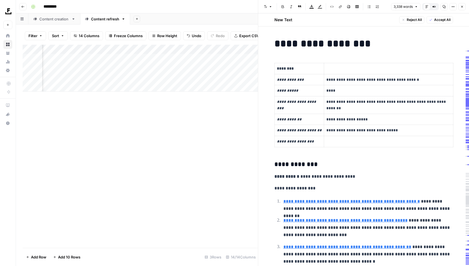
click at [170, 115] on div "Add Column" at bounding box center [141, 146] width 236 height 203
click at [461, 8] on icon "button" at bounding box center [462, 6] width 3 height 3
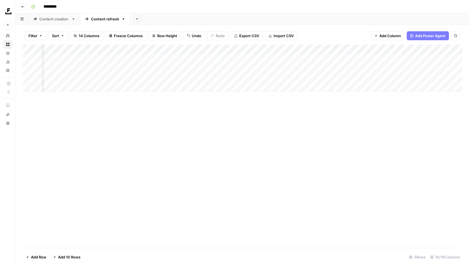
click at [154, 55] on div "Add Column" at bounding box center [243, 68] width 440 height 47
click at [153, 60] on textarea "**********" at bounding box center [167, 59] width 89 height 8
click at [154, 108] on div "Add Column" at bounding box center [243, 146] width 440 height 203
click at [145, 49] on div "Add Column" at bounding box center [243, 68] width 440 height 47
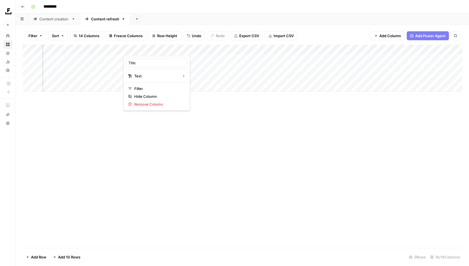
click at [242, 169] on div "Add Column" at bounding box center [243, 146] width 440 height 203
click at [190, 61] on div "Add Column" at bounding box center [243, 68] width 440 height 47
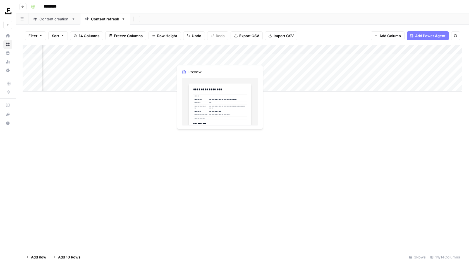
click at [190, 61] on div "Add Column" at bounding box center [243, 68] width 440 height 47
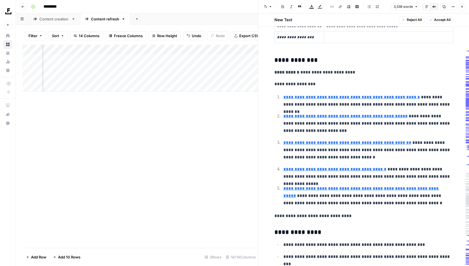
scroll to position [125, 0]
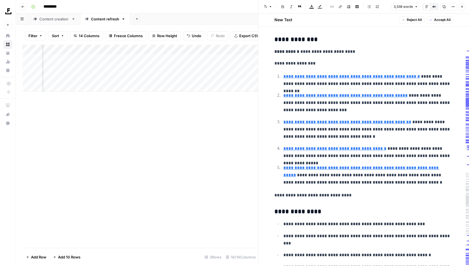
type input "https://www.wolterskluwer.com/en/expert-insights/how-to-start-a-construction-bu…"
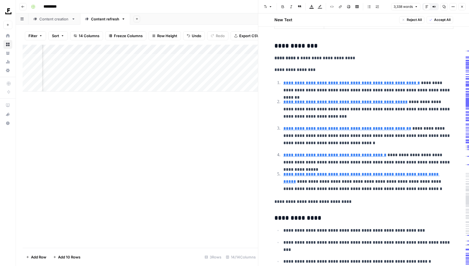
click at [85, 53] on div "Add Column" at bounding box center [141, 68] width 236 height 47
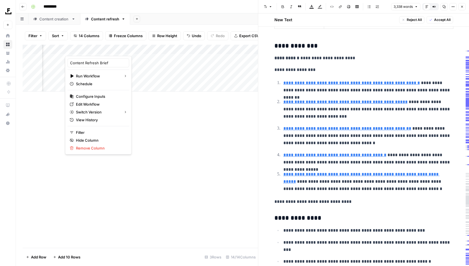
click at [90, 45] on div at bounding box center [94, 50] width 59 height 11
click at [90, 49] on div at bounding box center [94, 50] width 59 height 11
click at [148, 75] on div "Add Column" at bounding box center [141, 68] width 236 height 47
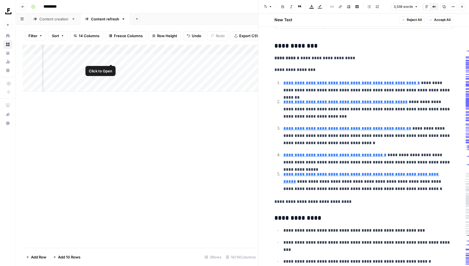
click at [112, 58] on div "Add Column" at bounding box center [141, 68] width 236 height 47
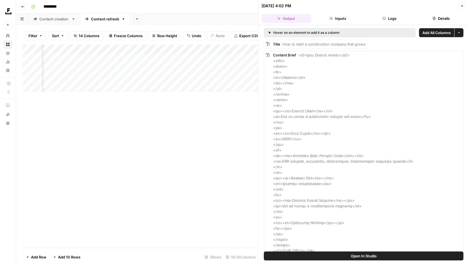
click at [382, 15] on button "Logs" at bounding box center [389, 18] width 49 height 9
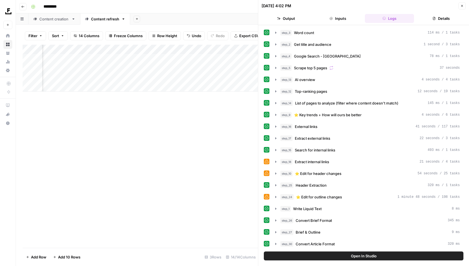
click at [310, 92] on span "Top-ranking pages" at bounding box center [311, 92] width 32 height 6
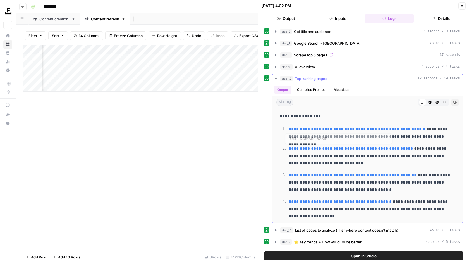
scroll to position [30, 0]
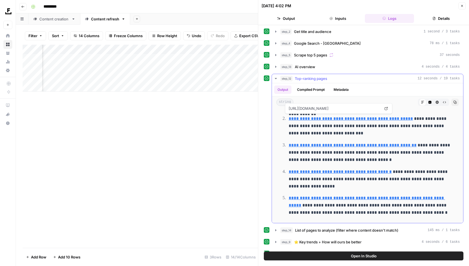
click at [277, 78] on icon "button" at bounding box center [276, 78] width 4 height 4
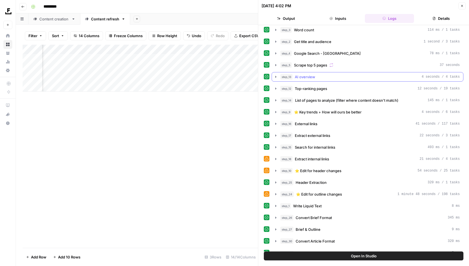
scroll to position [0, 0]
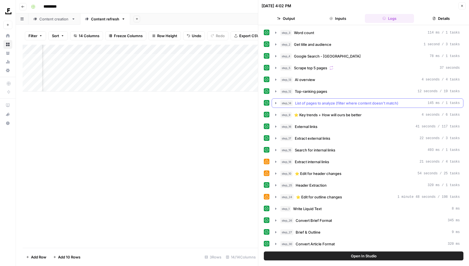
click at [300, 102] on span "List of pages to analyze (filter where content doesn't match)" at bounding box center [346, 103] width 103 height 6
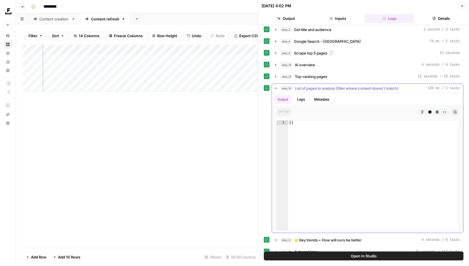
scroll to position [13, 0]
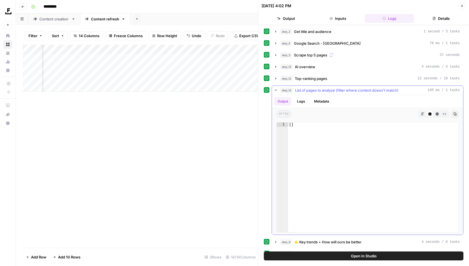
click at [298, 97] on button "Logs" at bounding box center [301, 101] width 15 height 8
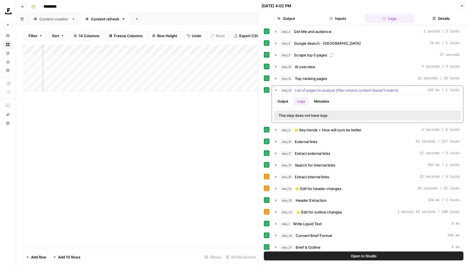
click at [313, 100] on button "Metadata" at bounding box center [322, 101] width 22 height 8
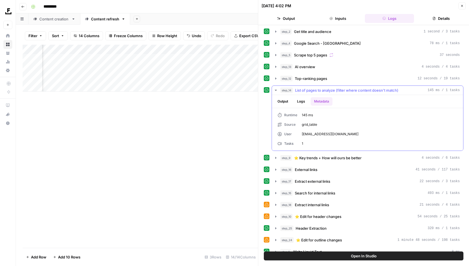
click at [281, 99] on button "Output" at bounding box center [282, 101] width 17 height 8
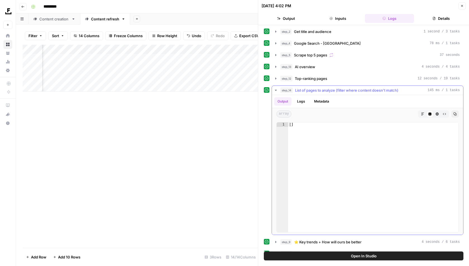
click at [275, 90] on icon "button" at bounding box center [276, 90] width 2 height 1
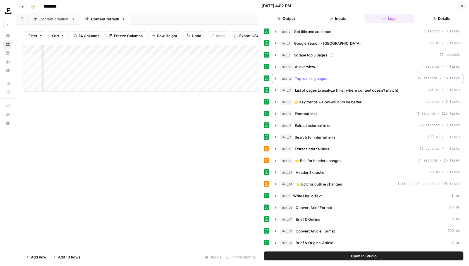
click at [323, 80] on button "step_12 Top-ranking pages 12 seconds / 19 tasks" at bounding box center [367, 78] width 191 height 9
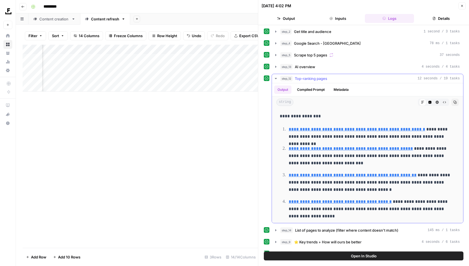
click at [315, 77] on span "Top-ranking pages" at bounding box center [311, 79] width 32 height 6
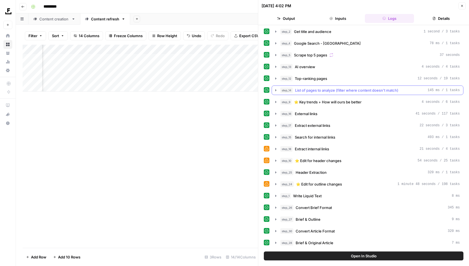
click at [311, 88] on span "List of pages to analyze (filter where content doesn't match)" at bounding box center [346, 90] width 103 height 6
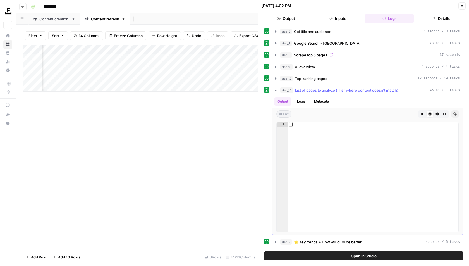
click at [311, 88] on span "List of pages to analyze (filter where content doesn't match)" at bounding box center [346, 90] width 103 height 6
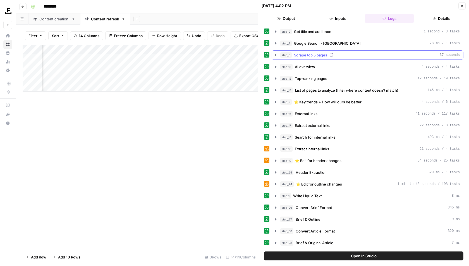
click at [306, 52] on span "Scrape top 5 pages" at bounding box center [310, 55] width 33 height 6
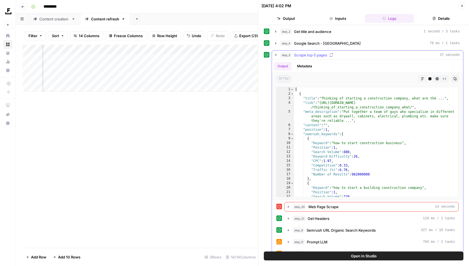
click at [352, 144] on div "[ { "title" : "Thinking of starting a construction company, what are the ..." ,…" at bounding box center [376, 146] width 165 height 119
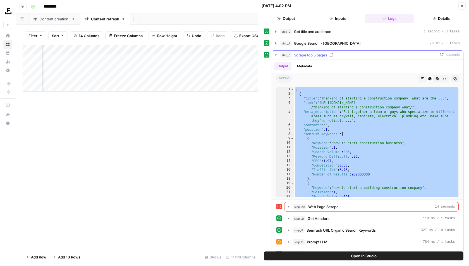
click at [342, 156] on div "[ { "title" : "Thinking of starting a construction company, what are the ..." ,…" at bounding box center [376, 146] width 165 height 119
drag, startPoint x: 370, startPoint y: 155, endPoint x: 256, endPoint y: -39, distance: 225.0
click at [256, 0] on html "Foundation Inc. New Home Browse Your Data Usage Settings Recent Grids Procore B…" at bounding box center [234, 133] width 469 height 266
click at [348, 133] on div "[ { "title" : "Thinking of starting a construction company, what are the ..." ,…" at bounding box center [376, 146] width 165 height 119
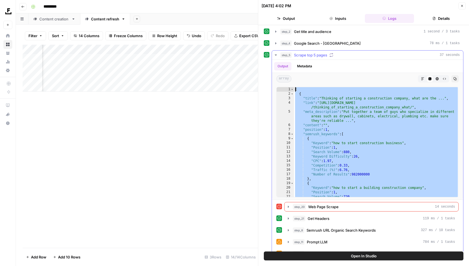
type textarea "* *"
click at [460, 6] on button "Close" at bounding box center [462, 5] width 7 height 7
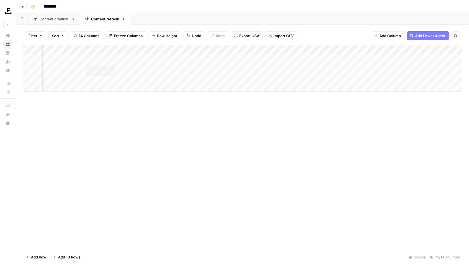
click at [94, 60] on div "Add Column" at bounding box center [243, 68] width 440 height 47
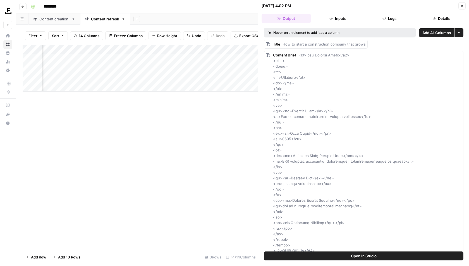
click at [142, 62] on div "Add Column" at bounding box center [141, 68] width 236 height 47
click at [78, 59] on div "Add Column" at bounding box center [141, 68] width 236 height 47
click at [146, 55] on div "Add Column" at bounding box center [141, 68] width 236 height 47
click at [153, 58] on div "Add Column" at bounding box center [141, 68] width 236 height 47
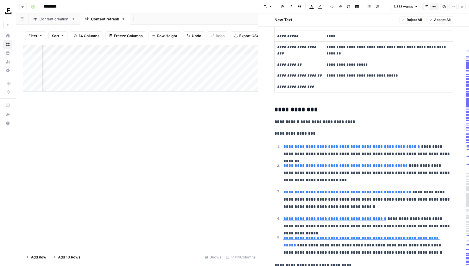
scroll to position [54, 0]
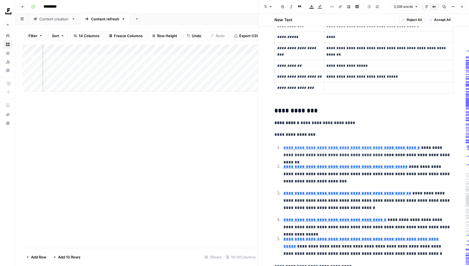
type input "https://www.reddit.com/r/civilengineering/comments/16a0txo/thinking_of_starting…"
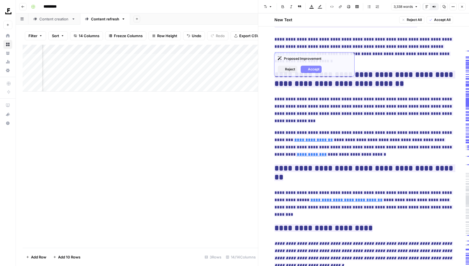
scroll to position [1875, 0]
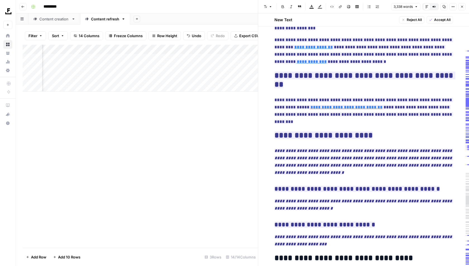
click at [350, 197] on span "**********" at bounding box center [364, 204] width 179 height 15
click at [376, 147] on p "**********" at bounding box center [364, 161] width 179 height 29
click at [411, 164] on div "**********" at bounding box center [363, 190] width 185 height 4058
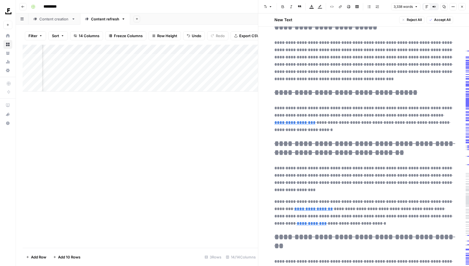
scroll to position [3743, 0]
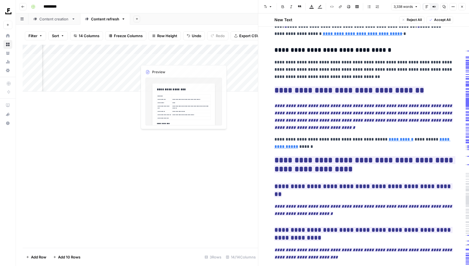
click at [156, 52] on div "Add Column" at bounding box center [141, 68] width 236 height 47
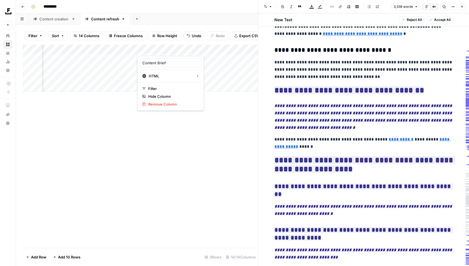
click at [199, 161] on div "Add Column" at bounding box center [141, 146] width 236 height 203
click at [111, 49] on div "Add Column" at bounding box center [141, 68] width 236 height 47
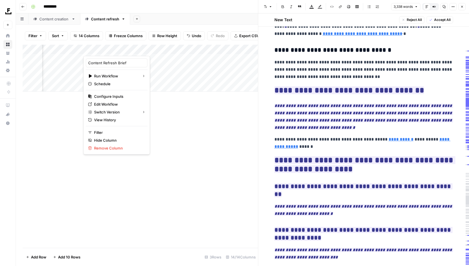
click at [101, 50] on div at bounding box center [112, 50] width 59 height 11
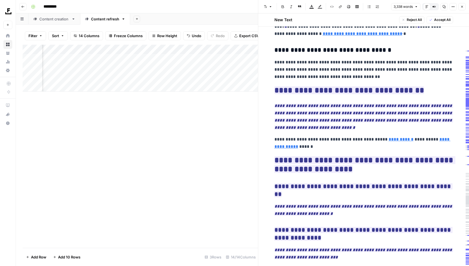
click at [165, 103] on div "Add Column" at bounding box center [141, 146] width 236 height 203
click at [127, 57] on div "Add Column" at bounding box center [141, 68] width 236 height 47
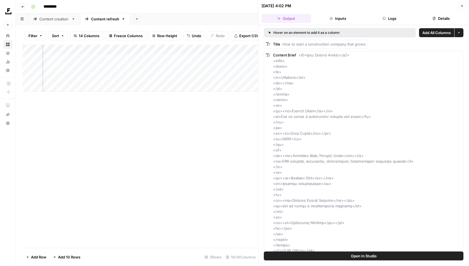
click at [391, 23] on header "08/25/25 at 4:02 PM Close Output Inputs Logs Details" at bounding box center [363, 12] width 211 height 25
click at [395, 18] on button "Logs" at bounding box center [389, 18] width 49 height 9
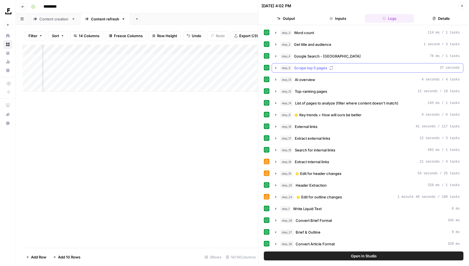
click at [355, 66] on div "step_5 Scrape top 5 pages 37 seconds" at bounding box center [370, 68] width 180 height 6
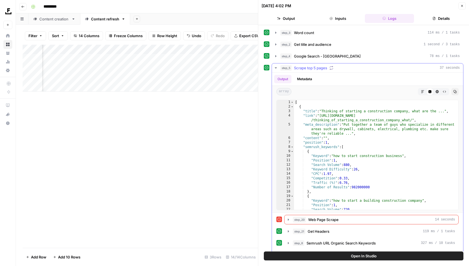
click at [366, 66] on div "step_5 Scrape top 5 pages 37 seconds" at bounding box center [370, 68] width 180 height 6
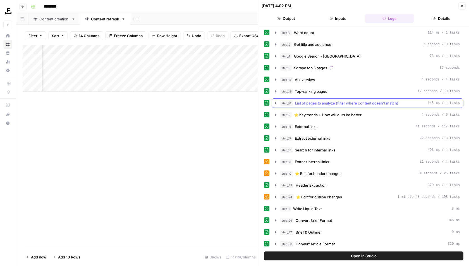
click at [361, 99] on button "step_14 List of pages to analyze (filter where content doesn't match) 145 ms / …" at bounding box center [367, 103] width 191 height 9
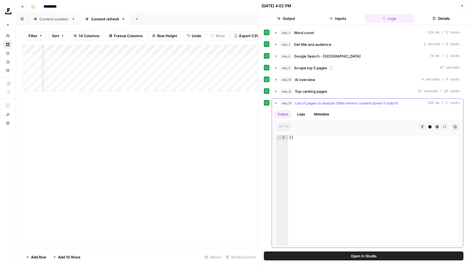
click at [360, 99] on button "step_14 List of pages to analyze (filter where content doesn't match) 145 ms / …" at bounding box center [367, 103] width 191 height 9
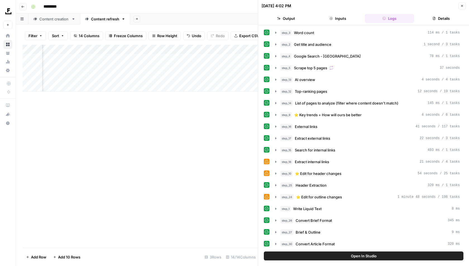
click at [434, 16] on button "Details" at bounding box center [441, 18] width 49 height 9
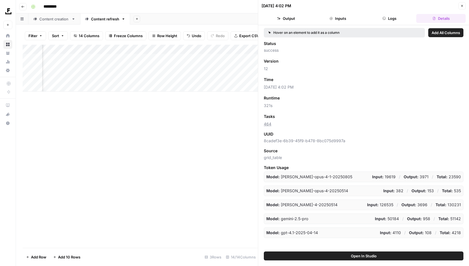
click at [327, 24] on header "08/25/25 at 4:02 PM Close Output Inputs Logs Details" at bounding box center [363, 12] width 211 height 25
click at [336, 21] on button "Inputs" at bounding box center [337, 18] width 49 height 9
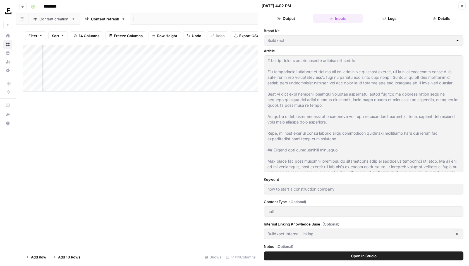
click at [291, 18] on button "Output" at bounding box center [286, 18] width 49 height 9
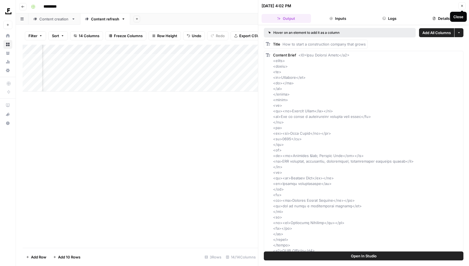
click at [463, 3] on button "Close" at bounding box center [462, 5] width 7 height 7
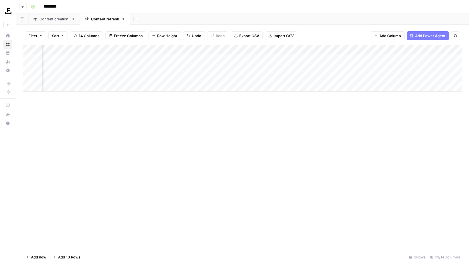
click at [111, 57] on div "Add Column" at bounding box center [243, 68] width 440 height 47
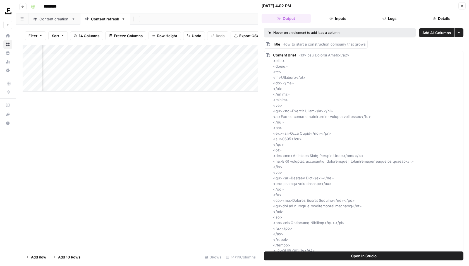
click at [386, 16] on button "Logs" at bounding box center [389, 18] width 49 height 9
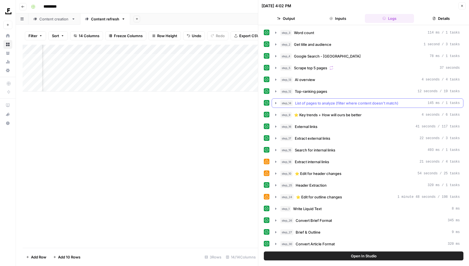
click at [307, 100] on span "List of pages to analyze (filter where content doesn't match)" at bounding box center [346, 103] width 103 height 6
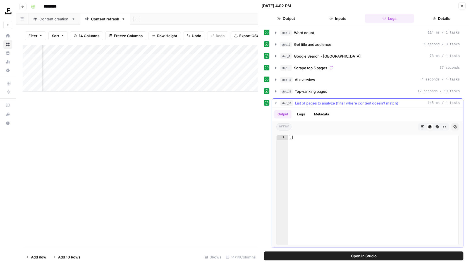
click at [307, 100] on span "List of pages to analyze (filter where content doesn't match)" at bounding box center [346, 103] width 103 height 6
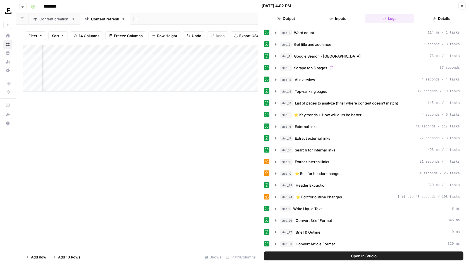
click at [321, 90] on span "Top-ranking pages" at bounding box center [311, 92] width 32 height 6
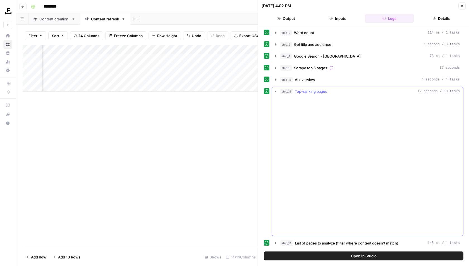
click at [321, 90] on span "Top-ranking pages" at bounding box center [311, 92] width 32 height 6
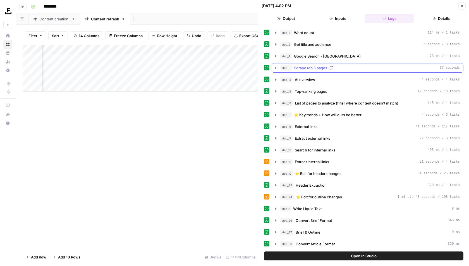
click at [331, 68] on icon "button" at bounding box center [332, 68] width 4 height 4
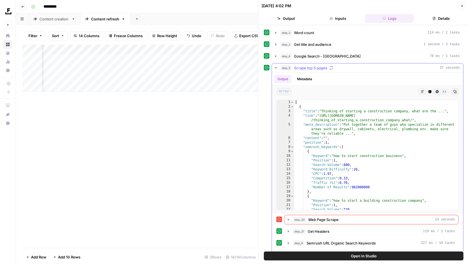
click at [352, 68] on div "step_5 Scrape top 5 pages 37 seconds" at bounding box center [370, 68] width 180 height 6
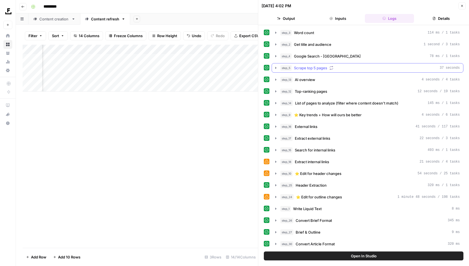
click at [336, 66] on div "step_5 Scrape top 5 pages 37 seconds" at bounding box center [370, 68] width 180 height 6
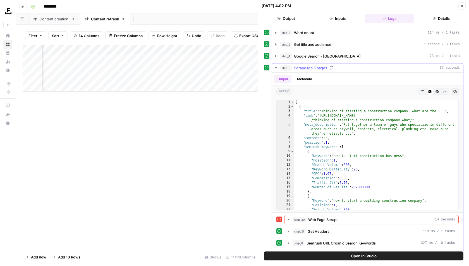
click at [336, 66] on div "step_5 Scrape top 5 pages 37 seconds" at bounding box center [370, 68] width 180 height 6
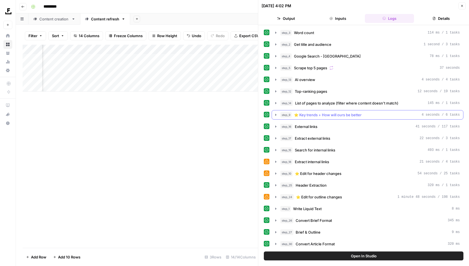
click at [357, 112] on span "⭐️ Key trends + How will ours be better" at bounding box center [328, 115] width 68 height 6
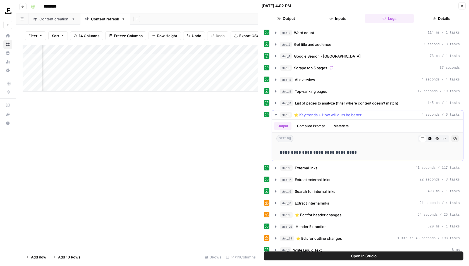
click at [357, 112] on span "⭐️ Key trends + How will ours be better" at bounding box center [328, 115] width 68 height 6
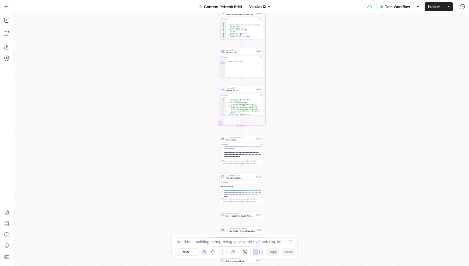
scroll to position [57, 0]
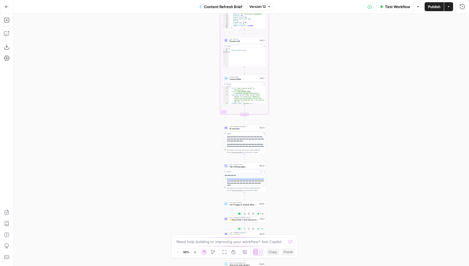
click at [244, 217] on span "LLM · [PERSON_NAME] Opus 4" at bounding box center [244, 218] width 29 height 2
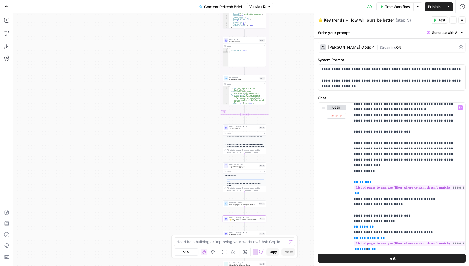
scroll to position [111, 0]
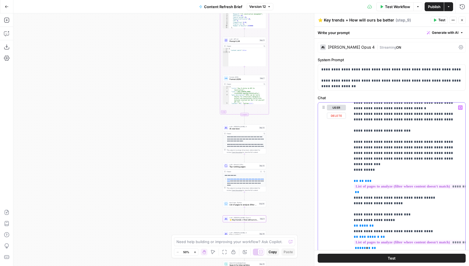
click at [422, 172] on p "**********" at bounding box center [408, 161] width 109 height 335
click at [378, 173] on p "**********" at bounding box center [408, 161] width 109 height 335
click at [393, 173] on p "**********" at bounding box center [408, 161] width 109 height 335
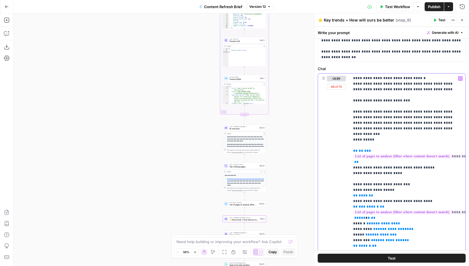
scroll to position [30, 0]
click at [447, 177] on p "**********" at bounding box center [407, 130] width 109 height 335
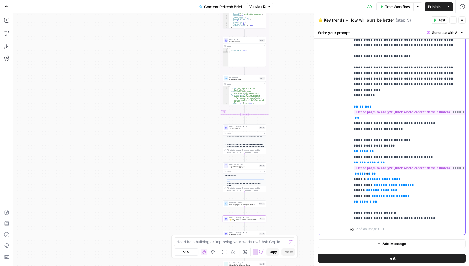
scroll to position [74, 0]
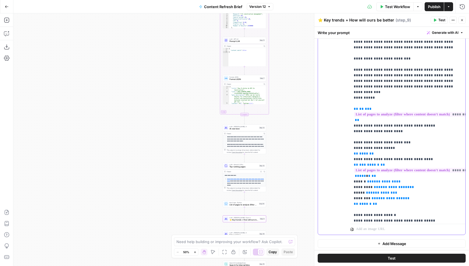
click at [423, 118] on p "**********" at bounding box center [408, 89] width 109 height 335
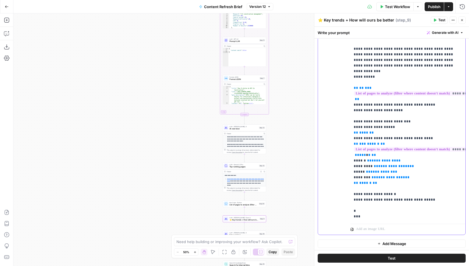
scroll to position [99, 0]
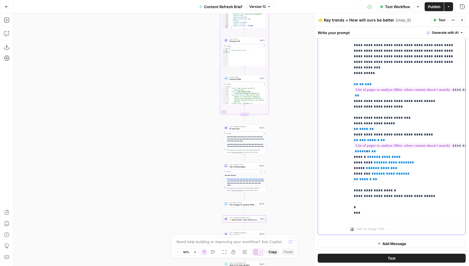
click at [433, 176] on p "**********" at bounding box center [408, 64] width 109 height 335
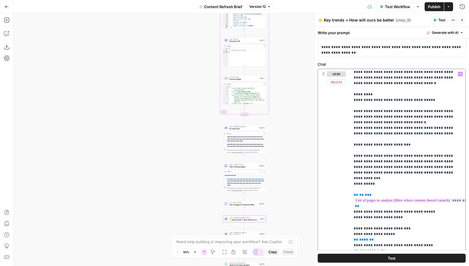
scroll to position [65, 1]
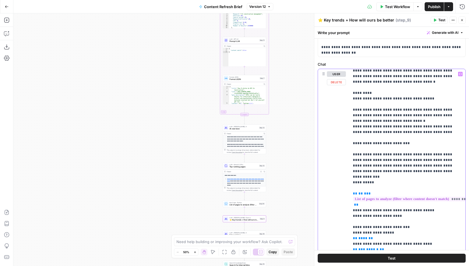
click at [404, 167] on p "**********" at bounding box center [407, 173] width 109 height 335
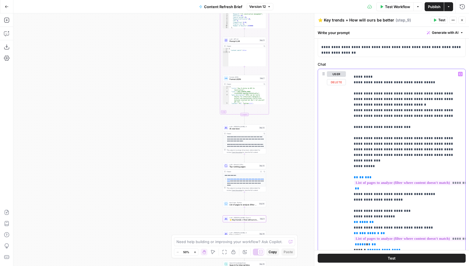
click at [429, 192] on p "**********" at bounding box center [408, 157] width 109 height 335
click at [444, 184] on p "**********" at bounding box center [408, 157] width 109 height 335
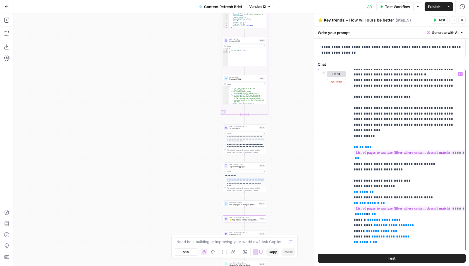
scroll to position [112, 0]
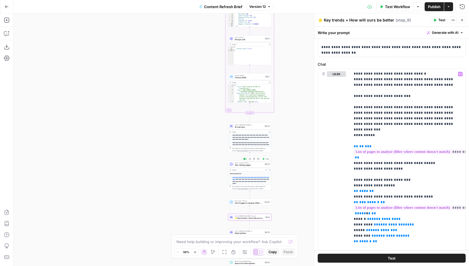
click at [238, 165] on span "Top-ranking pages" at bounding box center [249, 165] width 28 height 3
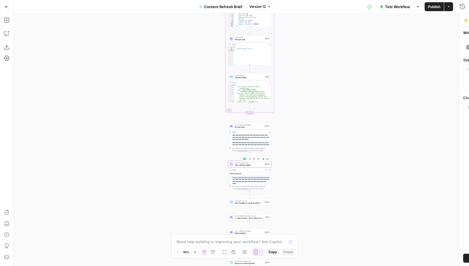
type textarea "Top-ranking pages"
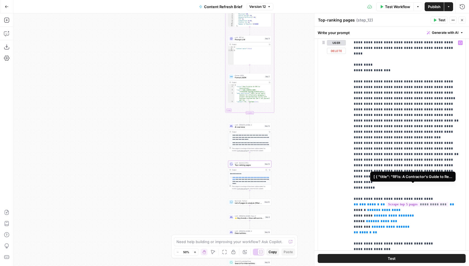
scroll to position [96, 0]
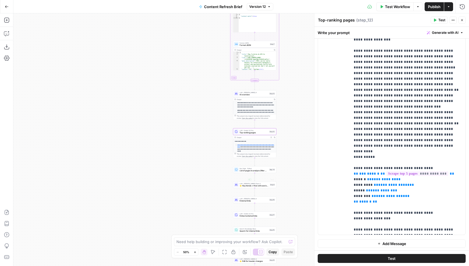
click at [255, 190] on icon "Edge from step_9 to step_16" at bounding box center [254, 192] width 1 height 8
click at [262, 184] on span "⭐️ Key trends + How will ours be better" at bounding box center [254, 185] width 29 height 3
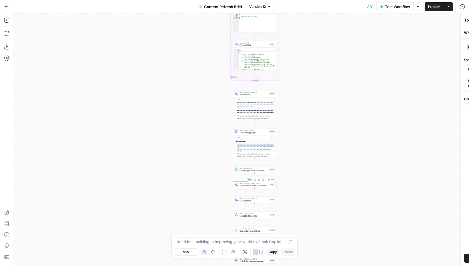
type textarea "⭐️ Key trends + How will ours be better"
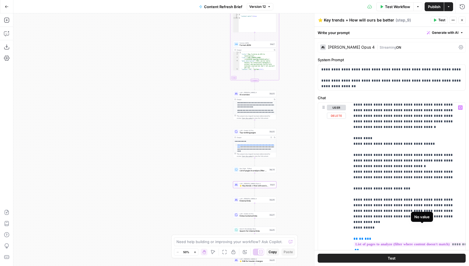
scroll to position [53, 25]
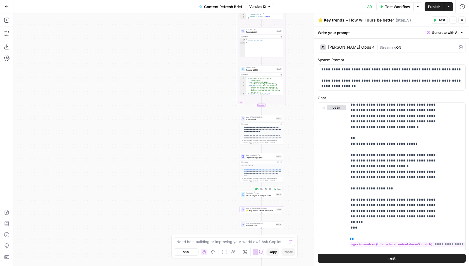
click at [258, 197] on div "Run Code · Python List of pages to analyze (filter where content doesn't match)…" at bounding box center [261, 194] width 43 height 7
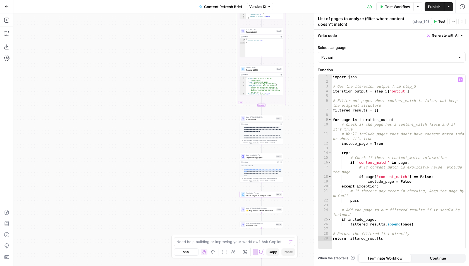
type textarea "****"
click at [403, 201] on div "import json # Get the iteration output from step_5 iteration_output = step_5 [ …" at bounding box center [399, 167] width 134 height 185
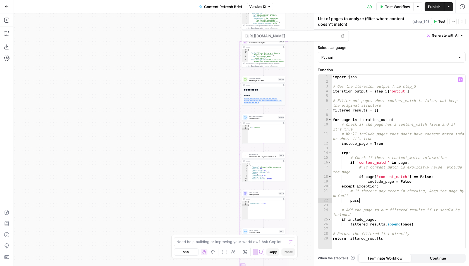
click at [304, 41] on span "[URL][DOMAIN_NAME]" at bounding box center [291, 36] width 94 height 10
click at [260, 43] on span "Scrape top 5 pages" at bounding box center [263, 42] width 29 height 3
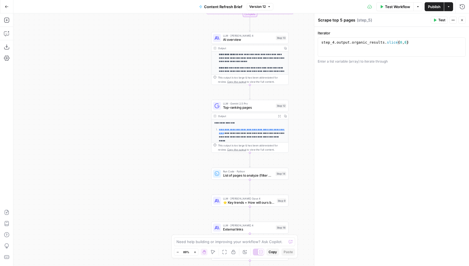
click at [255, 180] on div "Workflow Set Inputs Inputs Run Code · Python Word count Step 3 Output Copy 1 2 …" at bounding box center [241, 139] width 456 height 253
click at [257, 174] on span "List of pages to analyze (filter where content doesn't match)" at bounding box center [248, 175] width 51 height 5
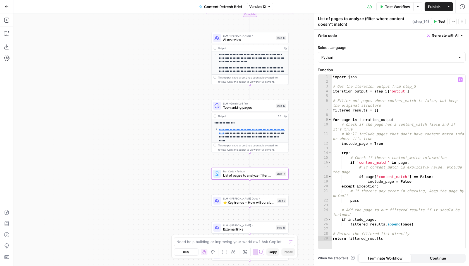
click at [396, 117] on div "import json # Get the iteration output from step_5 iteration_output = step_5 [ …" at bounding box center [399, 167] width 134 height 185
click at [410, 152] on div "import json # Get the iteration output from step_5 iteration_output = step_5 [ …" at bounding box center [399, 167] width 134 height 185
click at [432, 167] on div "import json # Get the iteration output from step_5 iteration_output = step_5 [ …" at bounding box center [399, 167] width 134 height 185
click at [380, 127] on div "import json # Get the iteration output from step_5 iteration_output = step_5 [ …" at bounding box center [399, 167] width 134 height 185
type textarea "**********"
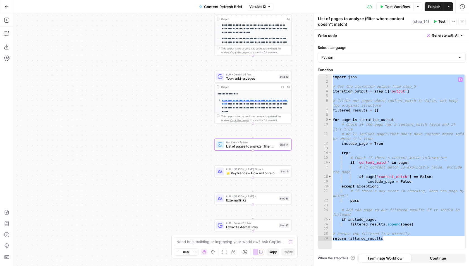
click at [462, 21] on icon "button" at bounding box center [463, 22] width 2 height 2
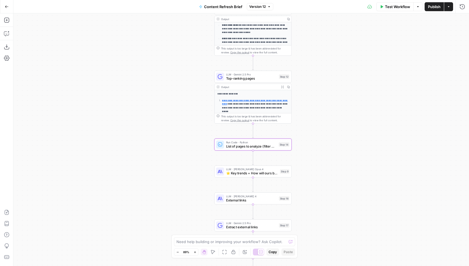
click at [243, 146] on span "List of pages to analyze (filter where content doesn't match)" at bounding box center [251, 146] width 51 height 5
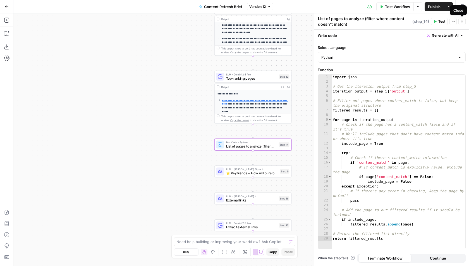
click at [437, 20] on icon "button" at bounding box center [435, 21] width 3 height 3
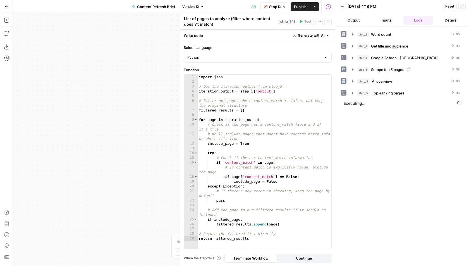
click at [379, 17] on button "Inputs" at bounding box center [386, 20] width 30 height 9
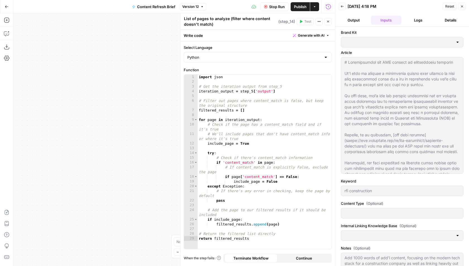
type input "Buildxact"
type input "Buildxact Internal Linking"
click at [269, 8] on span "Stop Run" at bounding box center [277, 7] width 16 height 6
click at [415, 16] on button "Logs" at bounding box center [419, 20] width 30 height 9
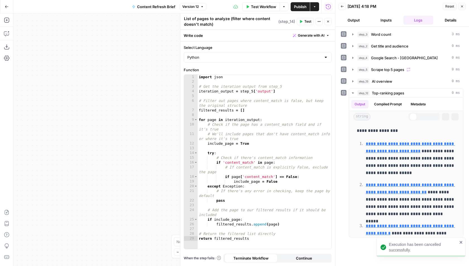
click at [448, 21] on button "Details" at bounding box center [451, 20] width 30 height 9
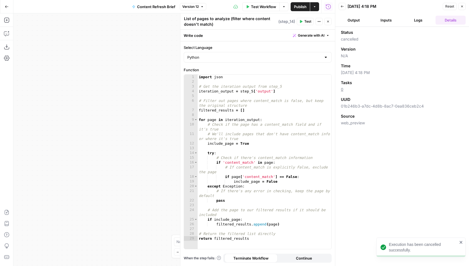
click at [385, 24] on button "Inputs" at bounding box center [386, 20] width 30 height 9
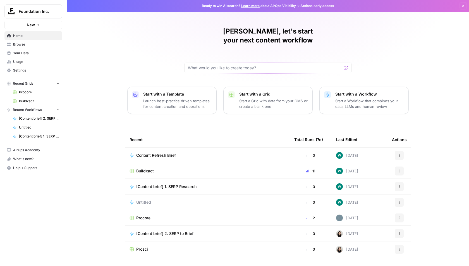
click at [29, 13] on span "Foundation Inc." at bounding box center [36, 12] width 34 height 6
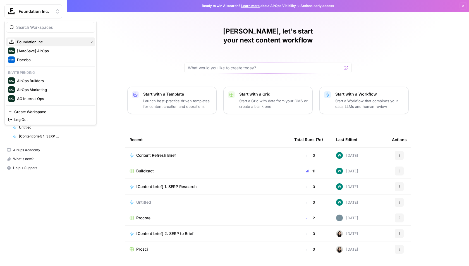
click at [66, 39] on span "Foundation Inc." at bounding box center [51, 42] width 69 height 6
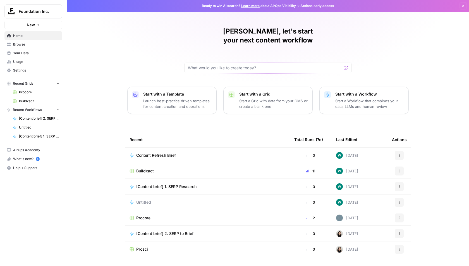
click at [44, 45] on span "Browse" at bounding box center [36, 44] width 47 height 5
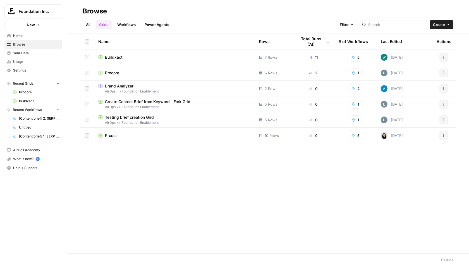
click at [126, 27] on link "Workflows" at bounding box center [126, 24] width 25 height 9
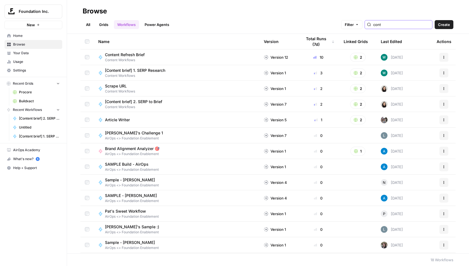
type input "[PERSON_NAME]"
click at [325, 14] on h2 "Browse" at bounding box center [268, 11] width 371 height 9
click at [131, 53] on span "Content Refresh Brief" at bounding box center [125, 55] width 40 height 6
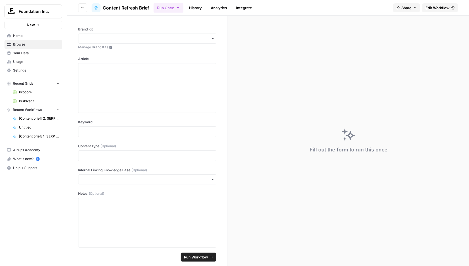
drag, startPoint x: 84, startPoint y: 6, endPoint x: 212, endPoint y: 159, distance: 199.3
click at [212, 159] on div "Go back Content Refresh Brief Run Once History Analytics Integrate Share Edit W…" at bounding box center [268, 133] width 402 height 266
click at [456, 5] on link "Edit Workflow" at bounding box center [440, 7] width 36 height 9
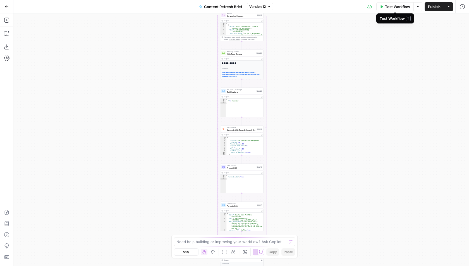
click at [398, 9] on span "Test Workflow" at bounding box center [397, 7] width 25 height 6
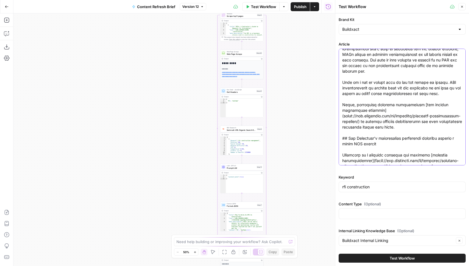
scroll to position [877, 0]
